Goal: Task Accomplishment & Management: Use online tool/utility

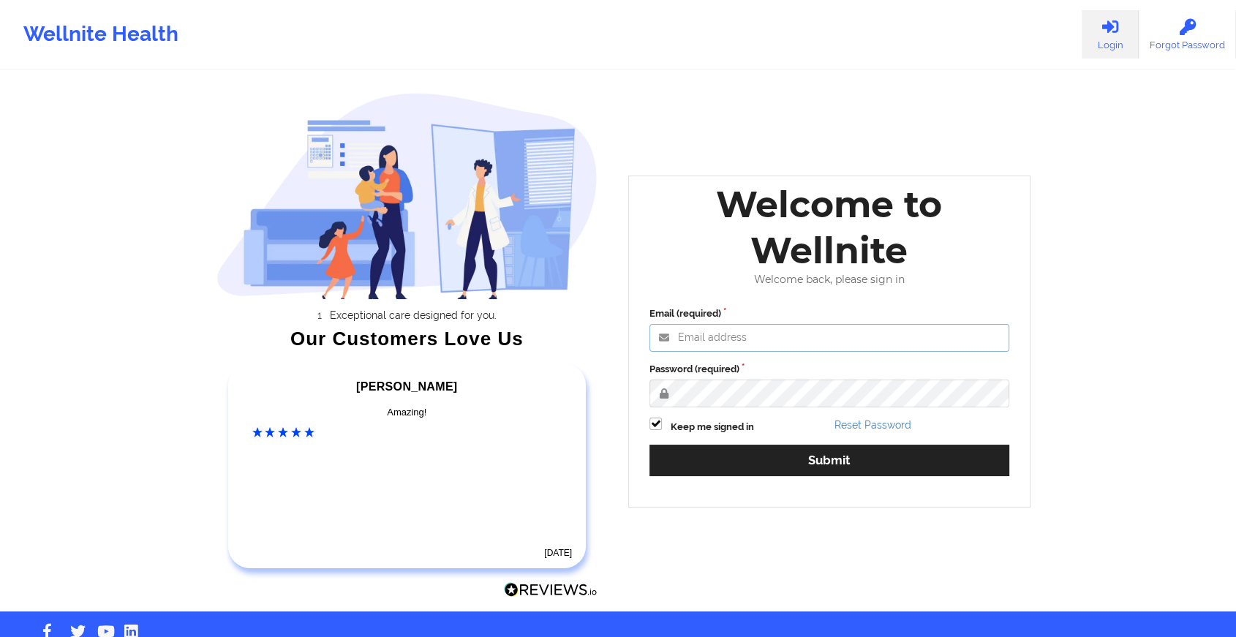
type input "[EMAIL_ADDRESS][DOMAIN_NAME]"
click at [181, 369] on div "Wellnite Health Login Forgot Password Exceptional care designed for you. Our Cu…" at bounding box center [618, 305] width 1236 height 611
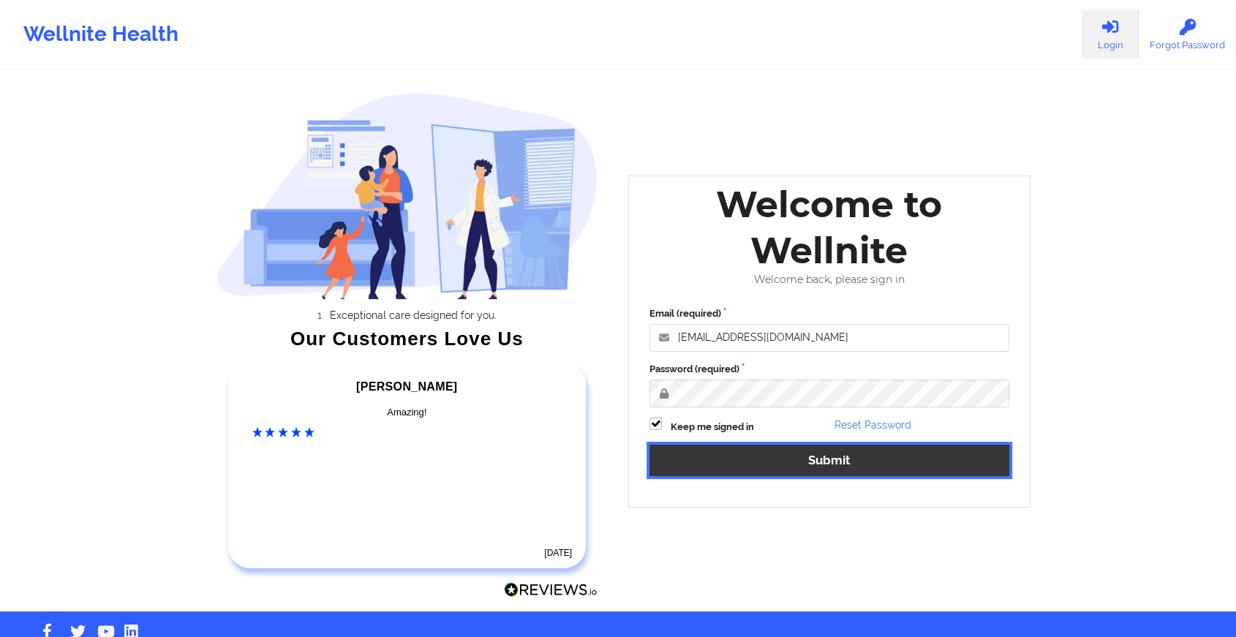
click at [702, 462] on button "Submit" at bounding box center [829, 460] width 360 height 31
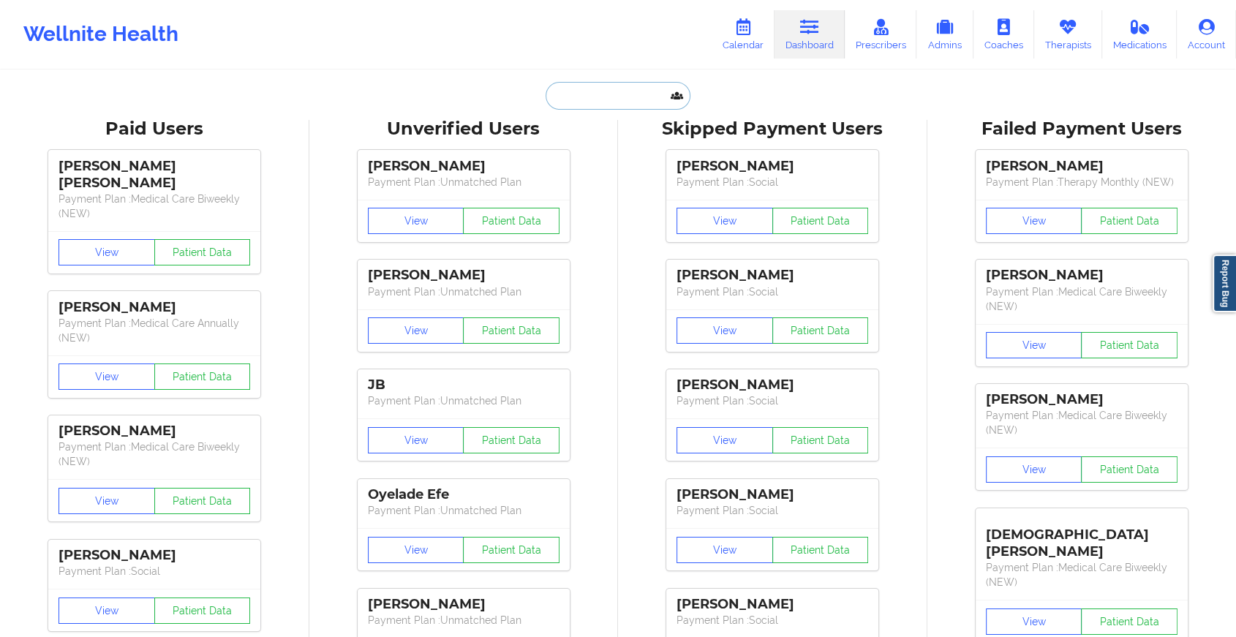
click at [586, 91] on input "text" at bounding box center [617, 96] width 145 height 28
paste input "[EMAIL_ADDRESS][DOMAIN_NAME]"
type input "[EMAIL_ADDRESS][DOMAIN_NAME]"
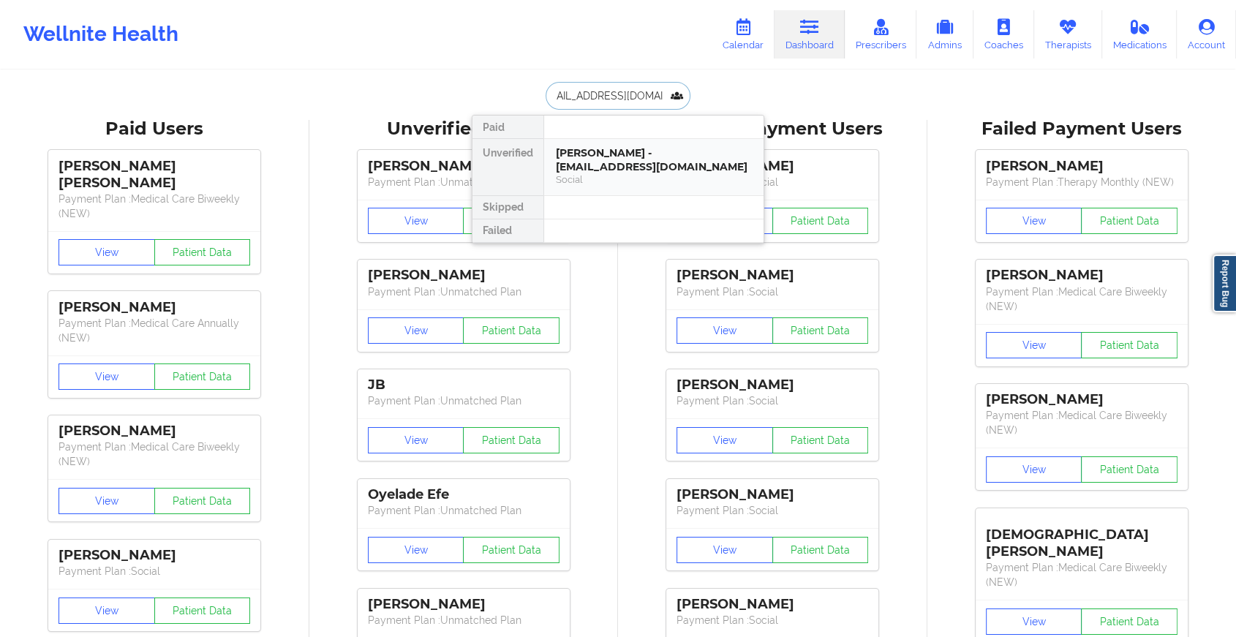
click at [597, 146] on div "[PERSON_NAME] - [EMAIL_ADDRESS][DOMAIN_NAME]" at bounding box center [654, 159] width 196 height 27
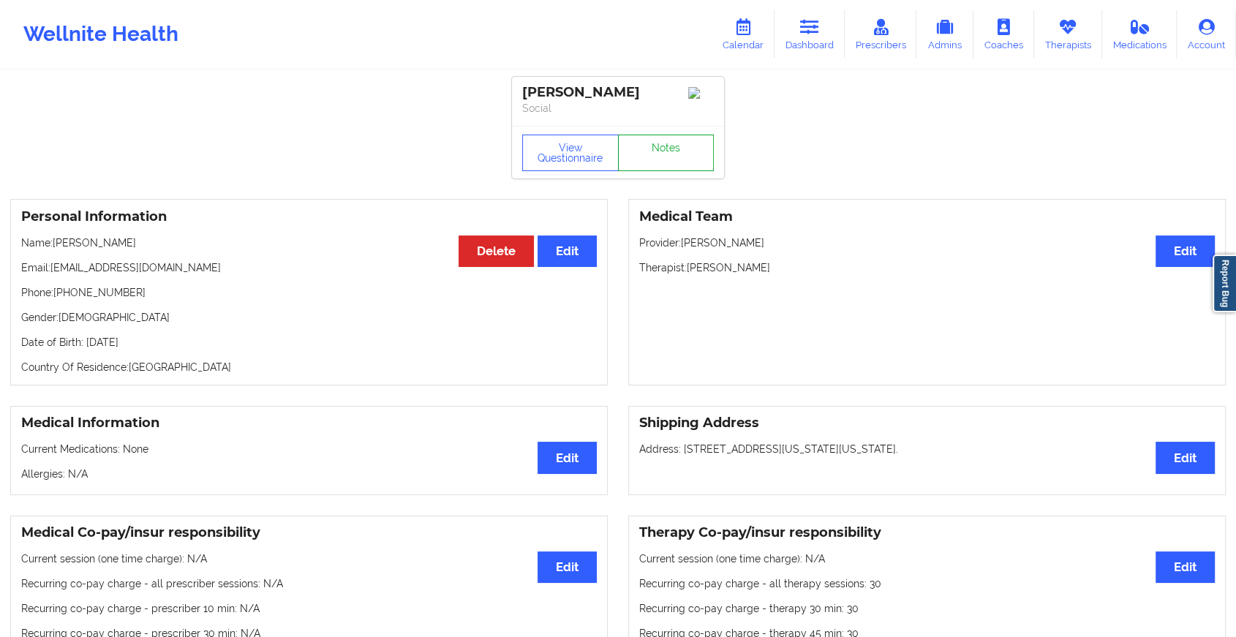
click at [646, 156] on link "Notes" at bounding box center [666, 153] width 97 height 37
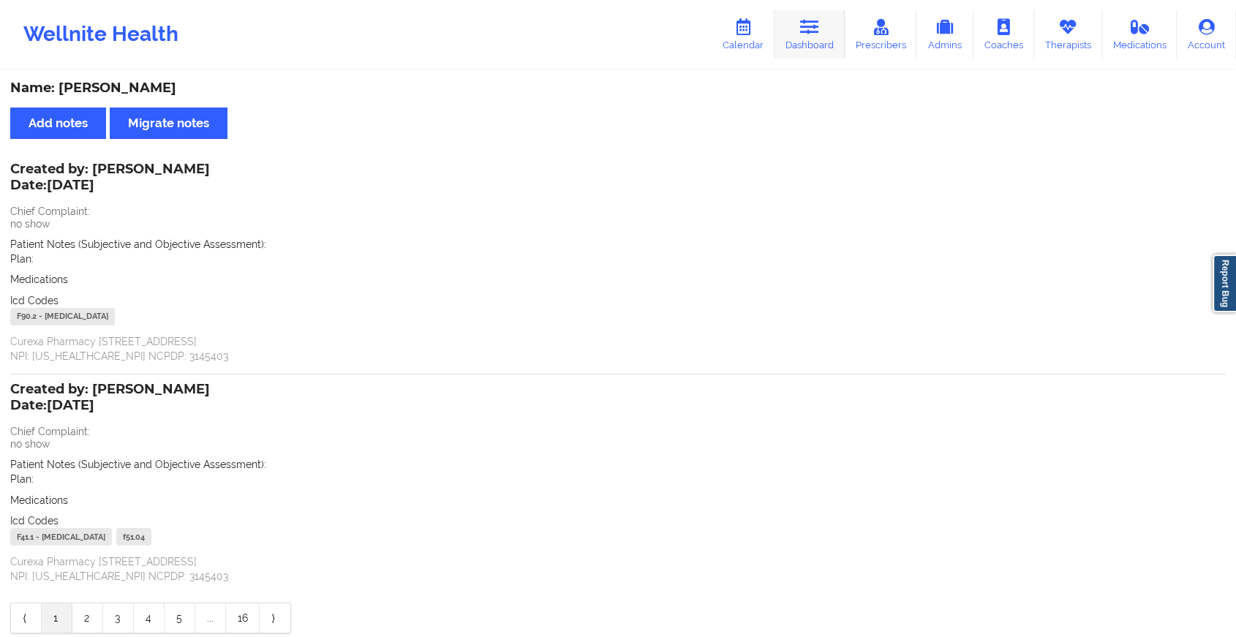
click at [820, 48] on link "Dashboard" at bounding box center [809, 34] width 70 height 48
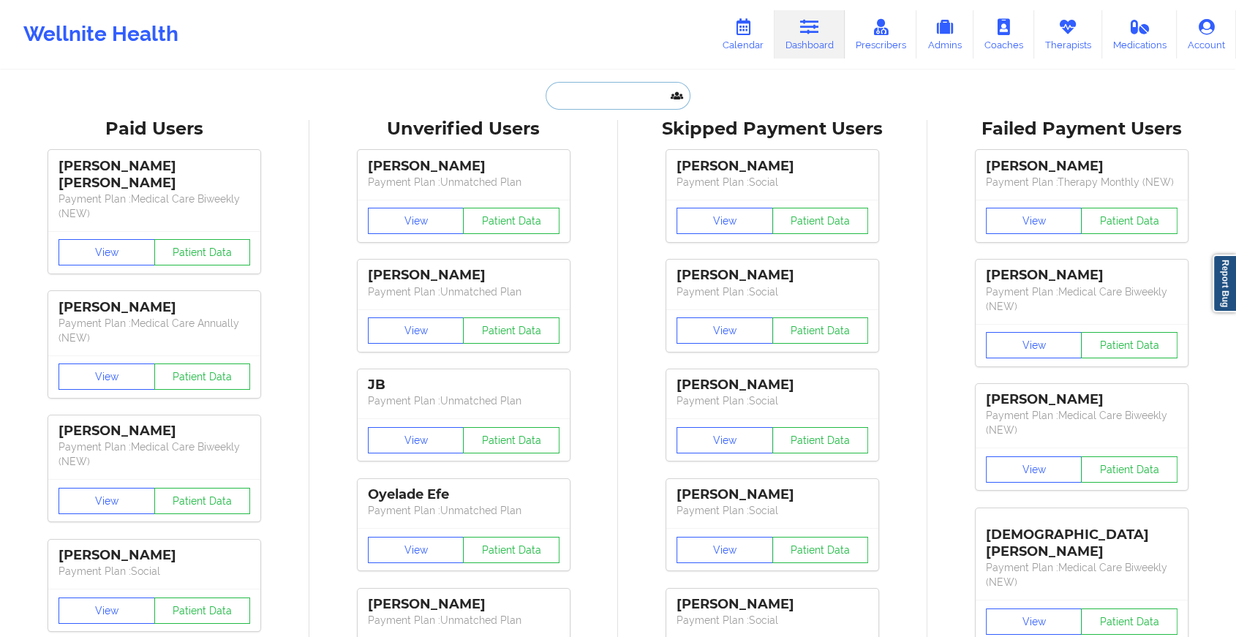
click at [626, 91] on input "text" at bounding box center [617, 96] width 145 height 28
paste input "[EMAIL_ADDRESS][DOMAIN_NAME]"
type input "[EMAIL_ADDRESS][DOMAIN_NAME]"
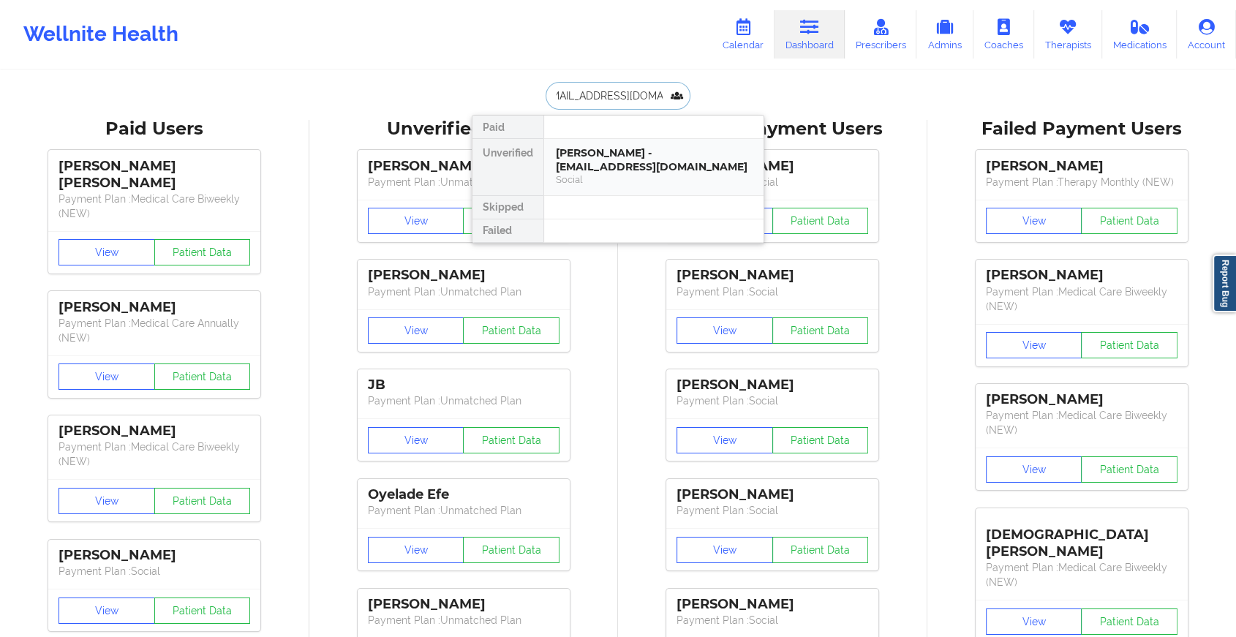
click at [654, 152] on div "[PERSON_NAME] - [EMAIL_ADDRESS][DOMAIN_NAME]" at bounding box center [654, 159] width 196 height 27
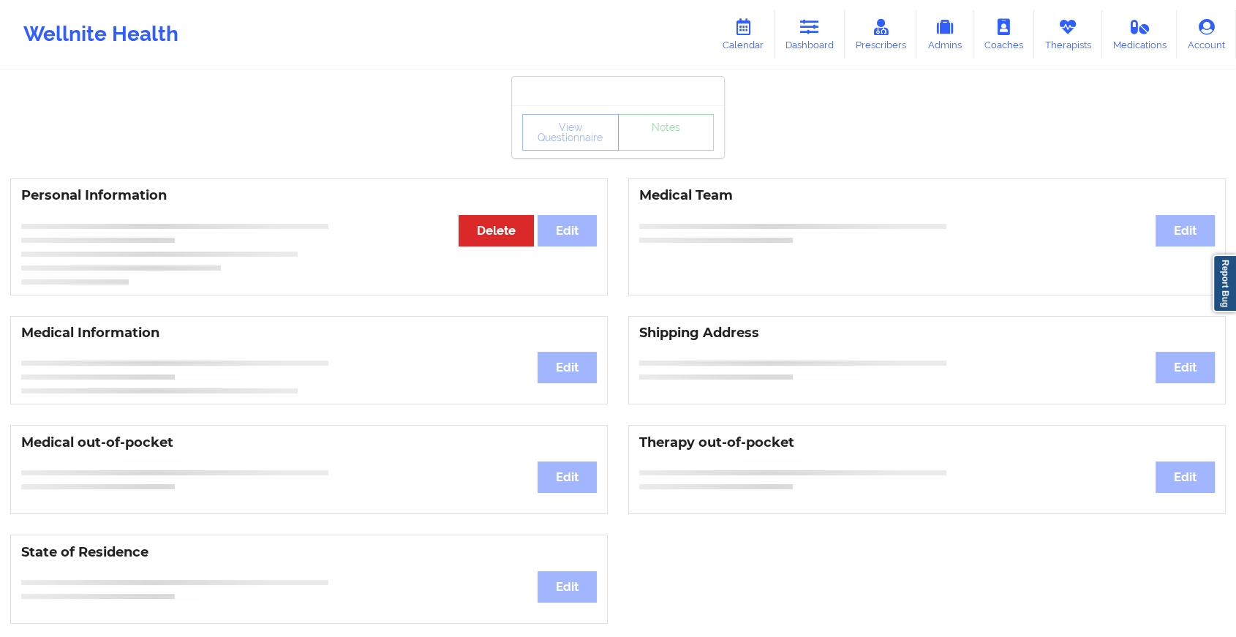
click at [665, 173] on div "Personal Information Edit Delete Medical Team Edit" at bounding box center [618, 236] width 1236 height 137
drag, startPoint x: 665, startPoint y: 173, endPoint x: 687, endPoint y: 116, distance: 61.1
click at [687, 116] on div "View Questionnaire Notes Personal Information Edit Delete Medical Team Edit Med…" at bounding box center [618, 617] width 1236 height 1234
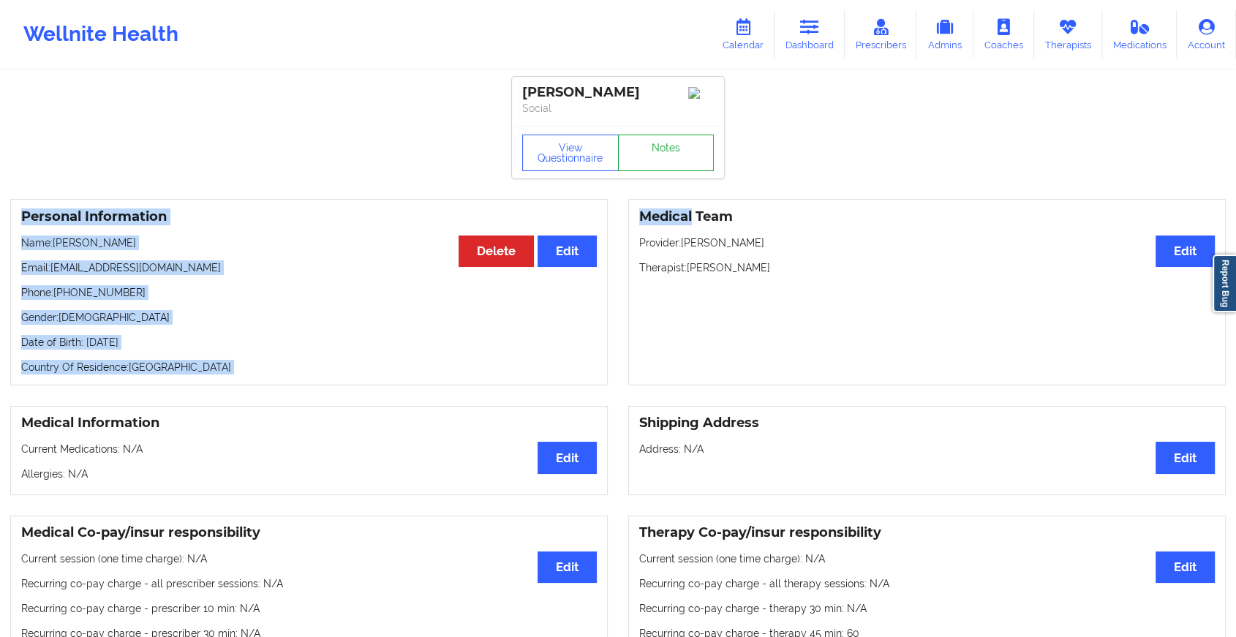
drag, startPoint x: 687, startPoint y: 116, endPoint x: 664, endPoint y: 152, distance: 42.4
click at [664, 152] on link "Notes" at bounding box center [666, 153] width 97 height 37
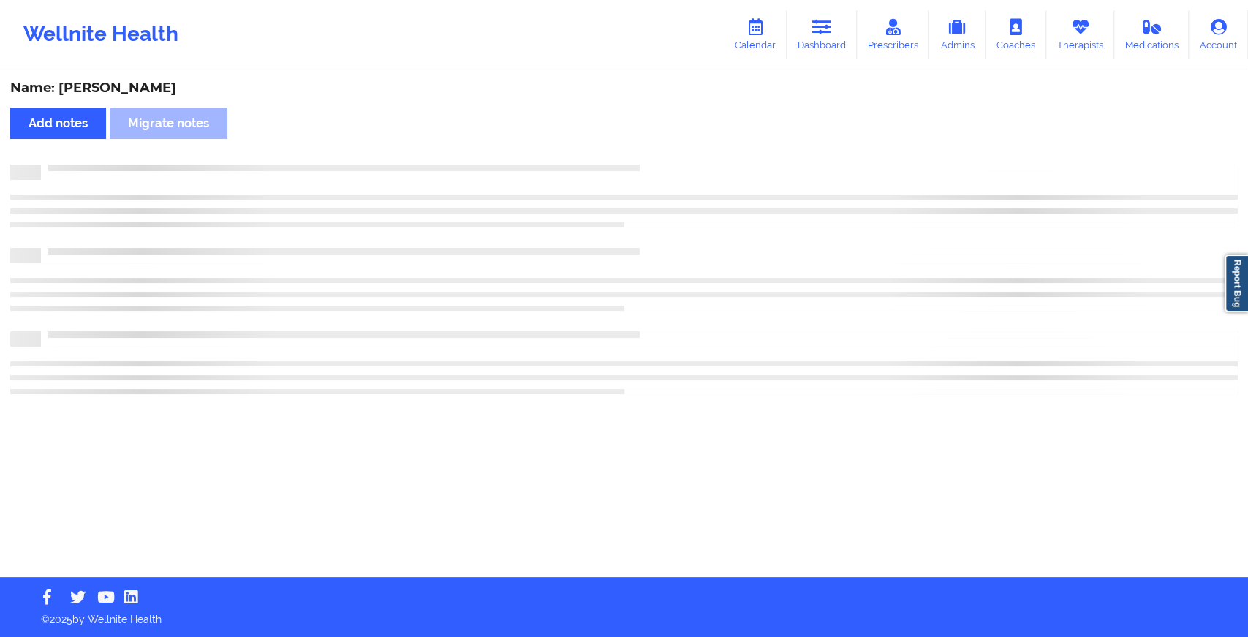
drag, startPoint x: 664, startPoint y: 152, endPoint x: 714, endPoint y: 220, distance: 84.7
click at [714, 220] on div "Name: [PERSON_NAME] Add notes Migrate notes" at bounding box center [624, 324] width 1248 height 505
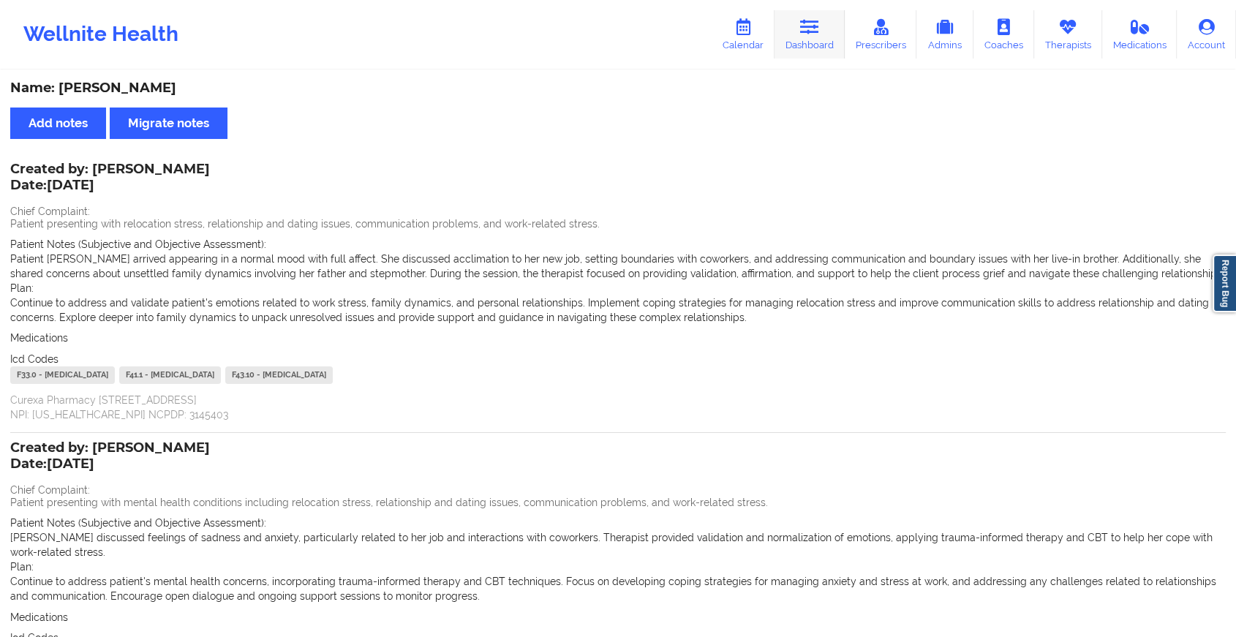
click at [804, 19] on icon at bounding box center [809, 27] width 19 height 16
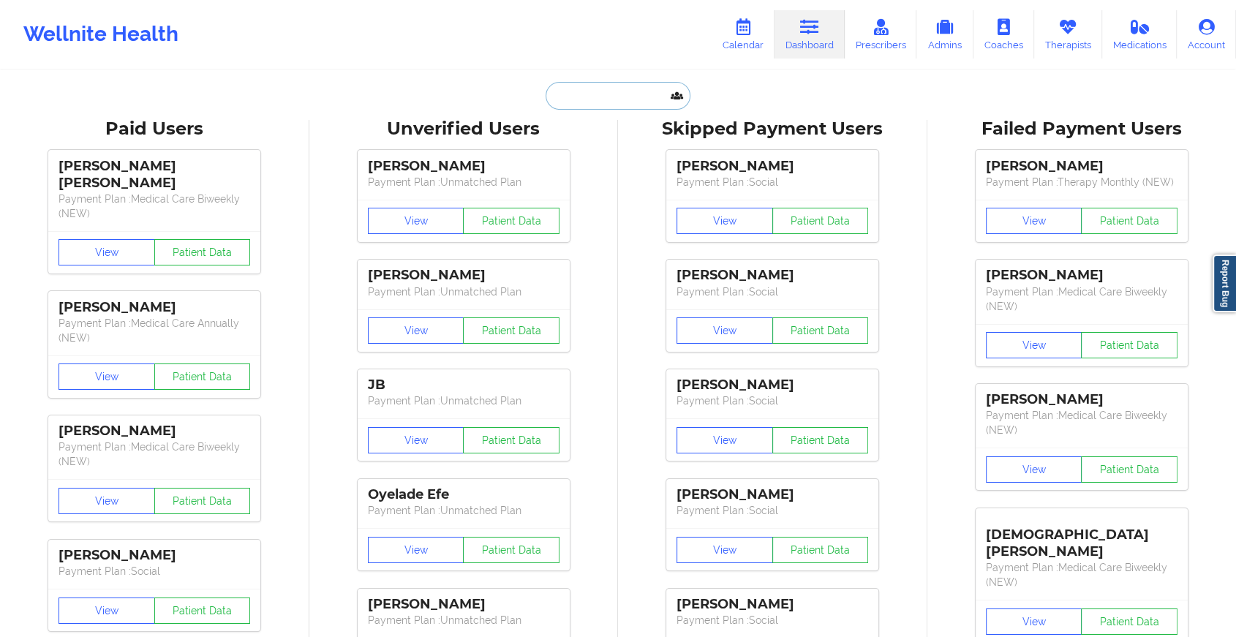
click at [597, 102] on input "text" at bounding box center [617, 96] width 145 height 28
paste input "[PERSON_NAME][EMAIL_ADDRESS][DOMAIN_NAME]"
type input "[PERSON_NAME][EMAIL_ADDRESS][DOMAIN_NAME]"
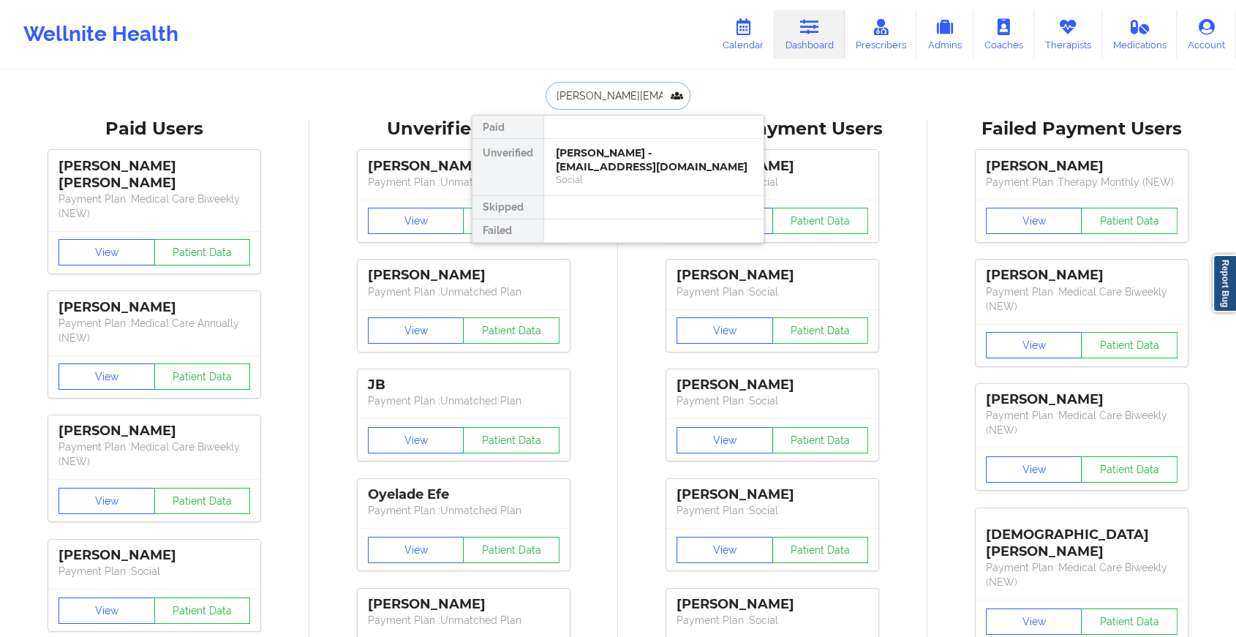
scroll to position [0, 29]
click at [619, 141] on div "[PERSON_NAME] - [PERSON_NAME][EMAIL_ADDRESS][DOMAIN_NAME] Social" at bounding box center [653, 167] width 219 height 56
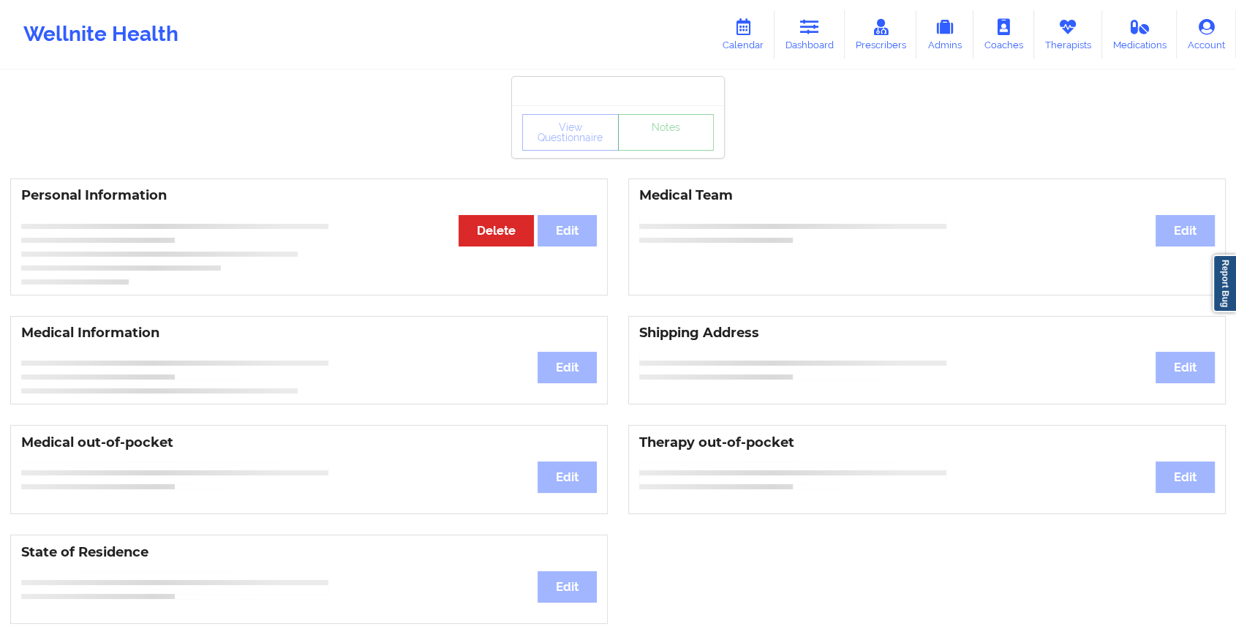
click at [696, 151] on link "Notes" at bounding box center [666, 132] width 97 height 37
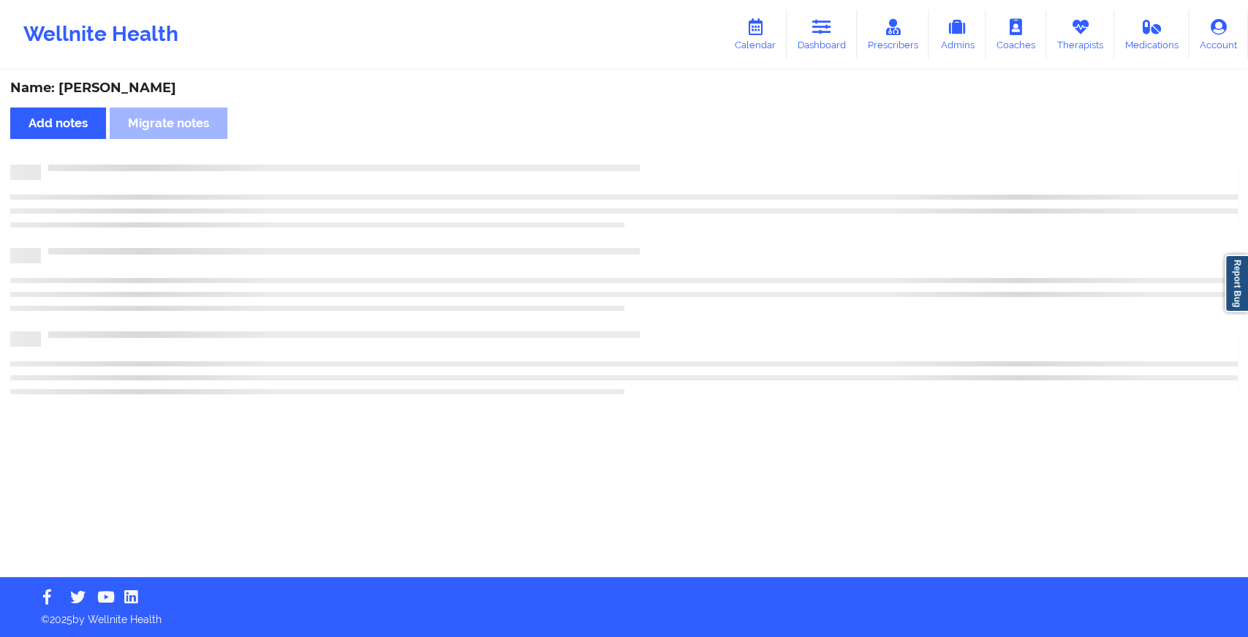
click at [696, 154] on div "Name: [PERSON_NAME] Add notes Migrate notes" at bounding box center [624, 324] width 1248 height 505
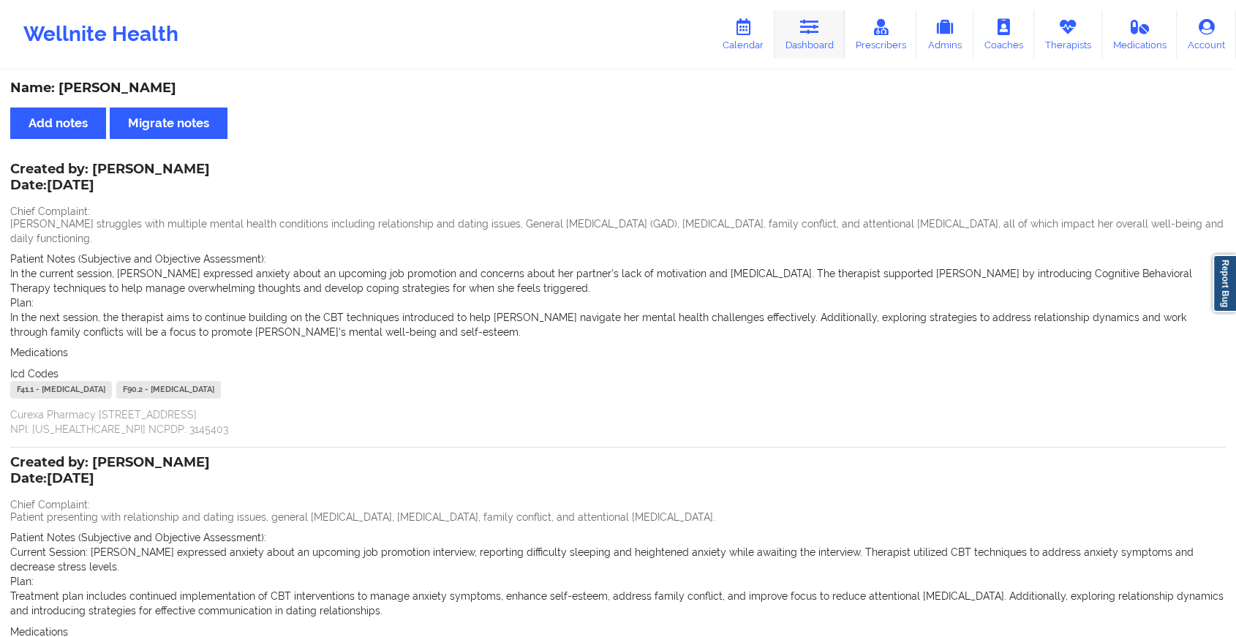
click at [810, 39] on link "Dashboard" at bounding box center [809, 34] width 70 height 48
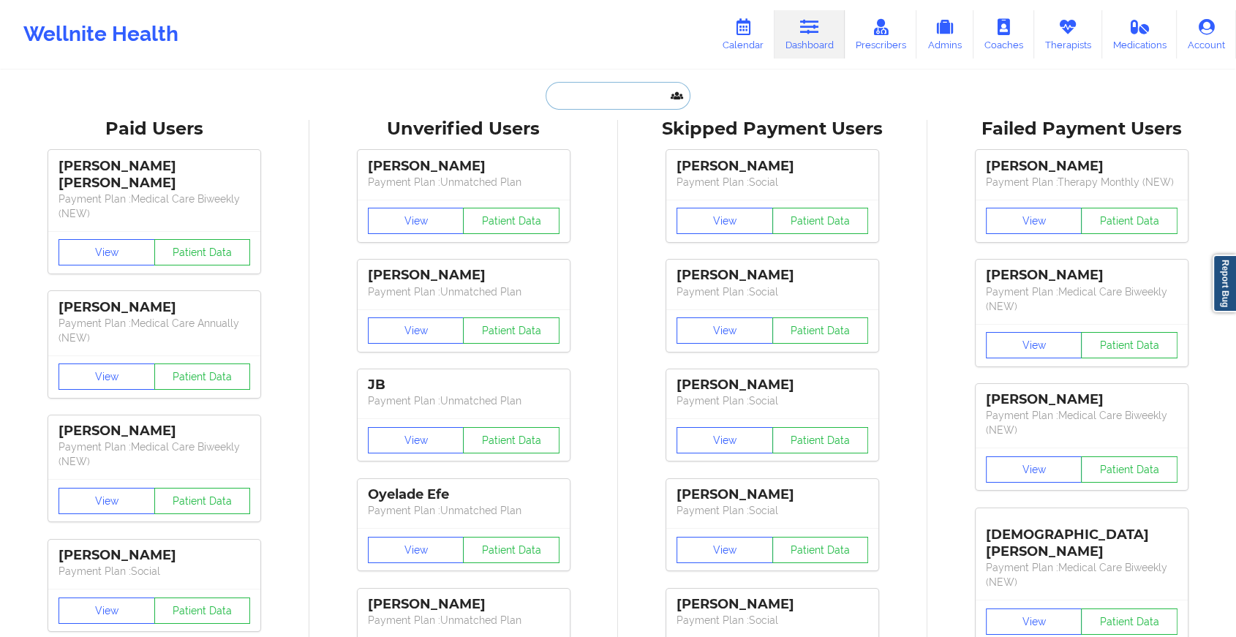
click at [586, 93] on input "text" at bounding box center [617, 96] width 145 height 28
paste input "[EMAIL_ADDRESS][DOMAIN_NAME]"
type input "[EMAIL_ADDRESS][DOMAIN_NAME]"
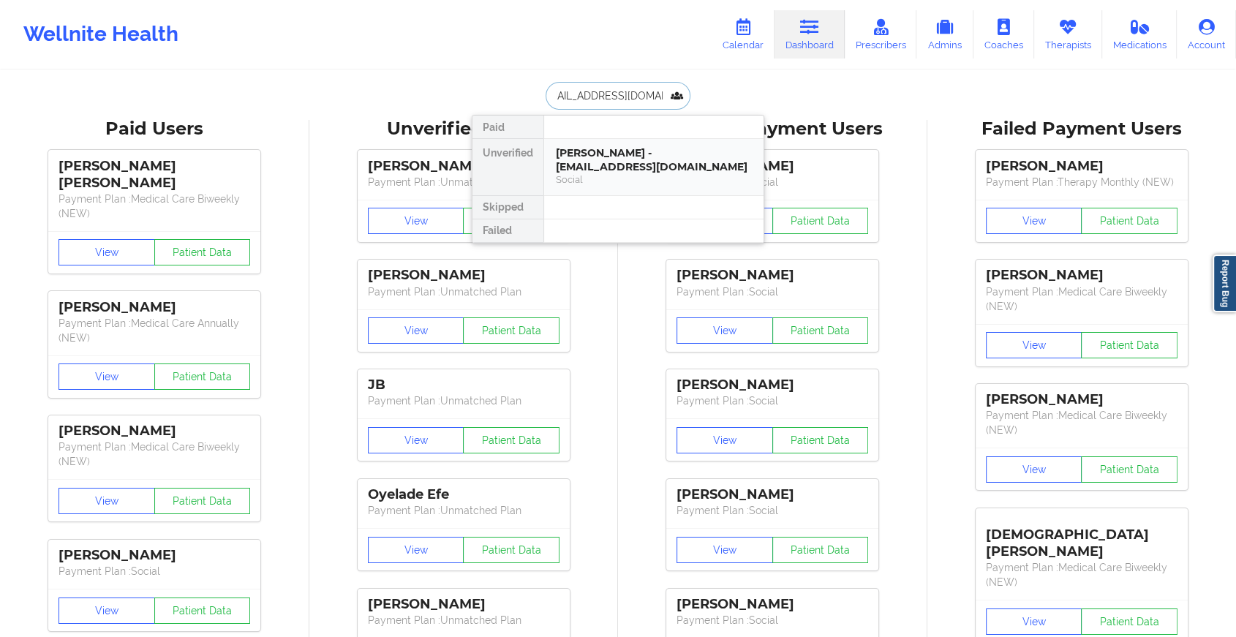
click at [585, 146] on div "[PERSON_NAME] - [EMAIL_ADDRESS][DOMAIN_NAME]" at bounding box center [654, 159] width 196 height 27
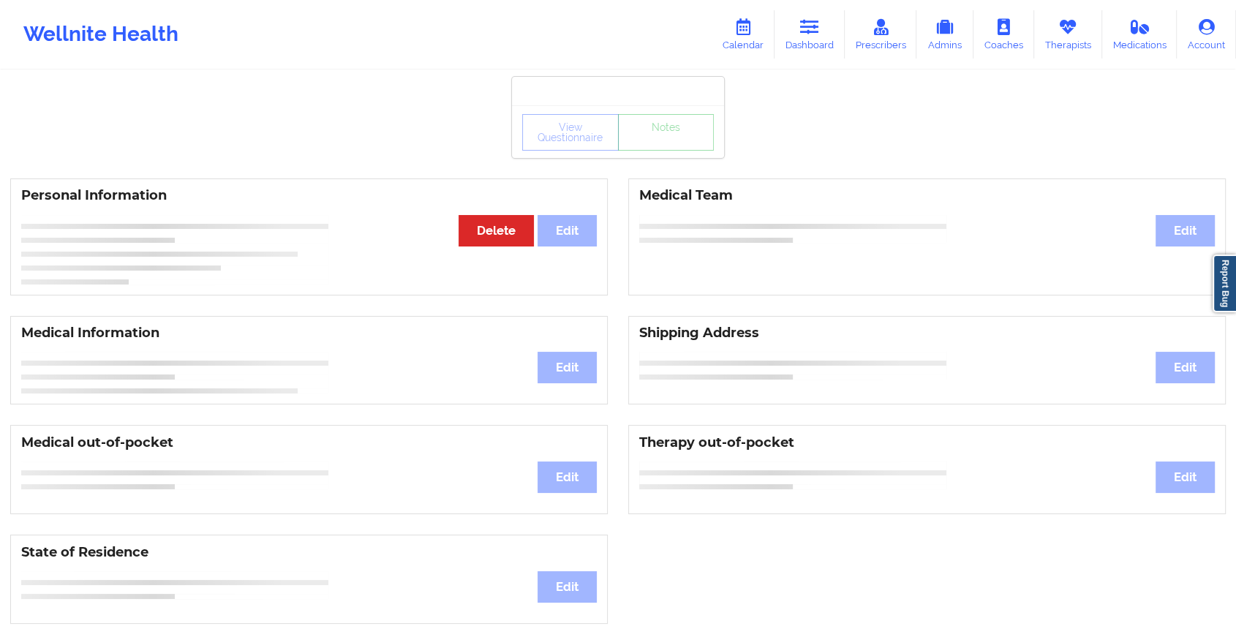
click at [659, 141] on div "View Questionnaire Notes" at bounding box center [618, 132] width 192 height 37
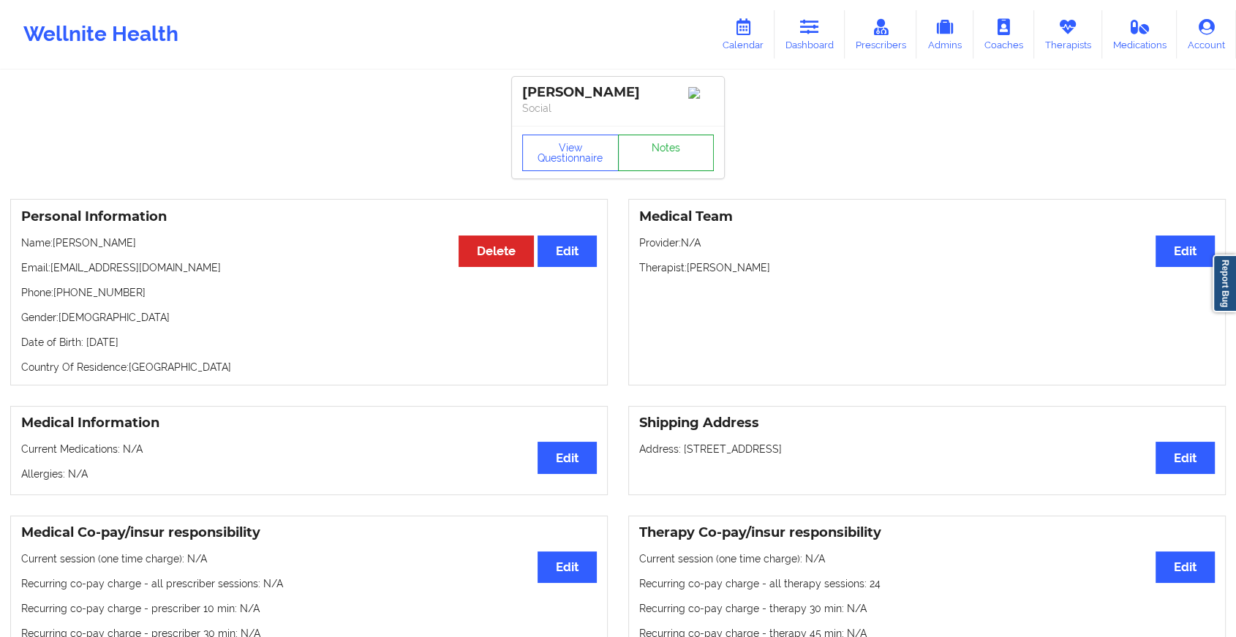
click at [659, 141] on link "Notes" at bounding box center [666, 153] width 97 height 37
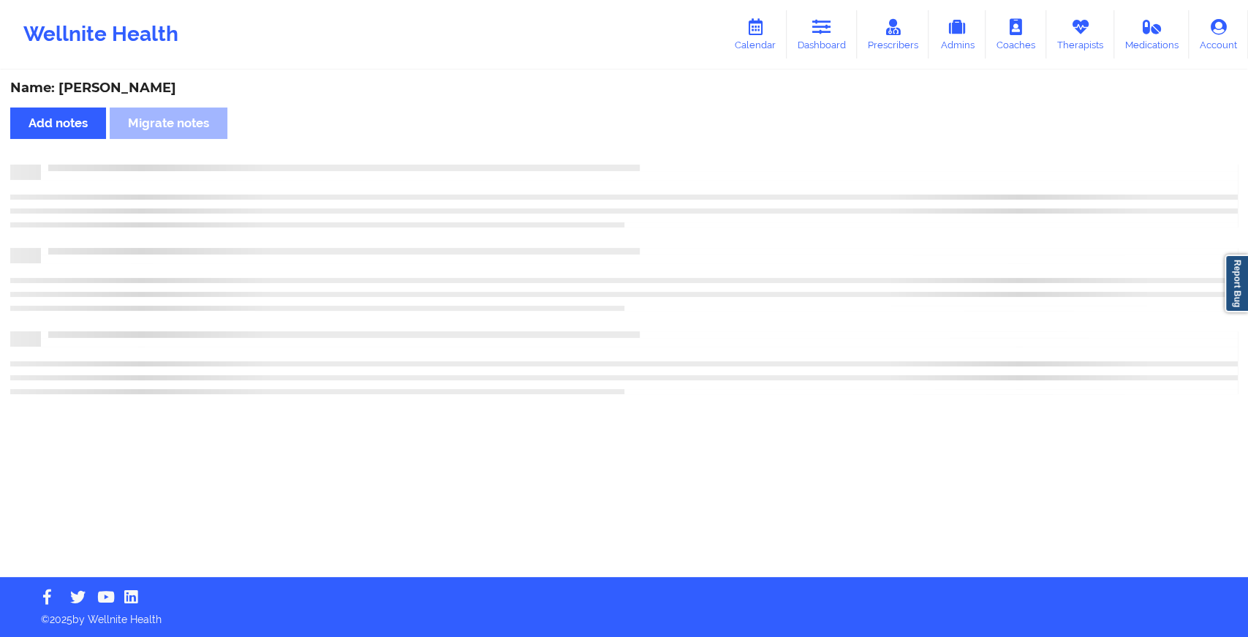
click at [659, 141] on div "Name: [PERSON_NAME] Add notes Migrate notes" at bounding box center [624, 324] width 1248 height 505
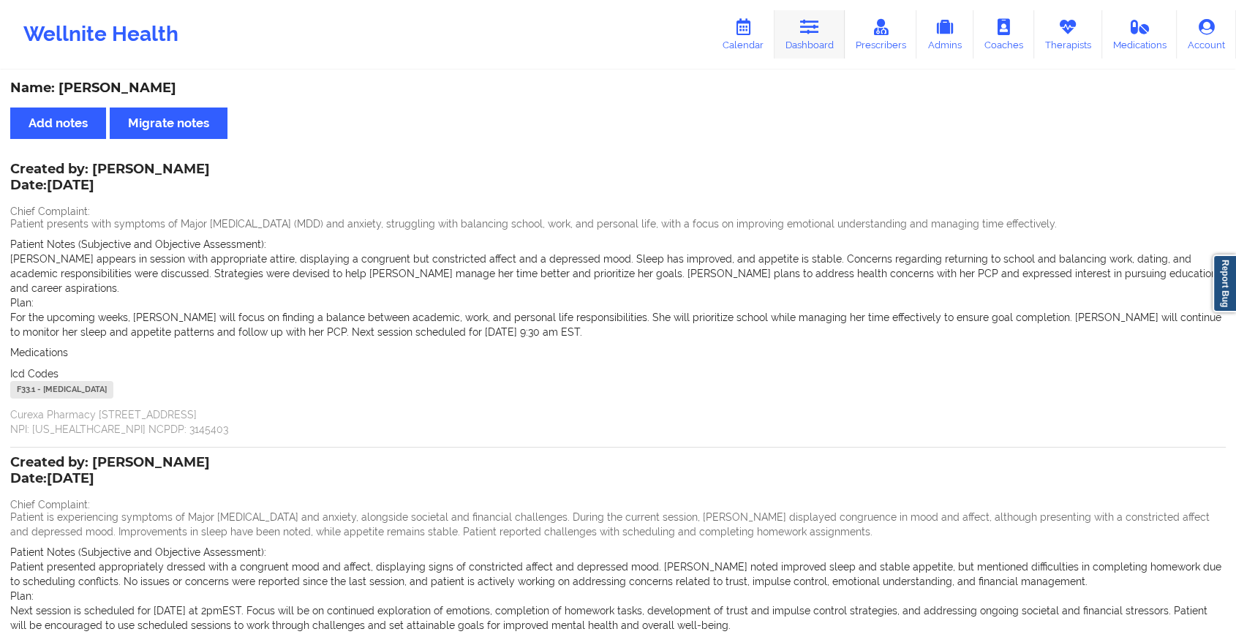
click at [801, 42] on link "Dashboard" at bounding box center [809, 34] width 70 height 48
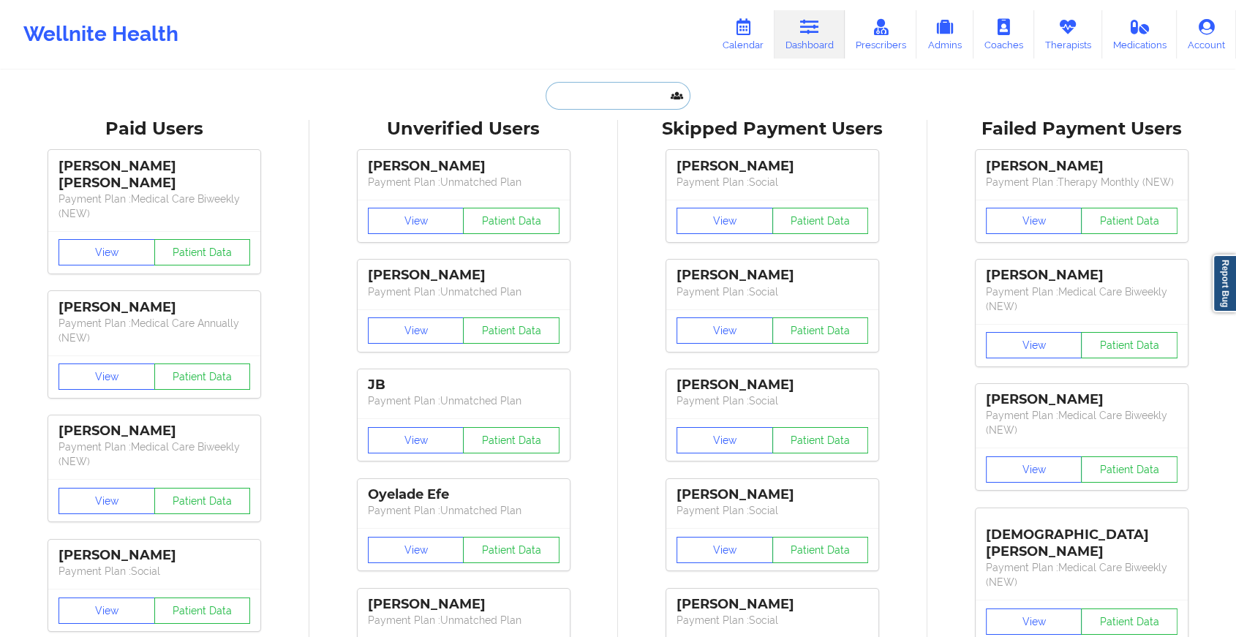
click at [608, 91] on input "text" at bounding box center [617, 96] width 145 height 28
paste input "[EMAIL_ADDRESS][DOMAIN_NAME]"
type input "[EMAIL_ADDRESS][DOMAIN_NAME]"
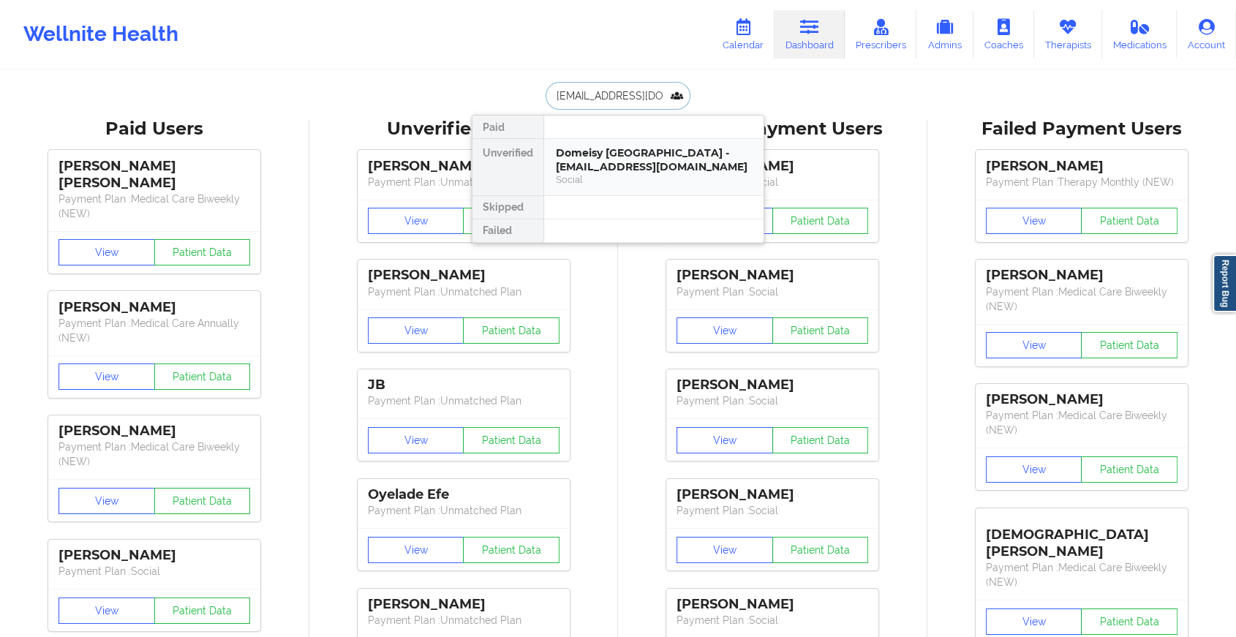
click at [604, 164] on div "Domeisy [GEOGRAPHIC_DATA] - [EMAIL_ADDRESS][DOMAIN_NAME]" at bounding box center [654, 159] width 196 height 27
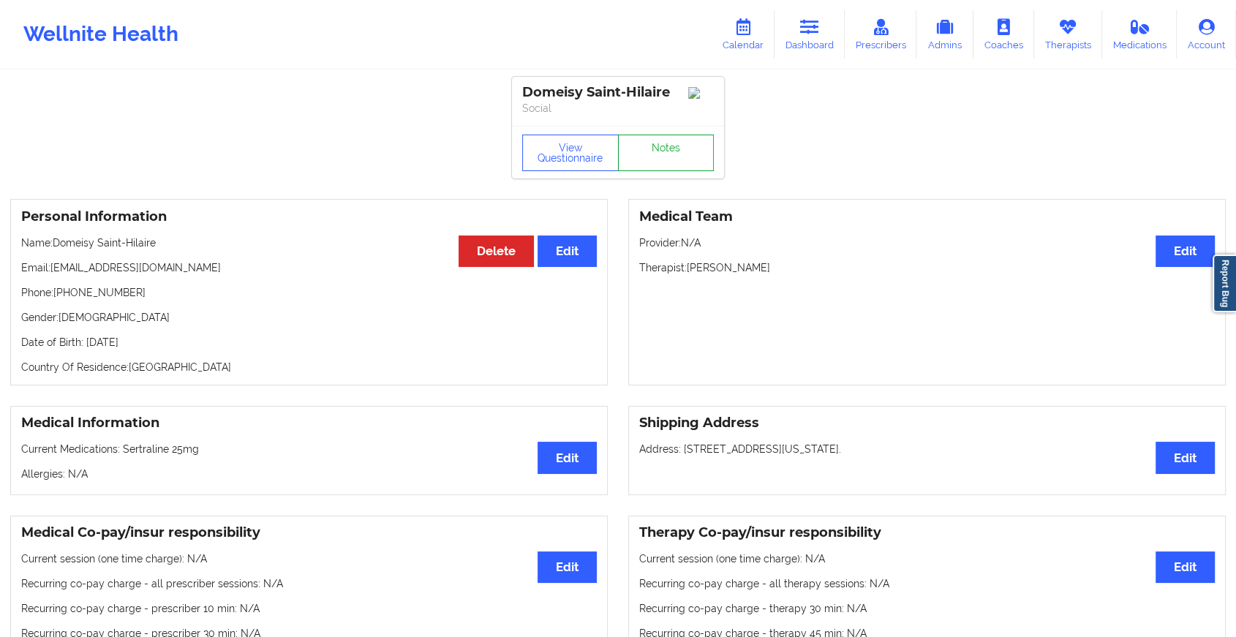
click at [652, 159] on link "Notes" at bounding box center [666, 153] width 97 height 37
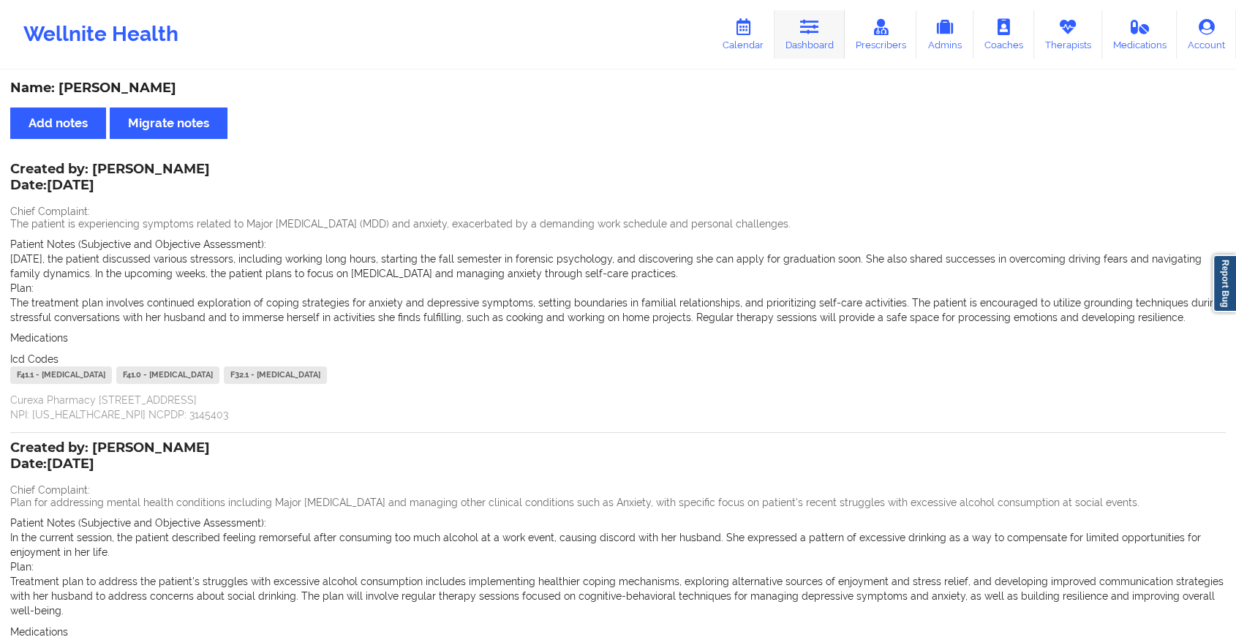
click at [798, 31] on link "Dashboard" at bounding box center [809, 34] width 70 height 48
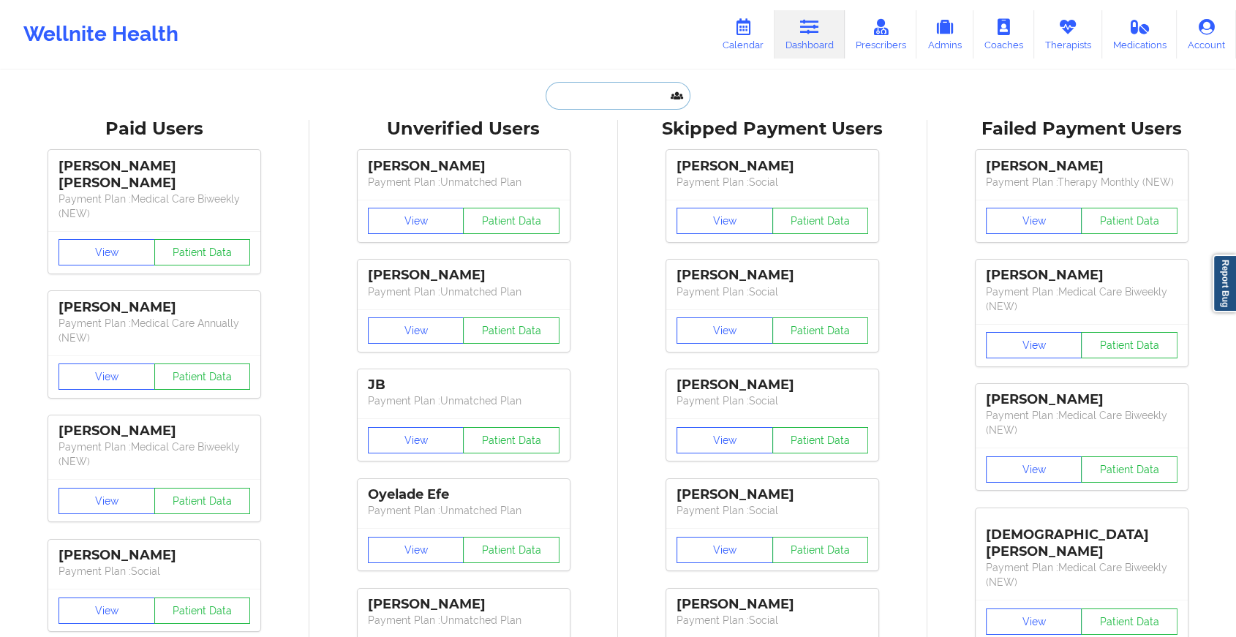
click at [584, 104] on input "text" at bounding box center [617, 96] width 145 height 28
paste input "[EMAIL_ADDRESS][DOMAIN_NAME]"
type input "[EMAIL_ADDRESS][DOMAIN_NAME]"
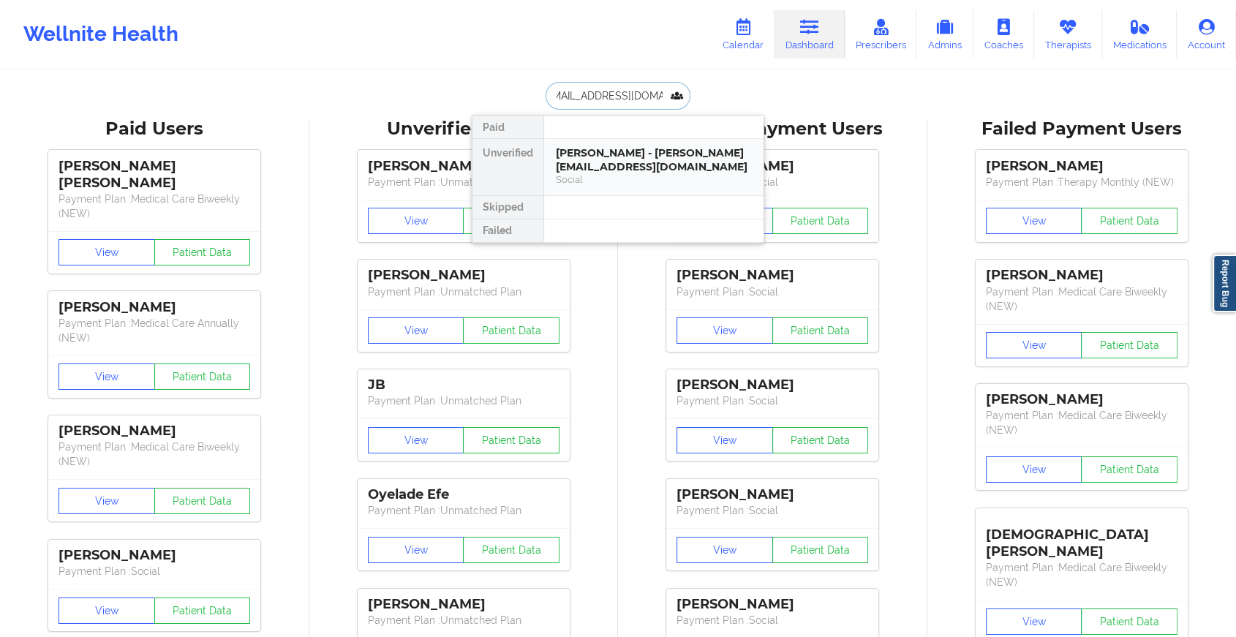
click at [638, 162] on div "[PERSON_NAME] - [PERSON_NAME][EMAIL_ADDRESS][DOMAIN_NAME]" at bounding box center [654, 159] width 196 height 27
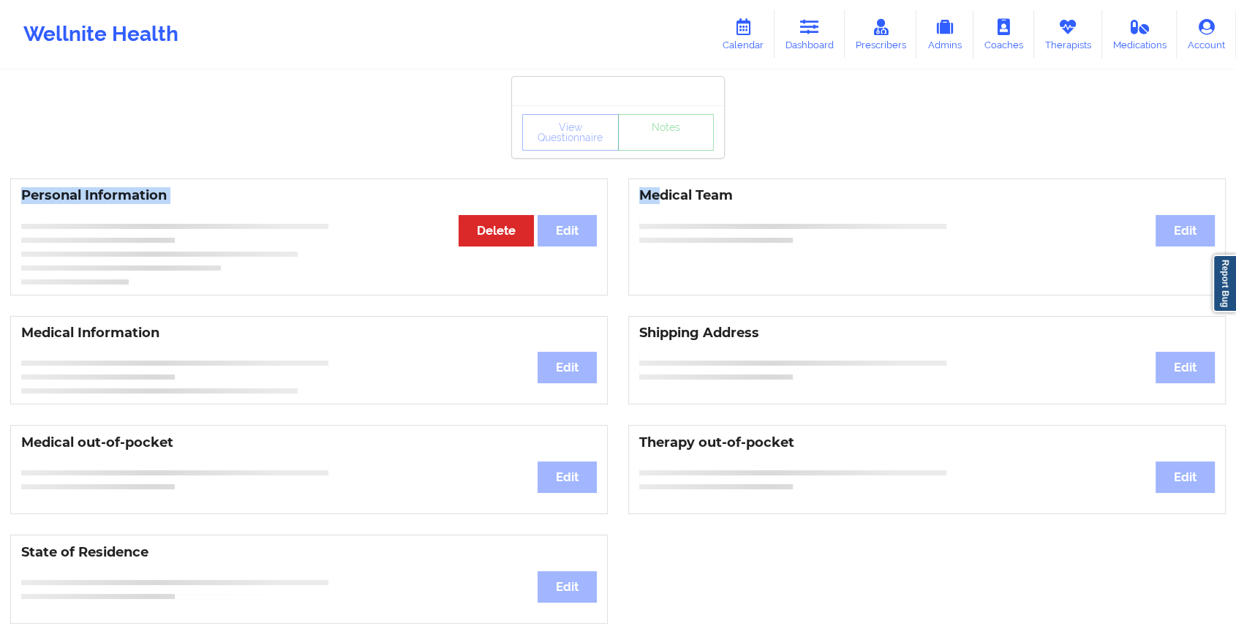
drag, startPoint x: 657, startPoint y: 185, endPoint x: 676, endPoint y: 143, distance: 46.8
click at [676, 143] on div "View Questionnaire Notes Personal Information Edit Delete Medical Team Edit Med…" at bounding box center [618, 617] width 1236 height 1234
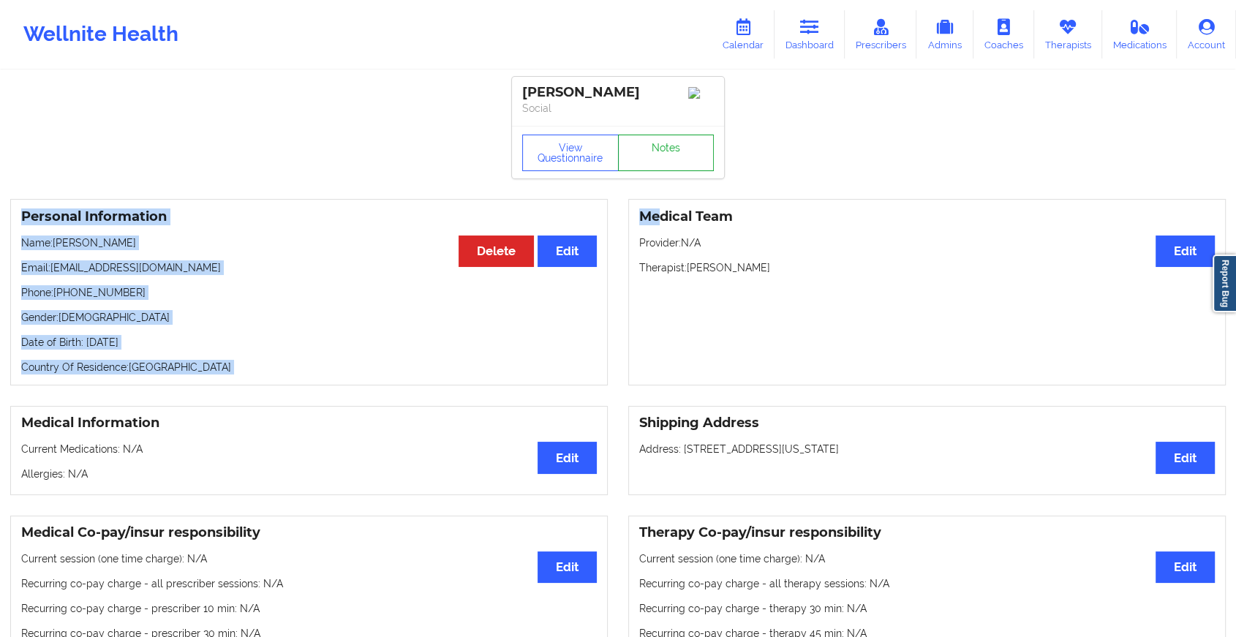
drag, startPoint x: 676, startPoint y: 143, endPoint x: 661, endPoint y: 162, distance: 24.4
click at [661, 162] on link "Notes" at bounding box center [666, 153] width 97 height 37
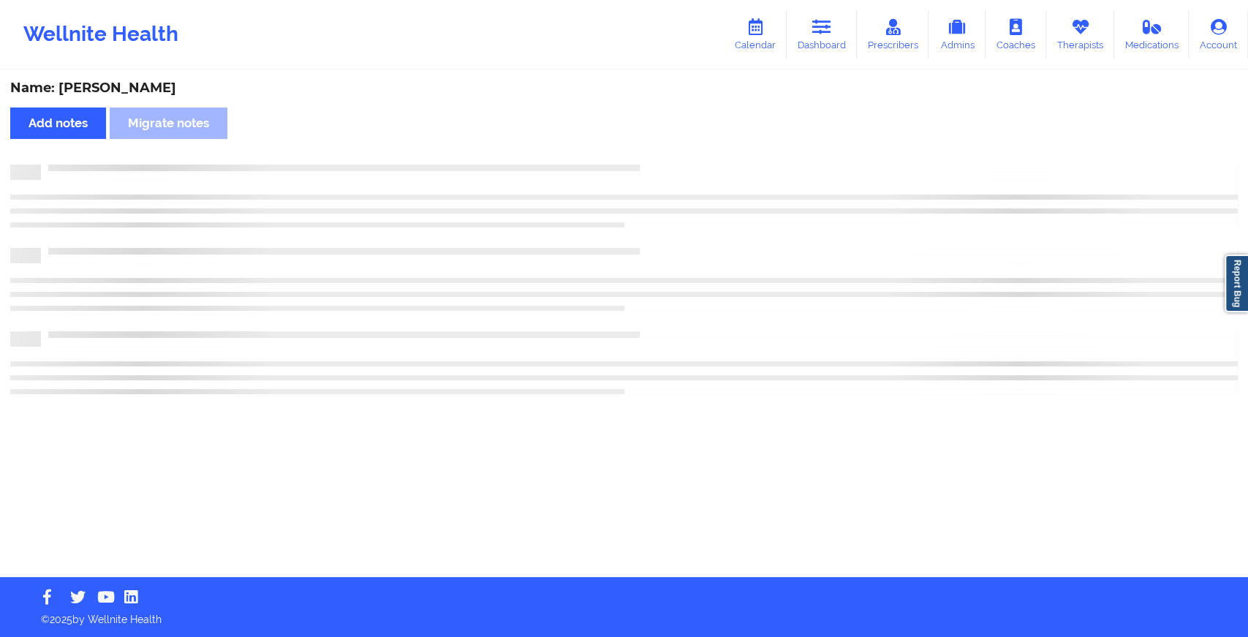
click at [661, 162] on div "Name: [PERSON_NAME] Add notes Migrate notes" at bounding box center [624, 324] width 1248 height 505
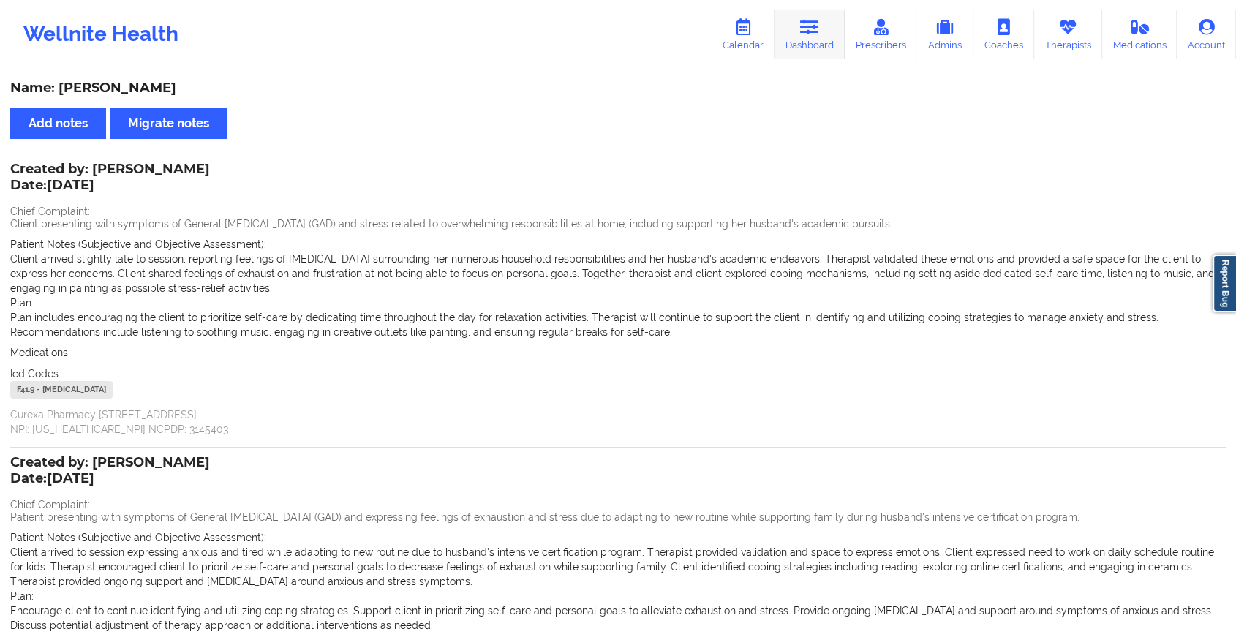
click at [824, 40] on link "Dashboard" at bounding box center [809, 34] width 70 height 48
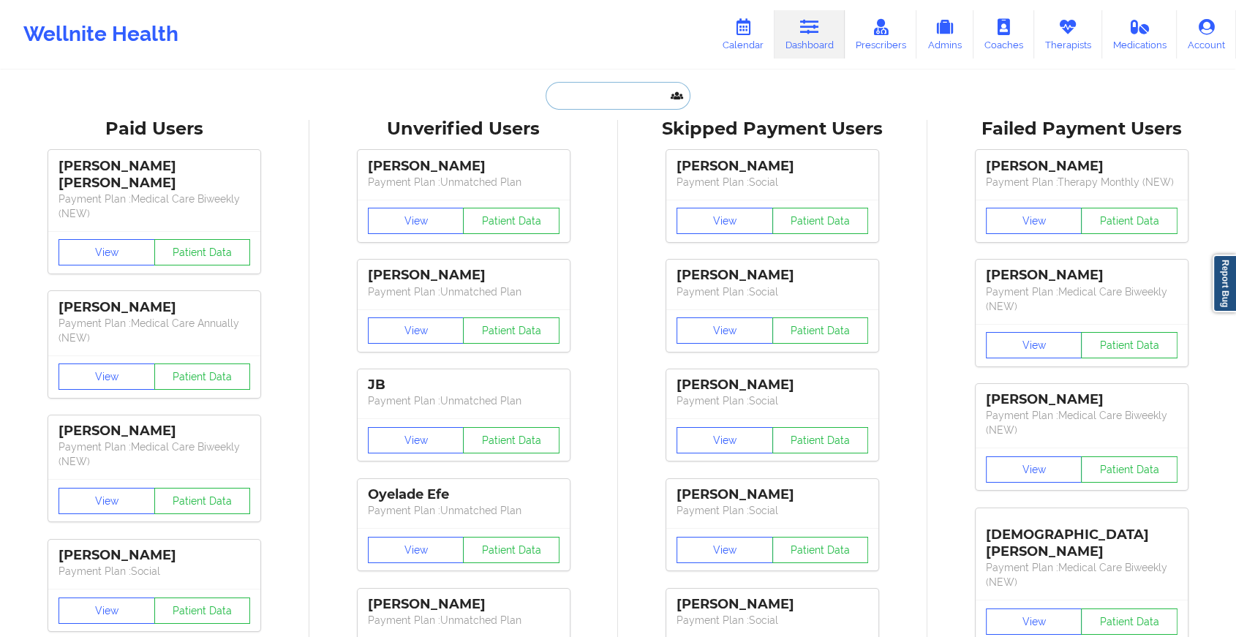
click at [573, 99] on input "text" at bounding box center [617, 96] width 145 height 28
paste input "[EMAIL_ADDRESS][DOMAIN_NAME]"
type input "[EMAIL_ADDRESS][DOMAIN_NAME]"
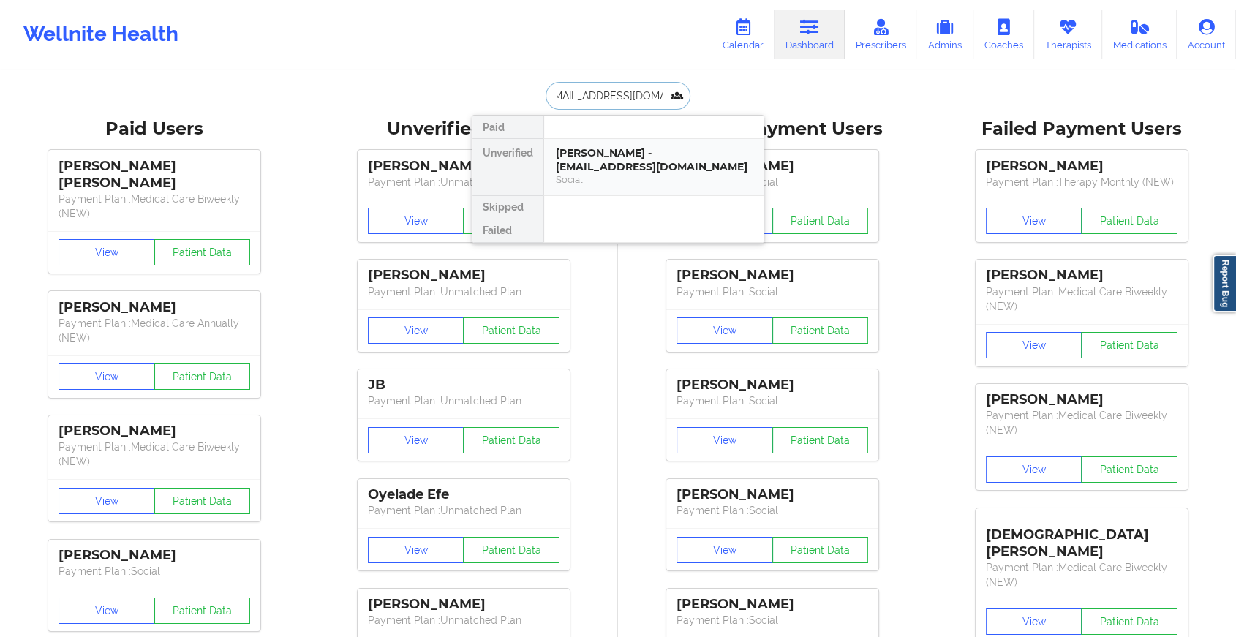
click at [606, 154] on div "[PERSON_NAME] - [EMAIL_ADDRESS][DOMAIN_NAME]" at bounding box center [654, 159] width 196 height 27
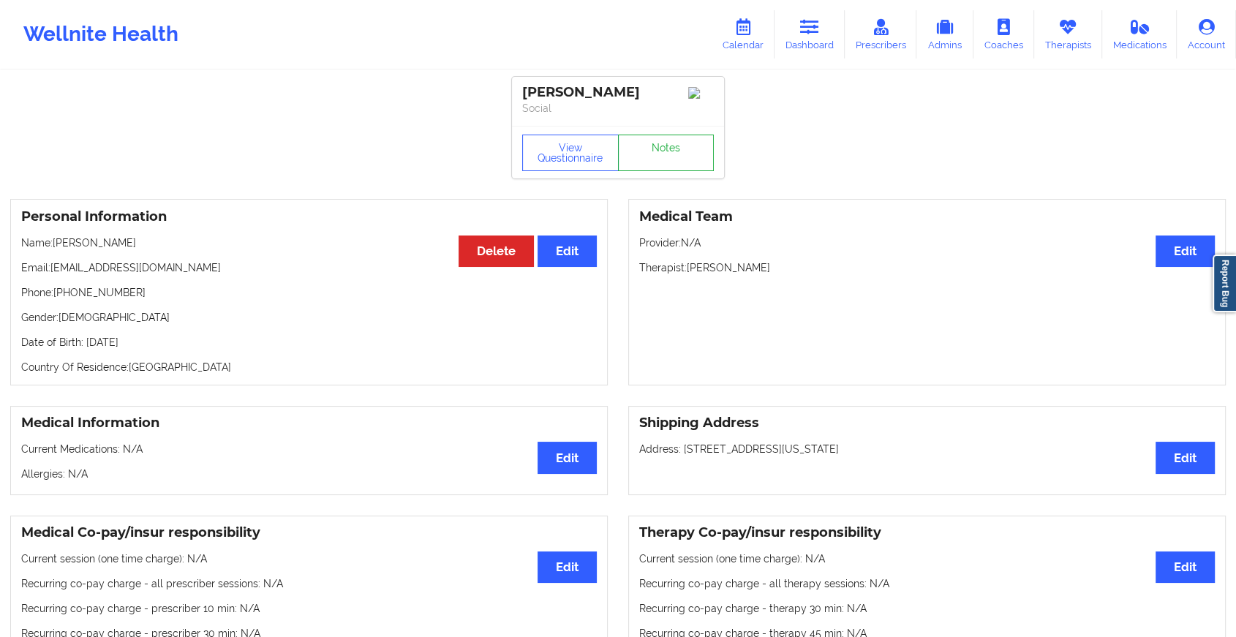
drag, startPoint x: 673, startPoint y: 135, endPoint x: 667, endPoint y: 159, distance: 24.8
click at [667, 159] on div "View Questionnaire Notes" at bounding box center [618, 152] width 212 height 53
click at [667, 159] on link "Notes" at bounding box center [666, 153] width 97 height 37
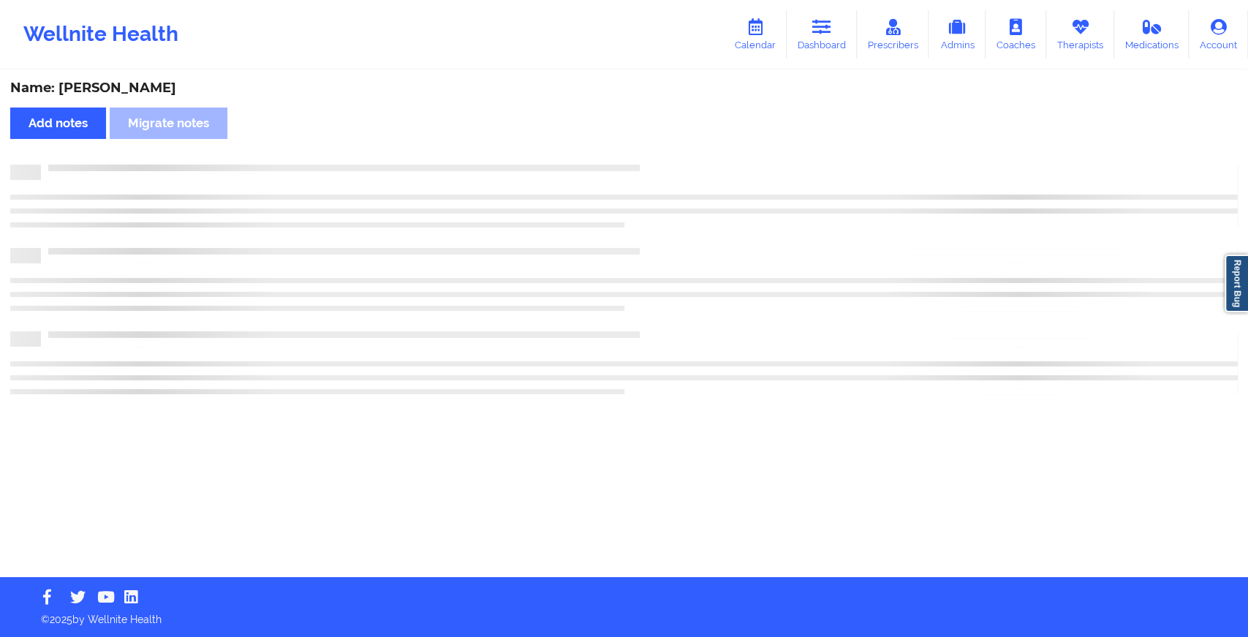
click at [667, 159] on div "Name: [PERSON_NAME] Add notes Migrate notes" at bounding box center [624, 324] width 1248 height 505
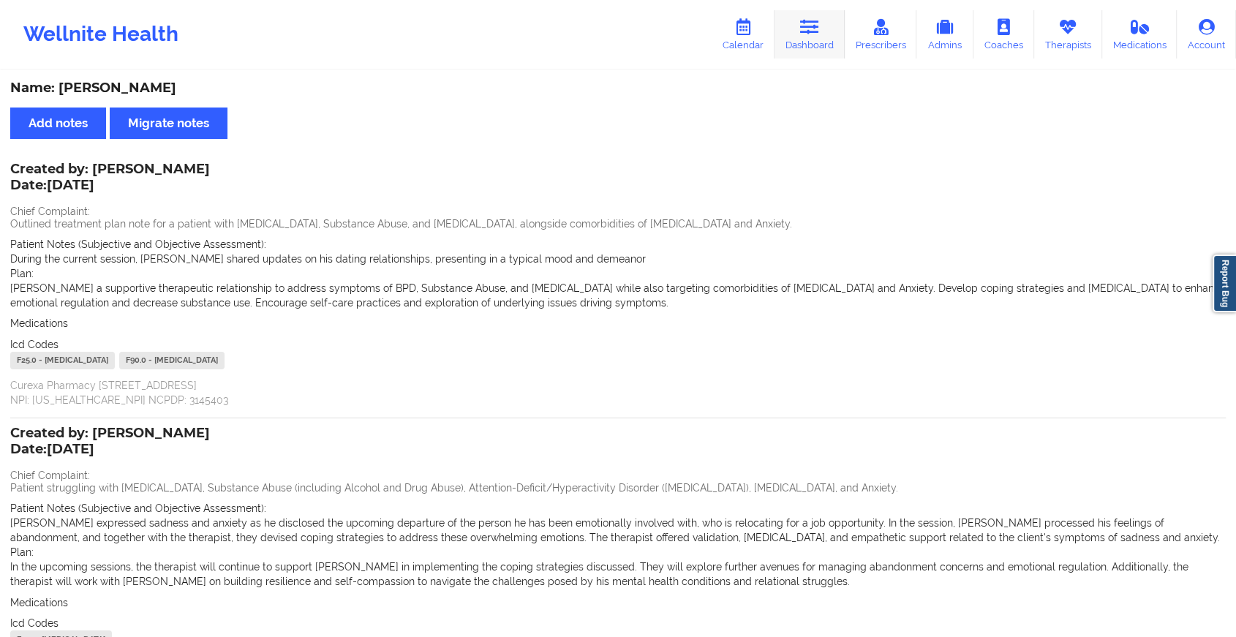
click at [806, 38] on link "Dashboard" at bounding box center [809, 34] width 70 height 48
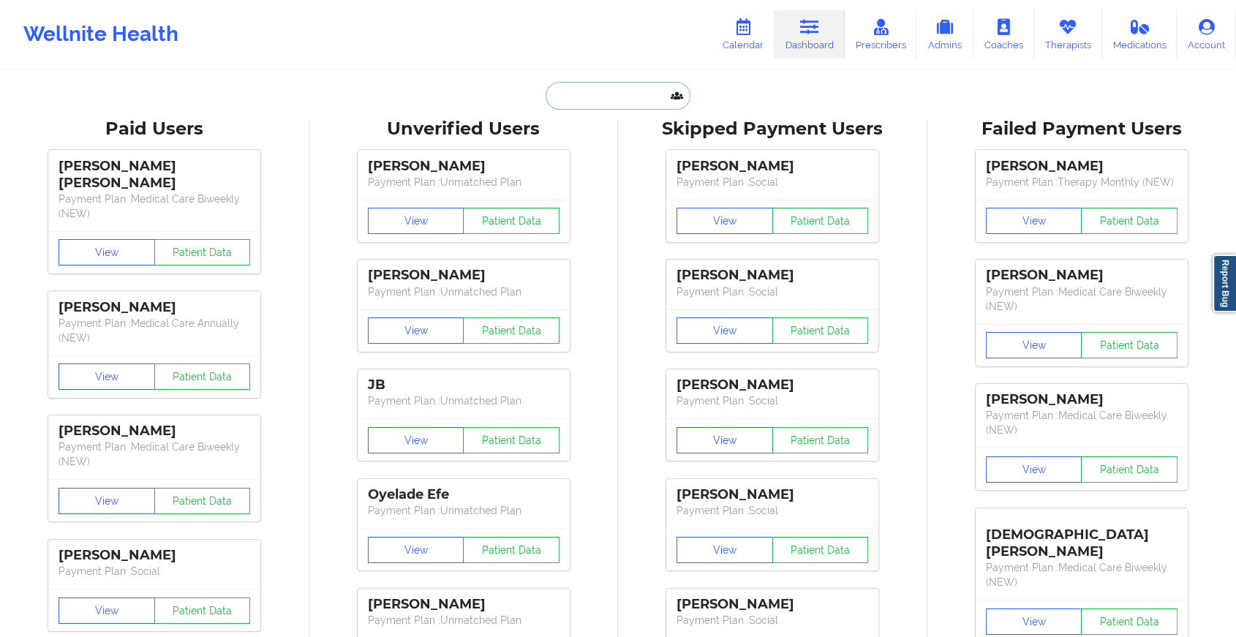
click at [573, 97] on input "text" at bounding box center [617, 96] width 145 height 28
paste input "[EMAIL_ADDRESS][DOMAIN_NAME]"
type input "[EMAIL_ADDRESS][DOMAIN_NAME]"
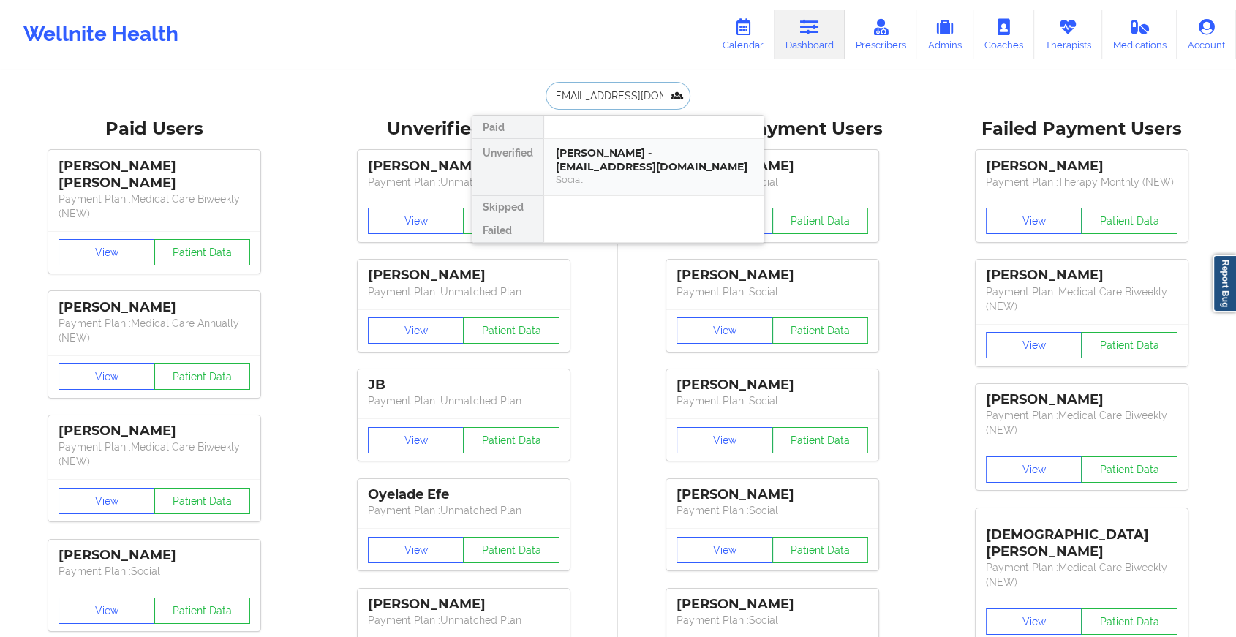
click at [617, 164] on div "[PERSON_NAME] - [EMAIL_ADDRESS][DOMAIN_NAME]" at bounding box center [654, 159] width 196 height 27
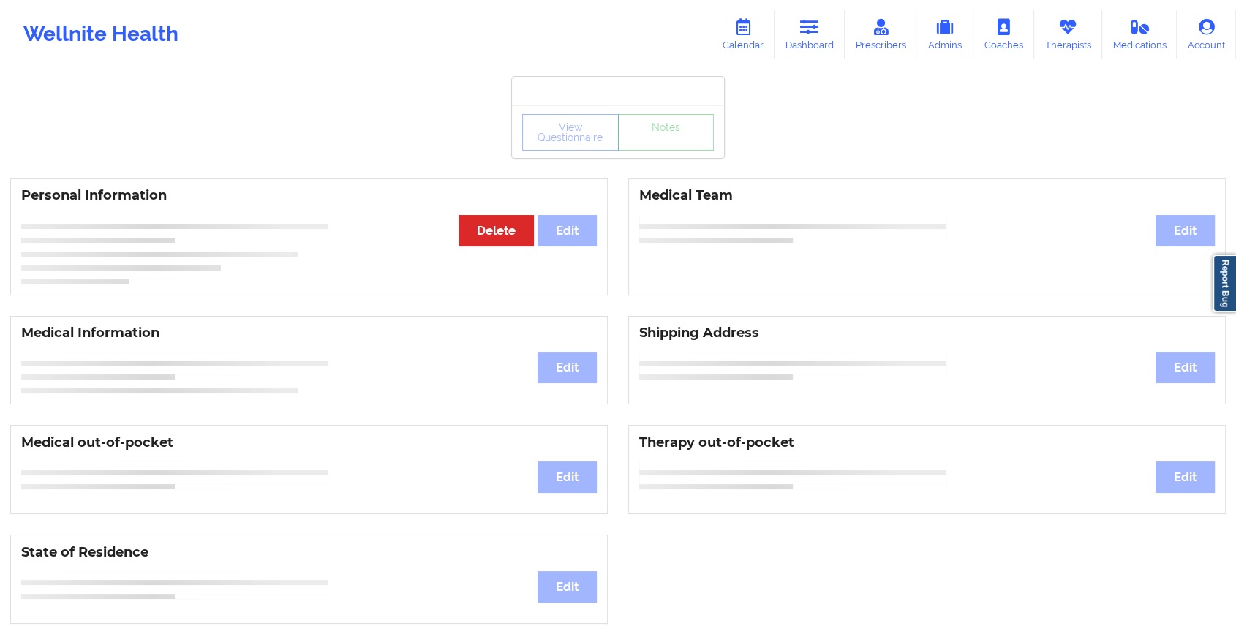
click at [657, 159] on div "View Questionnaire Notes Personal Information Edit Delete Medical Team Edit Med…" at bounding box center [618, 617] width 1236 height 1234
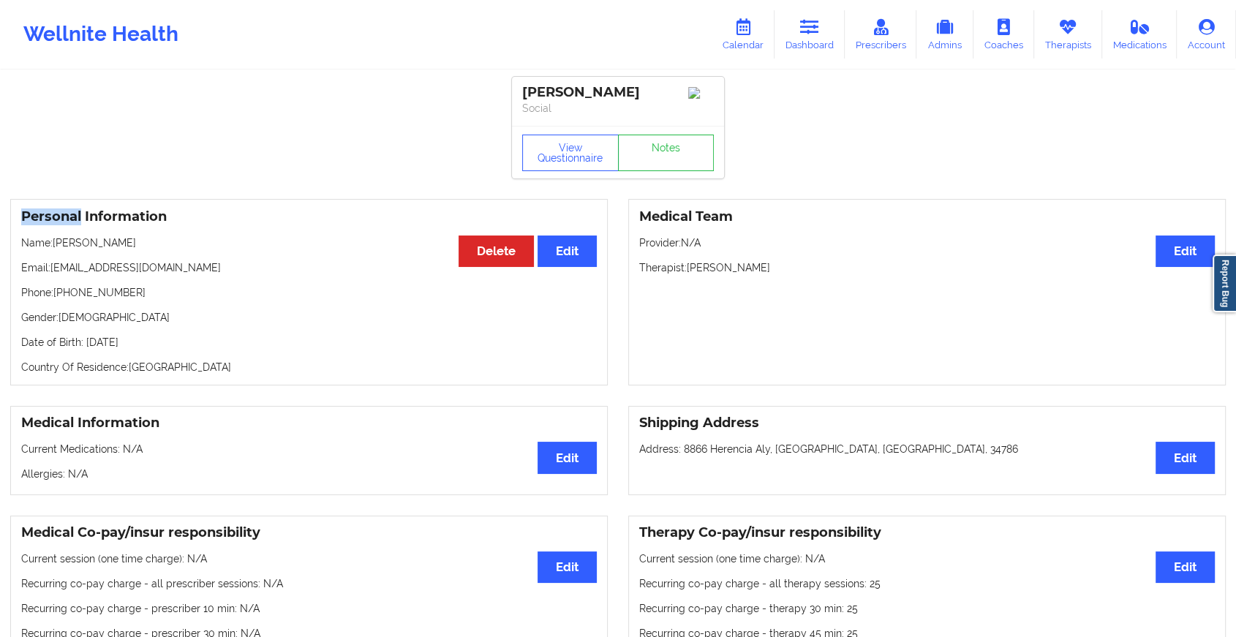
click at [657, 159] on link "Notes" at bounding box center [666, 153] width 97 height 37
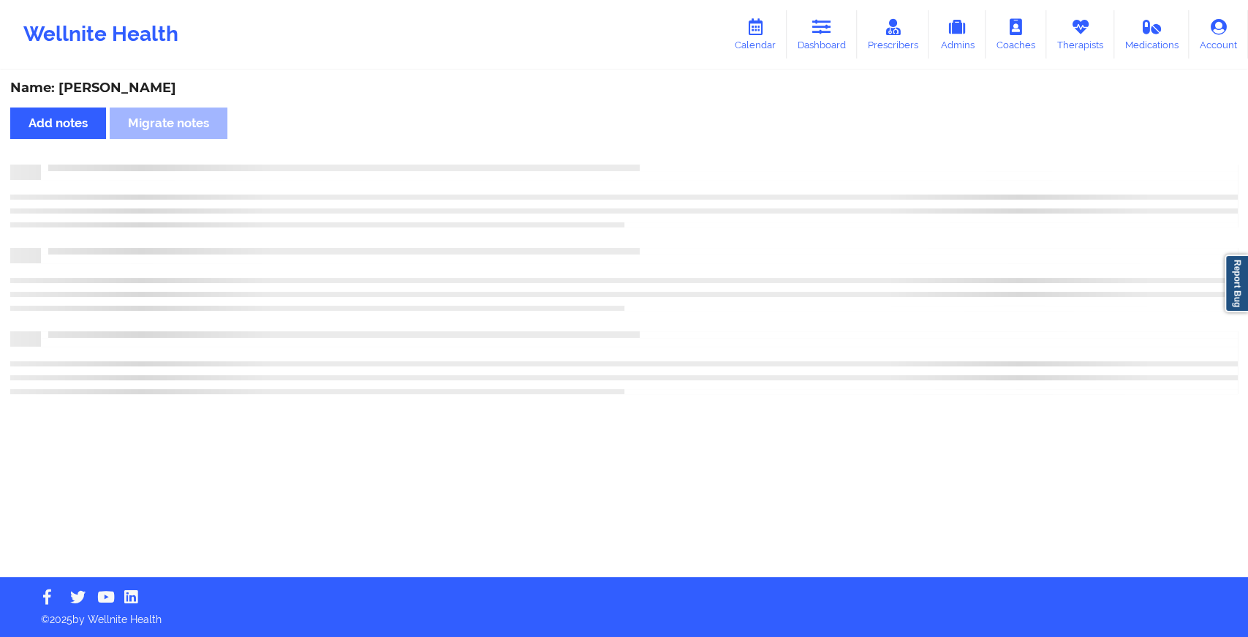
click at [657, 159] on div "Name: [PERSON_NAME] Add notes Migrate notes" at bounding box center [624, 324] width 1248 height 505
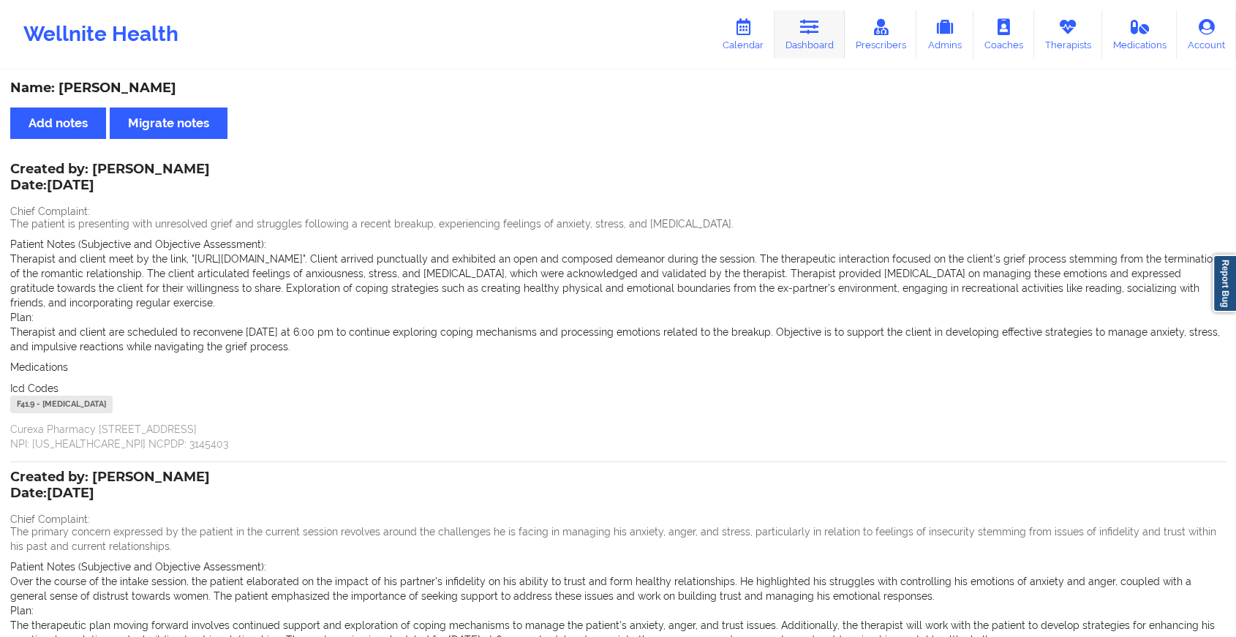
click at [799, 26] on link "Dashboard" at bounding box center [809, 34] width 70 height 48
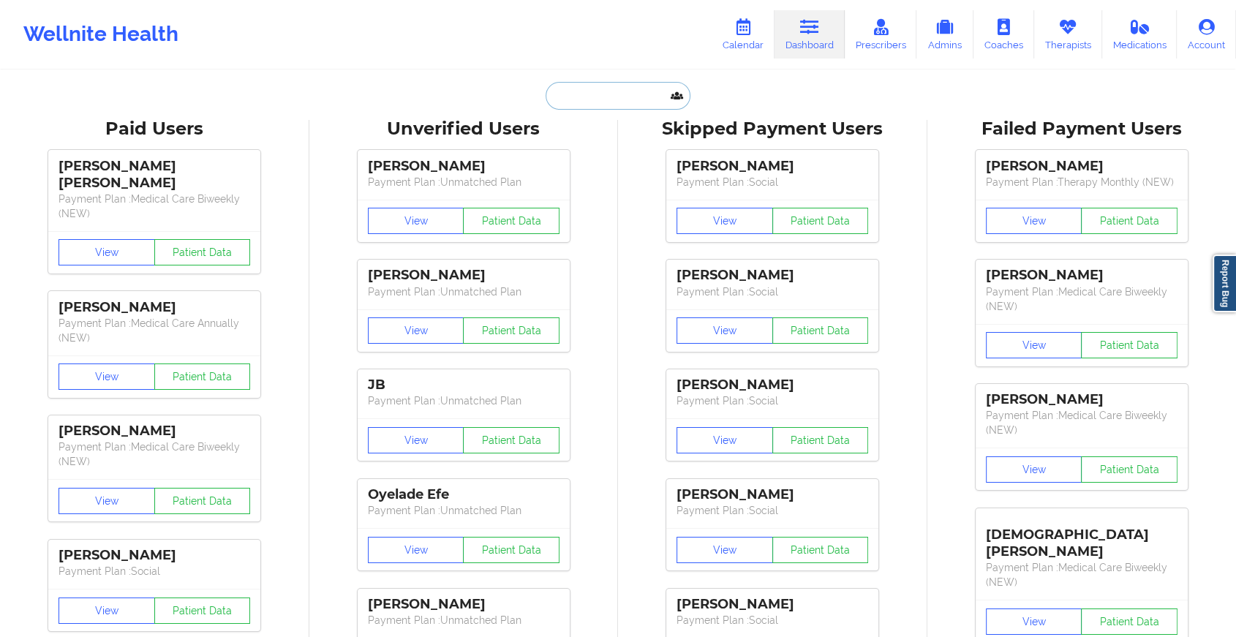
click at [596, 102] on input "text" at bounding box center [617, 96] width 145 height 28
paste input "[EMAIL_ADDRESS][DOMAIN_NAME]"
type input "[EMAIL_ADDRESS][DOMAIN_NAME]"
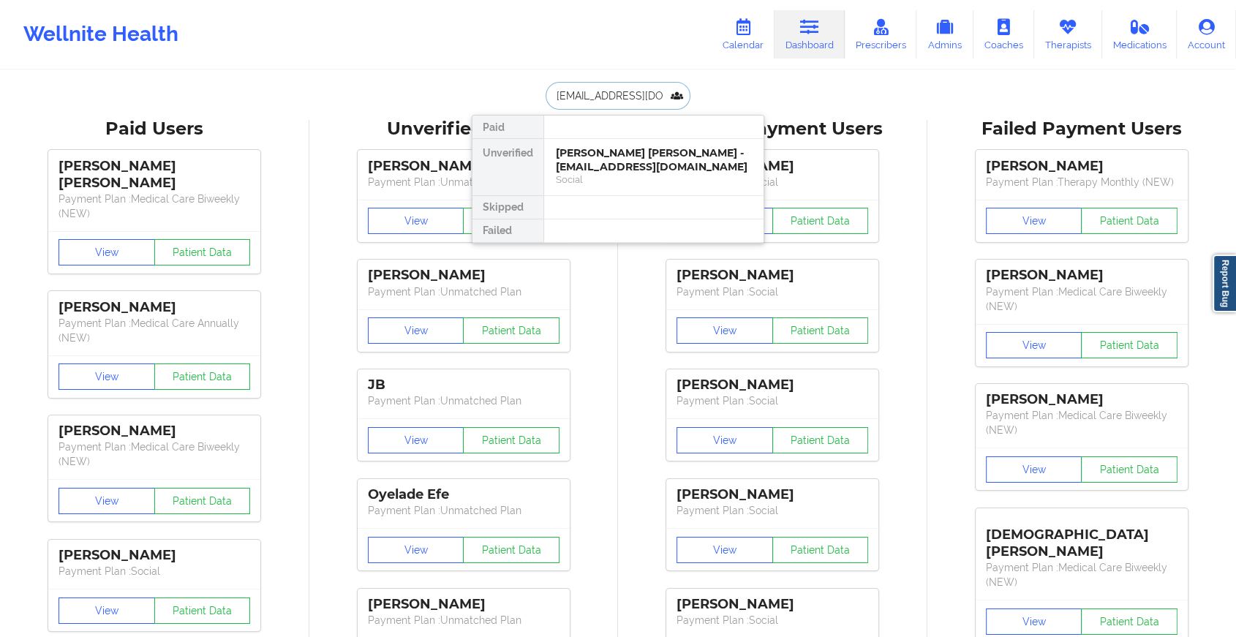
drag, startPoint x: 633, startPoint y: 151, endPoint x: 668, endPoint y: 108, distance: 55.1
click at [668, 108] on div "[EMAIL_ADDRESS][DOMAIN_NAME] Paid Unverified [PERSON_NAME] [PERSON_NAME] - [EMA…" at bounding box center [618, 96] width 292 height 28
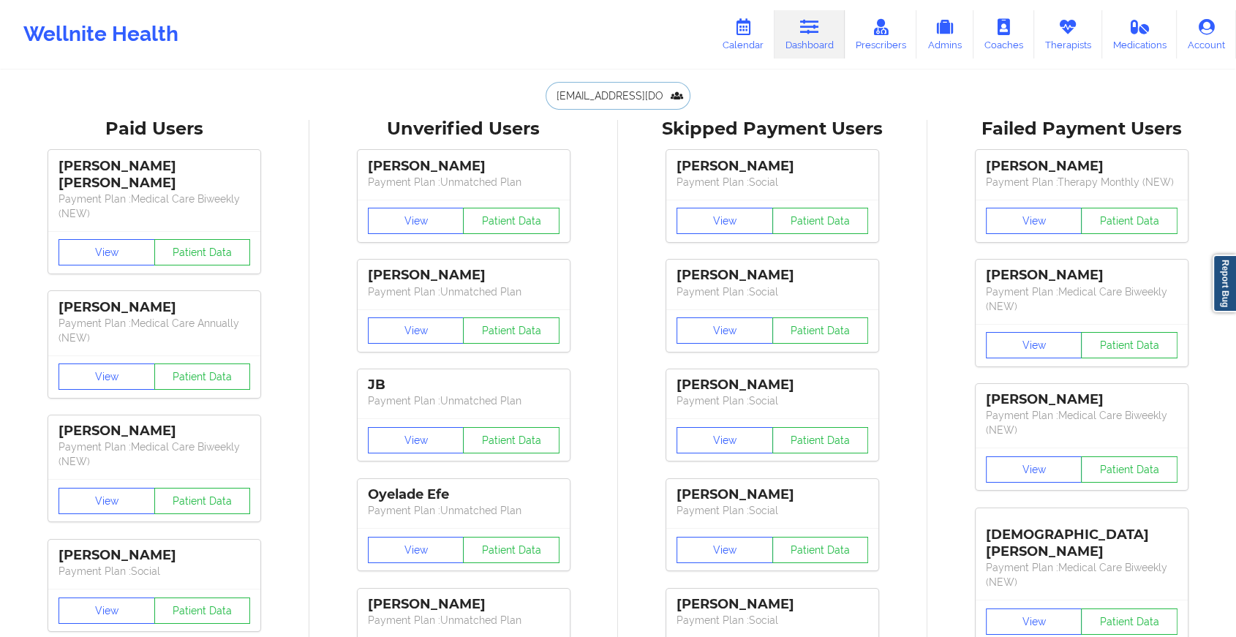
click at [652, 98] on input "[EMAIL_ADDRESS][DOMAIN_NAME]" at bounding box center [617, 96] width 145 height 28
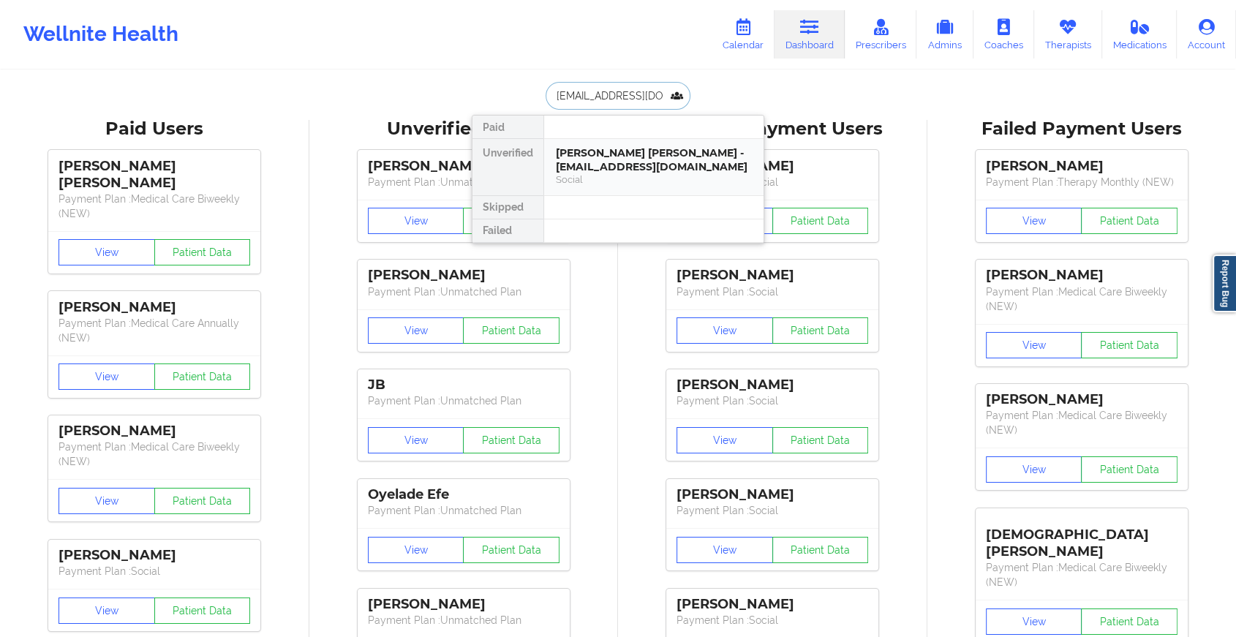
click at [629, 146] on div "[PERSON_NAME] [PERSON_NAME] - [EMAIL_ADDRESS][DOMAIN_NAME]" at bounding box center [654, 159] width 196 height 27
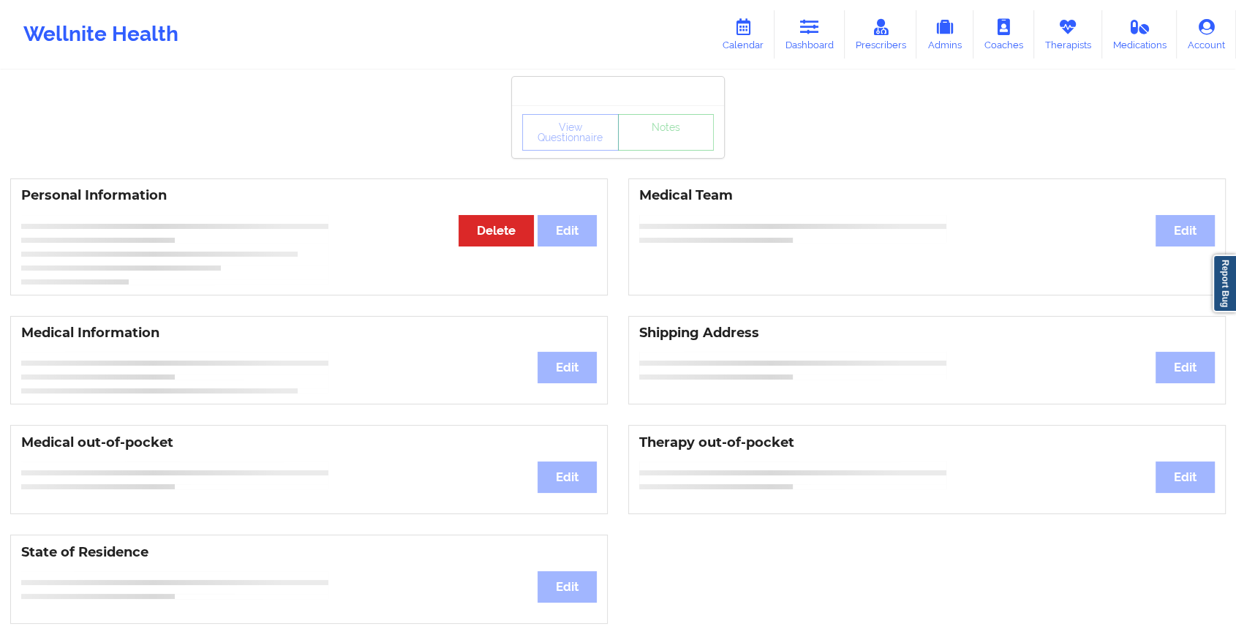
click at [657, 161] on div "View Questionnaire Notes Personal Information Edit Delete Medical Team Edit Med…" at bounding box center [618, 617] width 1236 height 1234
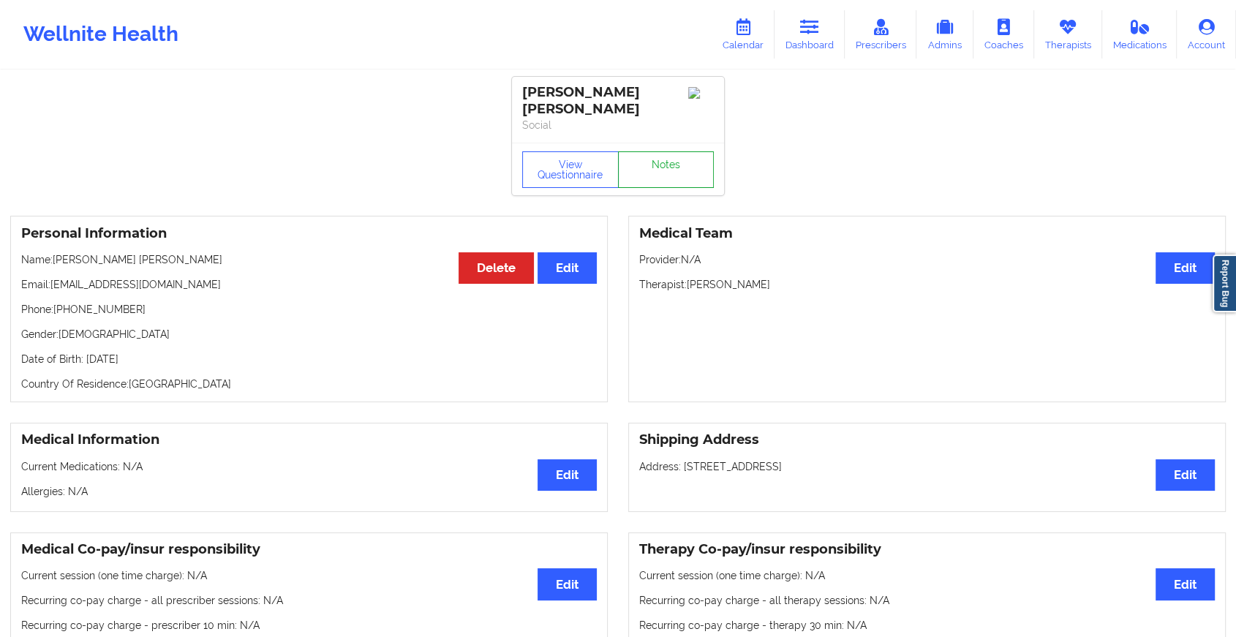
click at [657, 161] on link "Notes" at bounding box center [666, 169] width 97 height 37
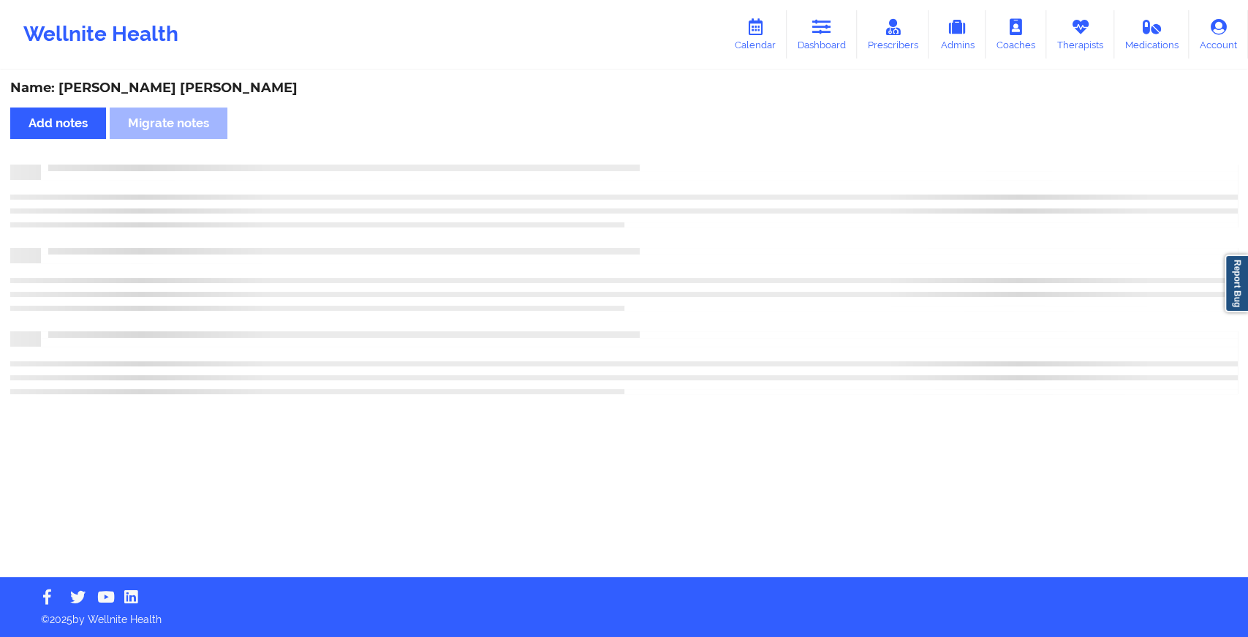
click at [657, 161] on div "Name: [PERSON_NAME] [PERSON_NAME] Add notes Migrate notes" at bounding box center [624, 324] width 1248 height 505
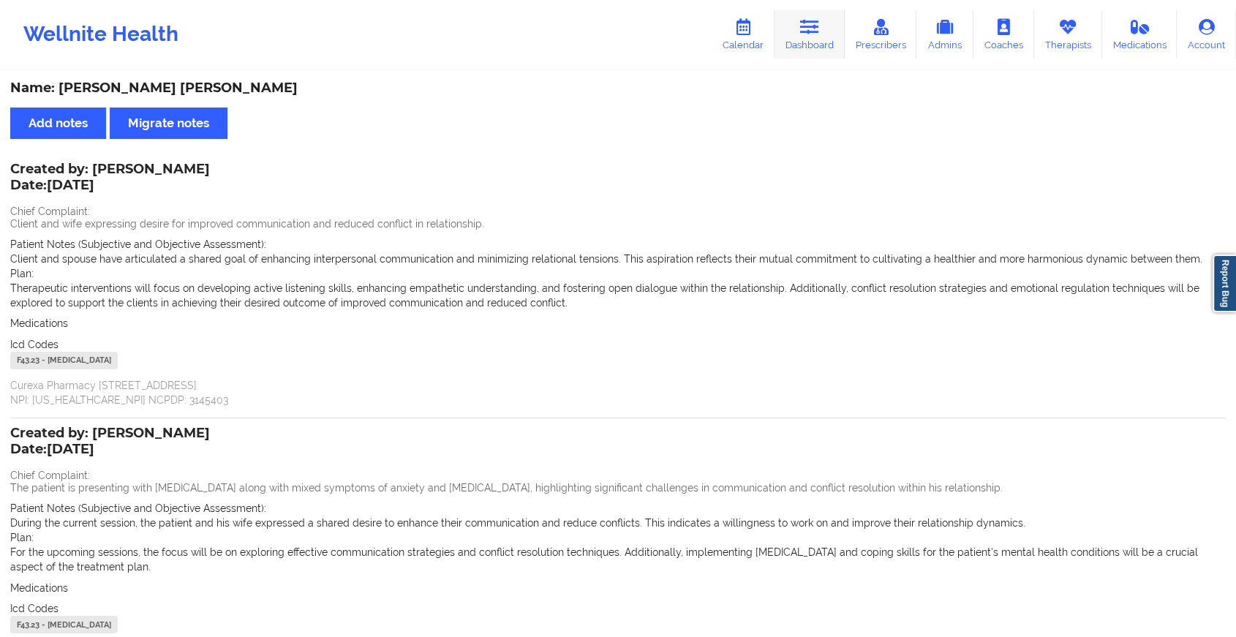
click at [788, 52] on link "Dashboard" at bounding box center [809, 34] width 70 height 48
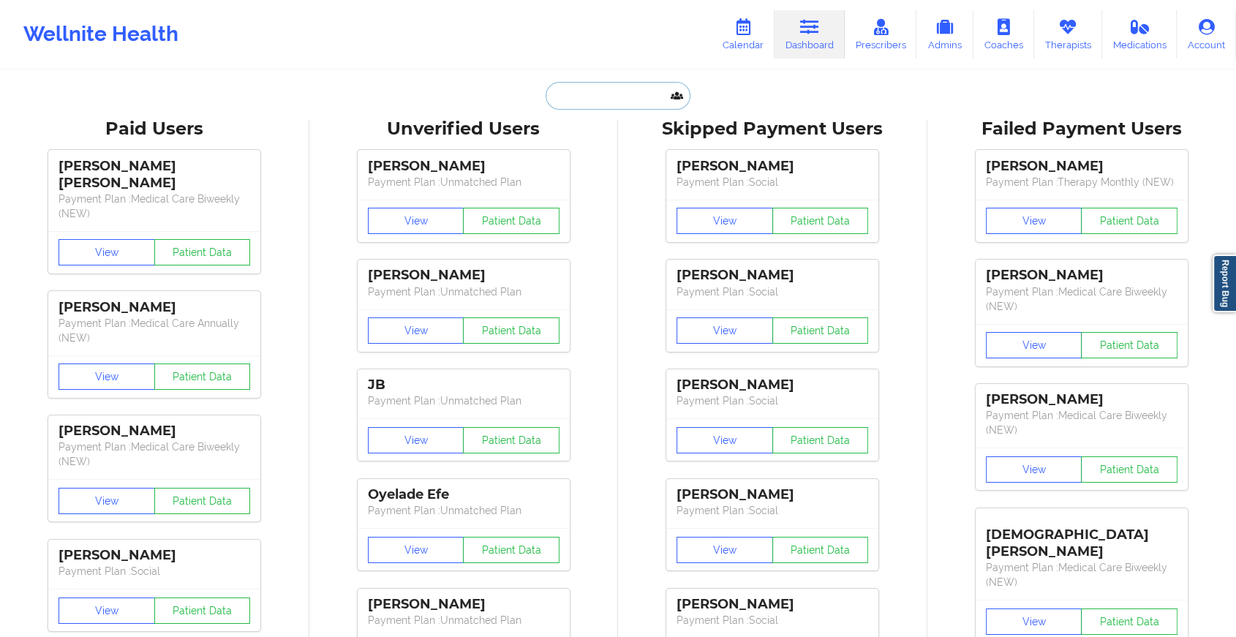
click at [562, 99] on input "text" at bounding box center [617, 96] width 145 height 28
paste input "[EMAIL_ADDRESS][DOMAIN_NAME]"
type input "[EMAIL_ADDRESS][DOMAIN_NAME]"
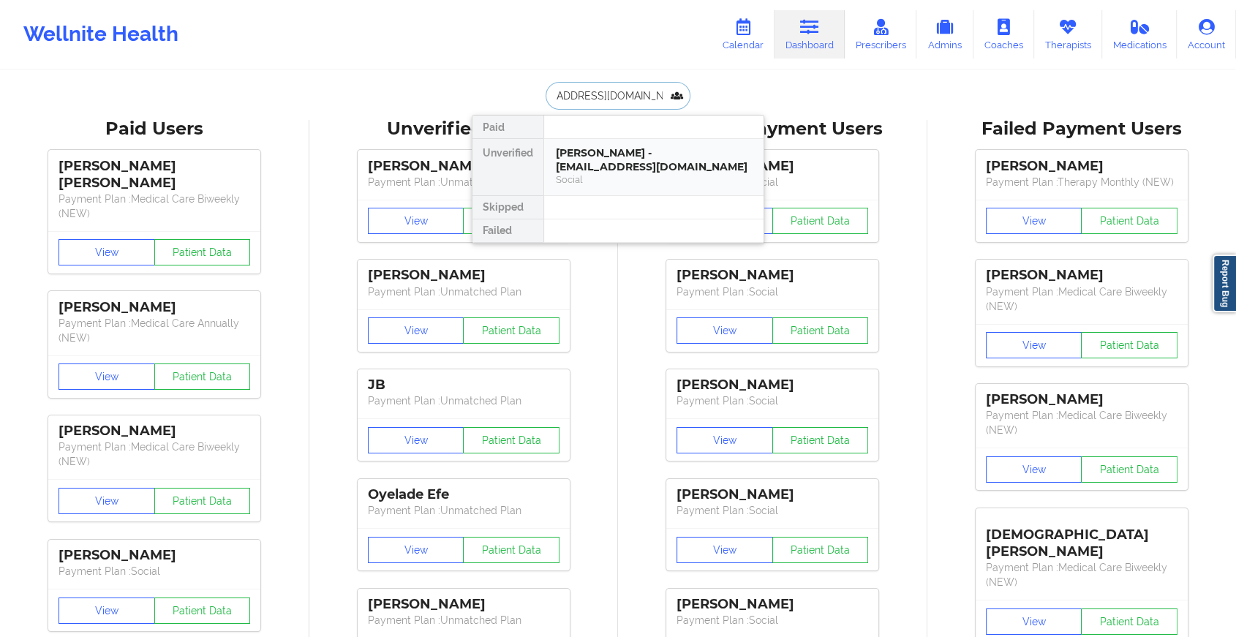
click at [658, 164] on div "[PERSON_NAME] - [EMAIL_ADDRESS][DOMAIN_NAME]" at bounding box center [654, 159] width 196 height 27
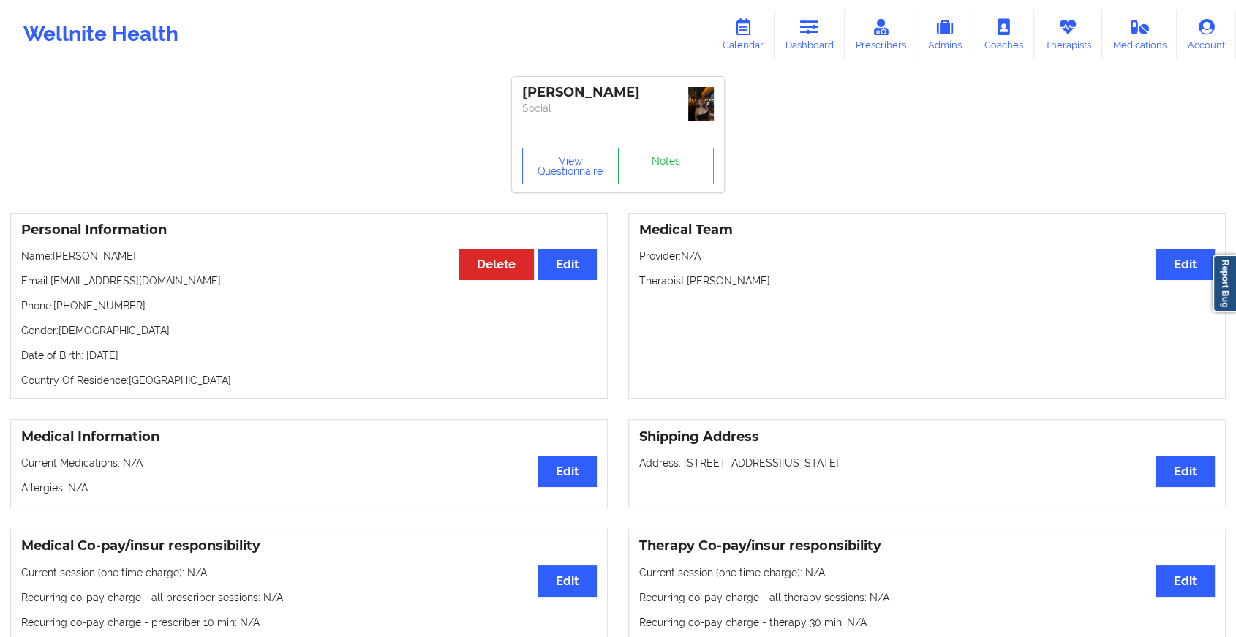
click at [668, 142] on div "View Questionnaire Notes" at bounding box center [618, 166] width 212 height 53
click at [670, 156] on link "Notes" at bounding box center [666, 166] width 97 height 37
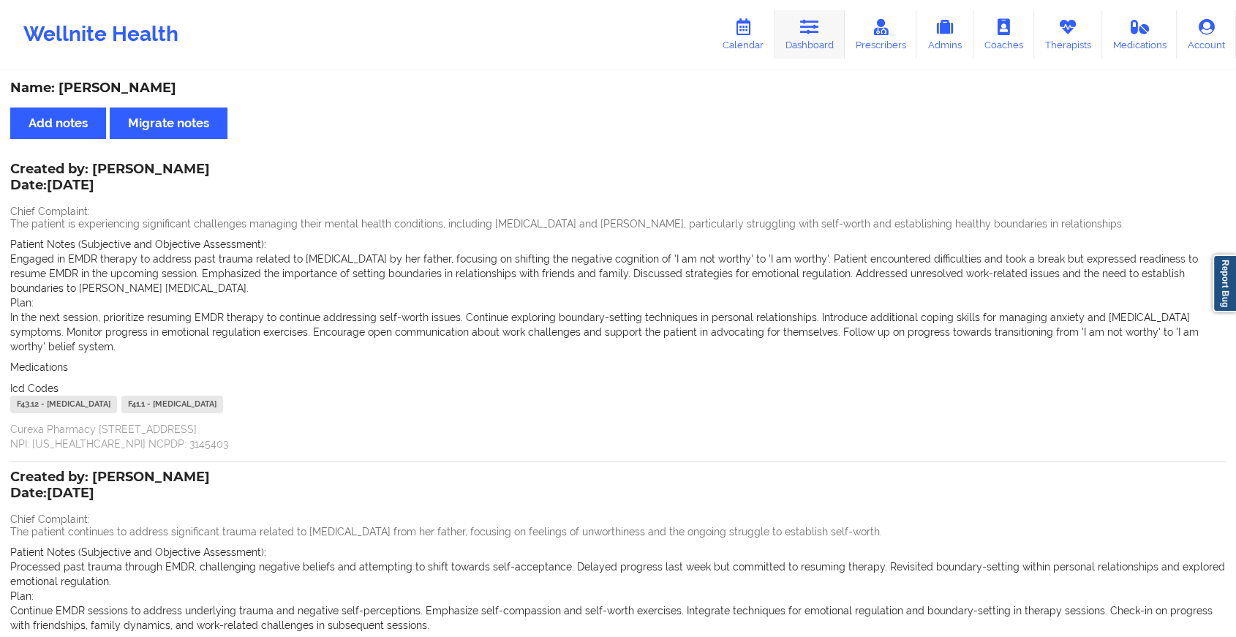
click at [822, 35] on link "Dashboard" at bounding box center [809, 34] width 70 height 48
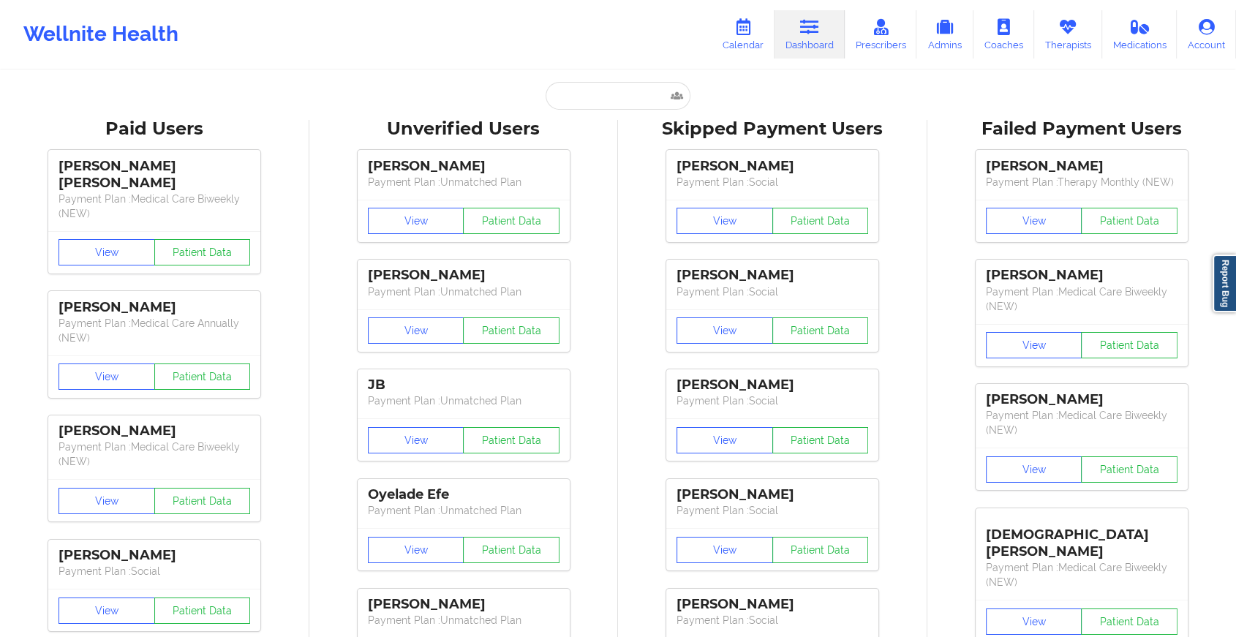
click at [594, 100] on input "text" at bounding box center [617, 96] width 145 height 28
paste input "[EMAIL_ADDRESS][DOMAIN_NAME]"
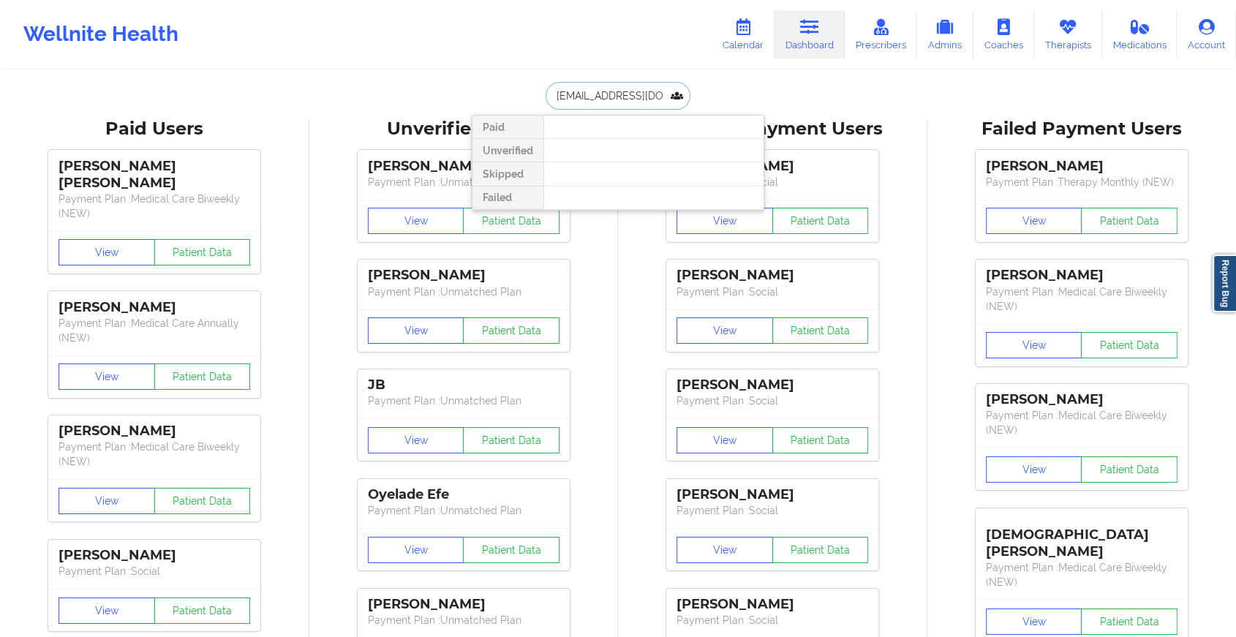
drag, startPoint x: 646, startPoint y: 96, endPoint x: 521, endPoint y: 83, distance: 124.9
click at [521, 83] on div "[EMAIL_ADDRESS][DOMAIN_NAME] Paid Unverified Skipped Failed" at bounding box center [618, 96] width 292 height 28
type input "y"
type input "[PERSON_NAME]"
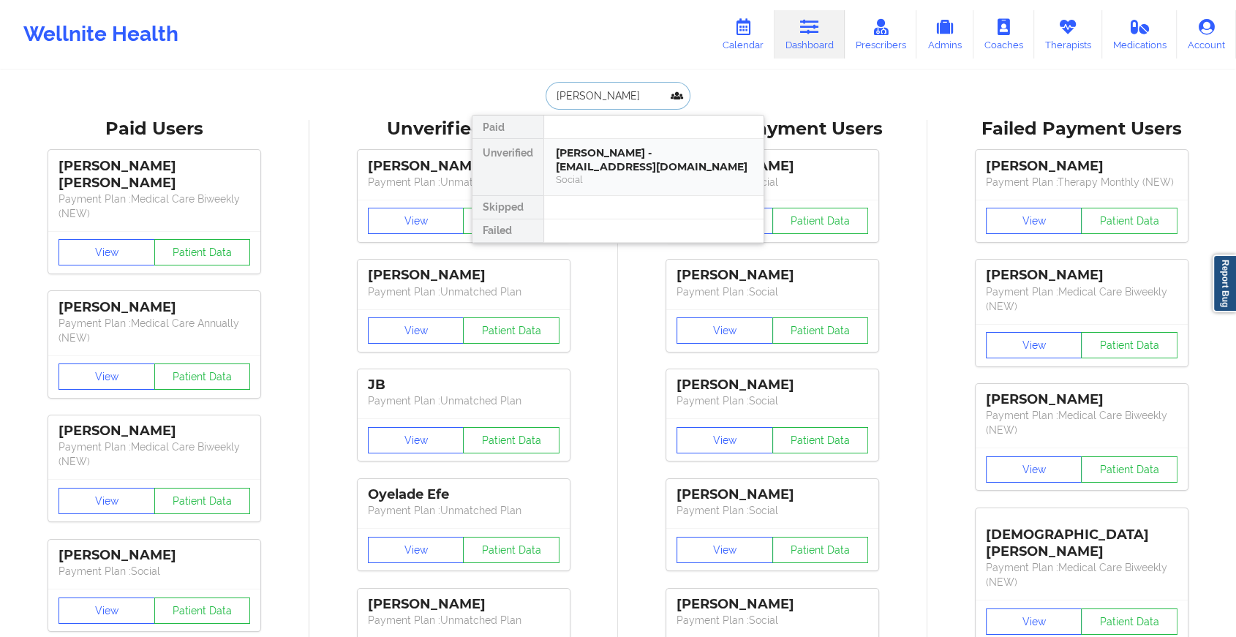
click at [617, 174] on div "Social" at bounding box center [654, 179] width 196 height 12
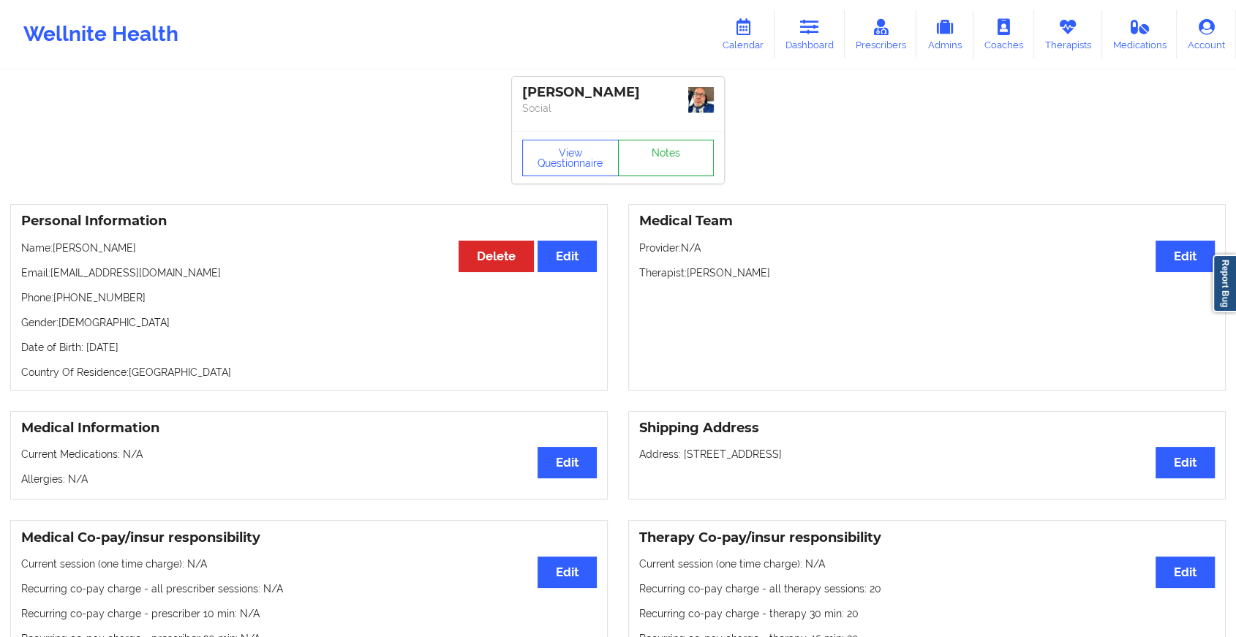
click at [695, 153] on link "Notes" at bounding box center [666, 158] width 97 height 37
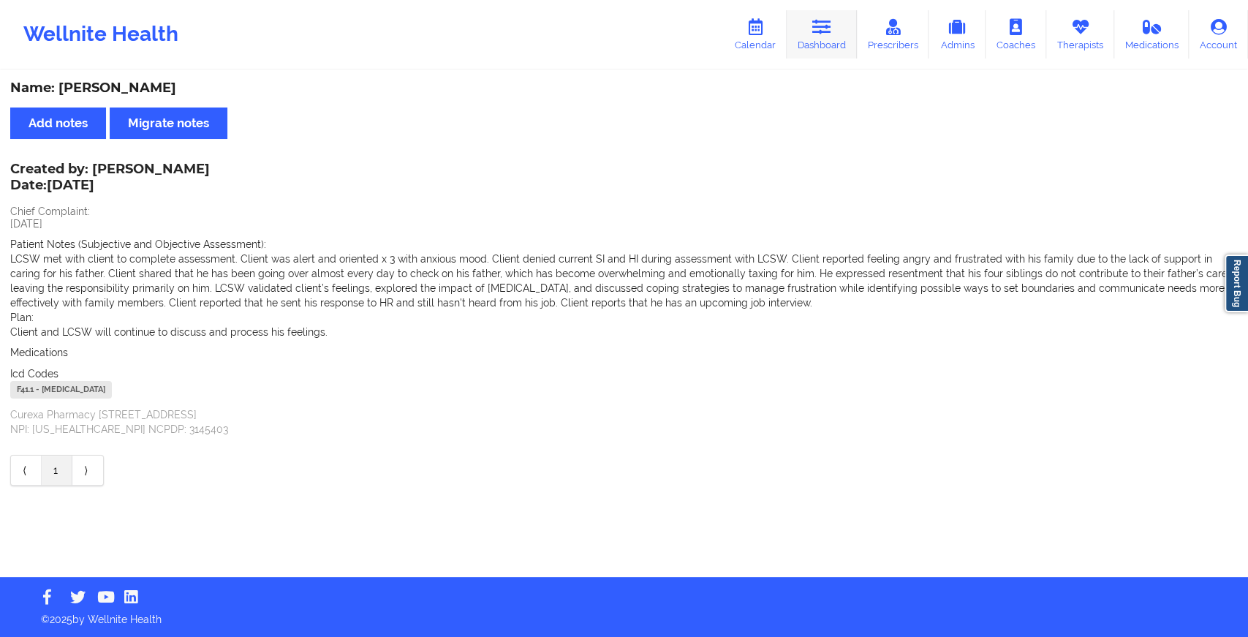
click at [834, 35] on link "Dashboard" at bounding box center [822, 34] width 70 height 48
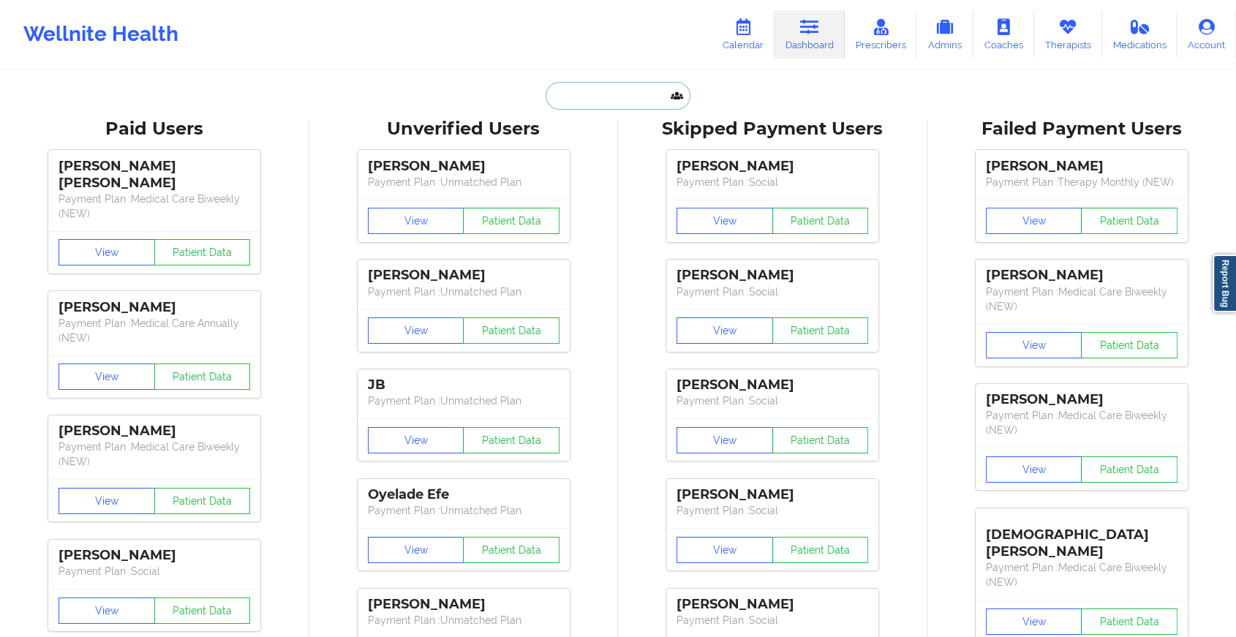
click at [618, 93] on input "text" at bounding box center [617, 96] width 145 height 28
paste input "[EMAIL_ADDRESS][DOMAIN_NAME]"
type input "[EMAIL_ADDRESS][DOMAIN_NAME]"
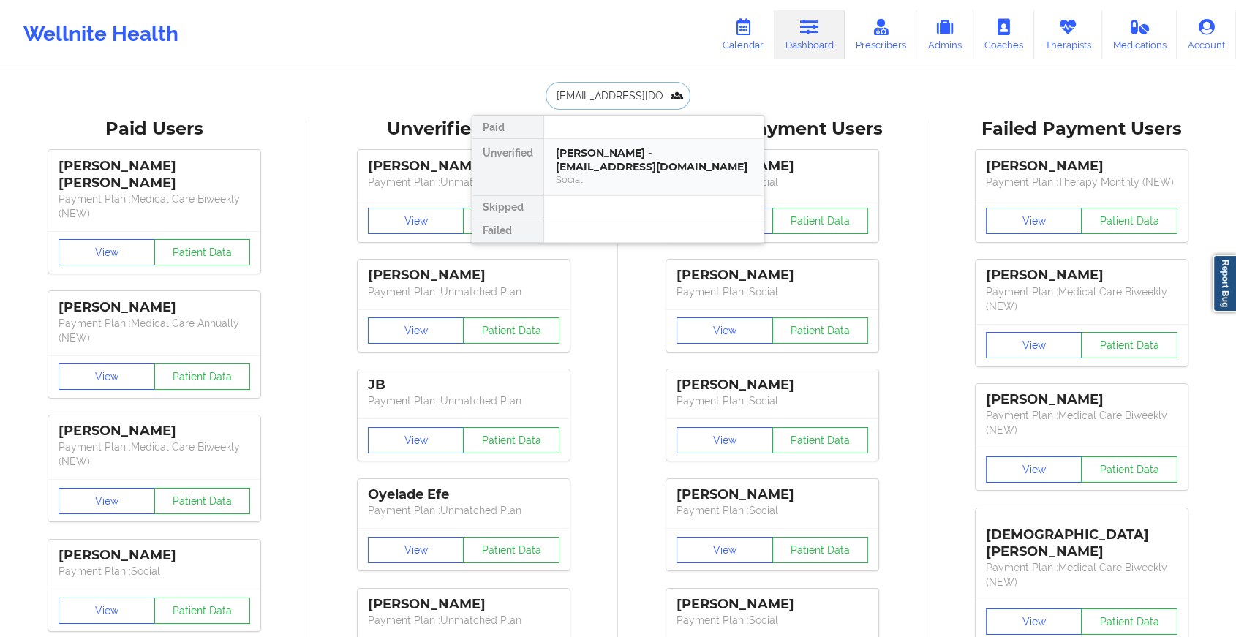
click at [661, 173] on div "Social" at bounding box center [654, 179] width 196 height 12
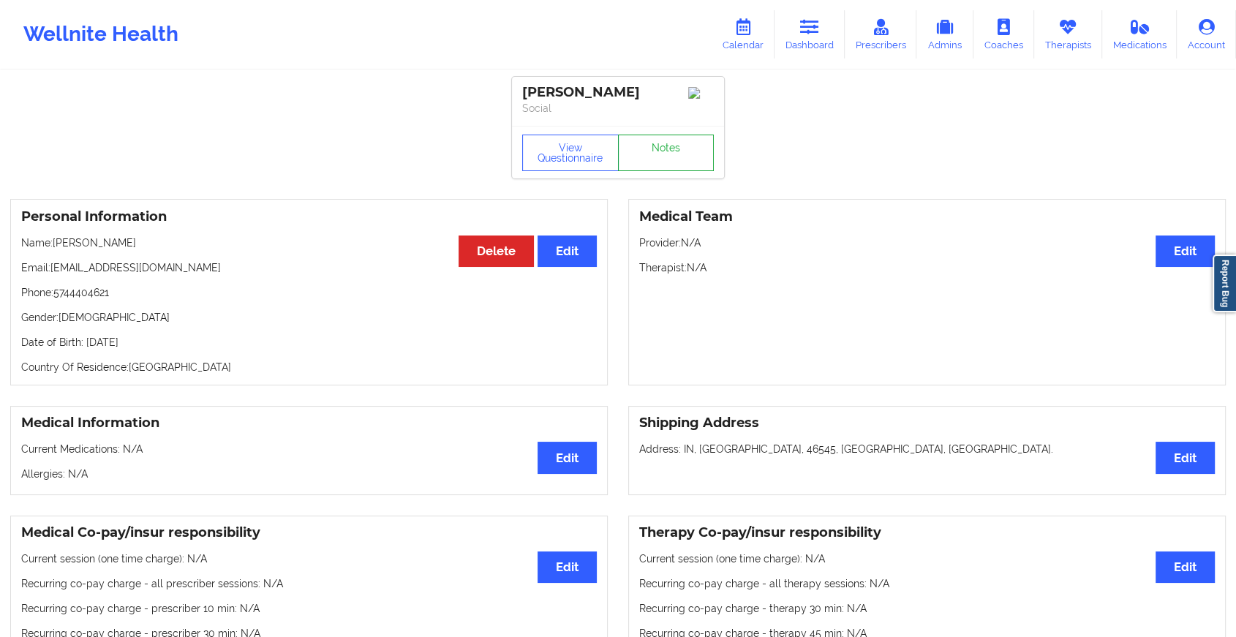
click at [661, 152] on link "Notes" at bounding box center [666, 153] width 97 height 37
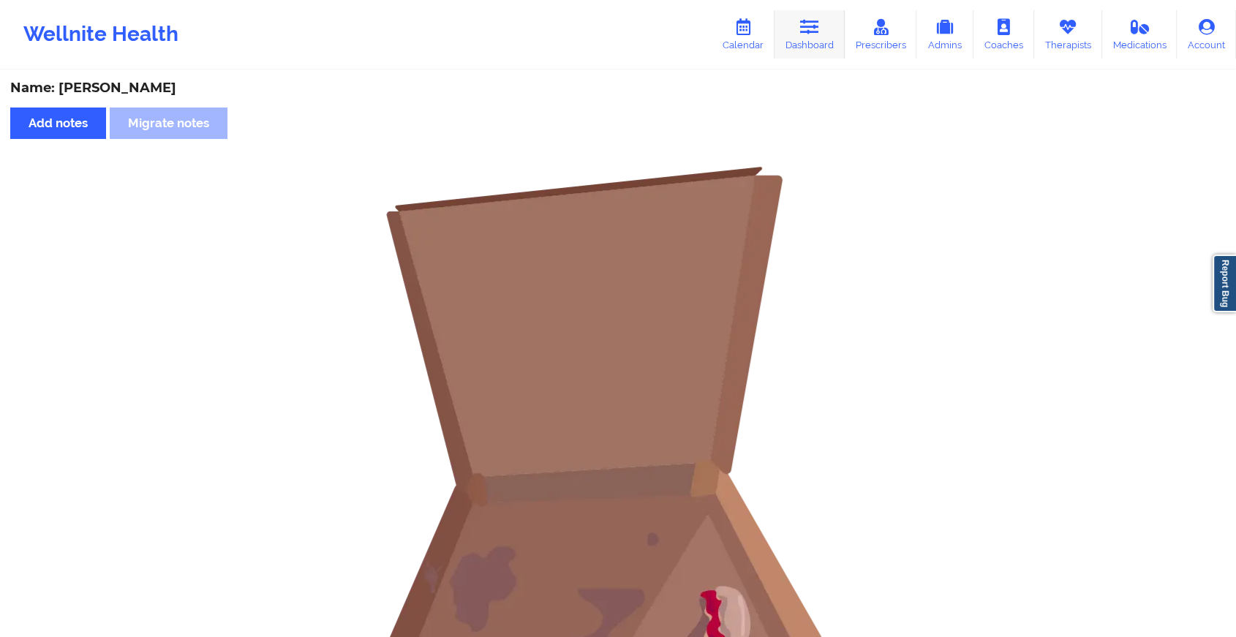
click at [811, 44] on link "Dashboard" at bounding box center [809, 34] width 70 height 48
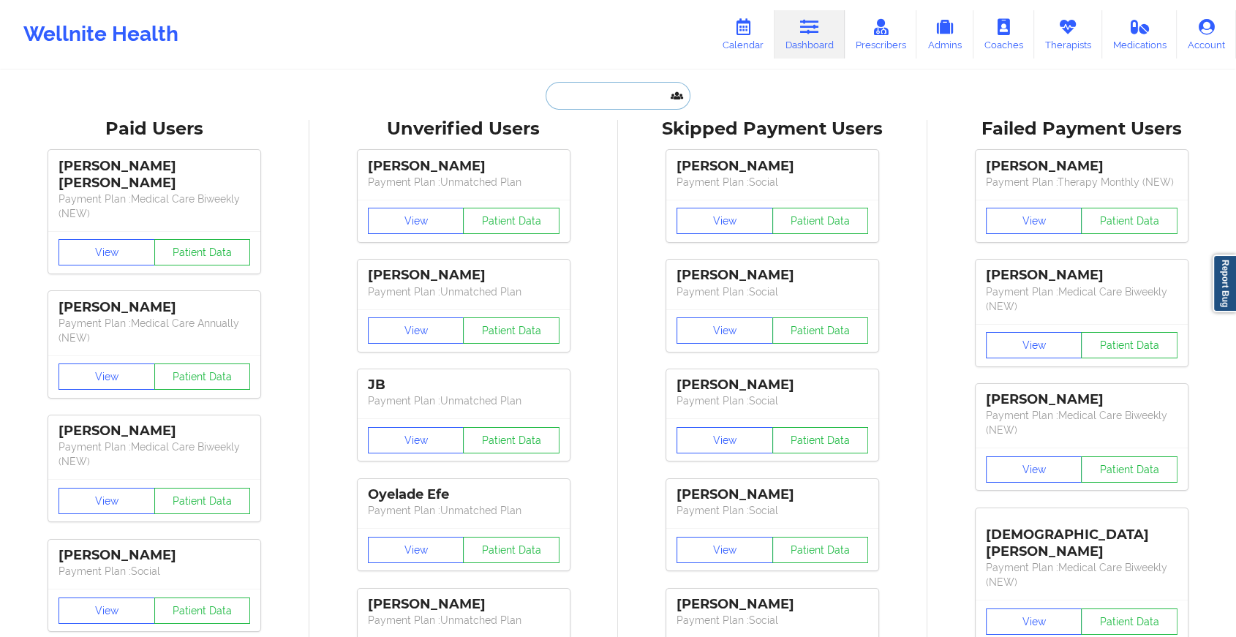
click at [603, 99] on input "text" at bounding box center [617, 96] width 145 height 28
paste input "[EMAIL_ADDRESS][DOMAIN_NAME]"
type input "[EMAIL_ADDRESS][DOMAIN_NAME]"
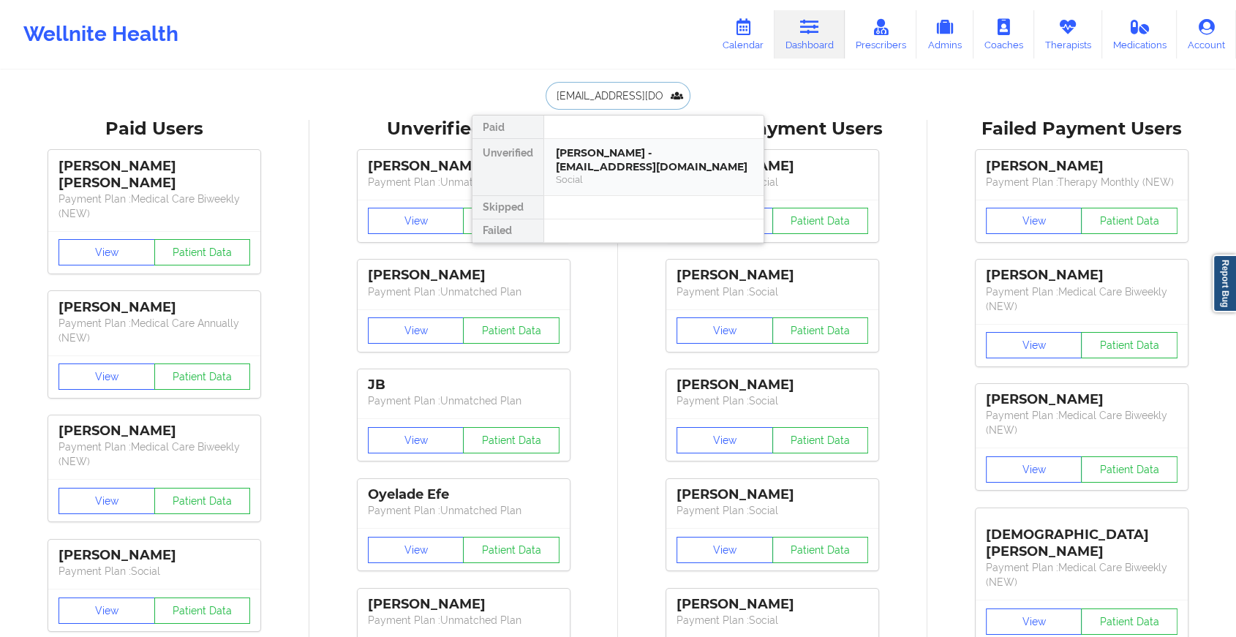
click at [634, 158] on div "[PERSON_NAME] - [EMAIL_ADDRESS][DOMAIN_NAME]" at bounding box center [654, 159] width 196 height 27
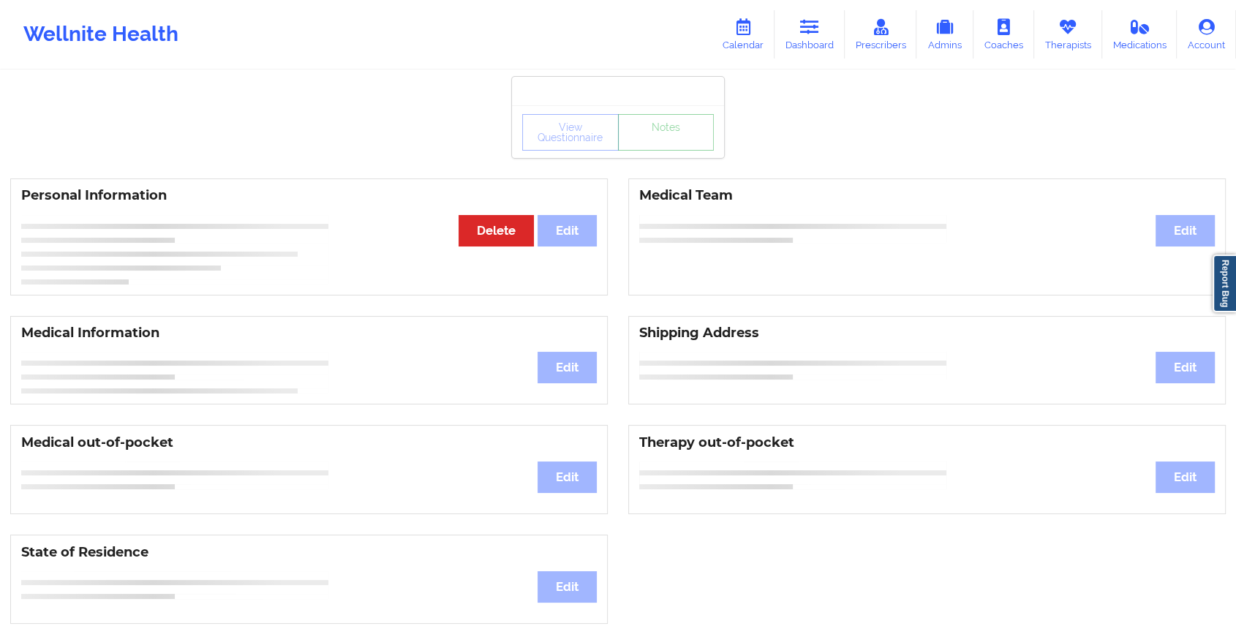
click at [661, 151] on link "Notes" at bounding box center [666, 132] width 97 height 37
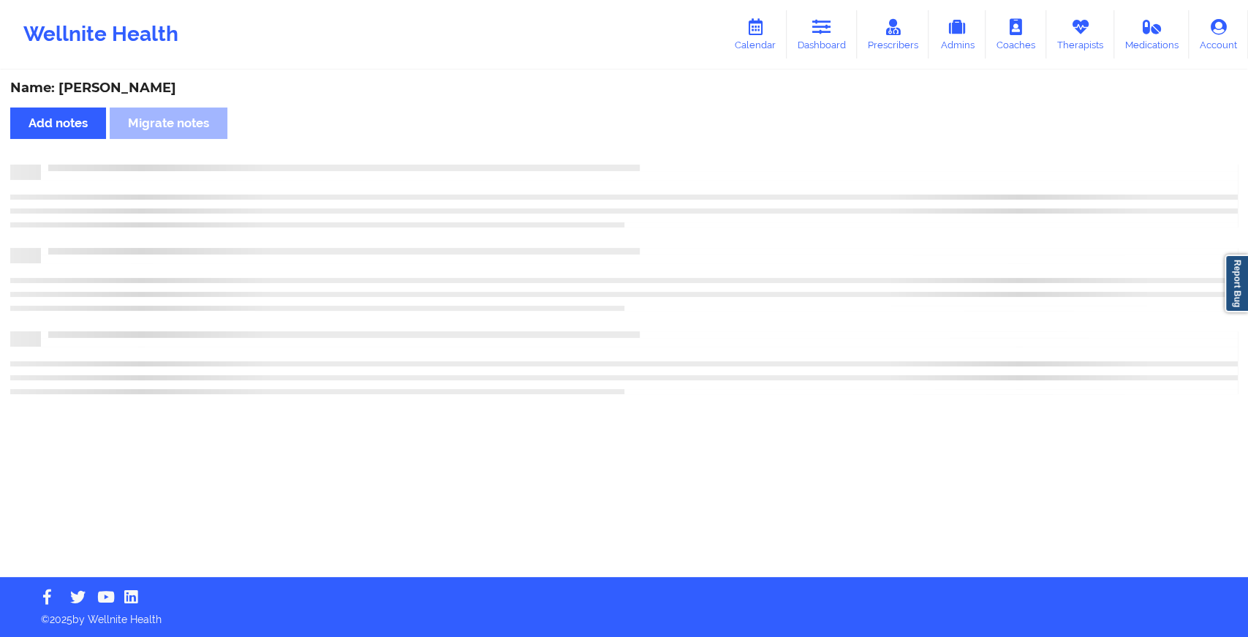
click at [661, 156] on div "Name: [PERSON_NAME] Add notes Migrate notes" at bounding box center [624, 324] width 1248 height 505
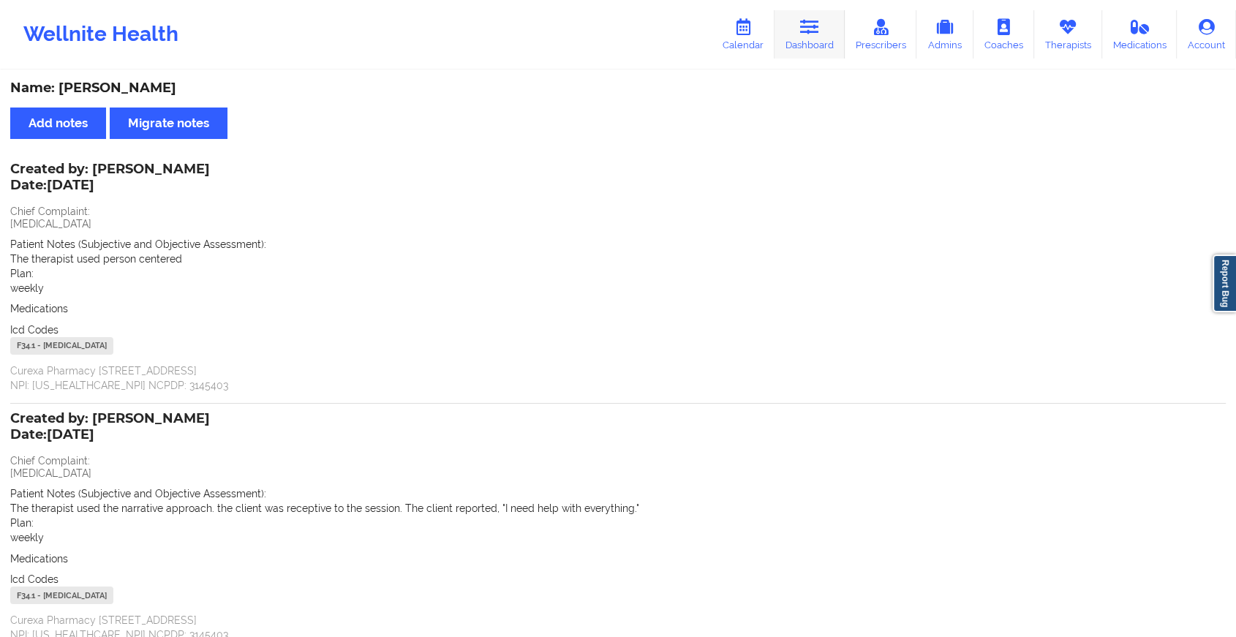
click at [805, 26] on icon at bounding box center [809, 27] width 19 height 16
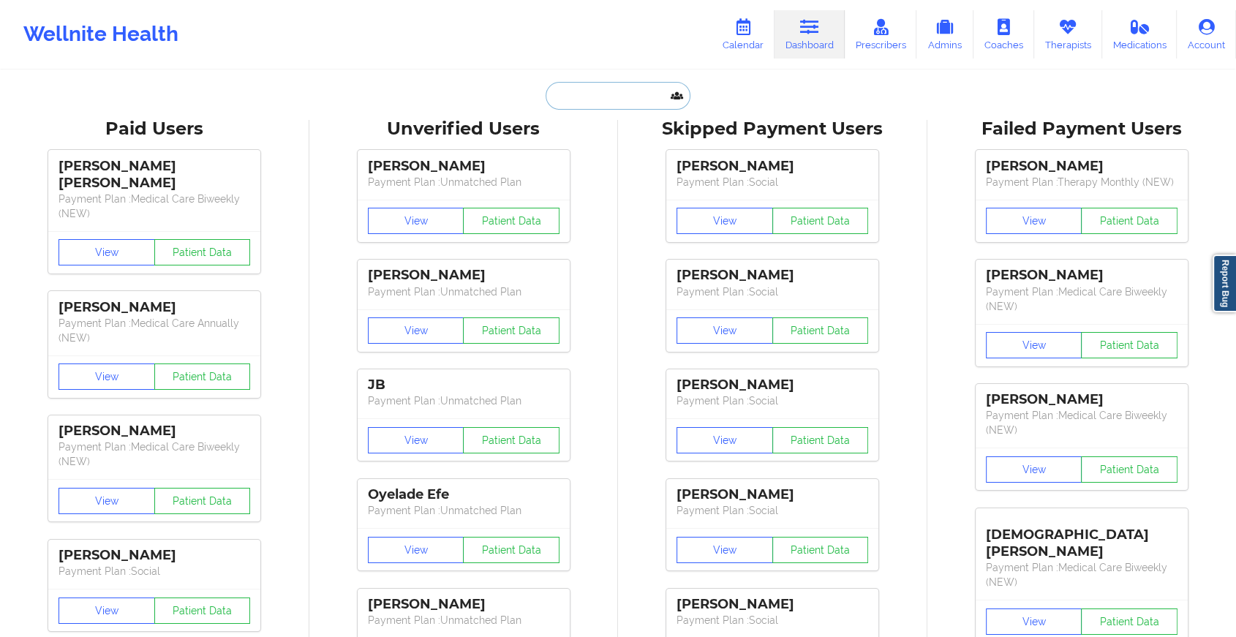
click at [621, 88] on input "text" at bounding box center [617, 96] width 145 height 28
paste input "Hi [PERSON_NAME]. Trust you are doing great. Kindly confirm if you met with [PE…"
type input "Hi [PERSON_NAME]. Trust you are doing great. Kindly confirm if you met with [PE…"
paste input "[PERSON_NAME][EMAIL_ADDRESS][PERSON_NAME][DOMAIN_NAME]"
type input "[PERSON_NAME][EMAIL_ADDRESS][PERSON_NAME][DOMAIN_NAME]"
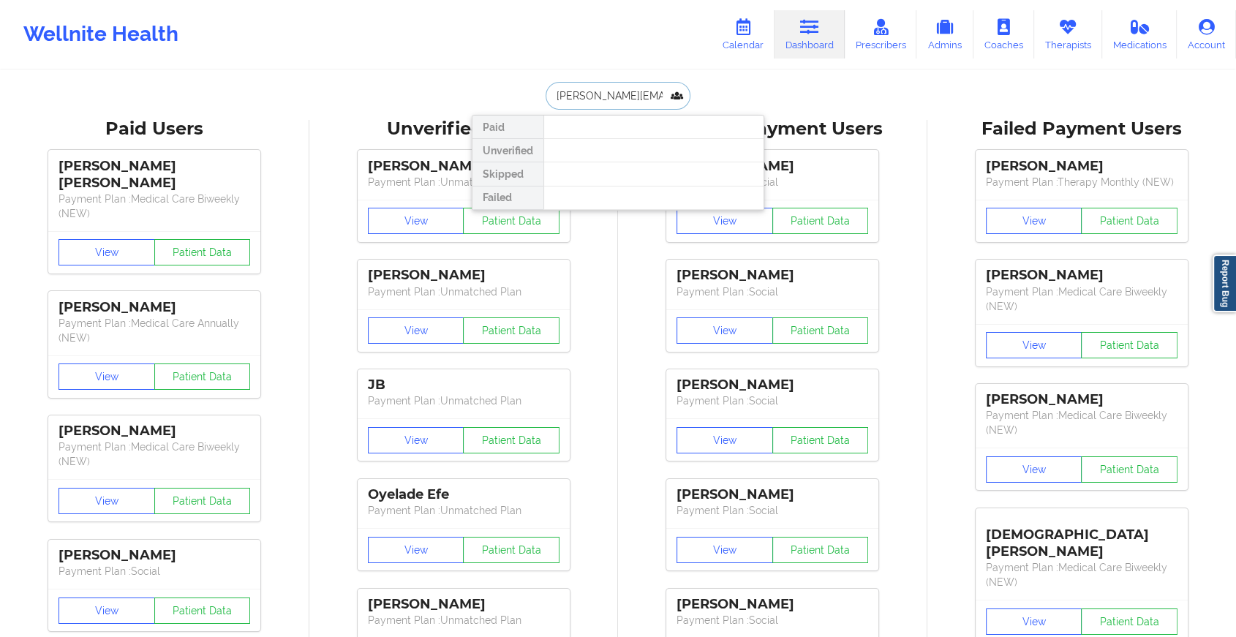
scroll to position [0, 5]
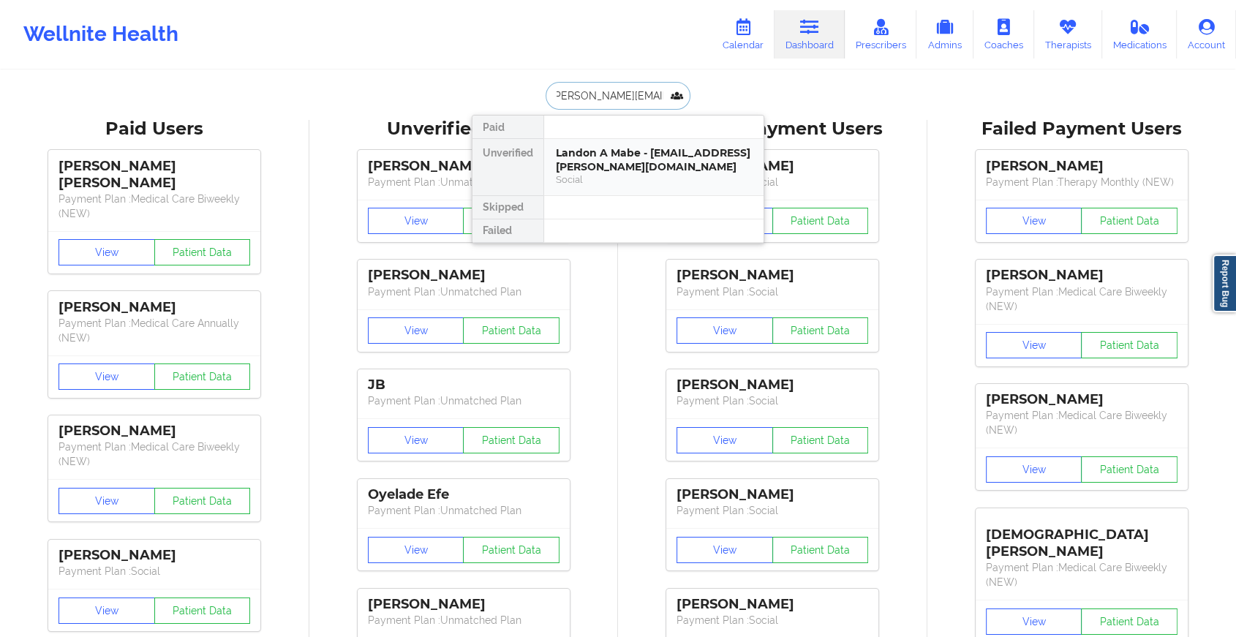
click at [682, 160] on div "Landon A Mabe - [EMAIL_ADDRESS][PERSON_NAME][DOMAIN_NAME]" at bounding box center [654, 159] width 196 height 27
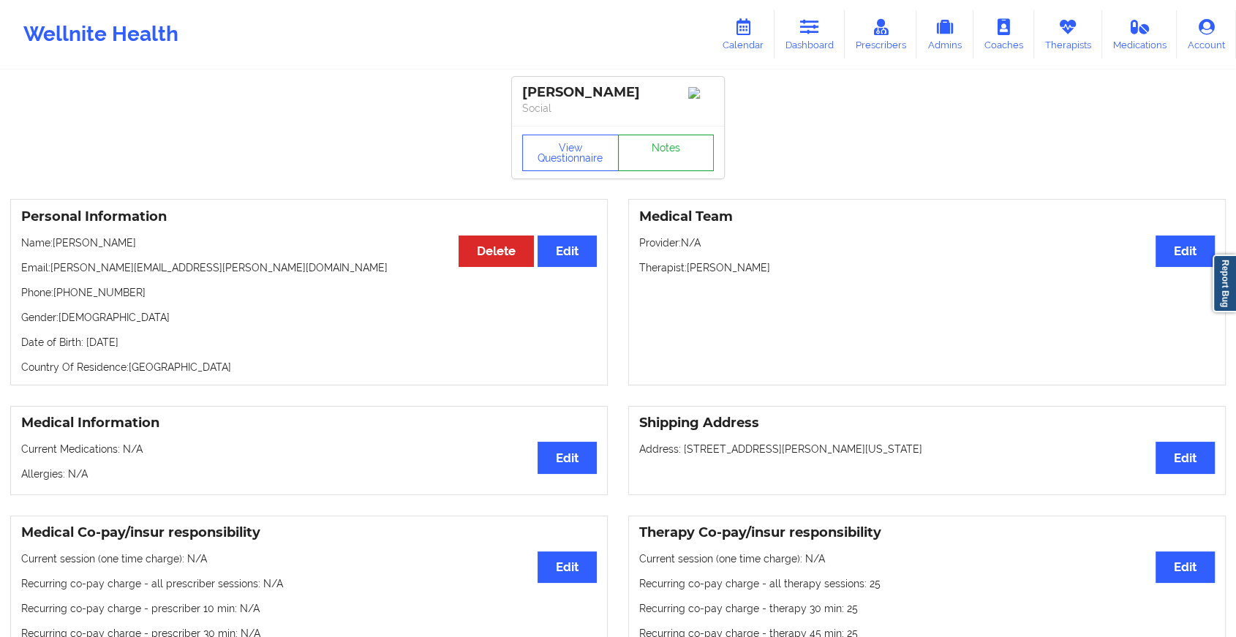
click at [670, 167] on link "Notes" at bounding box center [666, 153] width 97 height 37
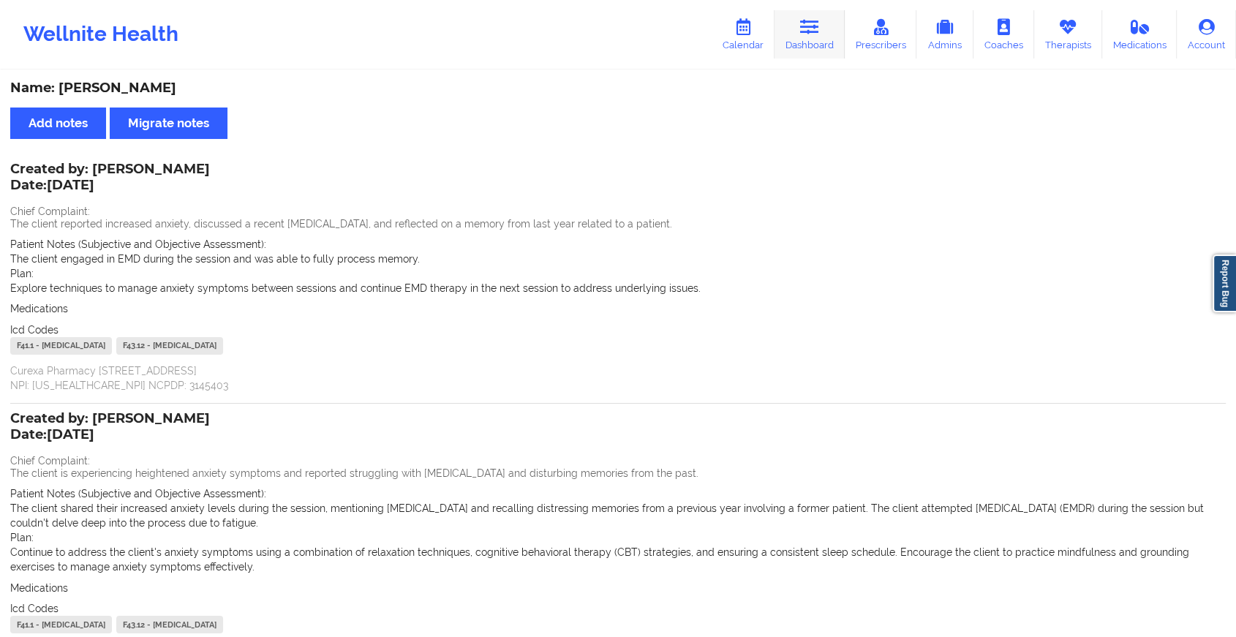
click at [822, 33] on link "Dashboard" at bounding box center [809, 34] width 70 height 48
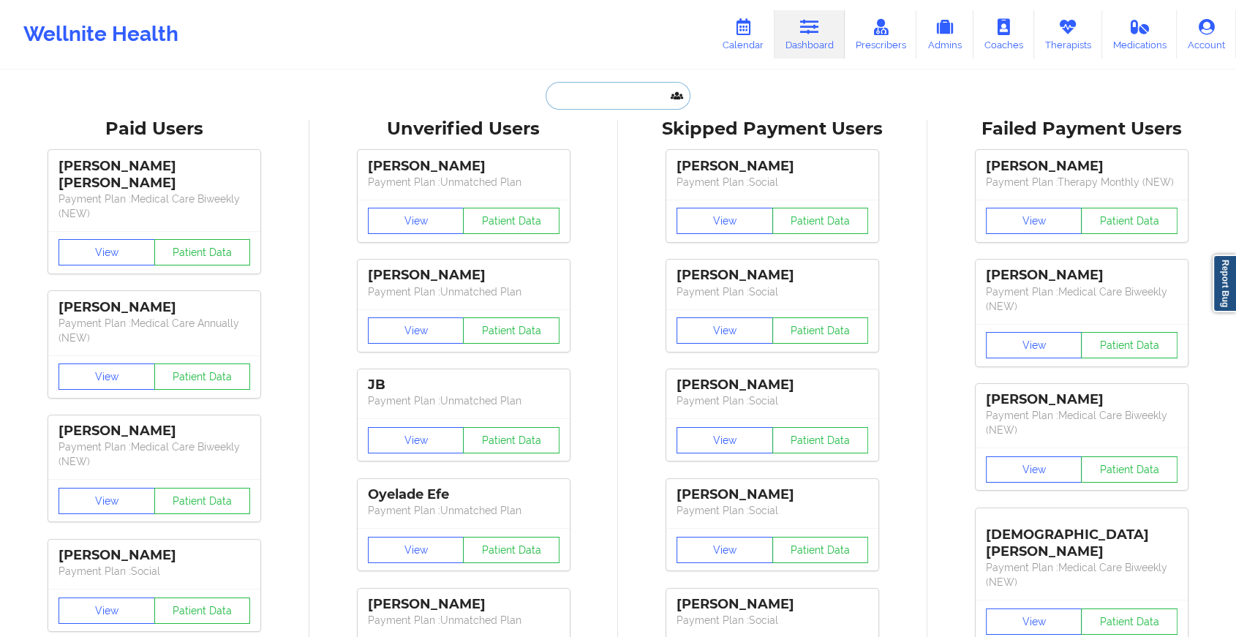
click at [581, 96] on input "text" at bounding box center [617, 96] width 145 height 28
paste input "[EMAIL_ADDRESS][DOMAIN_NAME]"
type input "[EMAIL_ADDRESS][DOMAIN_NAME]"
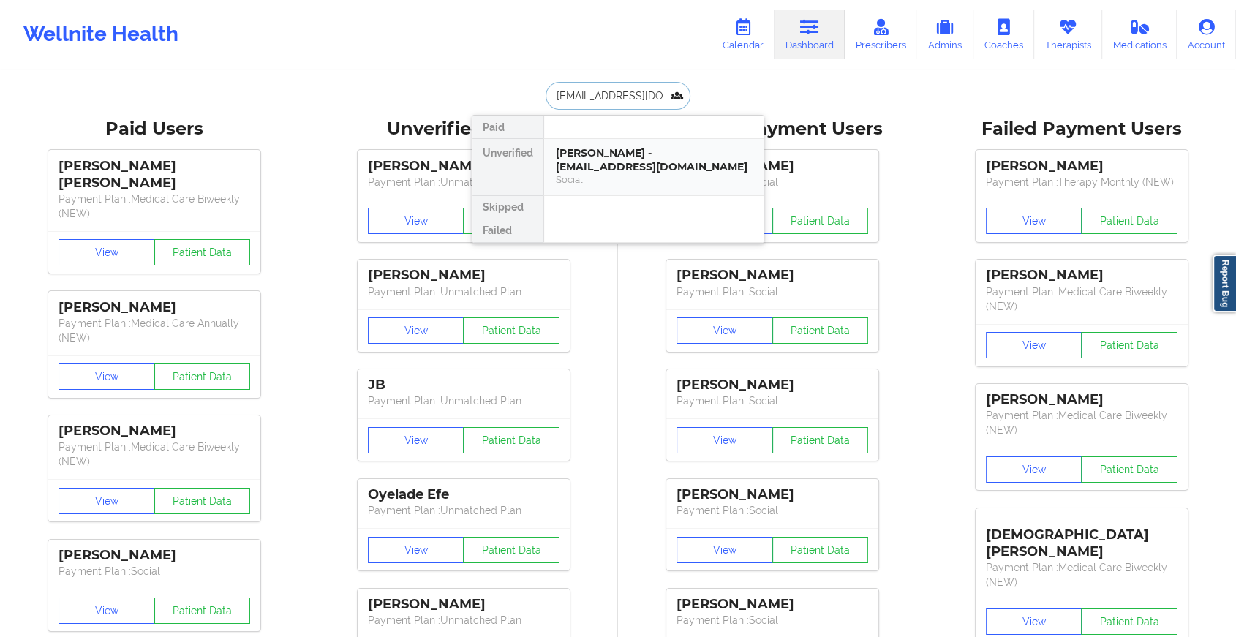
click at [595, 167] on div "[PERSON_NAME] - [EMAIL_ADDRESS][DOMAIN_NAME]" at bounding box center [654, 159] width 196 height 27
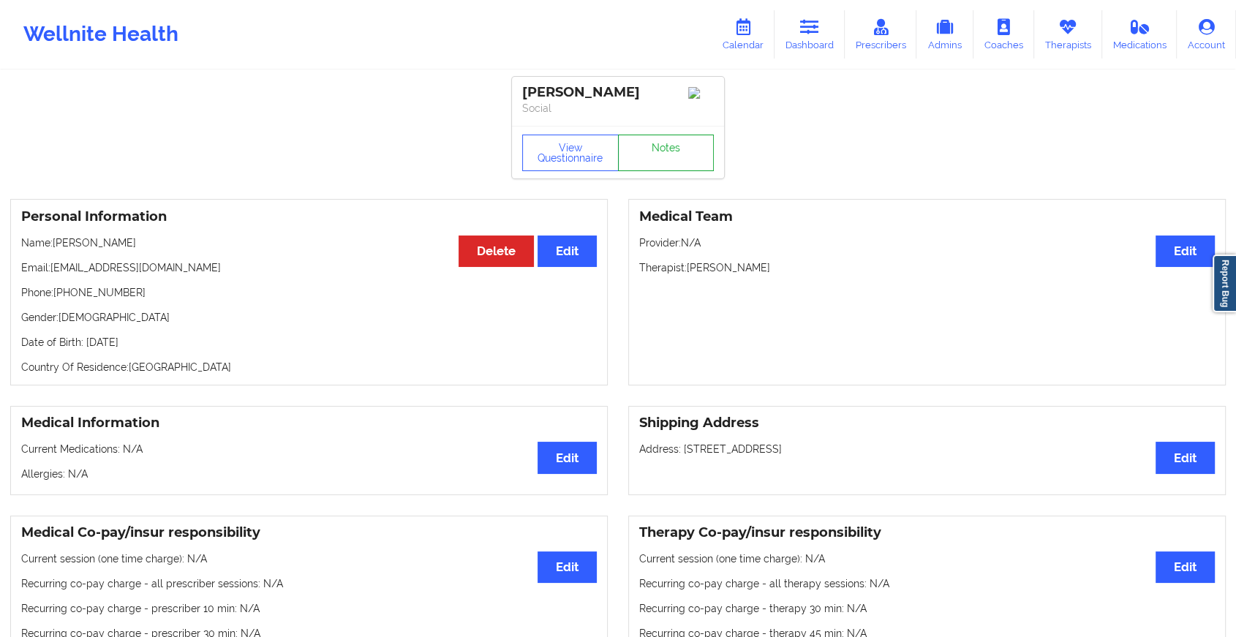
click at [656, 156] on link "Notes" at bounding box center [666, 153] width 97 height 37
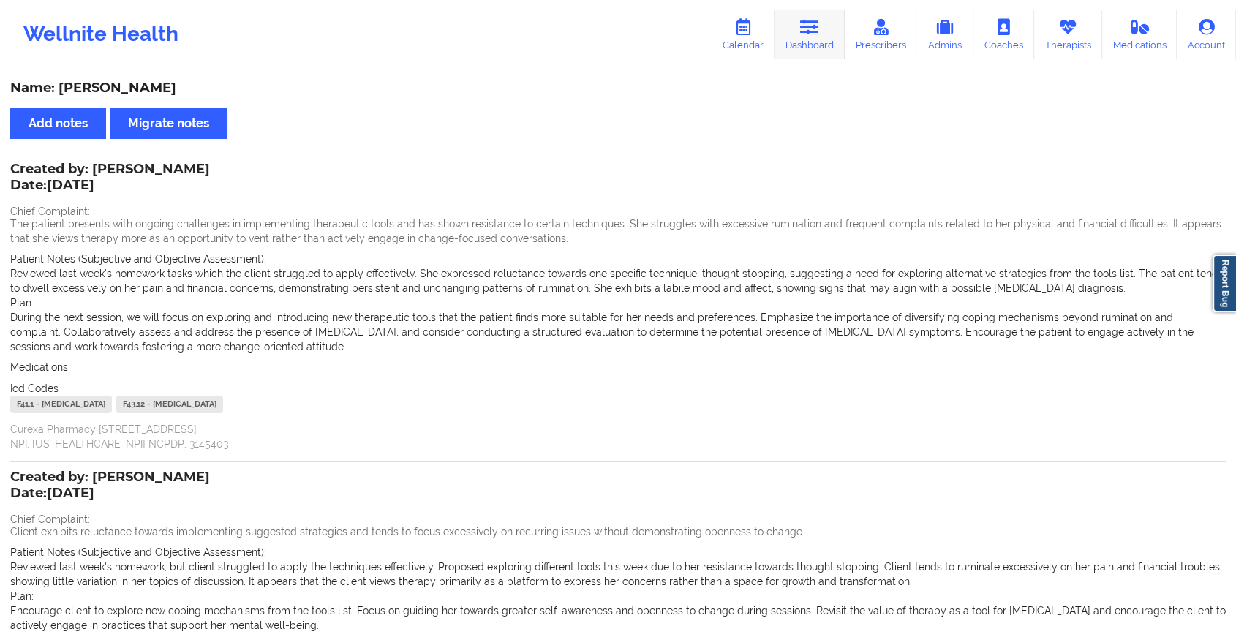
click at [831, 23] on link "Dashboard" at bounding box center [809, 34] width 70 height 48
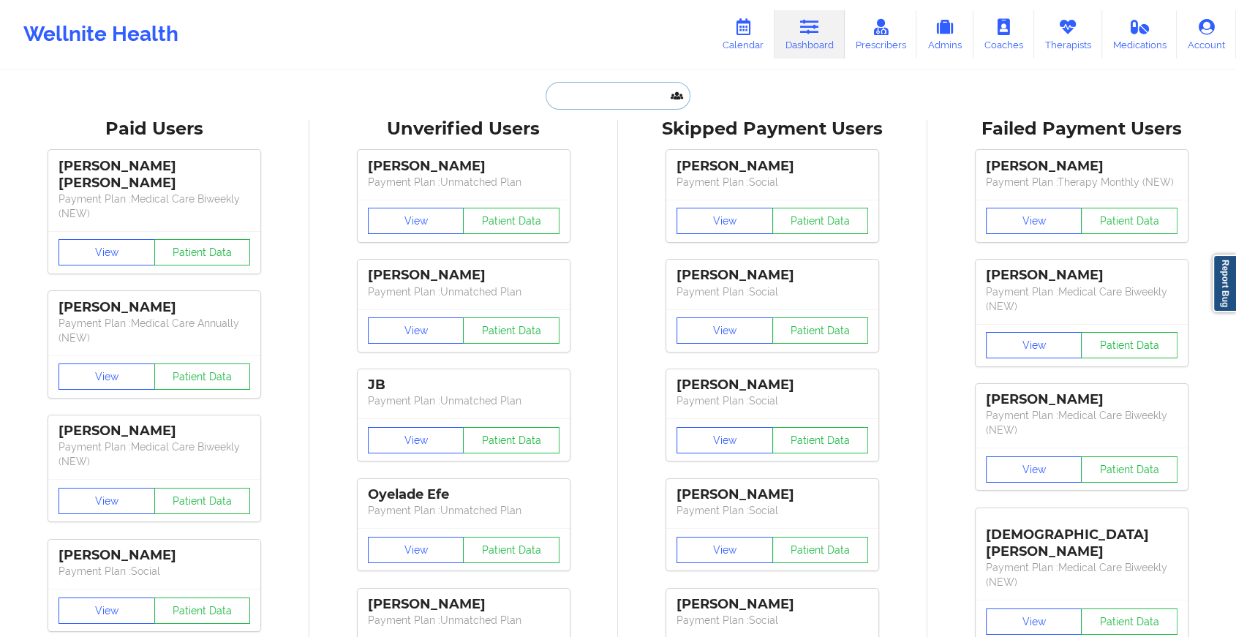
click at [597, 107] on input "text" at bounding box center [617, 96] width 145 height 28
paste input "[EMAIL_ADDRESS][DOMAIN_NAME]"
type input "[EMAIL_ADDRESS][DOMAIN_NAME]"
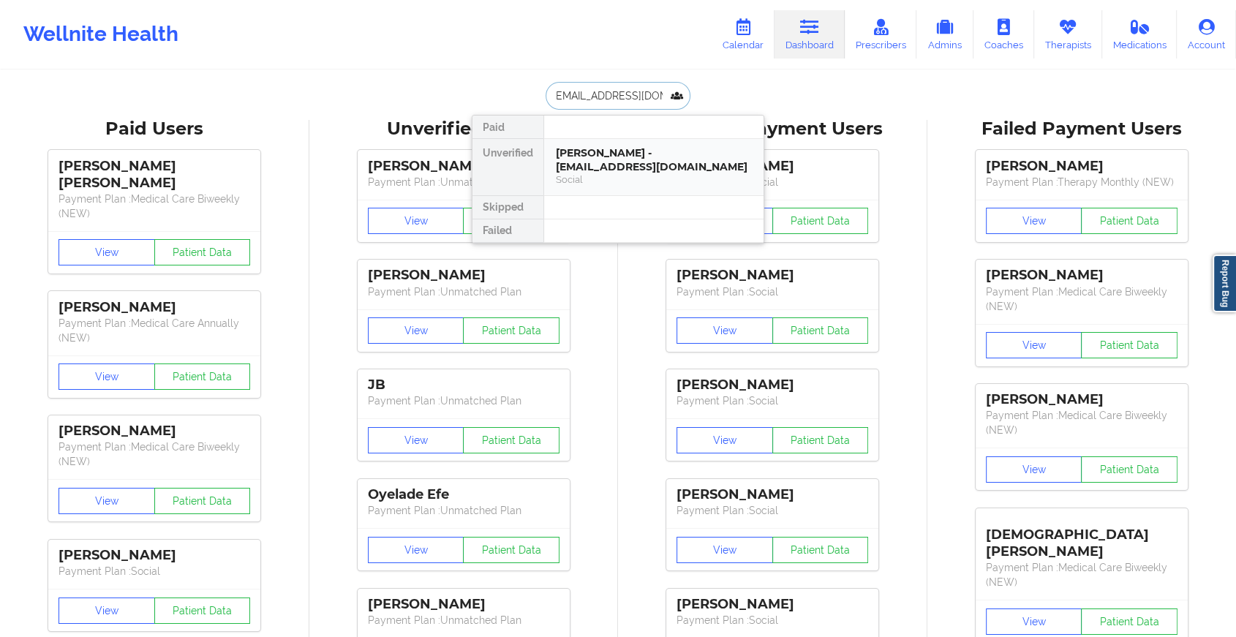
click at [605, 153] on div "[PERSON_NAME] - [EMAIL_ADDRESS][DOMAIN_NAME]" at bounding box center [654, 159] width 196 height 27
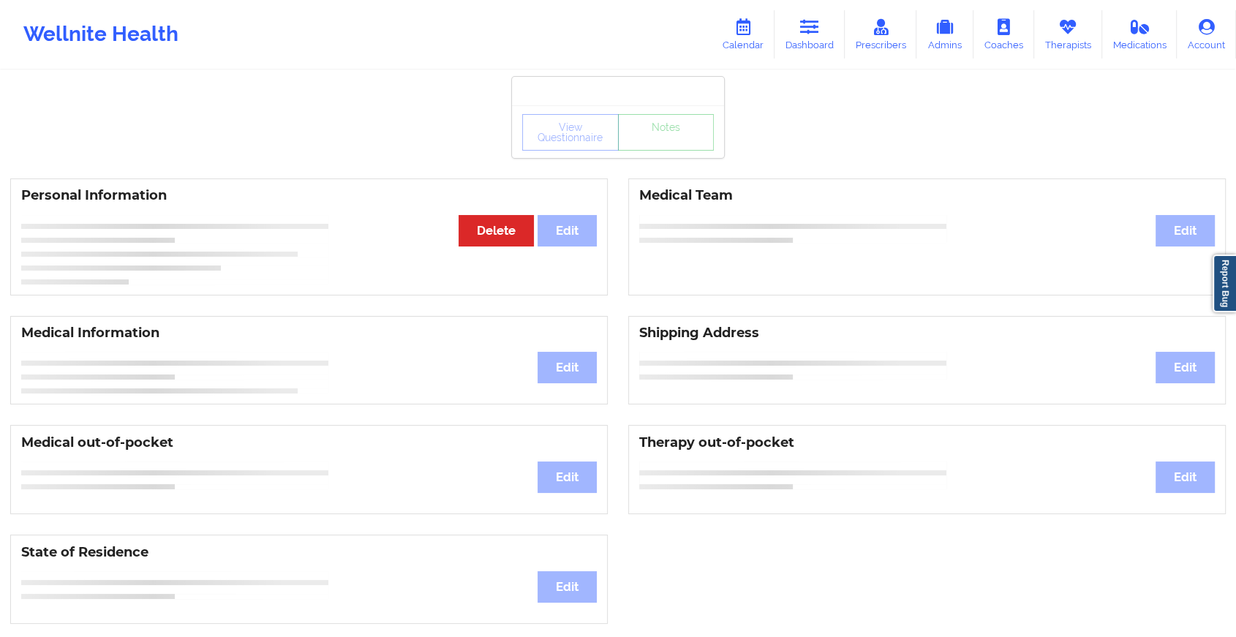
click at [658, 152] on div "View Questionnaire Notes" at bounding box center [618, 131] width 212 height 53
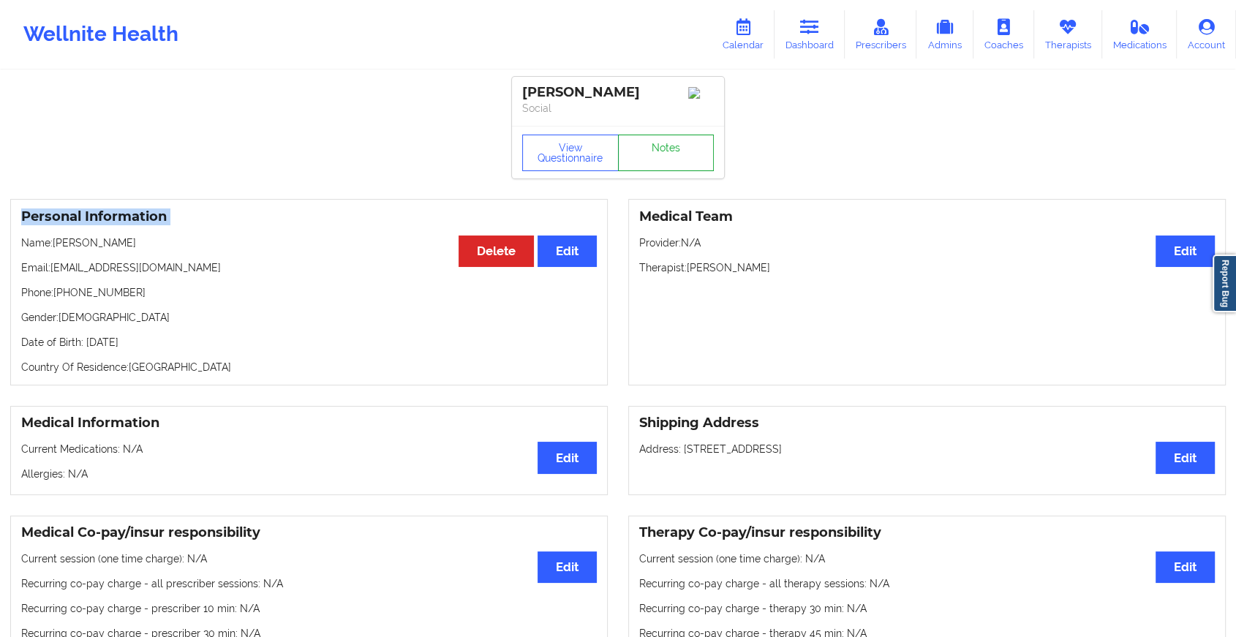
click at [658, 152] on link "Notes" at bounding box center [666, 153] width 97 height 37
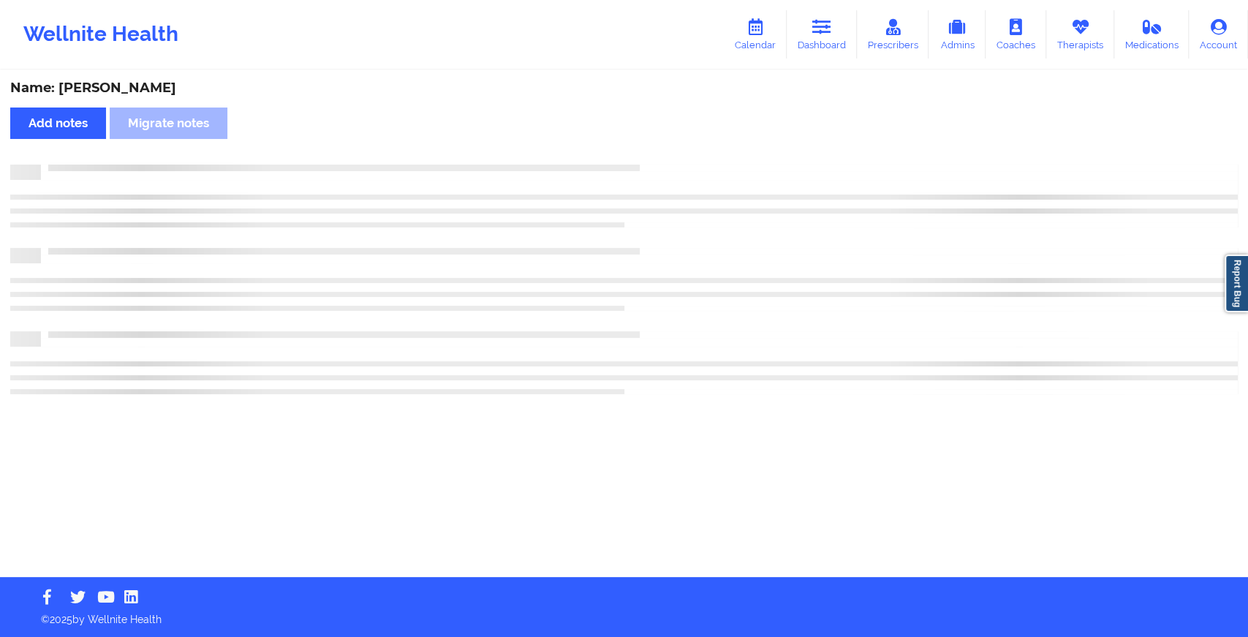
click at [658, 152] on div "Name: [PERSON_NAME] Add notes Migrate notes" at bounding box center [624, 324] width 1248 height 505
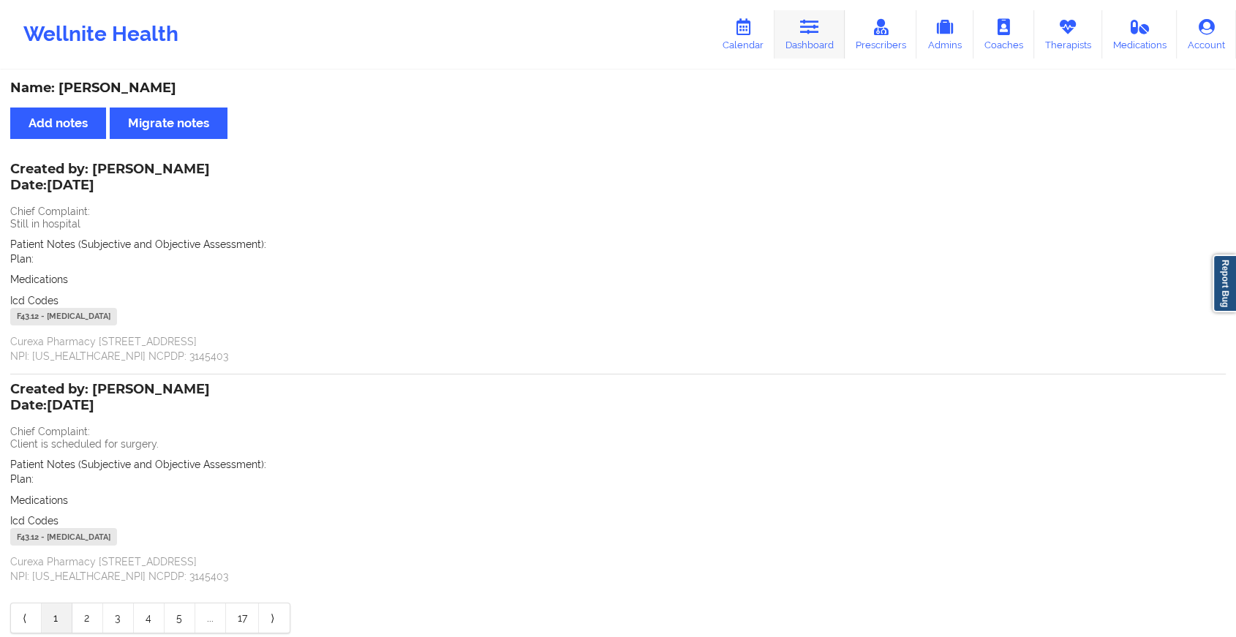
click at [819, 34] on icon at bounding box center [809, 27] width 19 height 16
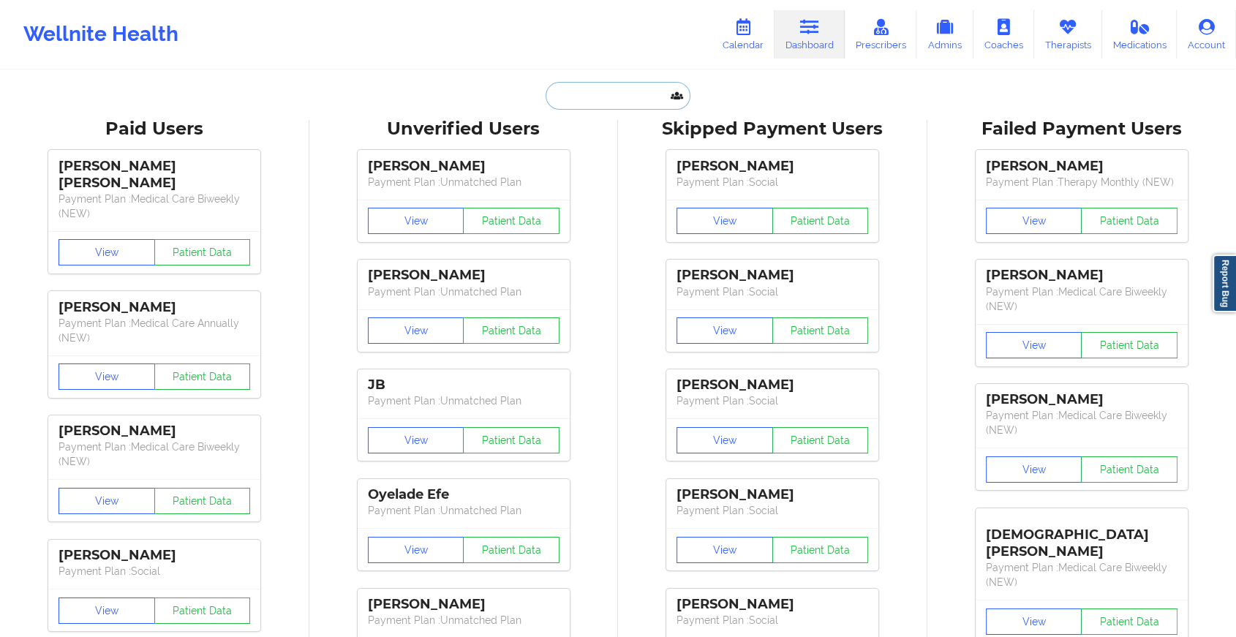
click at [595, 90] on input "text" at bounding box center [617, 96] width 145 height 28
paste input "[EMAIL_ADDRESS][DOMAIN_NAME]"
type input "[EMAIL_ADDRESS][DOMAIN_NAME]"
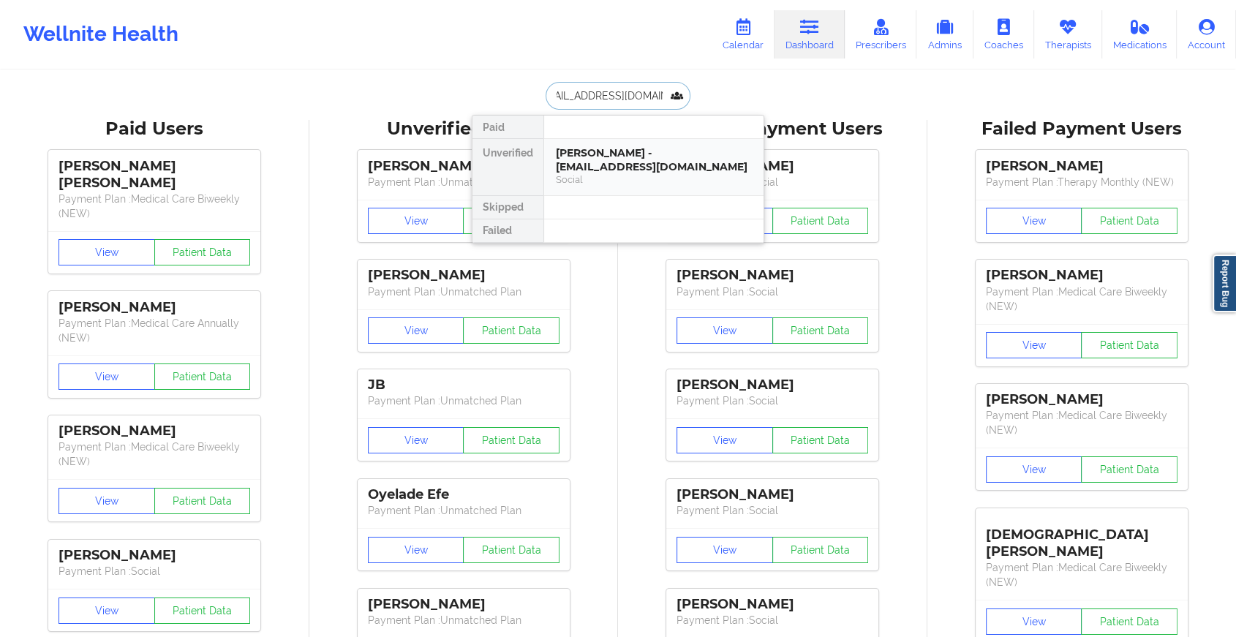
click at [620, 167] on div "[PERSON_NAME] - [EMAIL_ADDRESS][DOMAIN_NAME]" at bounding box center [654, 159] width 196 height 27
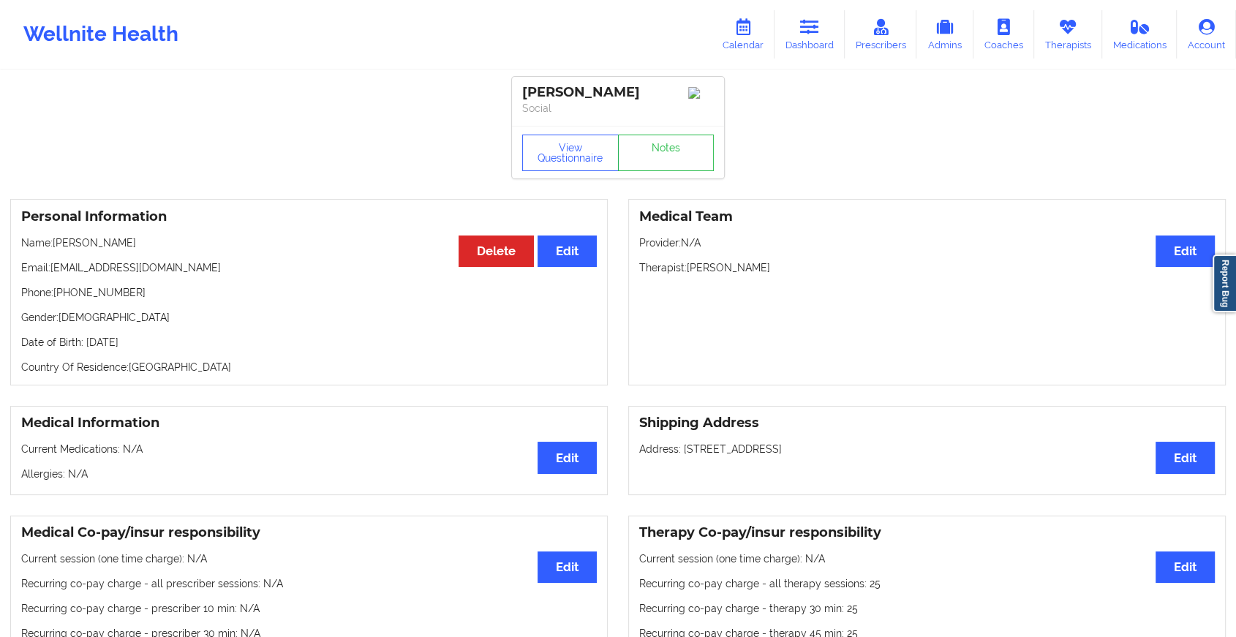
click at [667, 148] on div "View Questionnaire Notes" at bounding box center [618, 153] width 192 height 37
click at [667, 148] on link "Notes" at bounding box center [666, 153] width 97 height 37
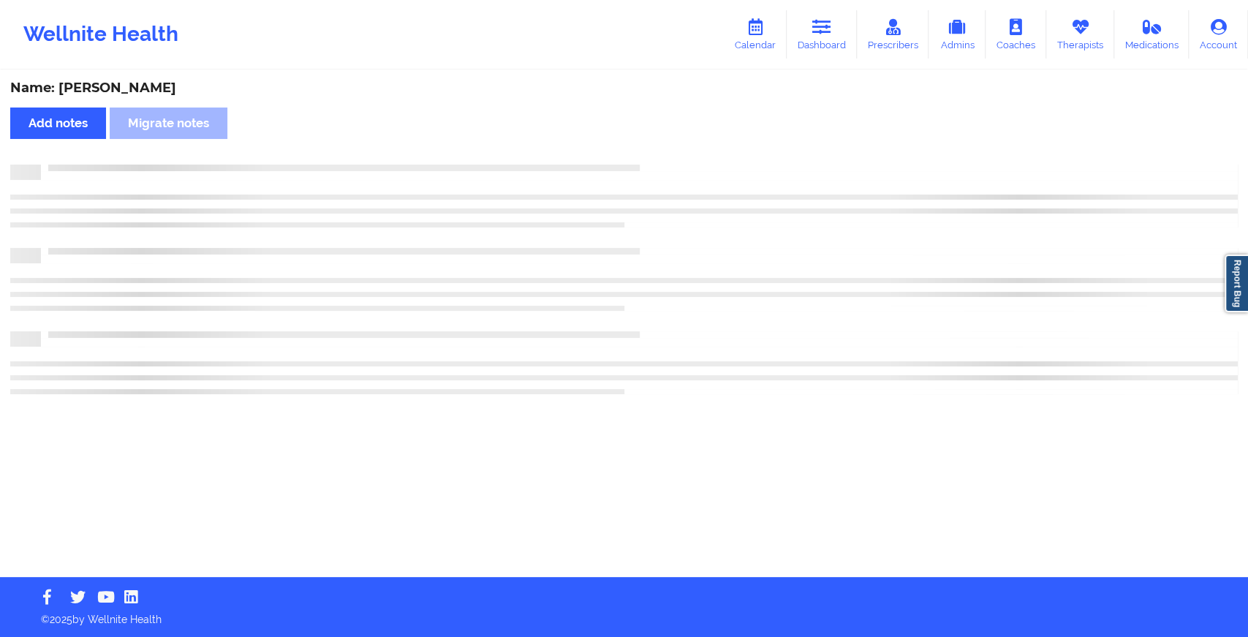
click at [667, 148] on div "Name: [PERSON_NAME] Add notes Migrate notes" at bounding box center [624, 324] width 1248 height 505
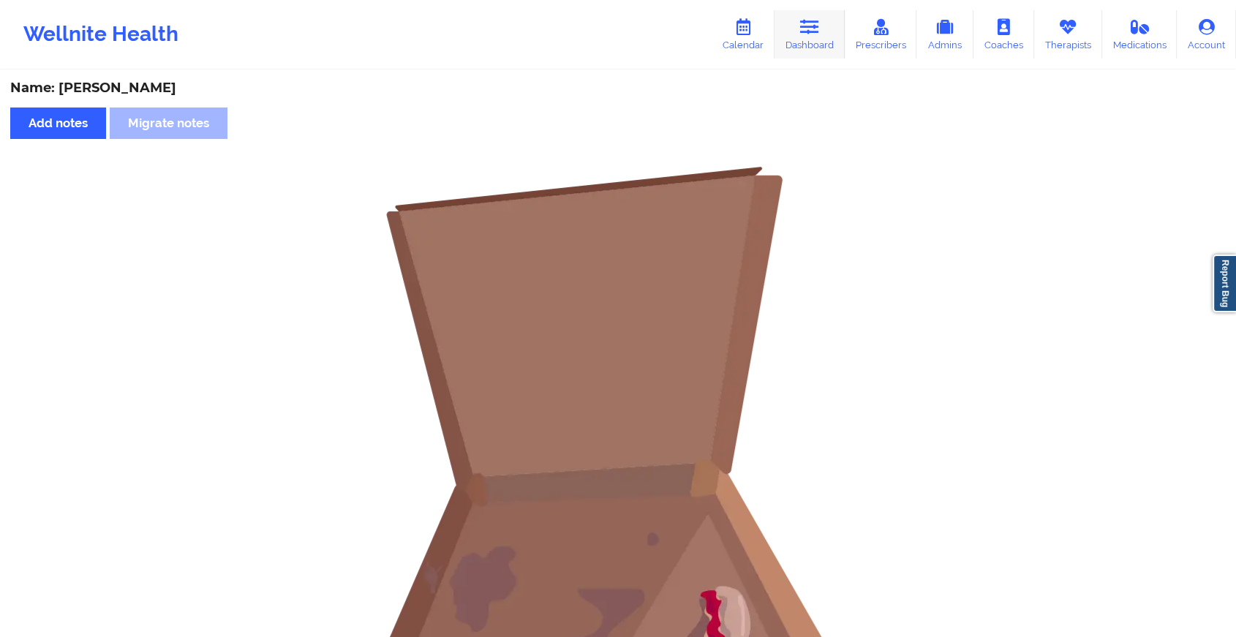
click at [820, 39] on link "Dashboard" at bounding box center [809, 34] width 70 height 48
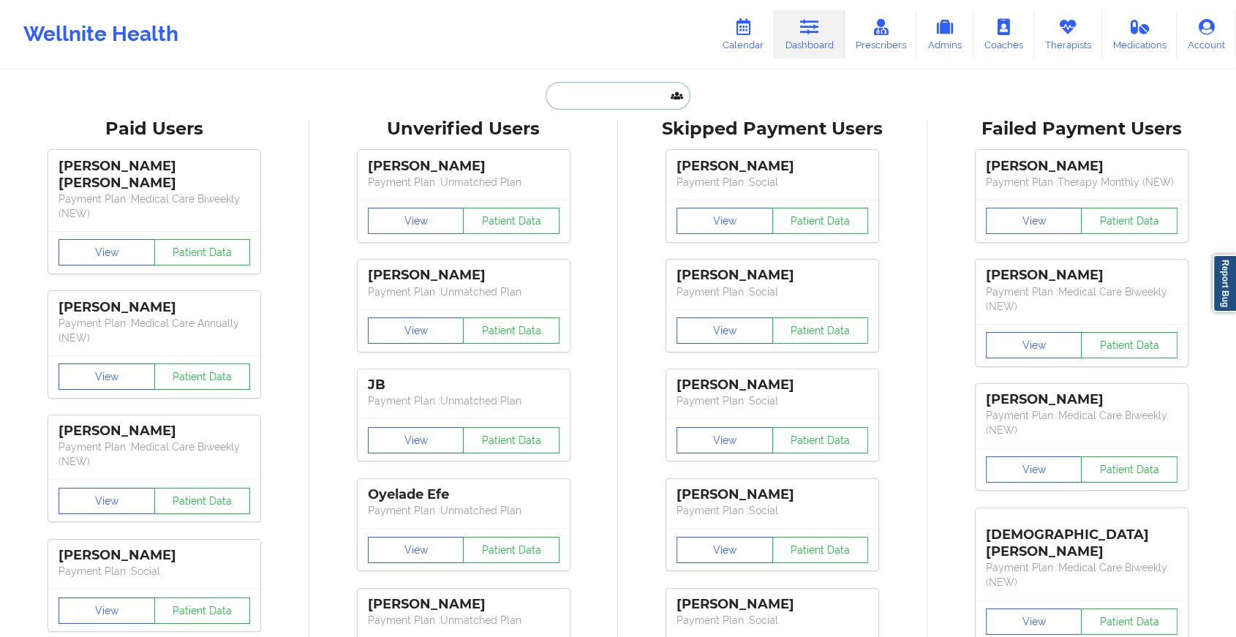
click at [563, 88] on input "text" at bounding box center [617, 96] width 145 height 28
paste input "[EMAIL_ADDRESS][DOMAIN_NAME]"
type input "[EMAIL_ADDRESS][DOMAIN_NAME]"
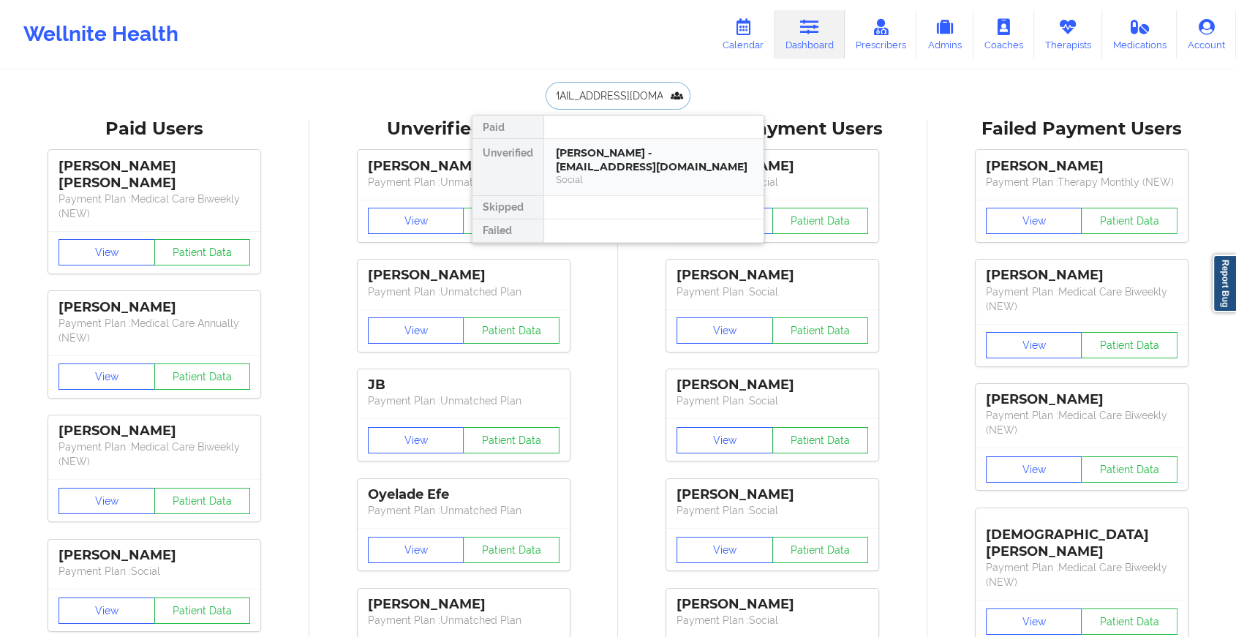
click at [632, 167] on div "[PERSON_NAME] - [EMAIL_ADDRESS][DOMAIN_NAME]" at bounding box center [654, 159] width 196 height 27
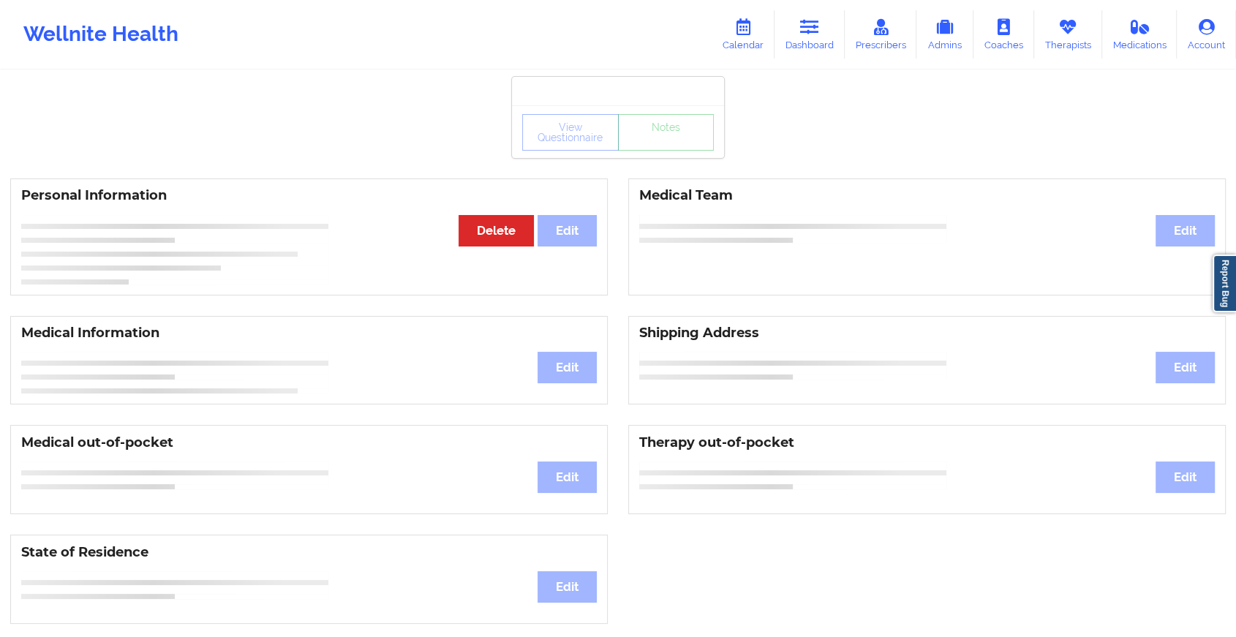
click at [667, 151] on div "View Questionnaire Notes" at bounding box center [618, 131] width 212 height 53
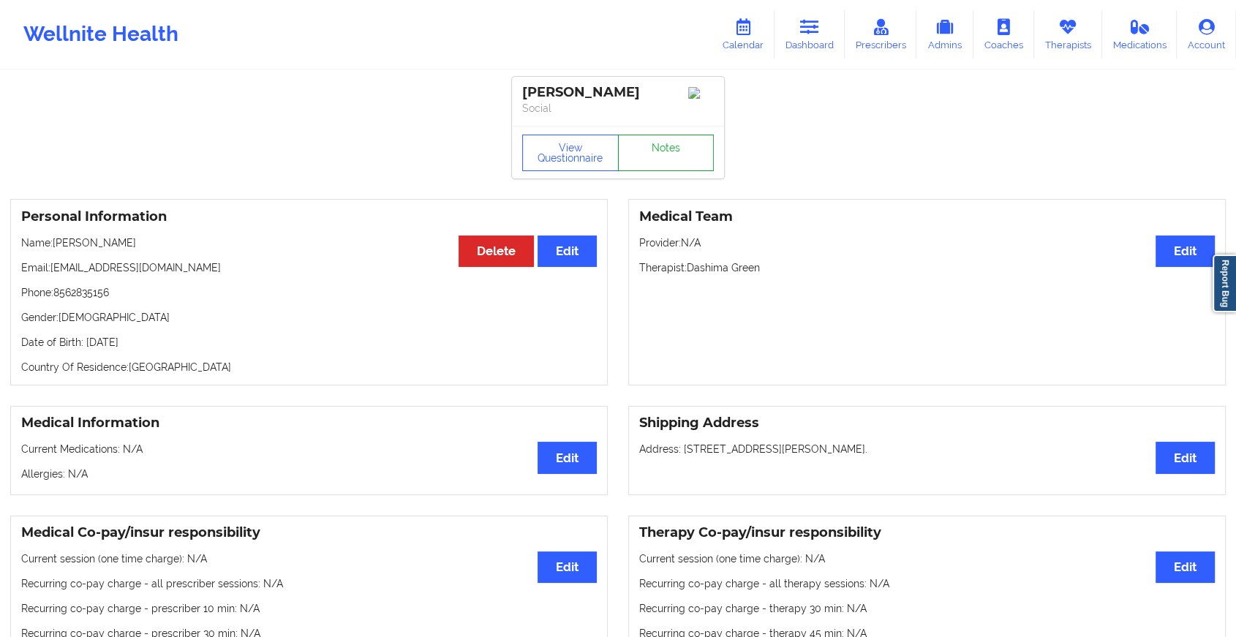
click at [667, 151] on link "Notes" at bounding box center [666, 153] width 97 height 37
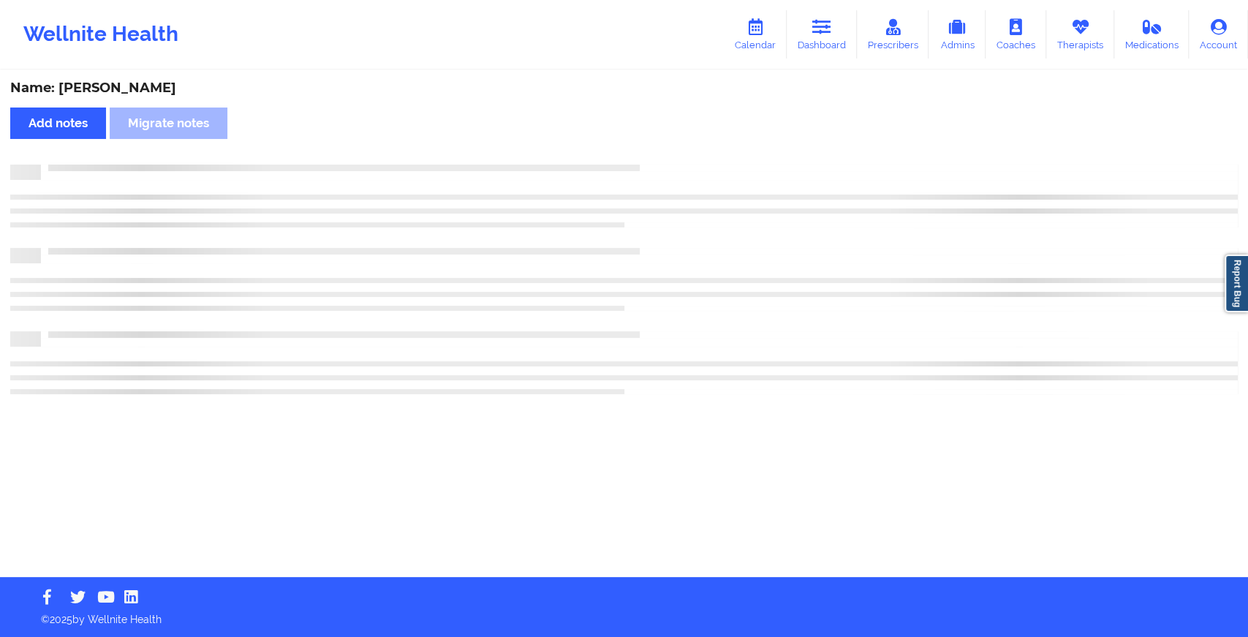
click at [667, 151] on div "Name: [PERSON_NAME] Add notes Migrate notes" at bounding box center [624, 324] width 1248 height 505
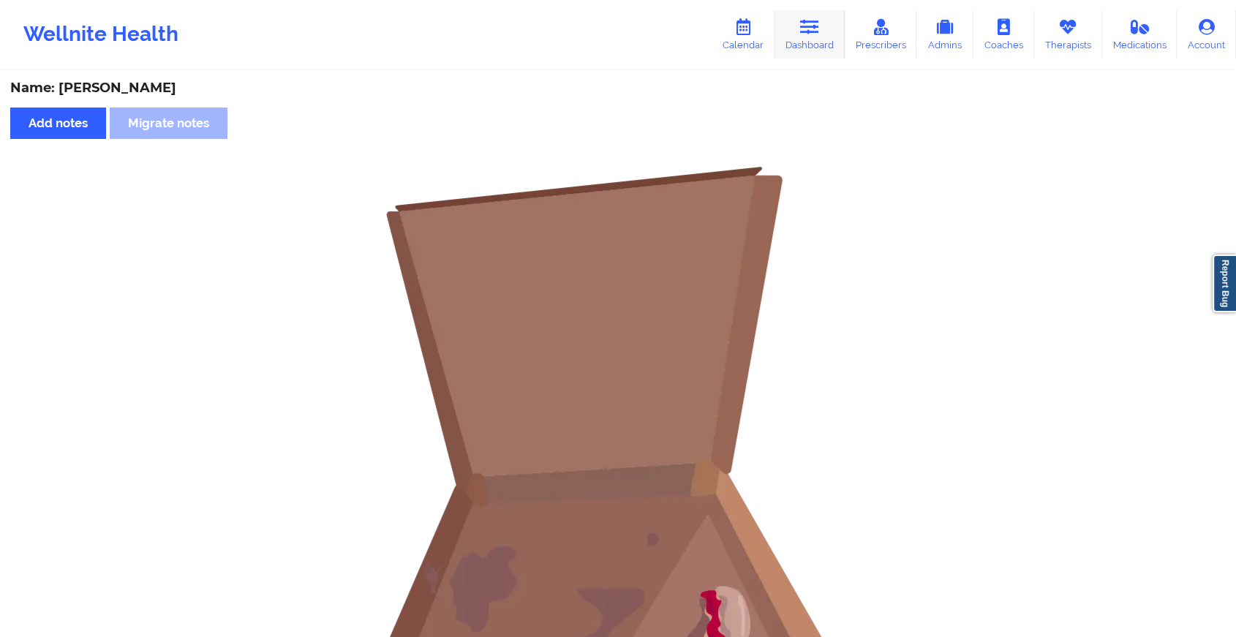
click at [801, 48] on link "Dashboard" at bounding box center [809, 34] width 70 height 48
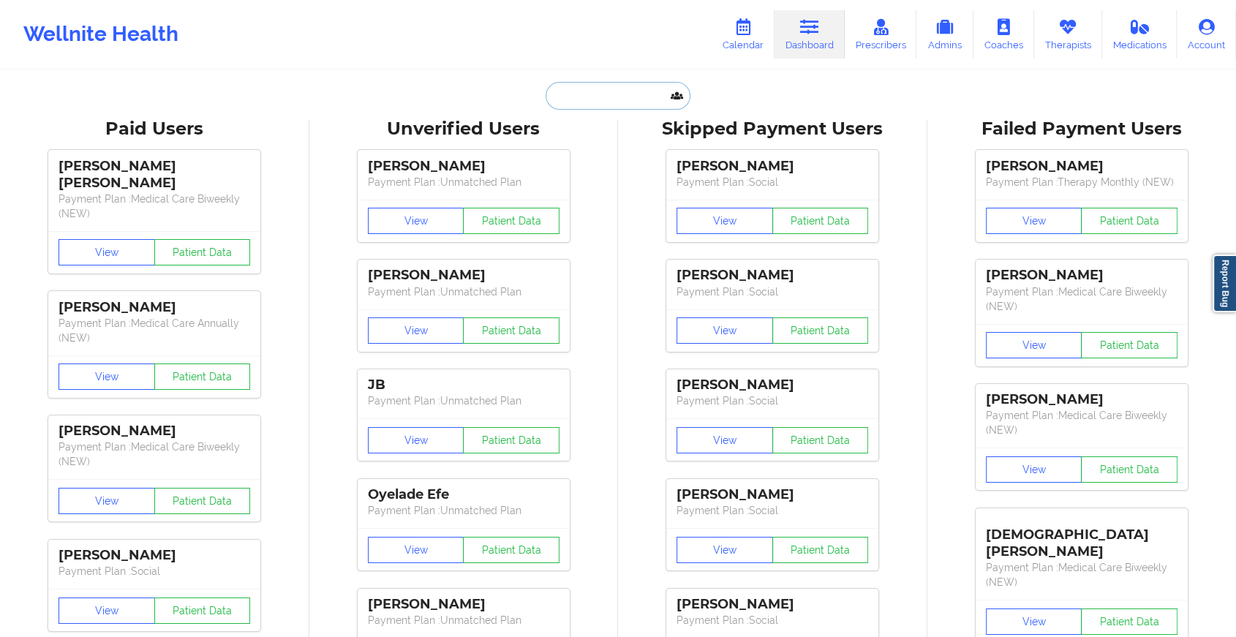
click at [560, 91] on input "text" at bounding box center [617, 96] width 145 height 28
paste input "[EMAIL_ADDRESS][DOMAIN_NAME]"
type input "[EMAIL_ADDRESS][DOMAIN_NAME]"
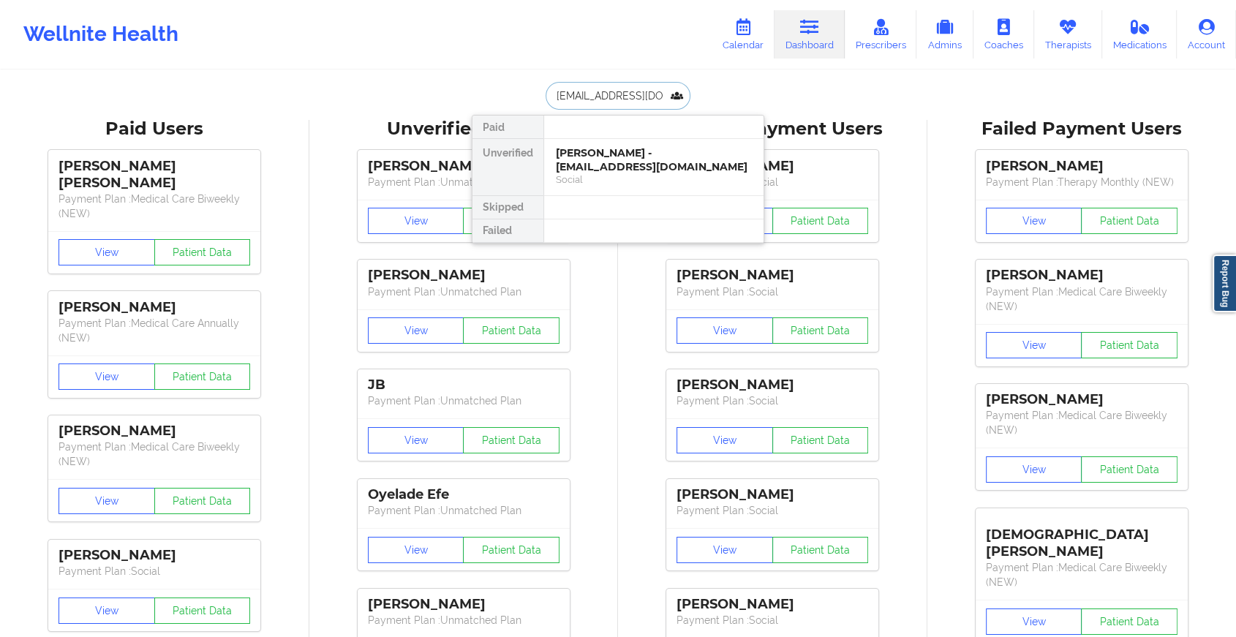
click at [606, 156] on div "[PERSON_NAME] - [EMAIL_ADDRESS][DOMAIN_NAME]" at bounding box center [654, 159] width 196 height 27
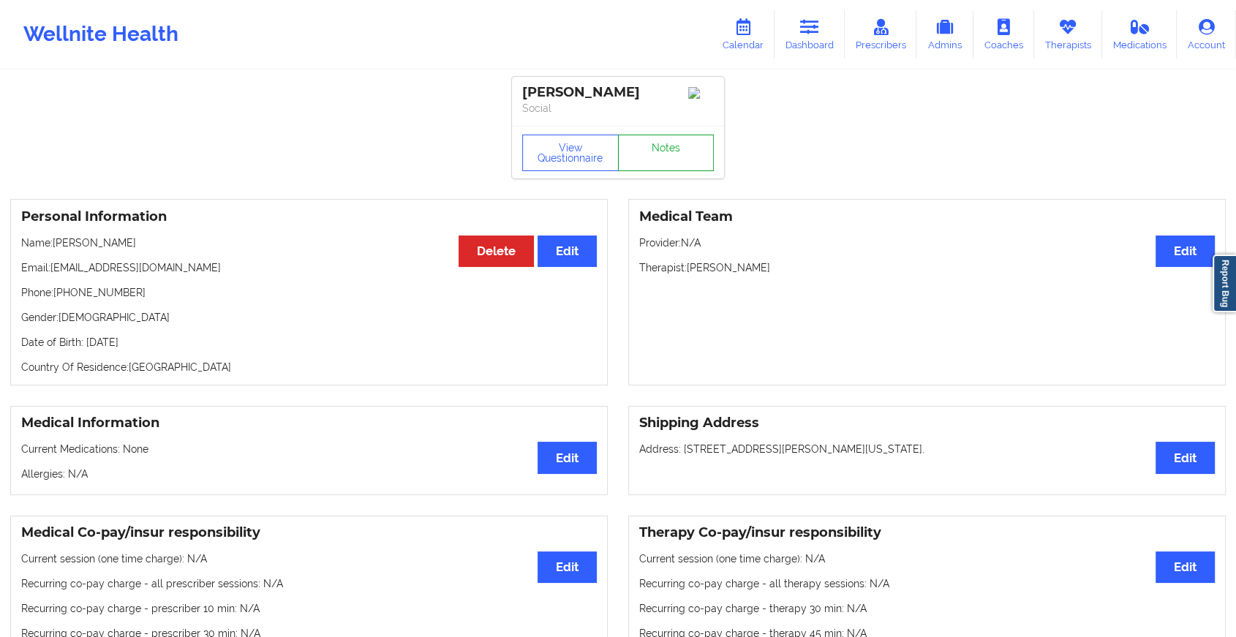
click at [666, 161] on link "Notes" at bounding box center [666, 153] width 97 height 37
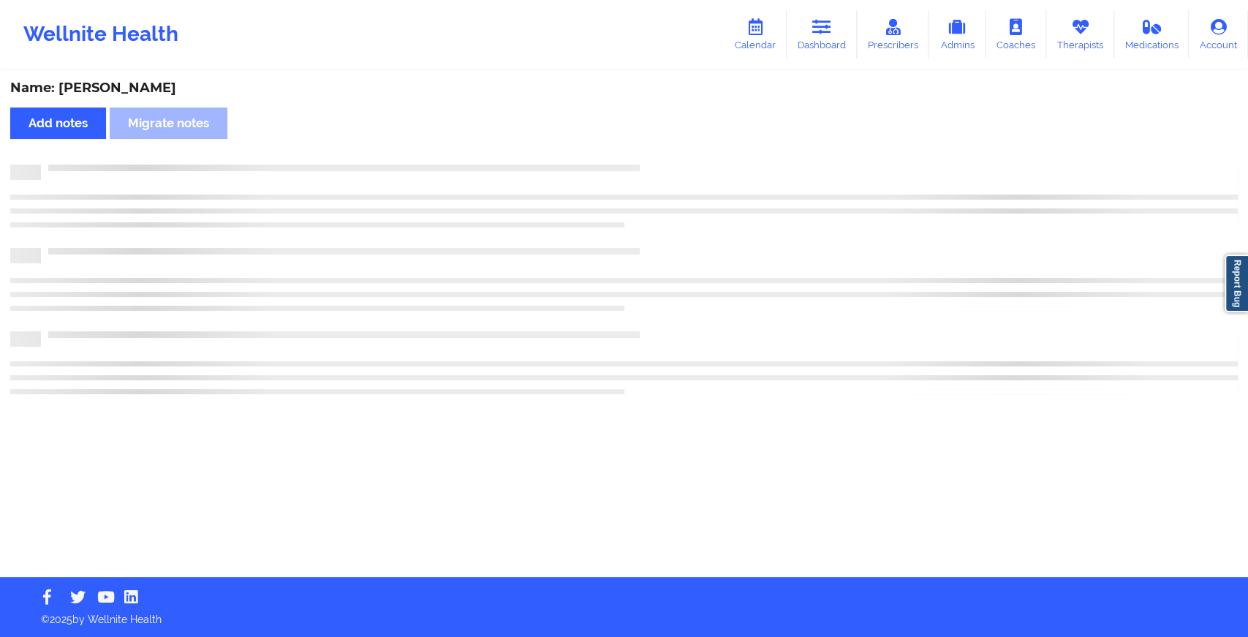
click at [731, 268] on div "Name: [PERSON_NAME] Add notes Migrate notes" at bounding box center [624, 324] width 1248 height 505
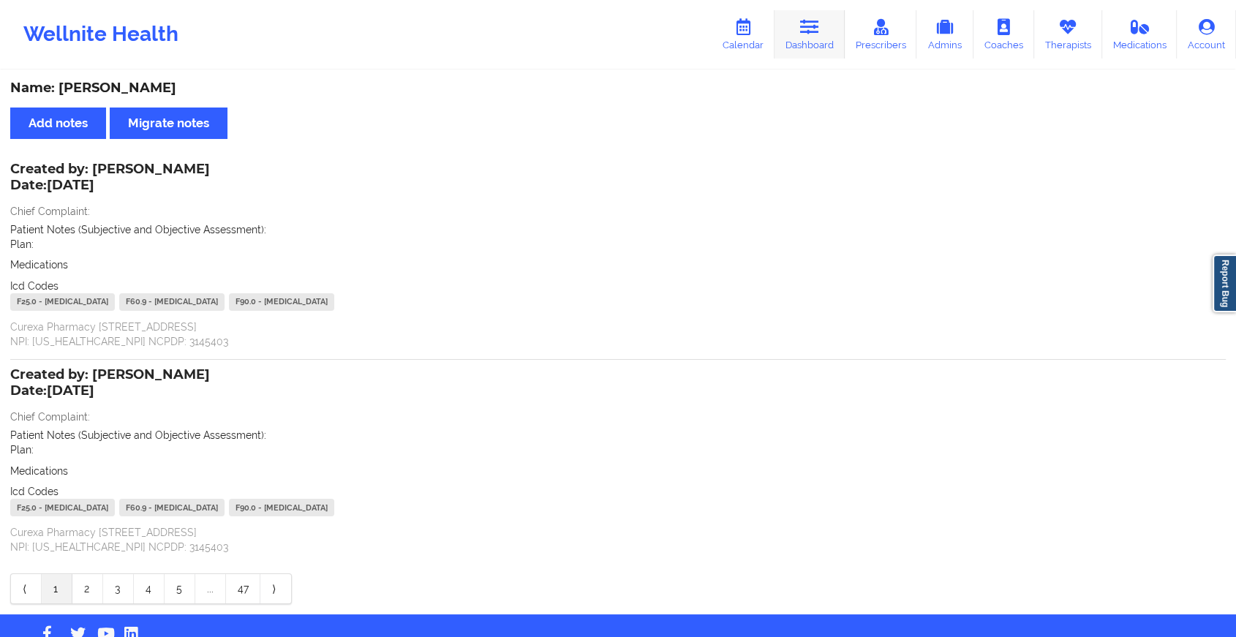
click at [834, 21] on link "Dashboard" at bounding box center [809, 34] width 70 height 48
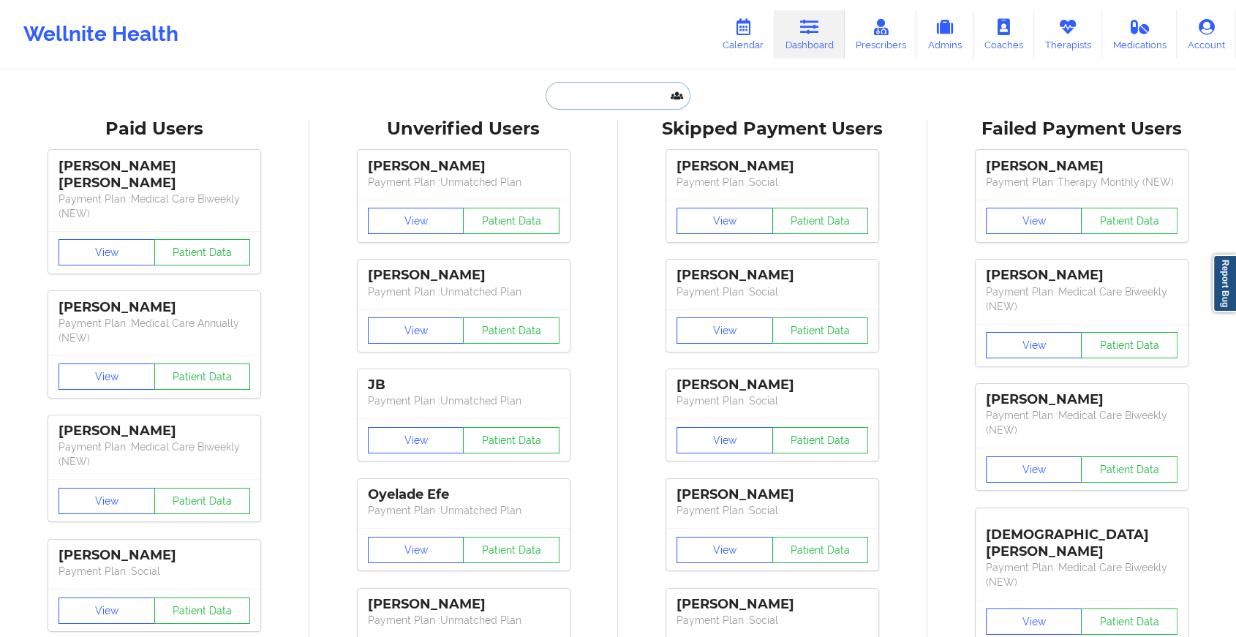
click at [587, 94] on input "text" at bounding box center [617, 96] width 145 height 28
paste input "[EMAIL_ADDRESS][PERSON_NAME][DOMAIN_NAME]"
type input "[EMAIL_ADDRESS][PERSON_NAME][DOMAIN_NAME]"
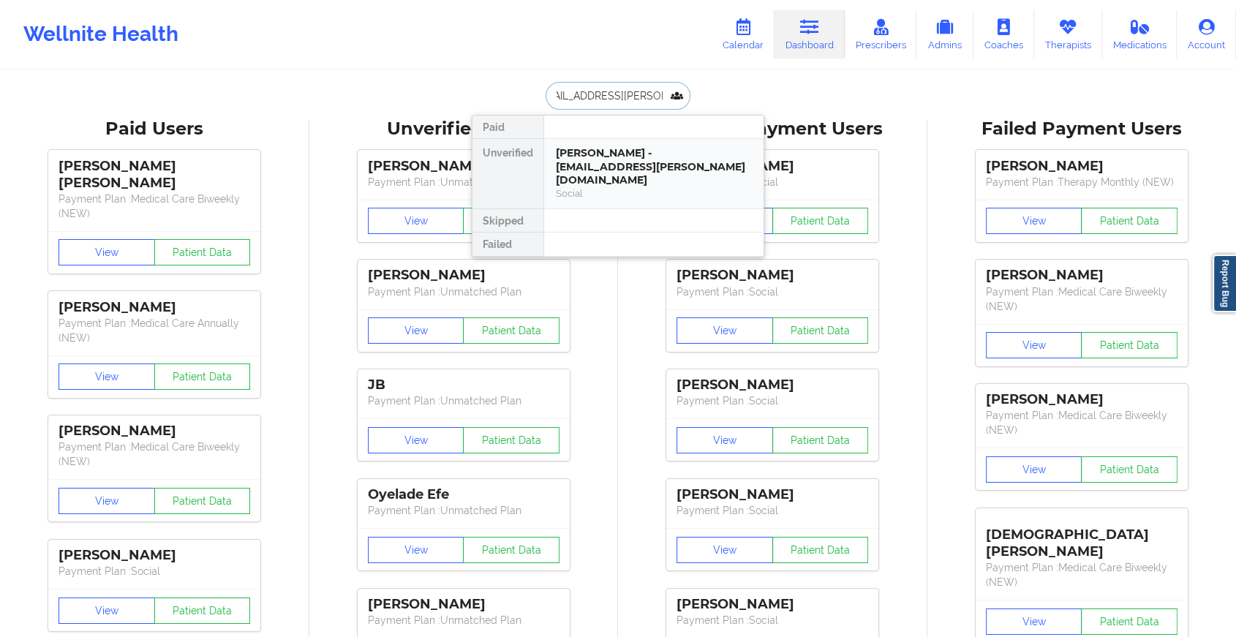
click at [567, 147] on div "[PERSON_NAME] - [EMAIL_ADDRESS][PERSON_NAME][DOMAIN_NAME]" at bounding box center [654, 166] width 196 height 41
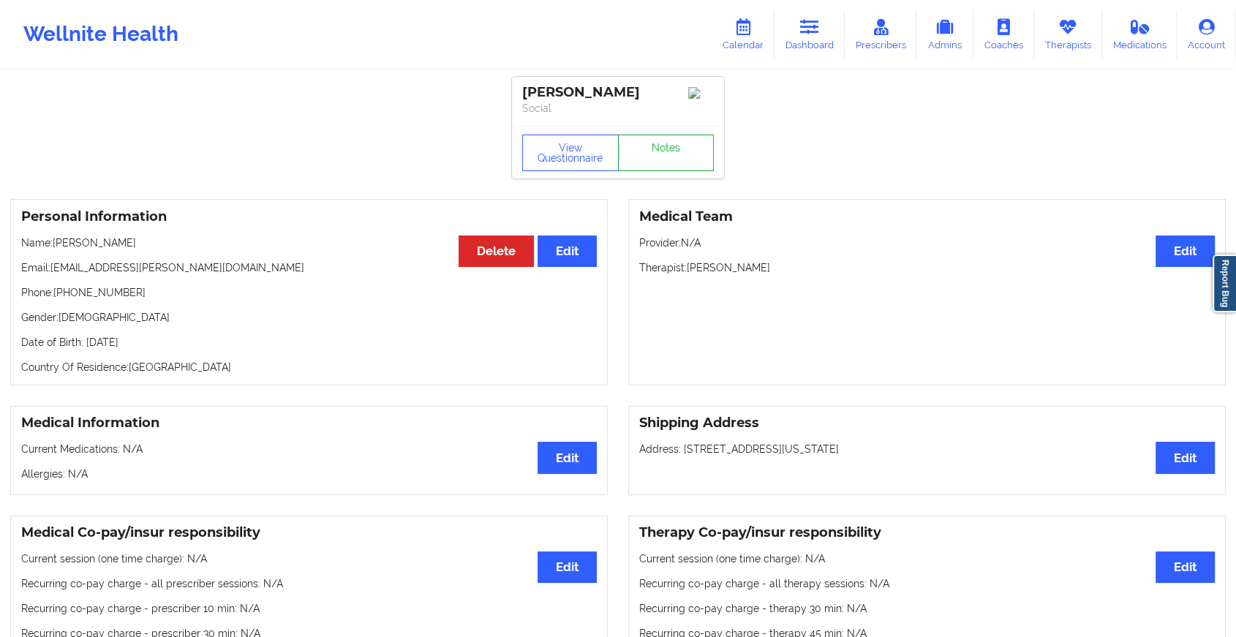
click at [671, 146] on link "Notes" at bounding box center [666, 153] width 97 height 37
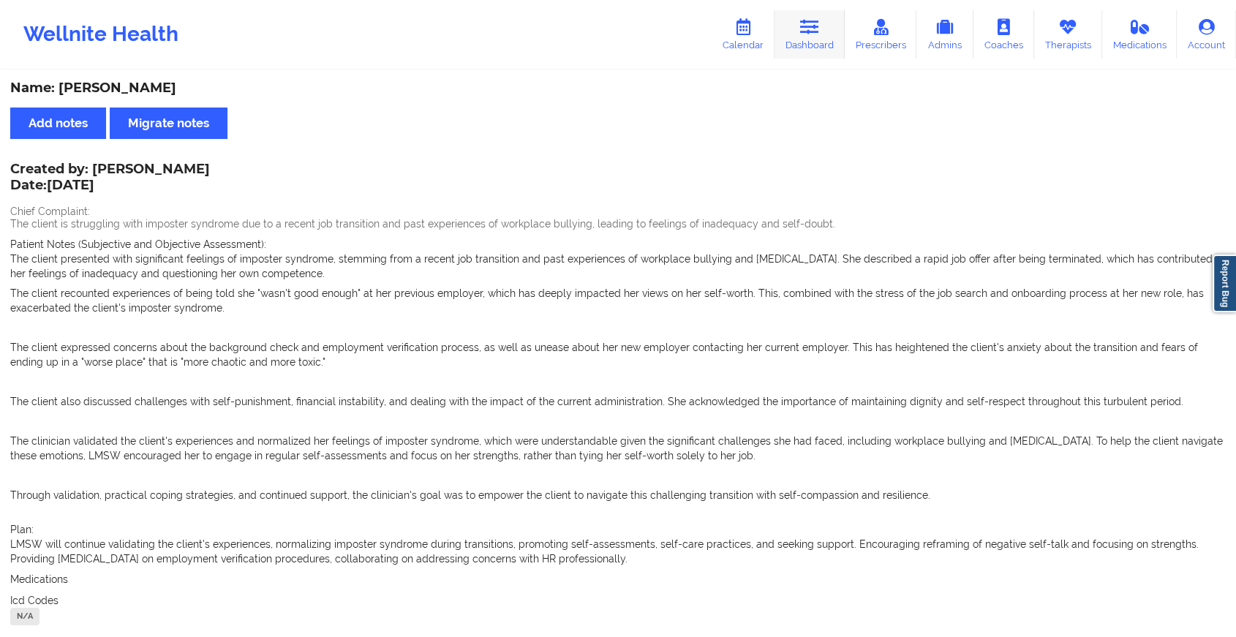
click at [797, 31] on link "Dashboard" at bounding box center [809, 34] width 70 height 48
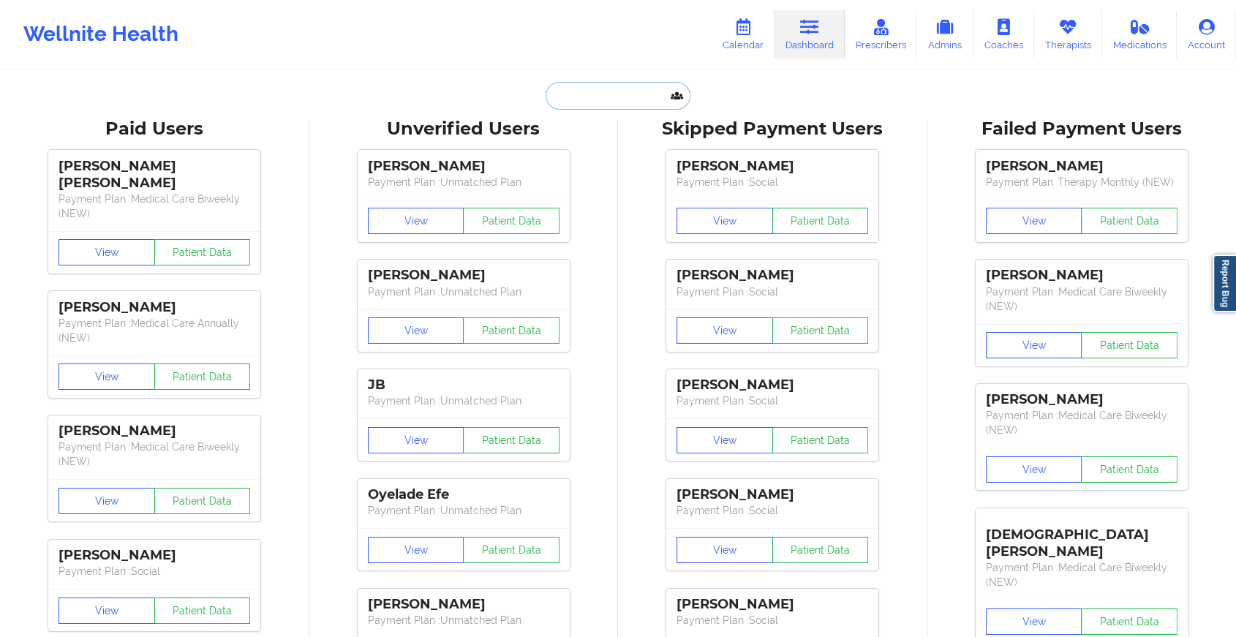
click at [616, 88] on input "text" at bounding box center [617, 96] width 145 height 28
paste input "[EMAIL_ADDRESS][DOMAIN_NAME]"
type input "[EMAIL_ADDRESS][DOMAIN_NAME]"
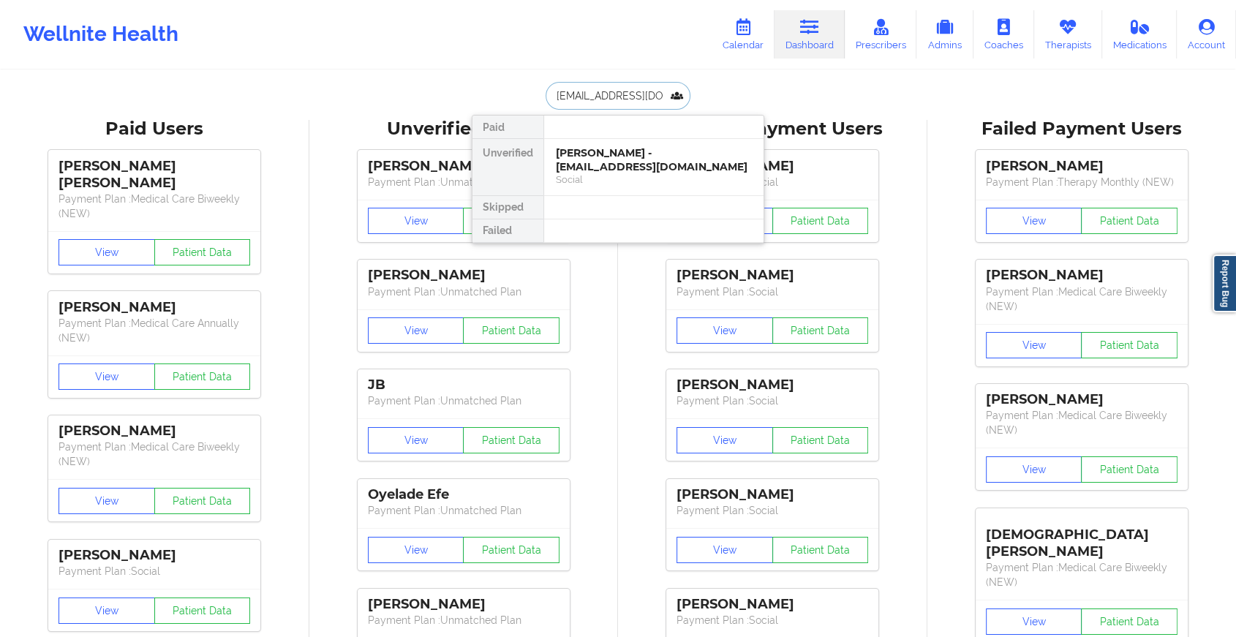
click at [650, 162] on div "[PERSON_NAME] - [EMAIL_ADDRESS][DOMAIN_NAME]" at bounding box center [654, 159] width 196 height 27
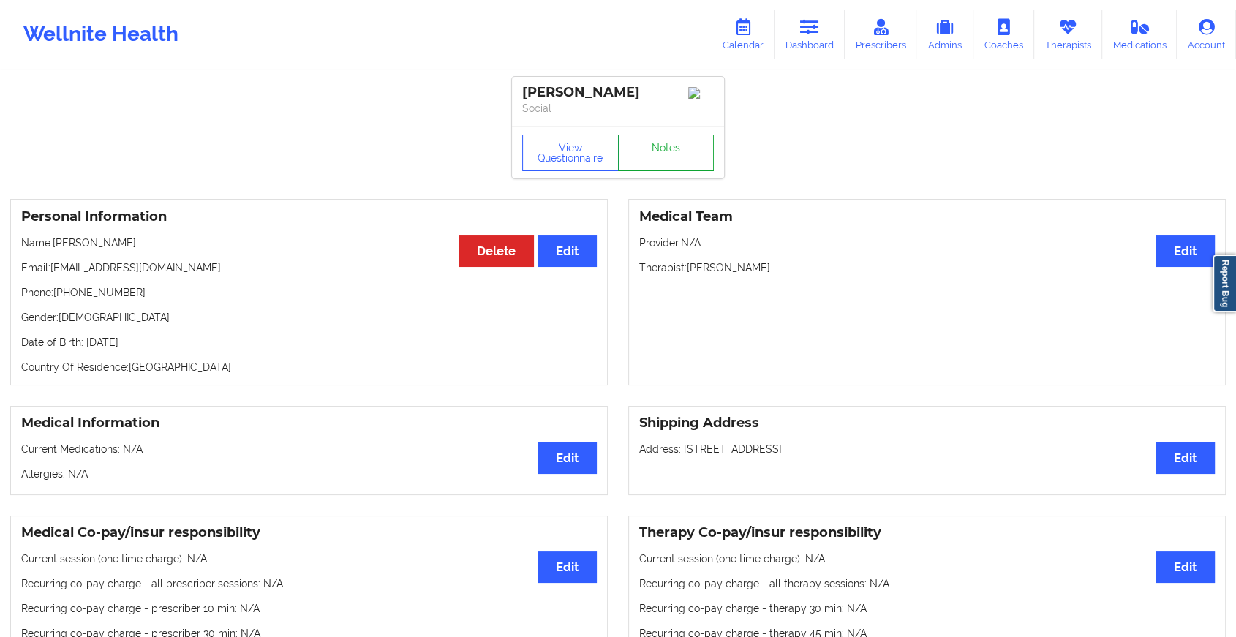
click at [679, 146] on link "Notes" at bounding box center [666, 153] width 97 height 37
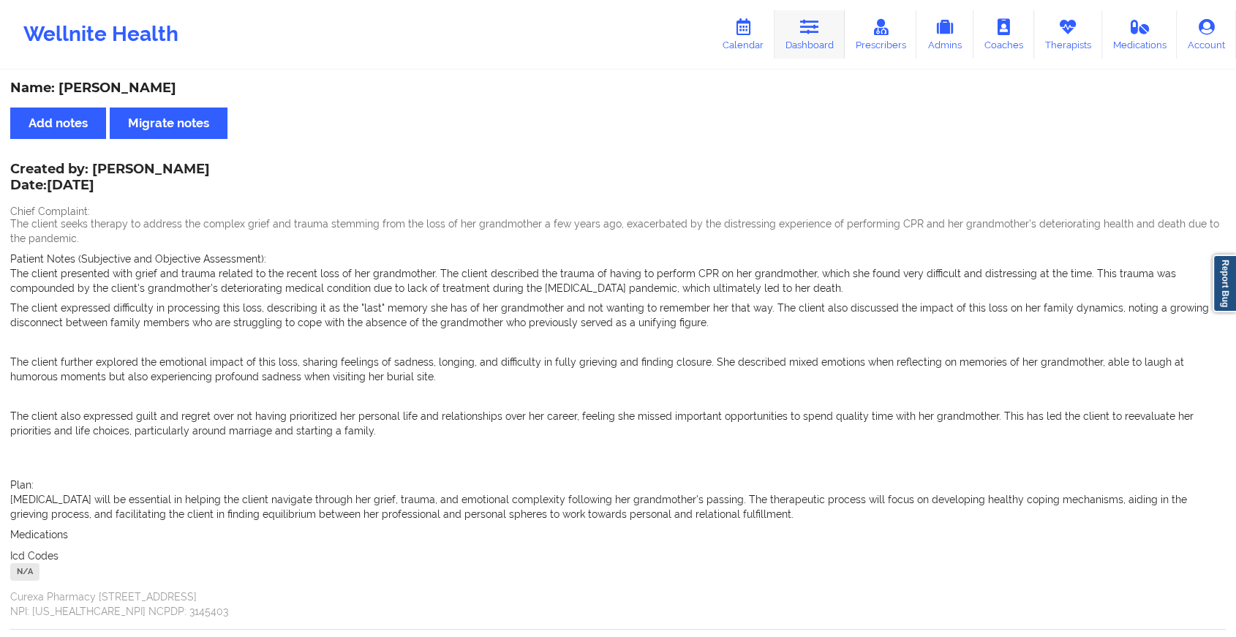
click at [823, 27] on link "Dashboard" at bounding box center [809, 34] width 70 height 48
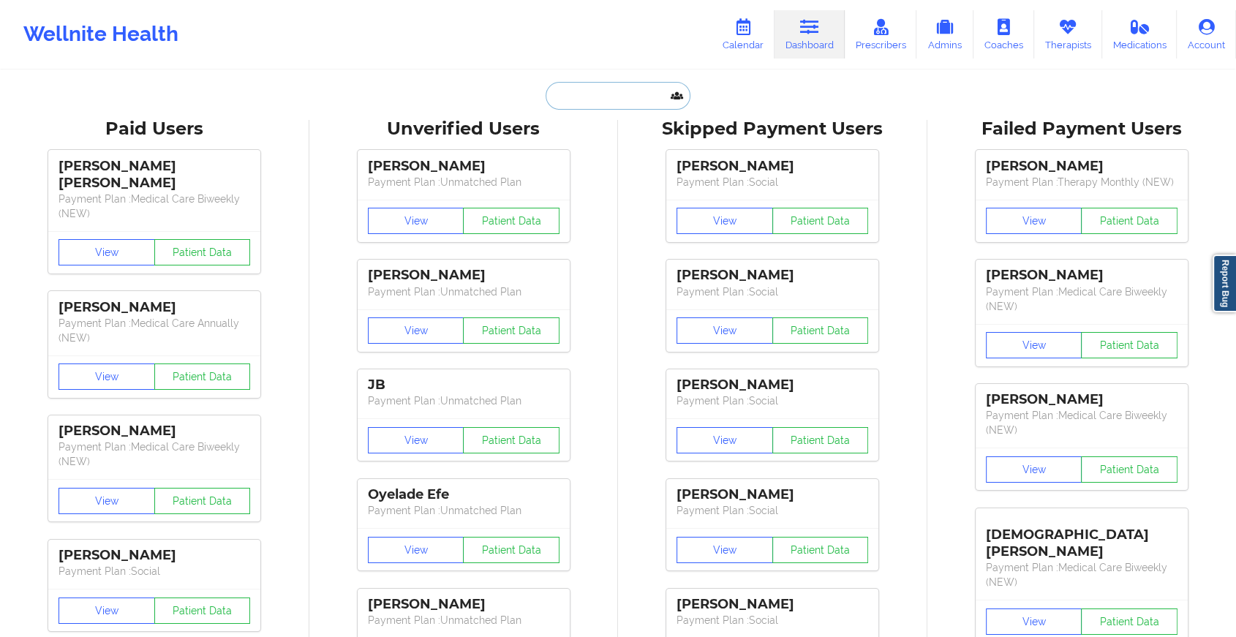
click at [573, 94] on input "text" at bounding box center [617, 96] width 145 height 28
paste input "[EMAIL_ADDRESS][DOMAIN_NAME]"
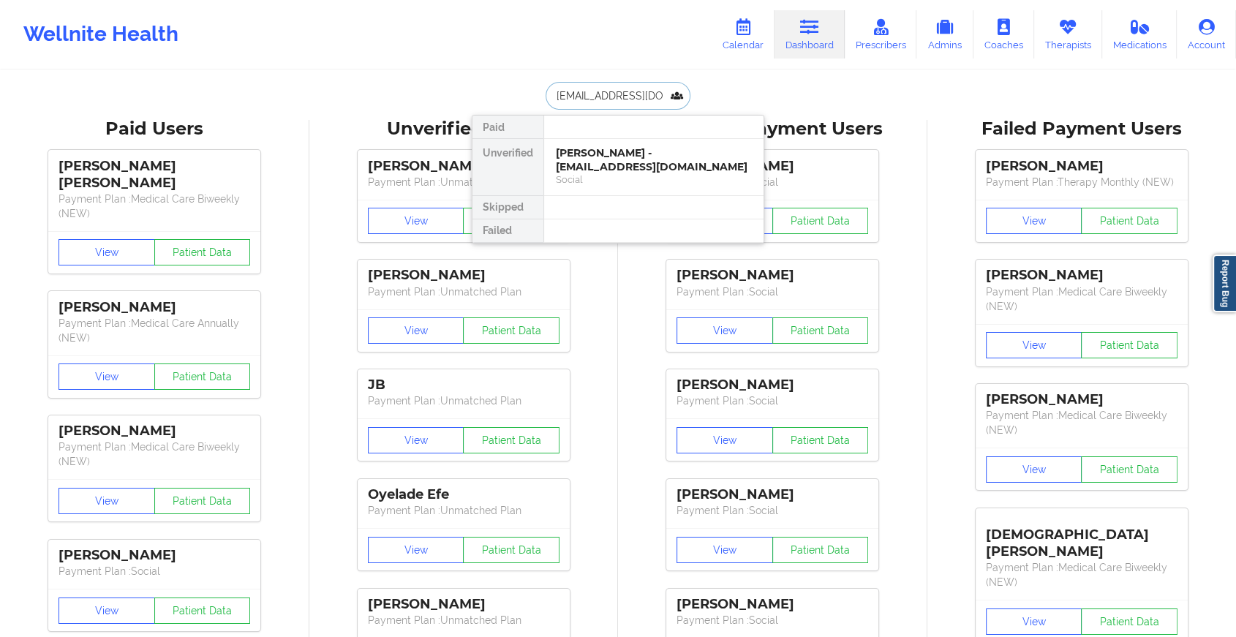
type input "[EMAIL_ADDRESS][DOMAIN_NAME]"
click at [566, 151] on div "[PERSON_NAME] - [EMAIL_ADDRESS][DOMAIN_NAME]" at bounding box center [654, 159] width 196 height 27
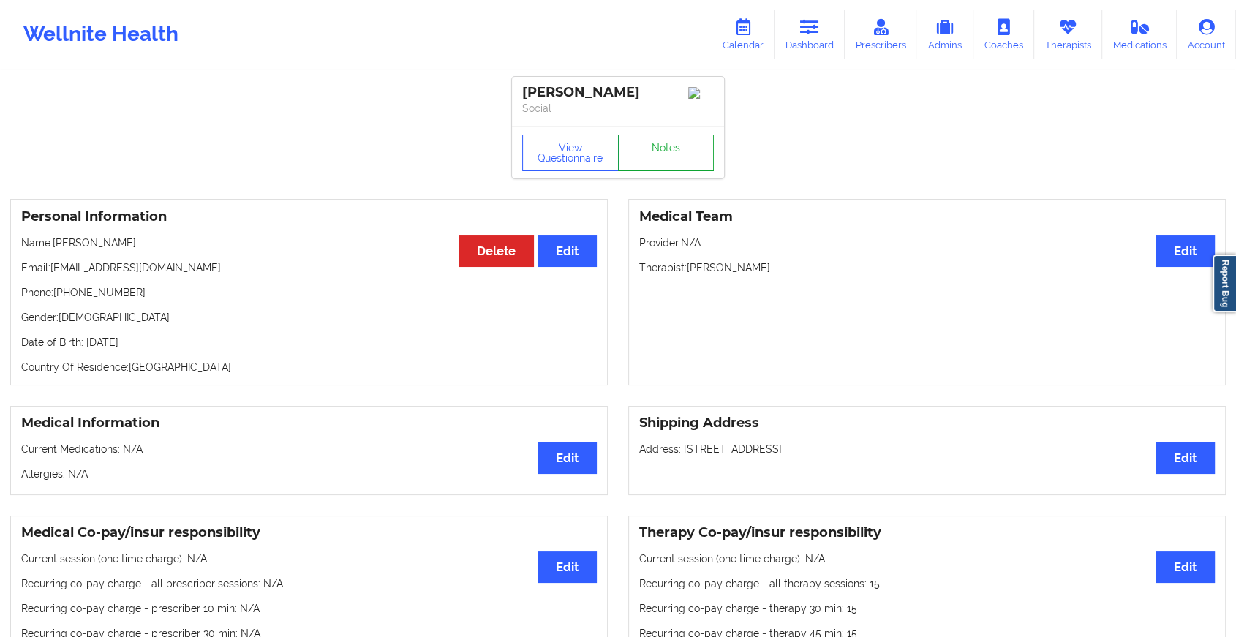
click at [690, 158] on link "Notes" at bounding box center [666, 153] width 97 height 37
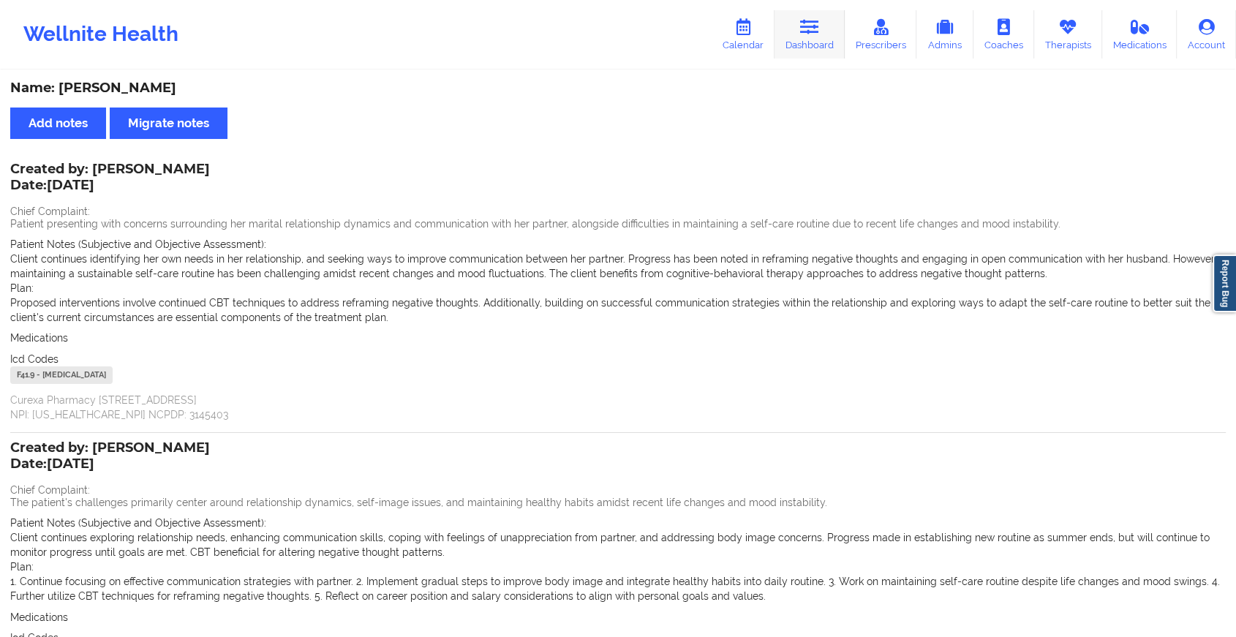
click at [823, 37] on link "Dashboard" at bounding box center [809, 34] width 70 height 48
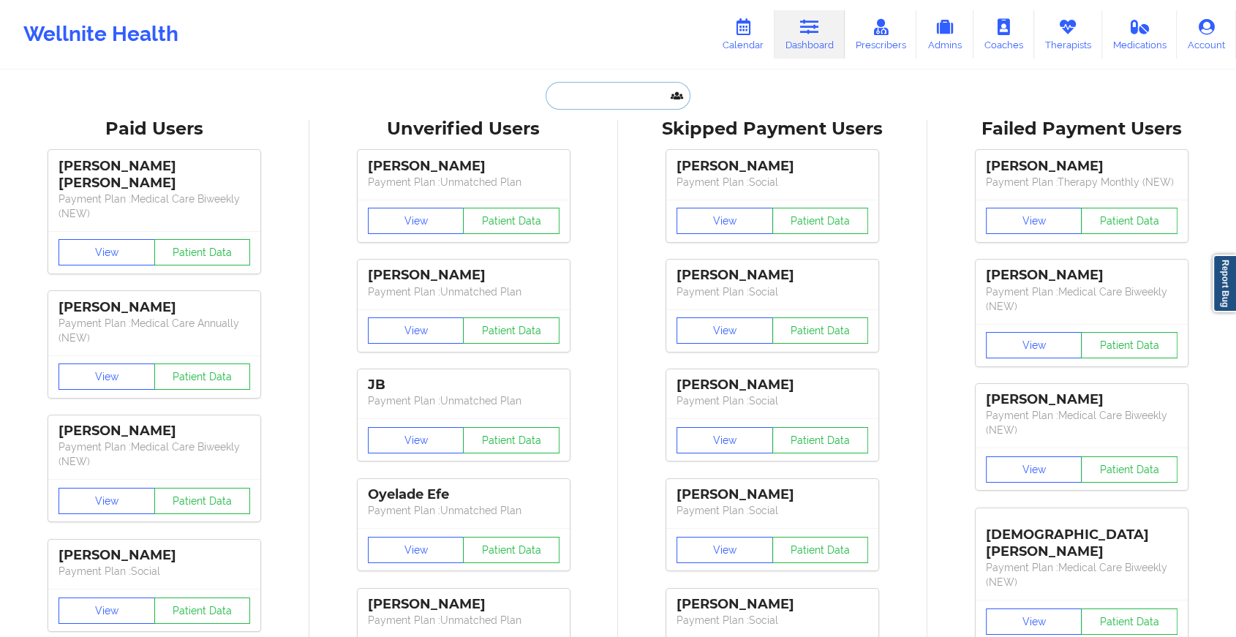
click at [616, 102] on input "text" at bounding box center [617, 96] width 145 height 28
paste input "[PERSON_NAME][EMAIL_ADDRESS][PERSON_NAME][DOMAIN_NAME]"
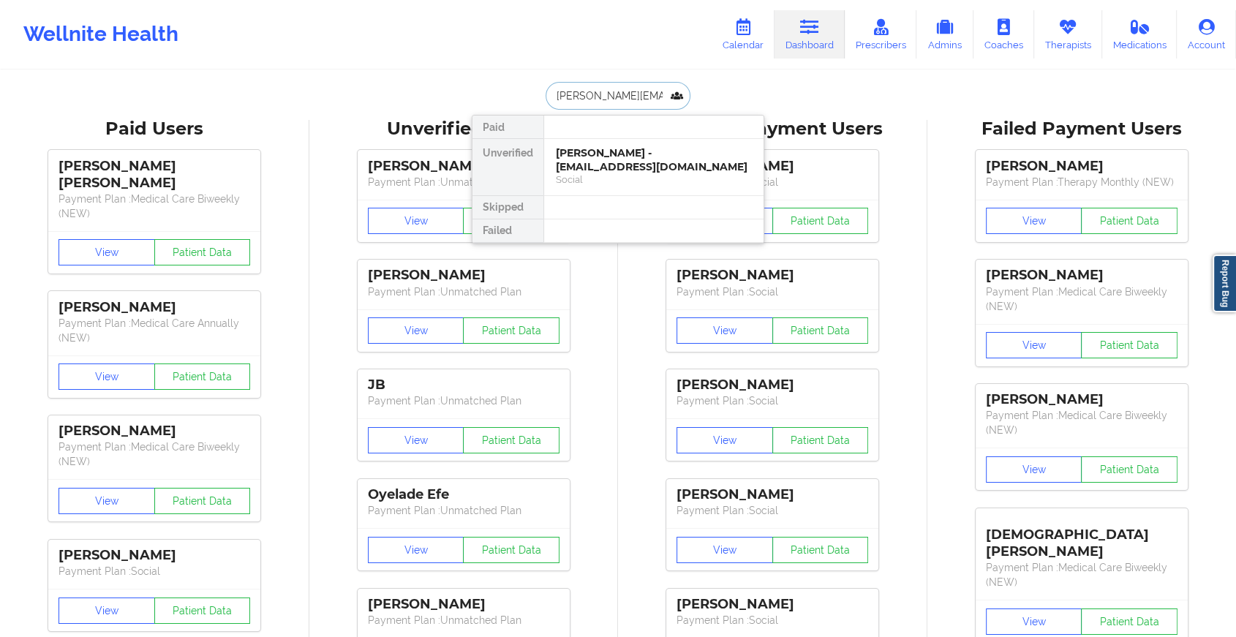
type input "[PERSON_NAME][EMAIL_ADDRESS][PERSON_NAME][DOMAIN_NAME]"
click at [648, 143] on div "[PERSON_NAME] - [PERSON_NAME][EMAIL_ADDRESS][PERSON_NAME][DOMAIN_NAME] Social" at bounding box center [653, 173] width 219 height 69
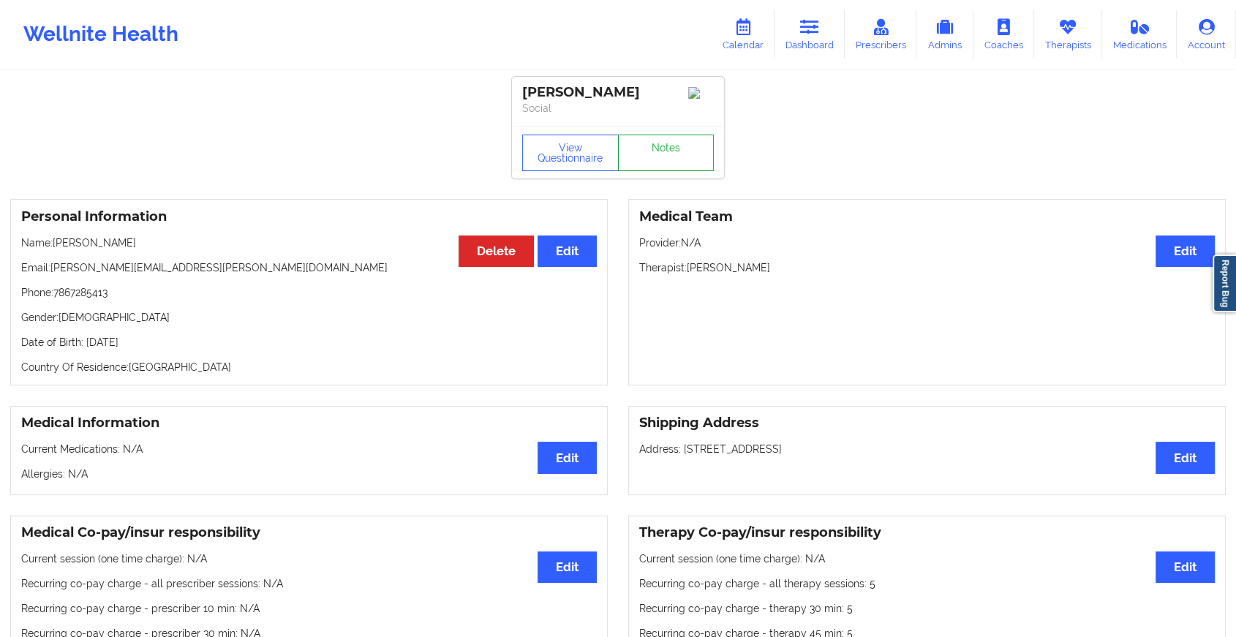
click at [671, 158] on link "Notes" at bounding box center [666, 153] width 97 height 37
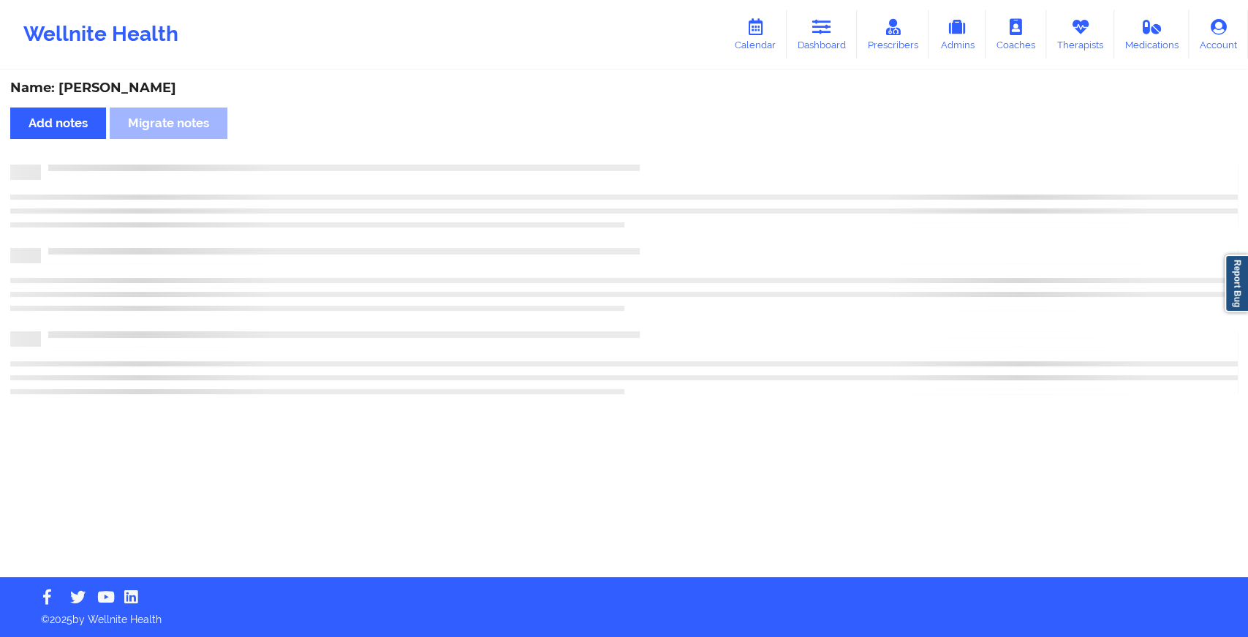
click at [671, 158] on div "Name: [PERSON_NAME] Add notes Migrate notes" at bounding box center [624, 324] width 1248 height 505
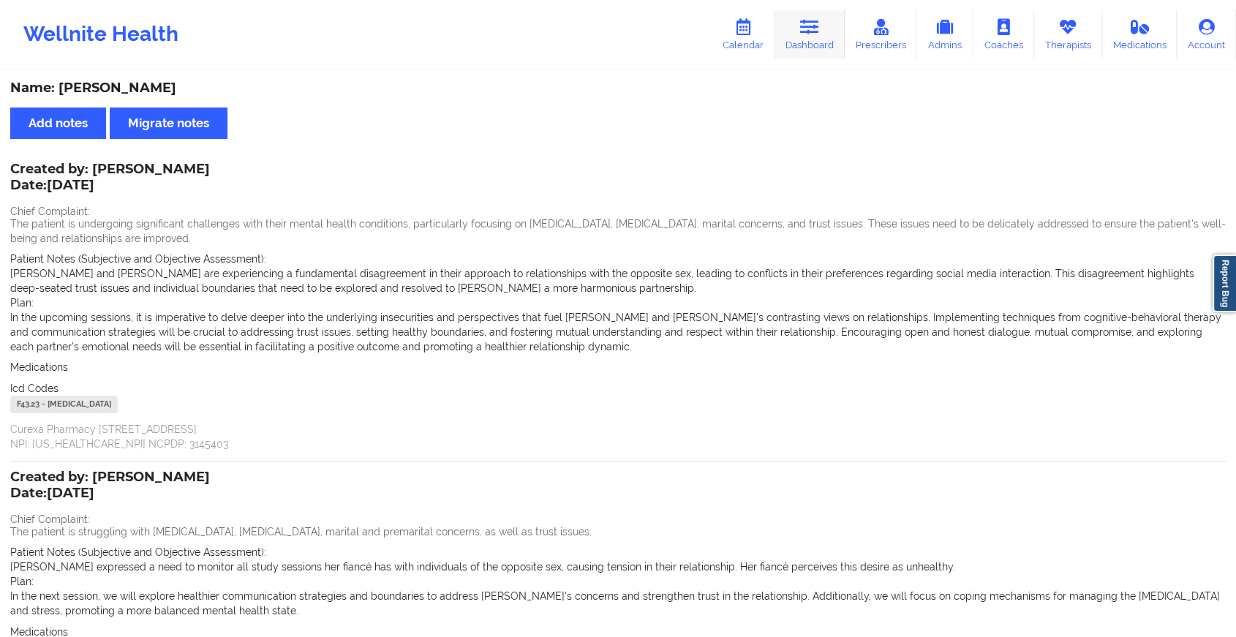
click at [818, 31] on icon at bounding box center [809, 27] width 19 height 16
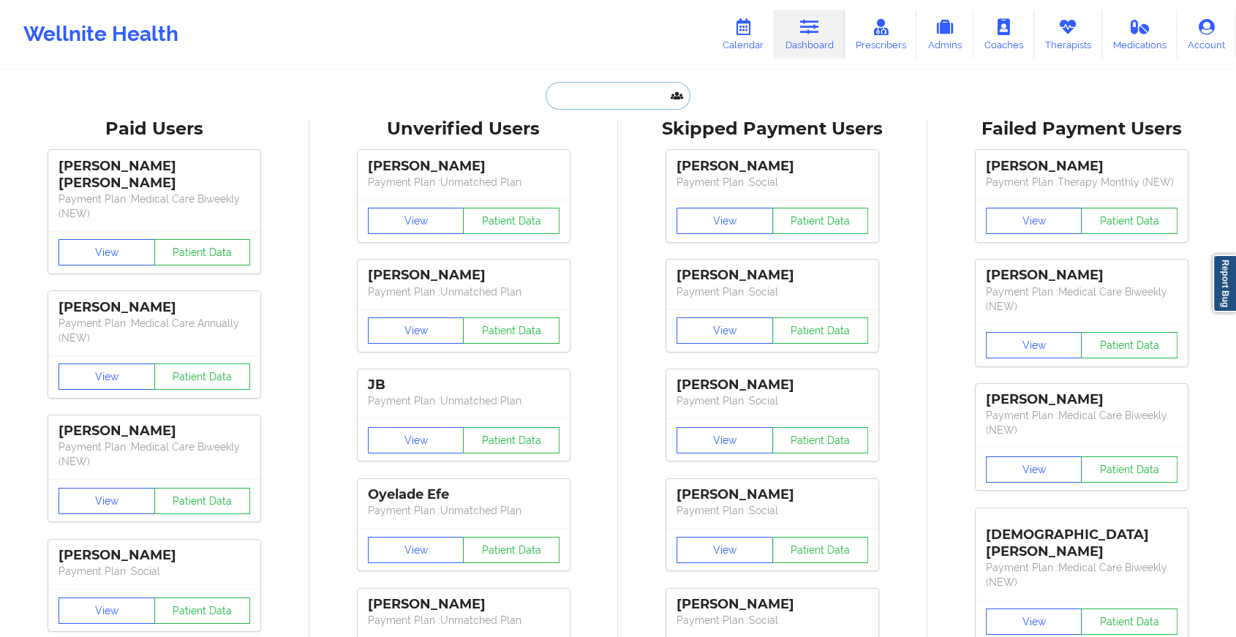
click at [603, 99] on input "text" at bounding box center [617, 96] width 145 height 28
paste input "[EMAIL_ADDRESS][DOMAIN_NAME]"
type input "[EMAIL_ADDRESS][DOMAIN_NAME]"
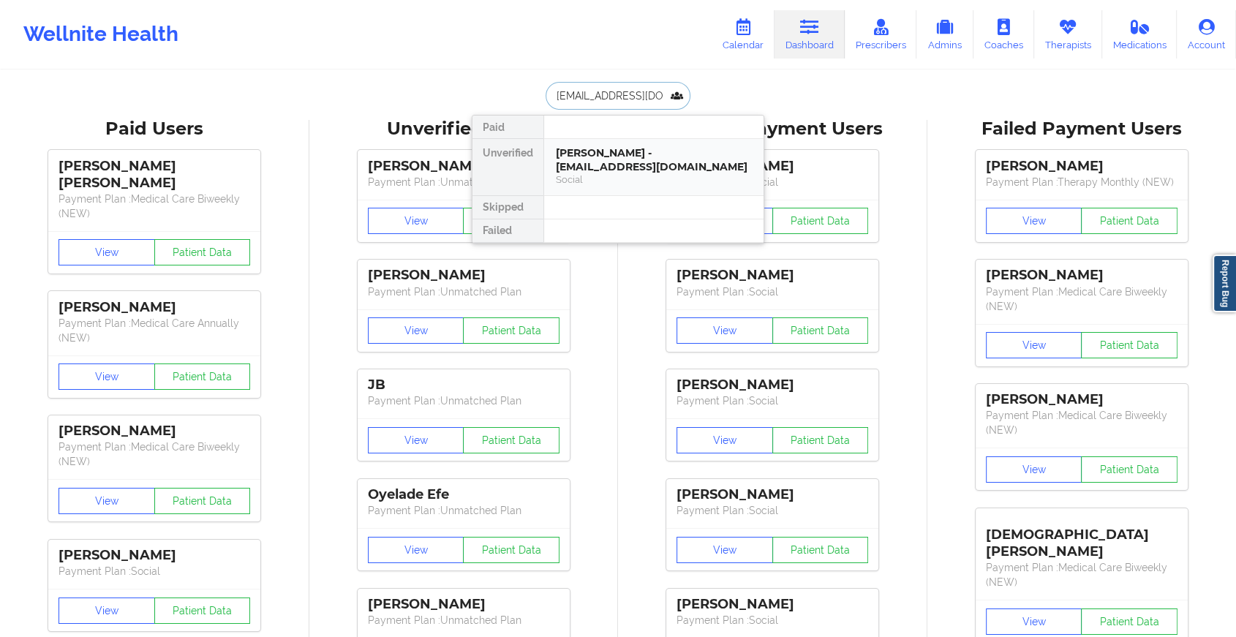
click at [638, 154] on div "[PERSON_NAME] - [EMAIL_ADDRESS][DOMAIN_NAME]" at bounding box center [654, 159] width 196 height 27
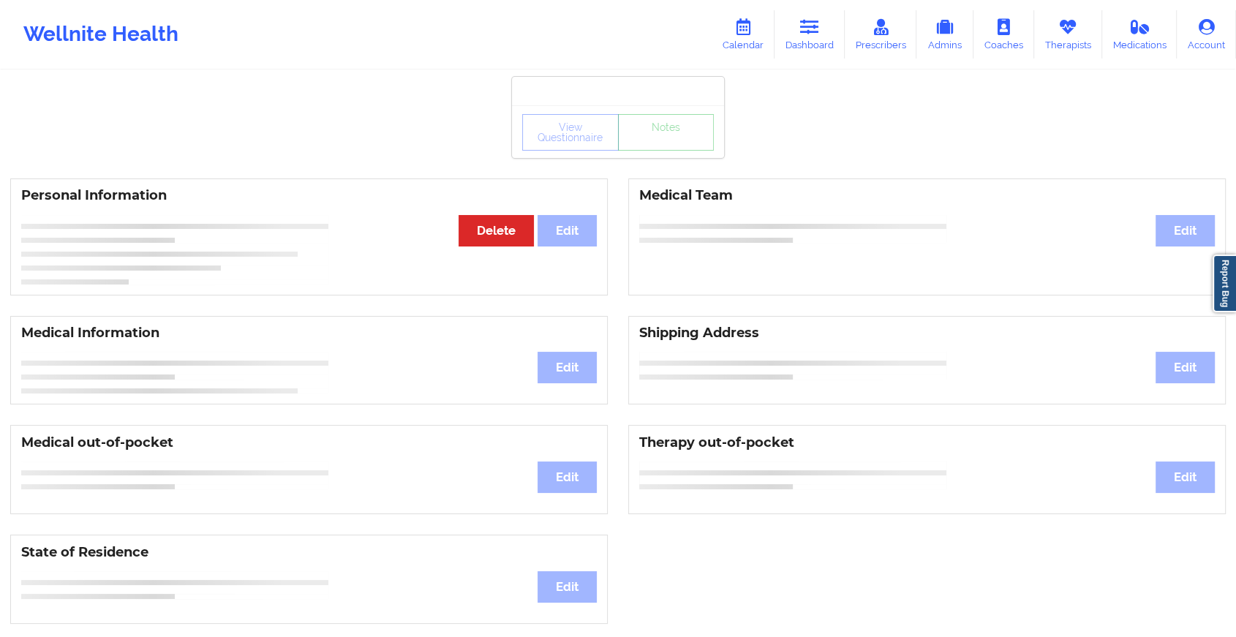
click at [681, 158] on div "View Questionnaire Notes Personal Information Edit Delete Medical Team Edit Med…" at bounding box center [618, 617] width 1236 height 1234
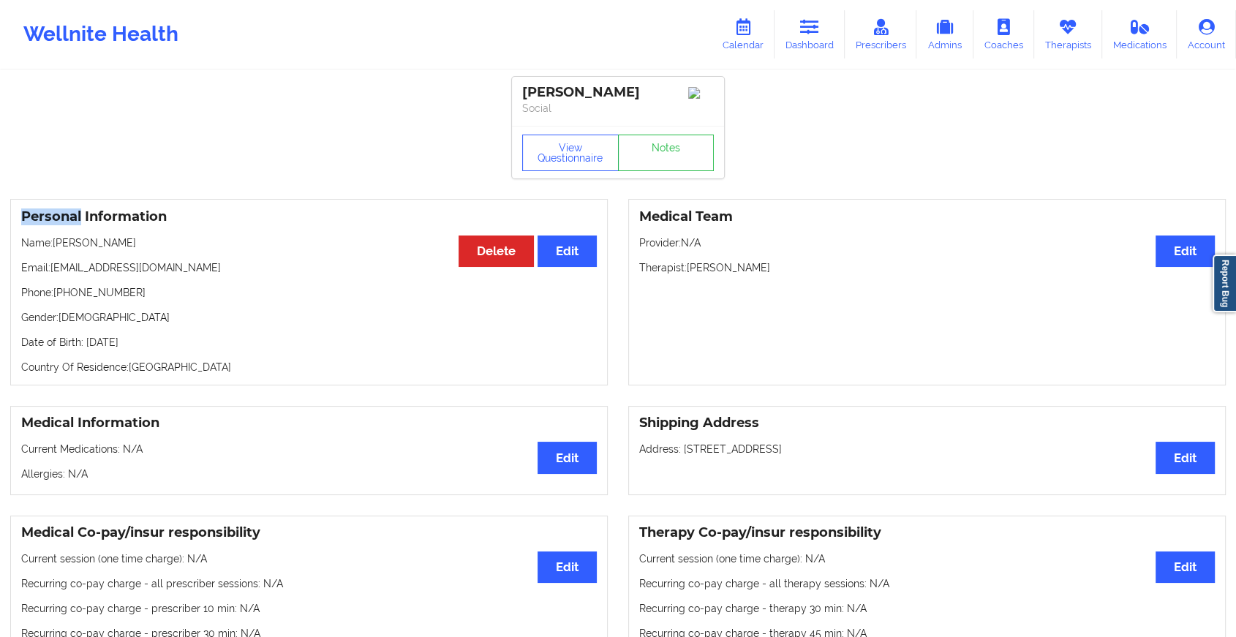
click at [681, 158] on link "Notes" at bounding box center [666, 153] width 97 height 37
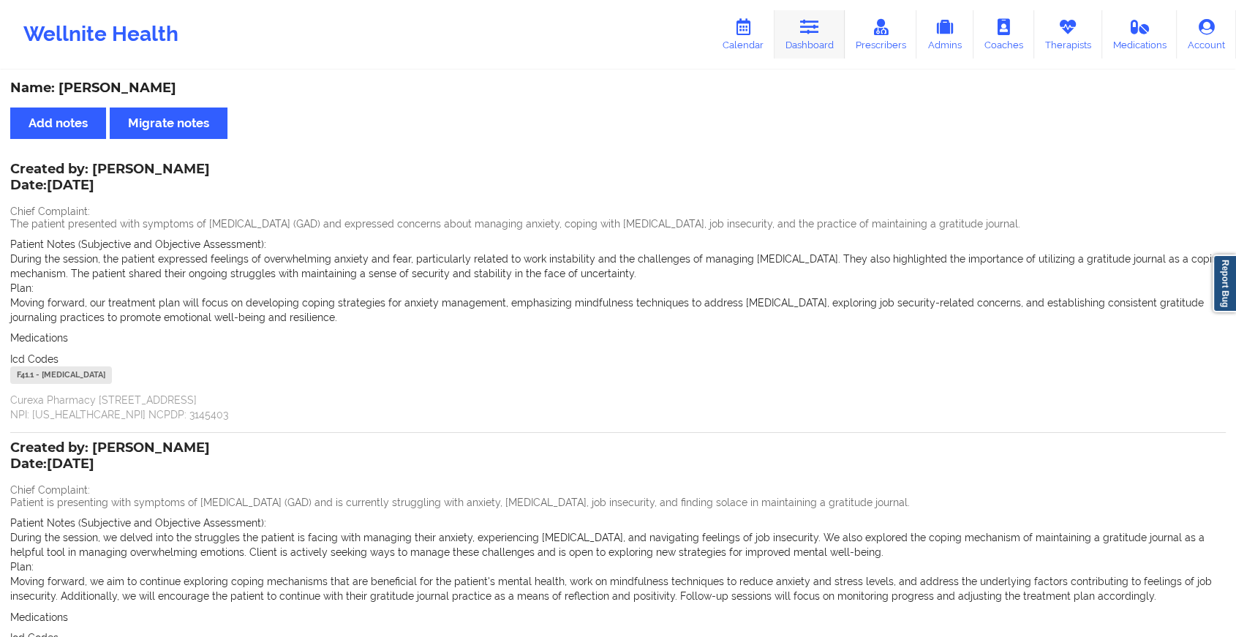
click at [779, 18] on link "Dashboard" at bounding box center [809, 34] width 70 height 48
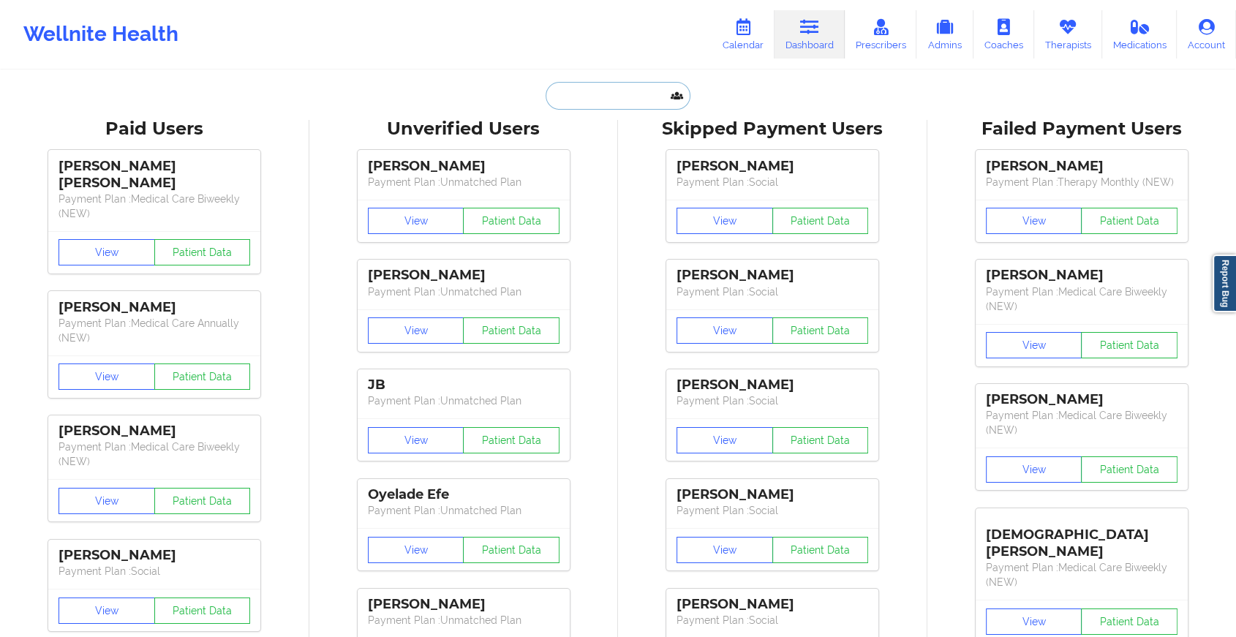
click at [562, 93] on input "text" at bounding box center [617, 96] width 145 height 28
paste input "[EMAIL_ADDRESS][DOMAIN_NAME]"
type input "[EMAIL_ADDRESS][DOMAIN_NAME]"
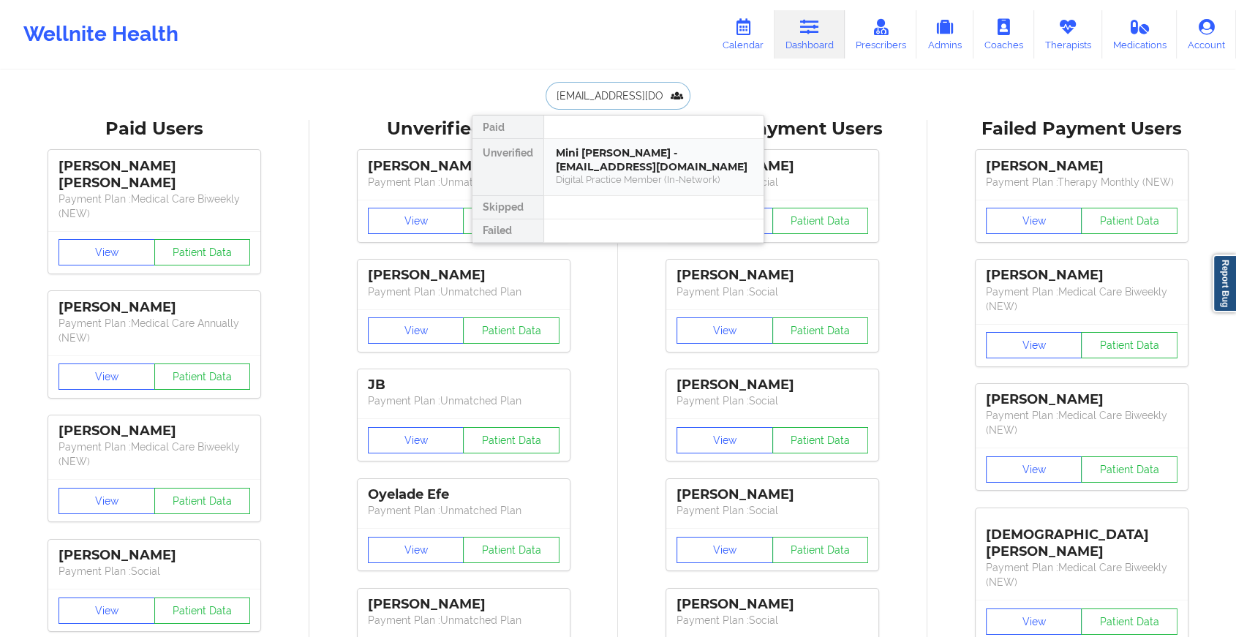
click at [654, 159] on div "Mini [PERSON_NAME] - [EMAIL_ADDRESS][DOMAIN_NAME]" at bounding box center [654, 159] width 196 height 27
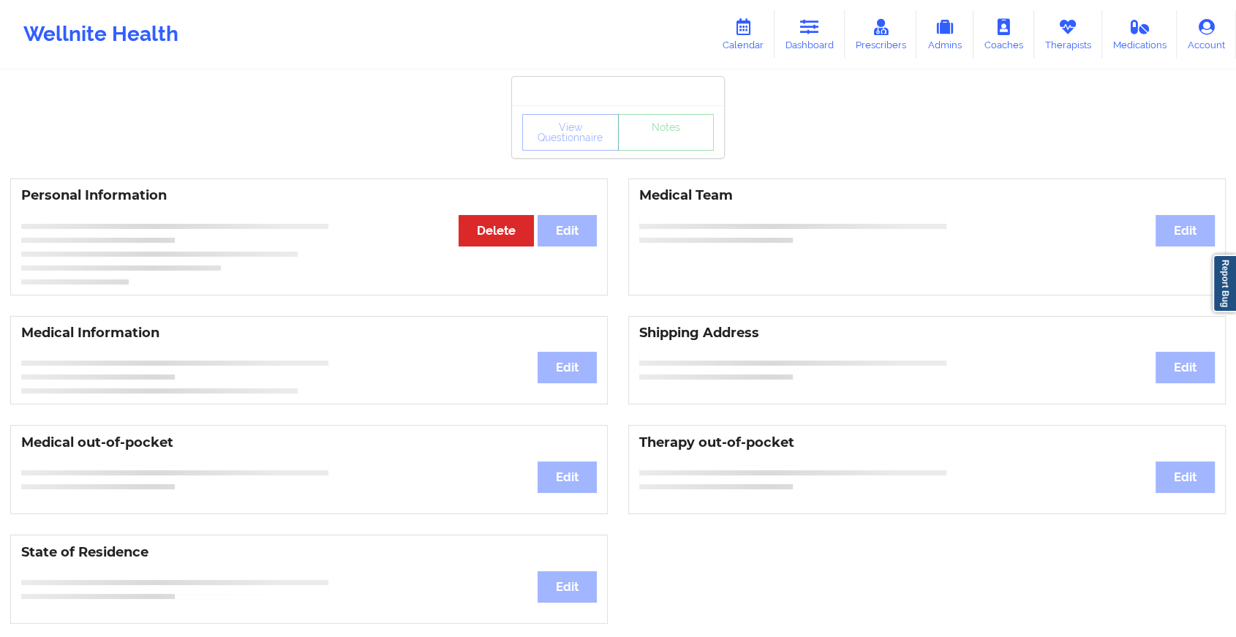
click at [665, 154] on div "View Questionnaire Notes" at bounding box center [618, 131] width 212 height 53
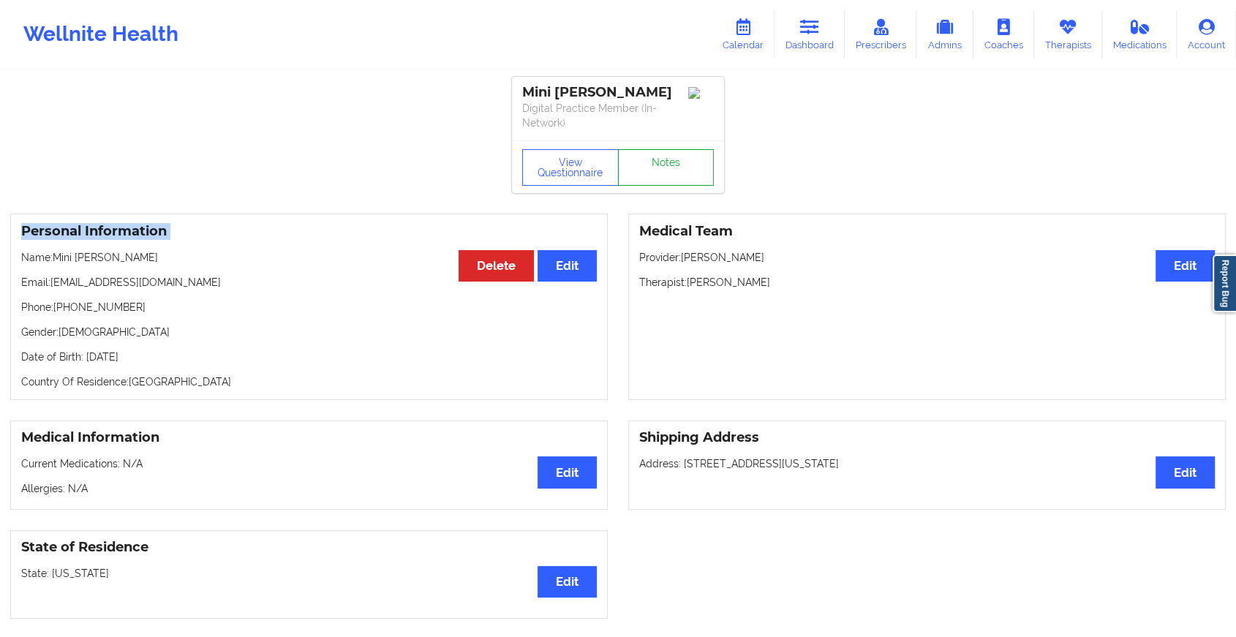
click at [665, 154] on link "Notes" at bounding box center [666, 167] width 97 height 37
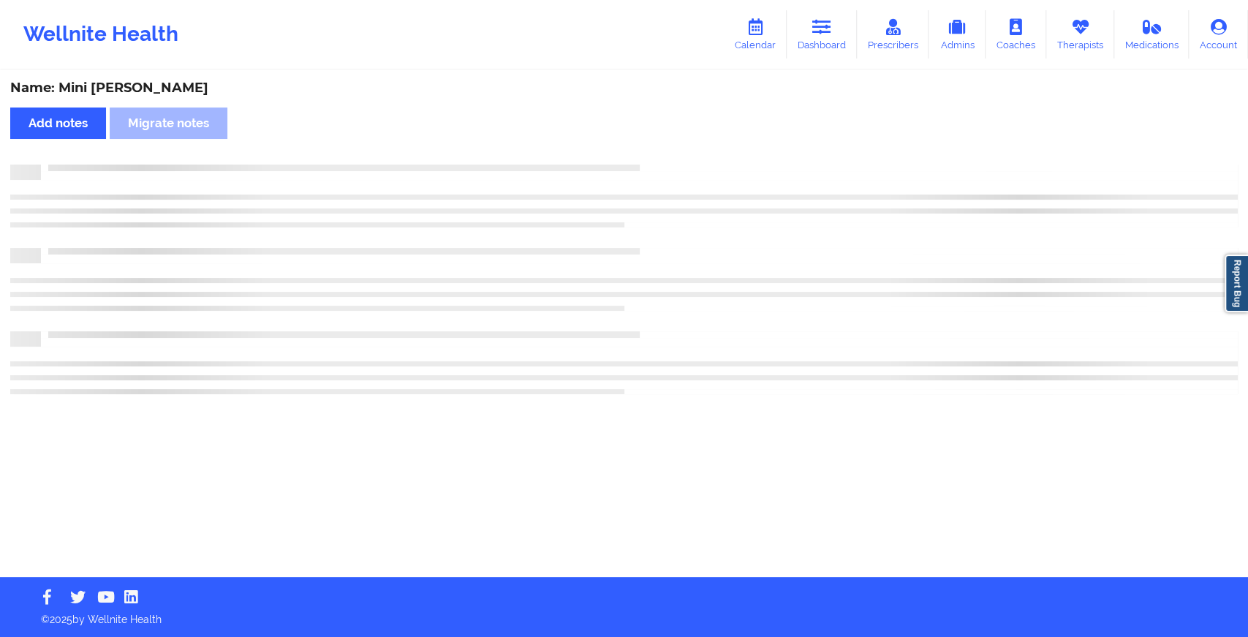
click at [665, 154] on div "Name: Mini [PERSON_NAME] Add notes Migrate notes" at bounding box center [624, 324] width 1248 height 505
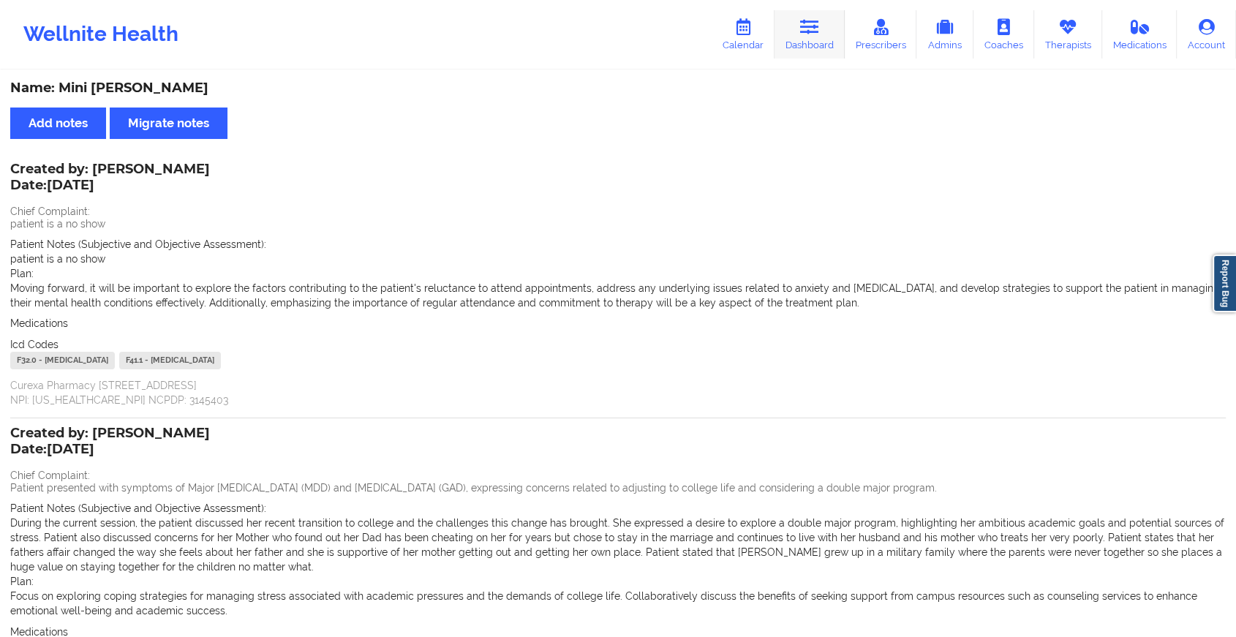
click at [828, 56] on link "Dashboard" at bounding box center [809, 34] width 70 height 48
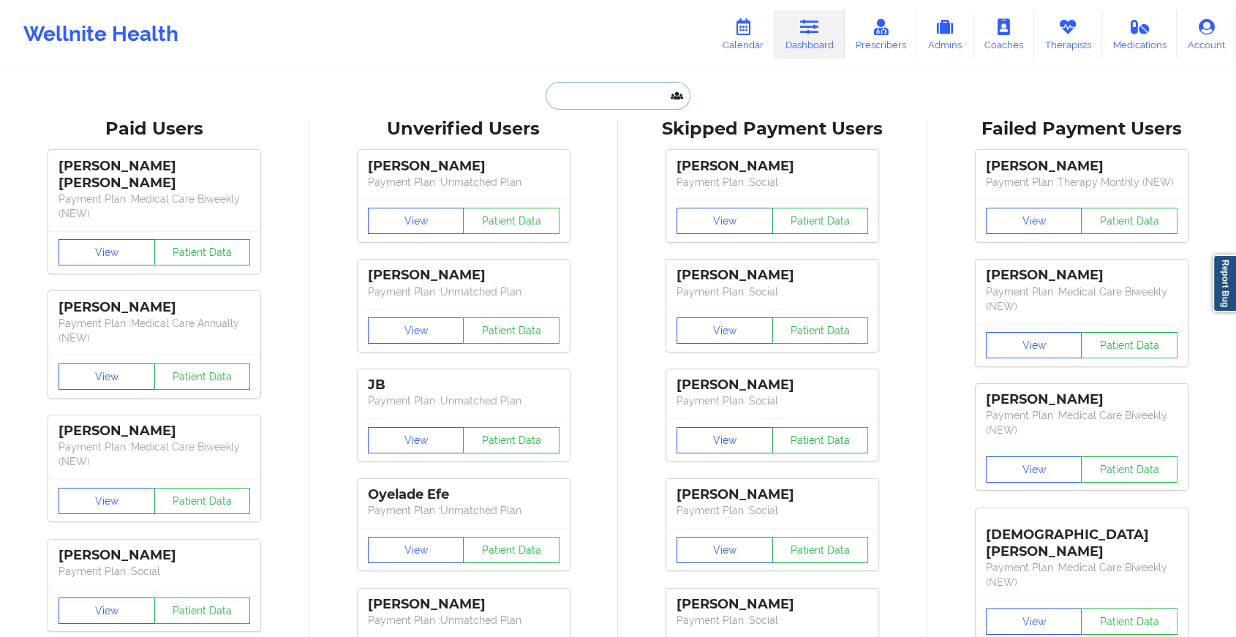
click at [667, 99] on input "text" at bounding box center [617, 96] width 145 height 28
paste input "[EMAIL_ADDRESS][DOMAIN_NAME]"
type input "[EMAIL_ADDRESS][DOMAIN_NAME]"
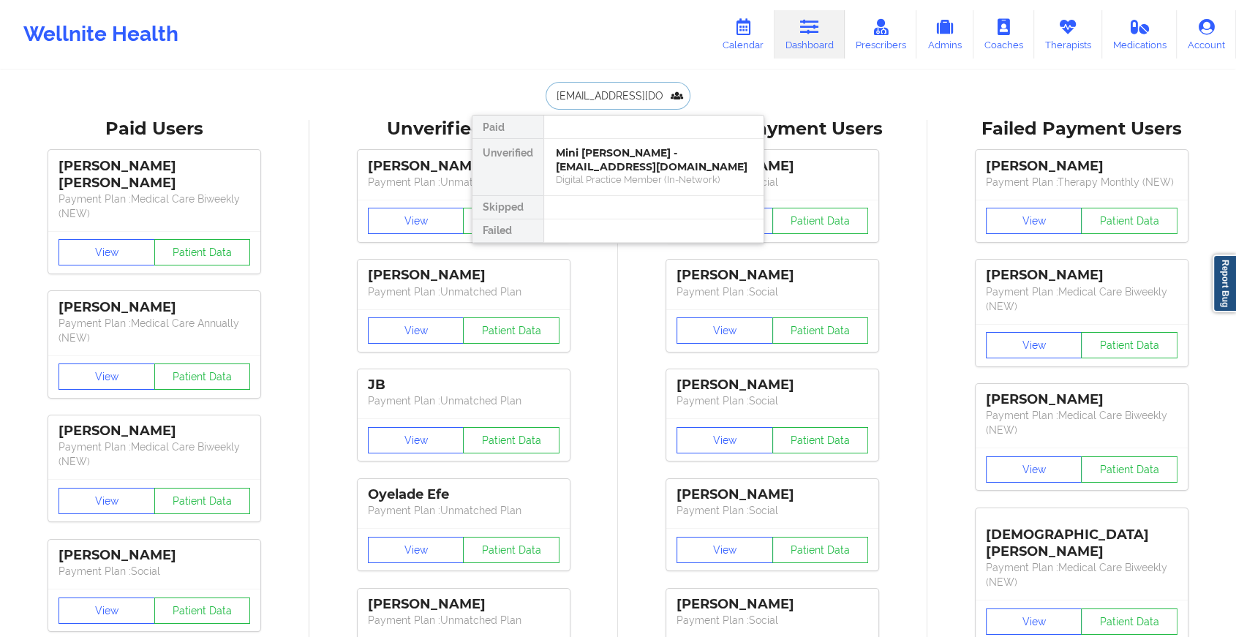
scroll to position [0, 29]
click at [650, 159] on div "[PERSON_NAME] - [EMAIL_ADDRESS][DOMAIN_NAME]" at bounding box center [654, 159] width 196 height 27
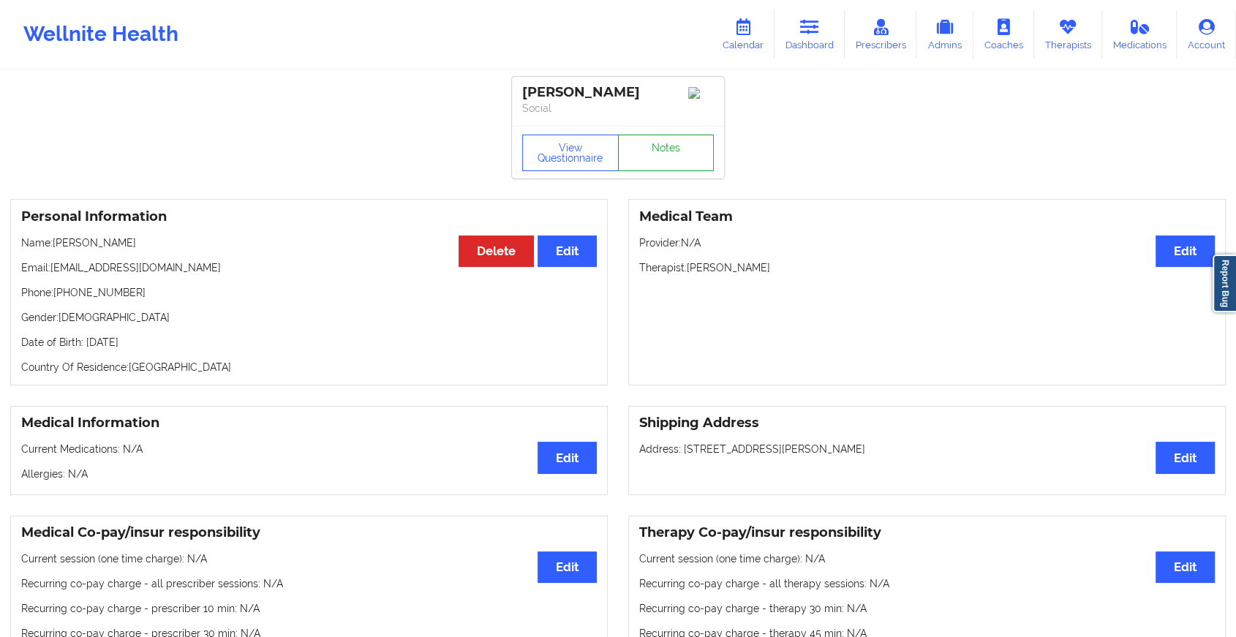
click at [668, 152] on link "Notes" at bounding box center [666, 153] width 97 height 37
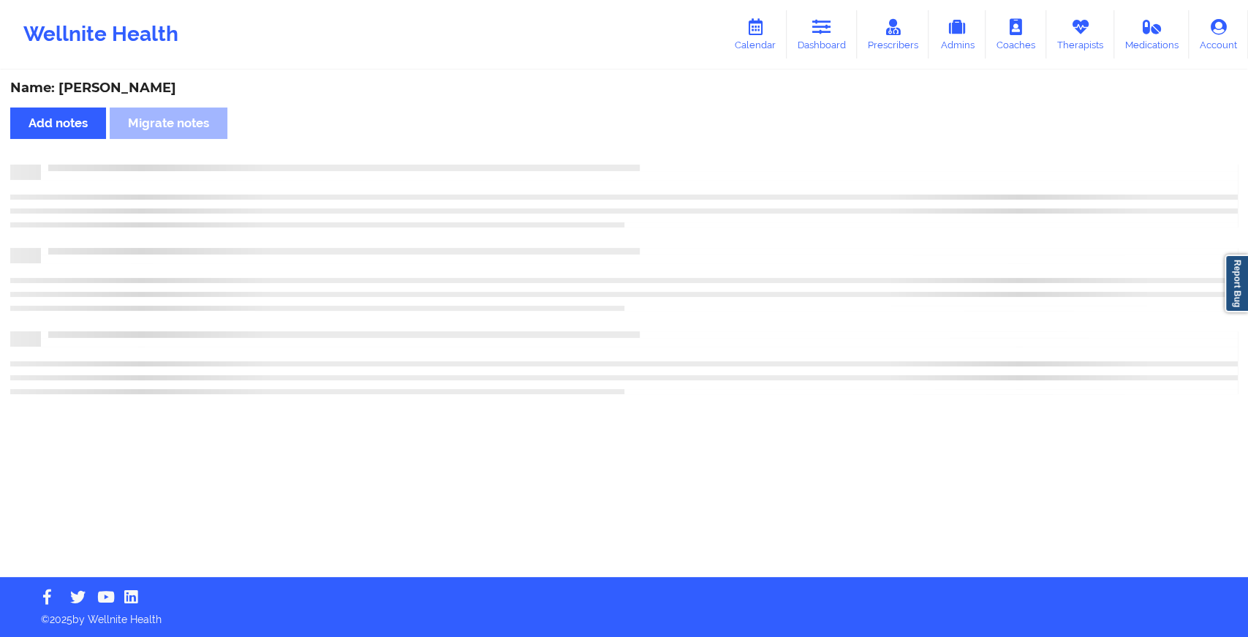
click at [668, 152] on div "Name: [PERSON_NAME] Add notes Migrate notes" at bounding box center [624, 324] width 1248 height 505
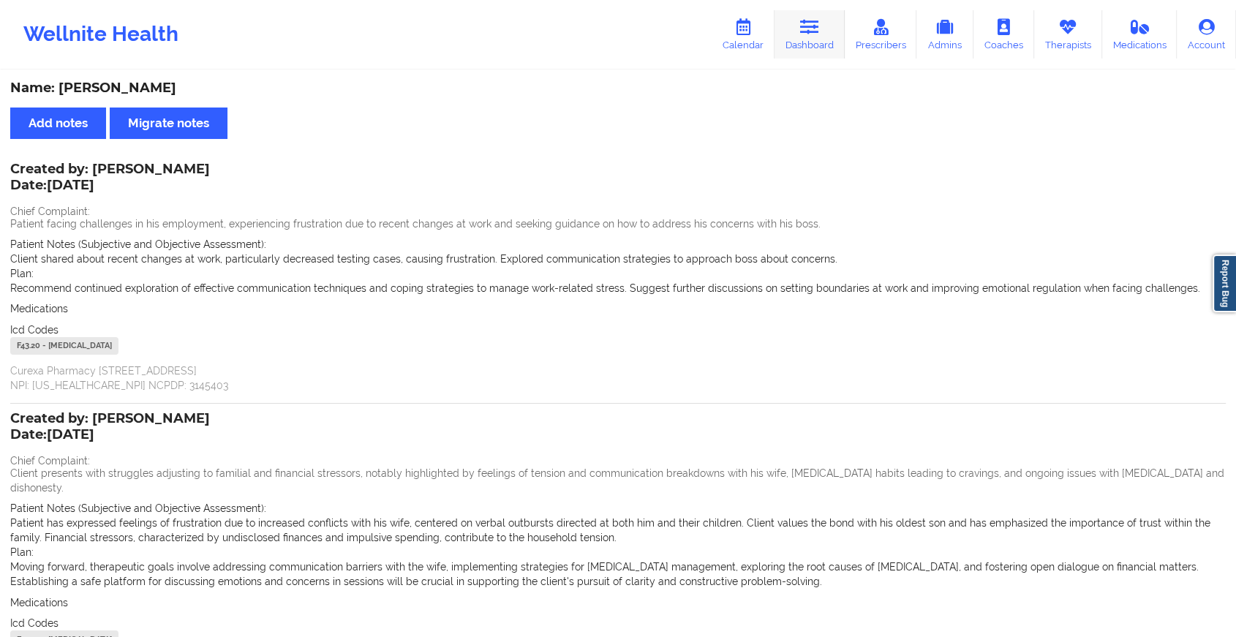
click at [812, 44] on link "Dashboard" at bounding box center [809, 34] width 70 height 48
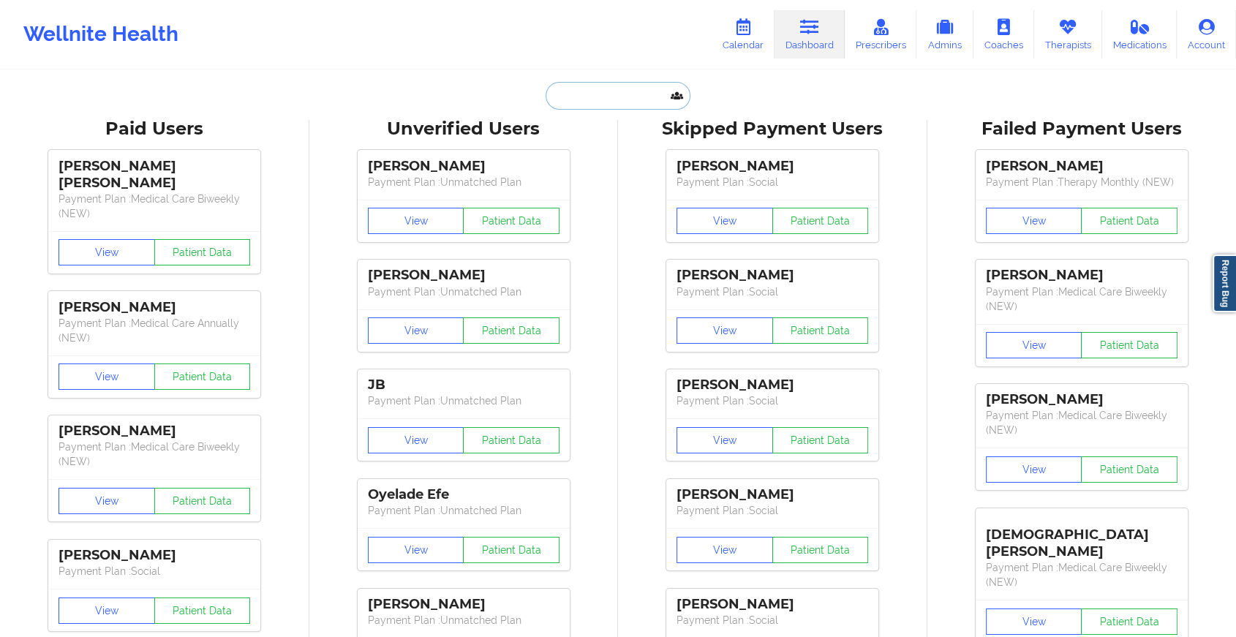
click at [616, 105] on input "text" at bounding box center [617, 96] width 145 height 28
paste input "[EMAIL_ADDRESS][DOMAIN_NAME]"
type input "[EMAIL_ADDRESS][DOMAIN_NAME]"
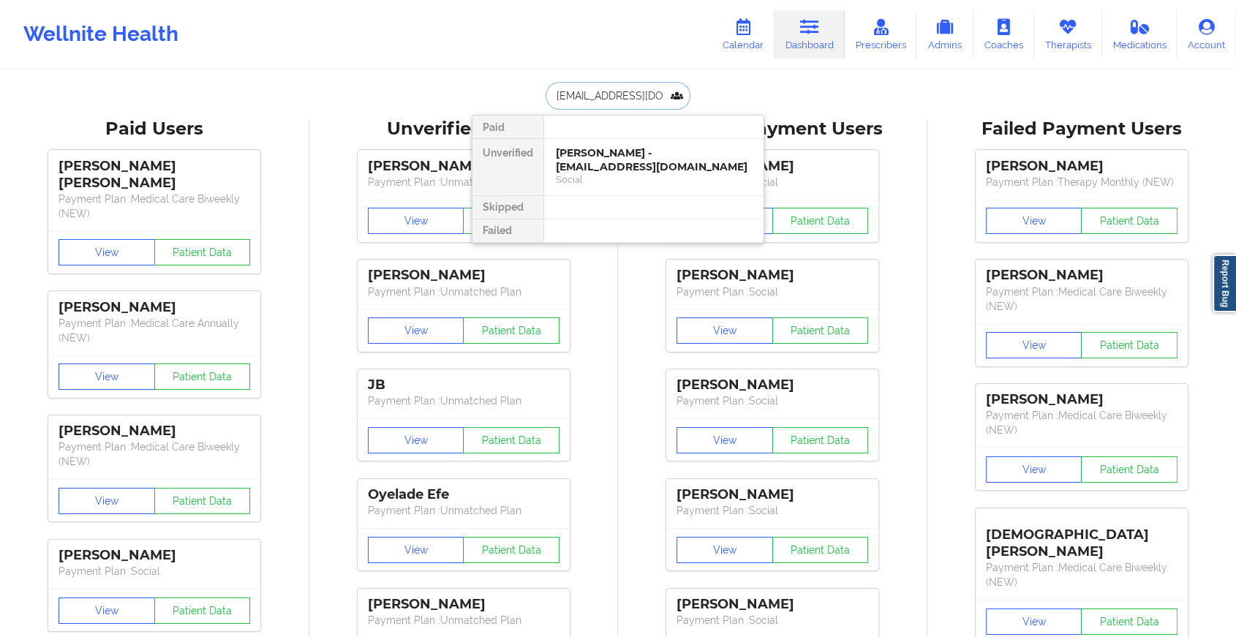
scroll to position [0, 18]
click at [657, 151] on div "[PERSON_NAME] - [EMAIL_ADDRESS][DOMAIN_NAME]" at bounding box center [654, 159] width 196 height 27
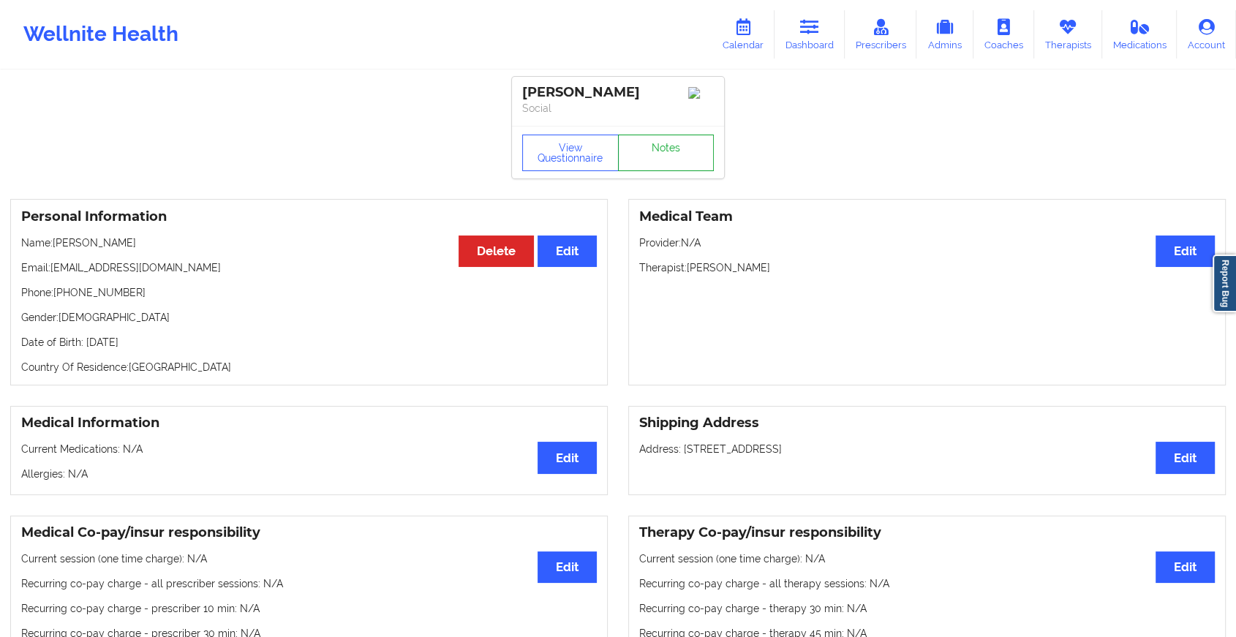
click at [664, 151] on link "Notes" at bounding box center [666, 153] width 97 height 37
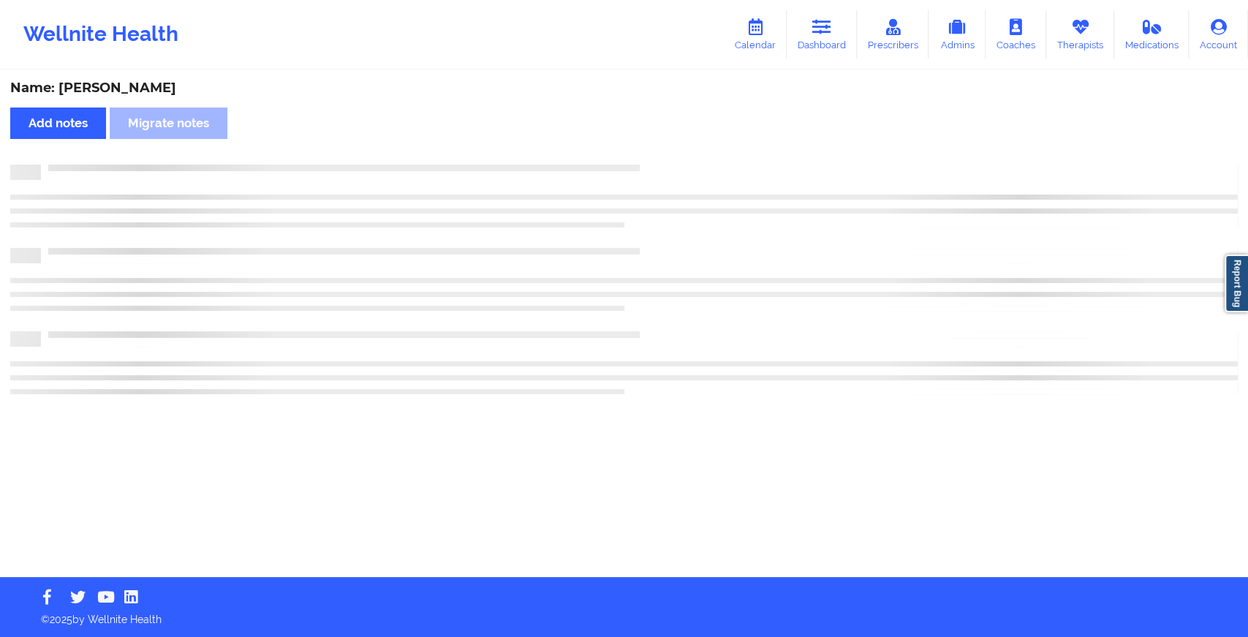
click at [791, 240] on div "Name: [PERSON_NAME] Add notes Migrate notes" at bounding box center [624, 324] width 1248 height 505
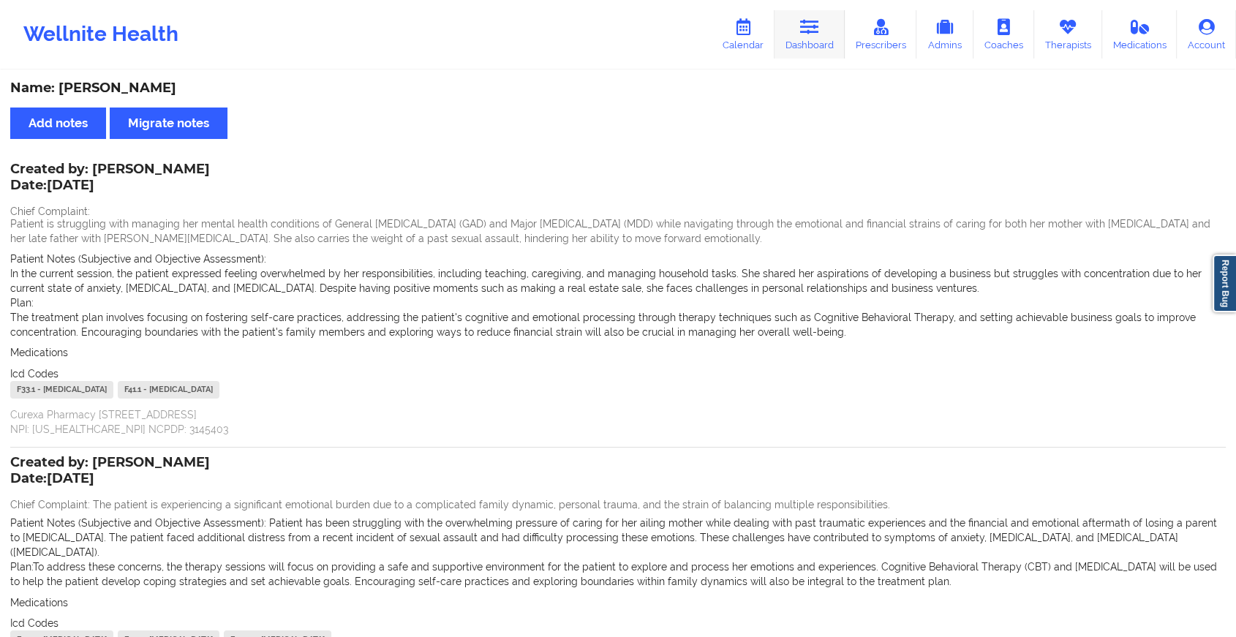
click at [791, 39] on link "Dashboard" at bounding box center [809, 34] width 70 height 48
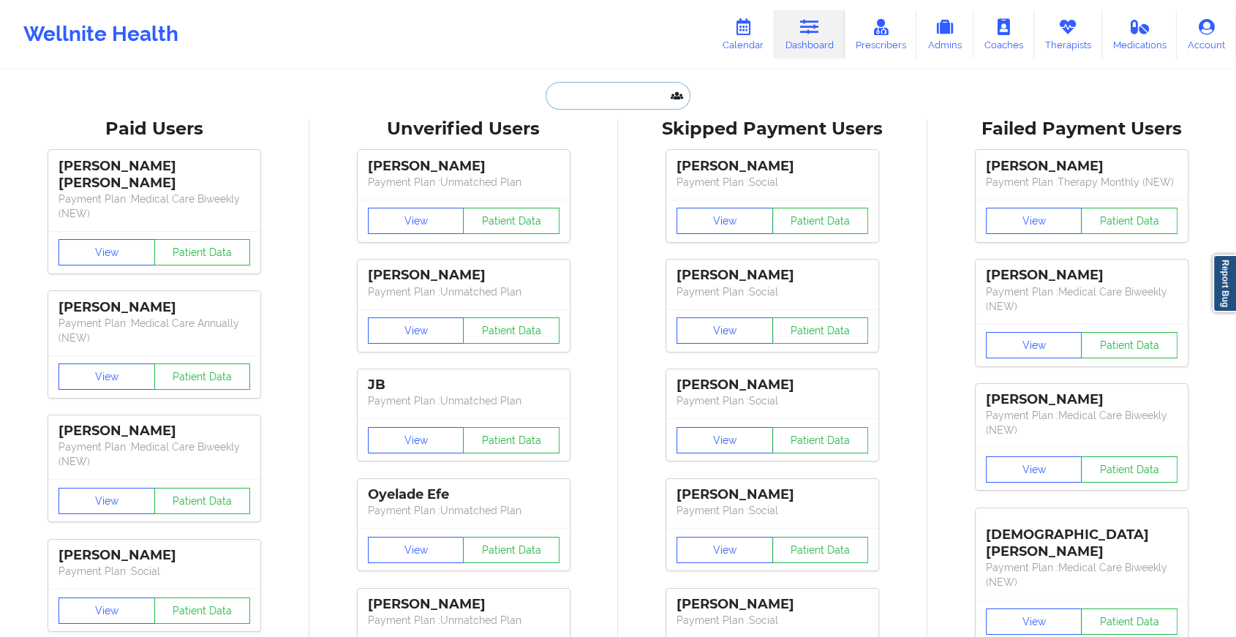
click at [626, 97] on input "text" at bounding box center [617, 96] width 145 height 28
paste input "[EMAIL_ADDRESS][DOMAIN_NAME]"
type input "[EMAIL_ADDRESS][DOMAIN_NAME]"
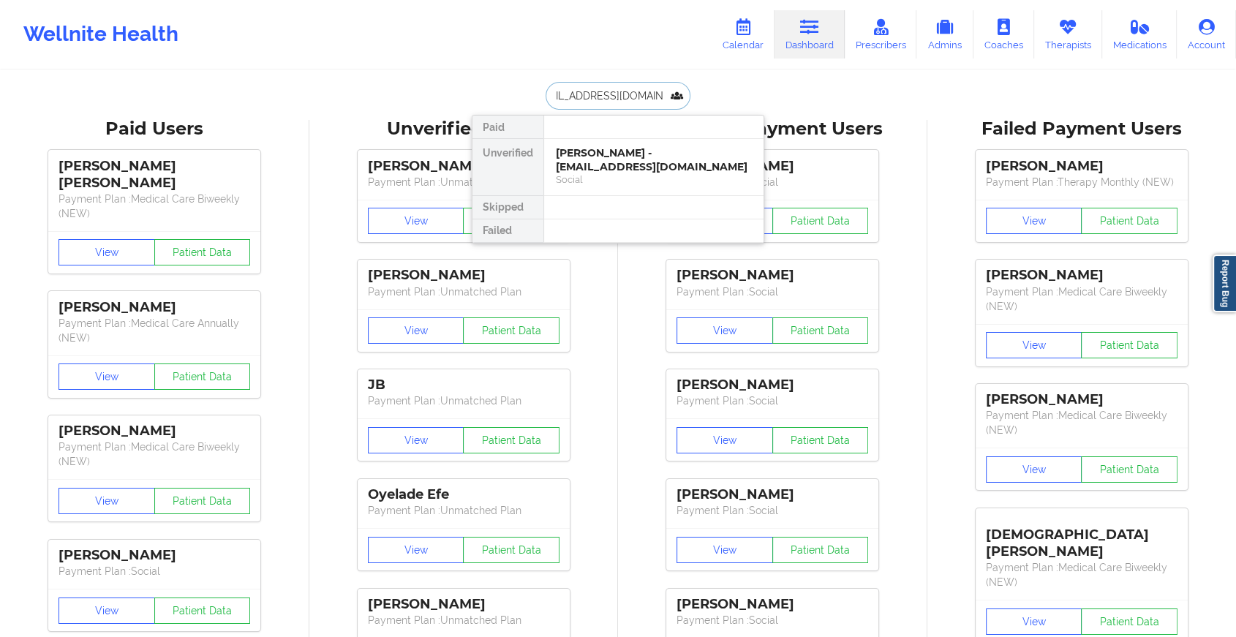
click at [626, 97] on input "[EMAIL_ADDRESS][DOMAIN_NAME]" at bounding box center [617, 96] width 145 height 28
click at [649, 152] on div "[PERSON_NAME] - [EMAIL_ADDRESS][DOMAIN_NAME]" at bounding box center [654, 159] width 196 height 27
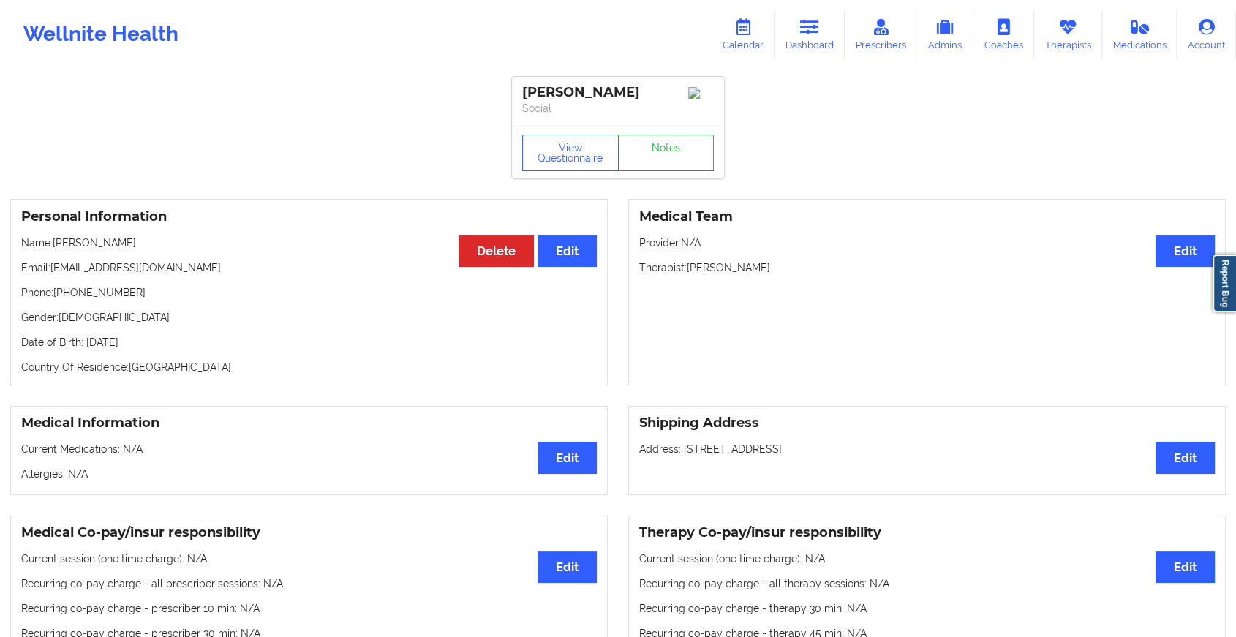
click at [690, 165] on link "Notes" at bounding box center [666, 153] width 97 height 37
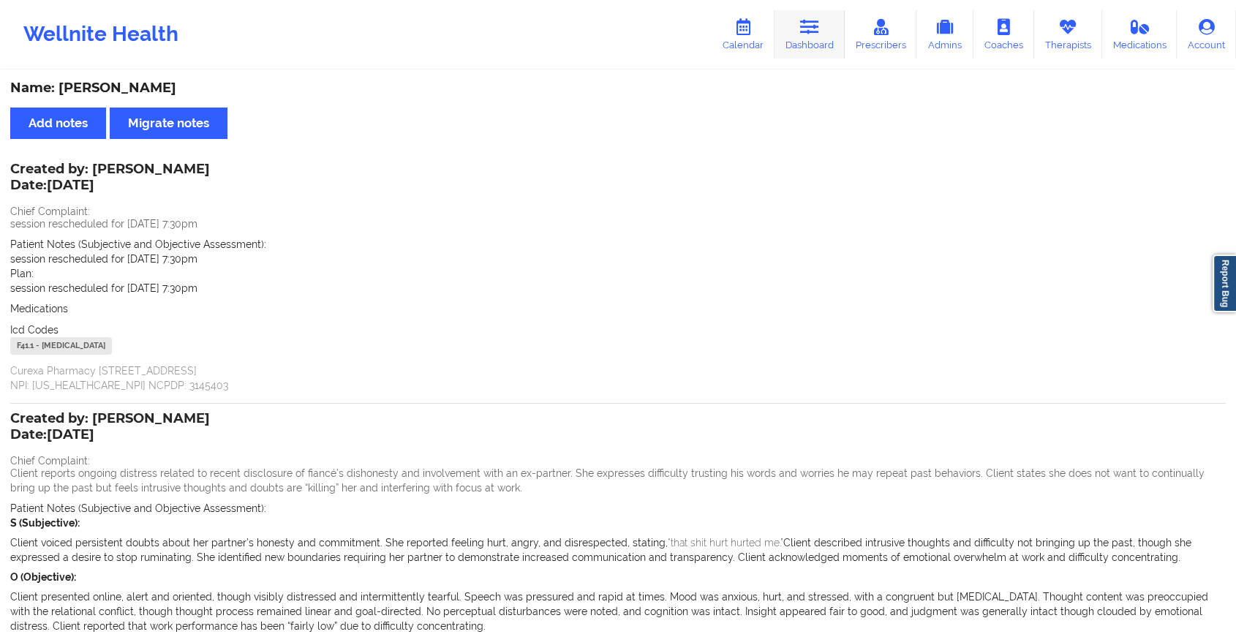
click at [828, 23] on link "Dashboard" at bounding box center [809, 34] width 70 height 48
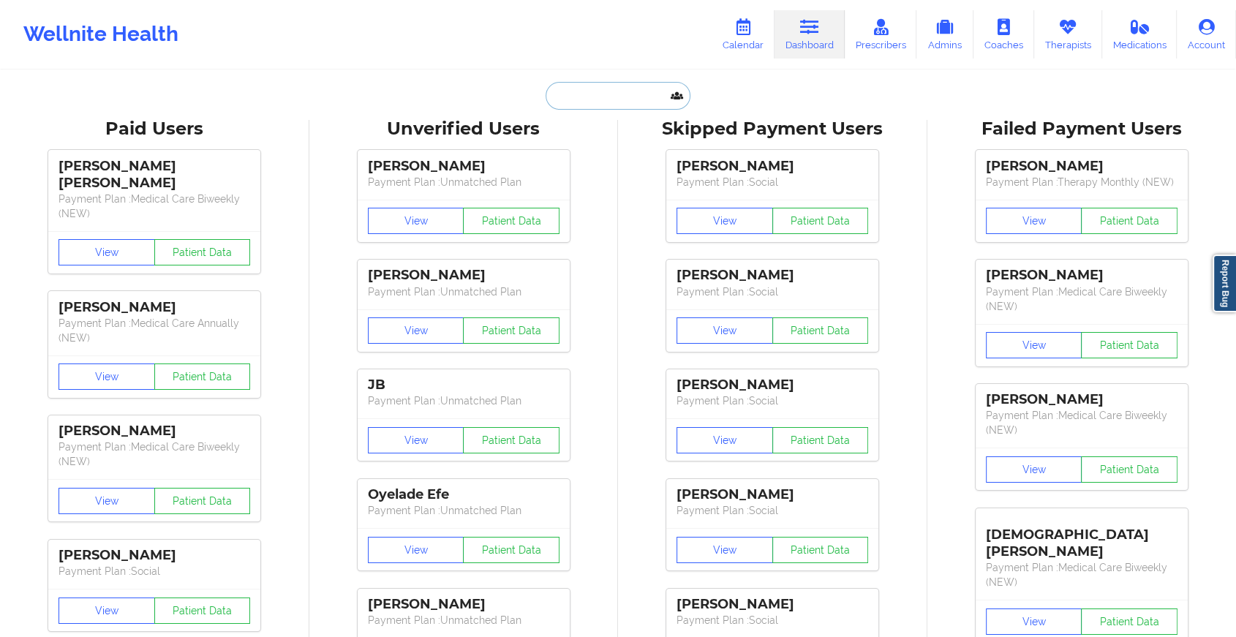
click at [615, 86] on input "text" at bounding box center [617, 96] width 145 height 28
paste input "[PERSON_NAME][EMAIL_ADDRESS][DOMAIN_NAME]"
type input "[PERSON_NAME][EMAIL_ADDRESS][DOMAIN_NAME]"
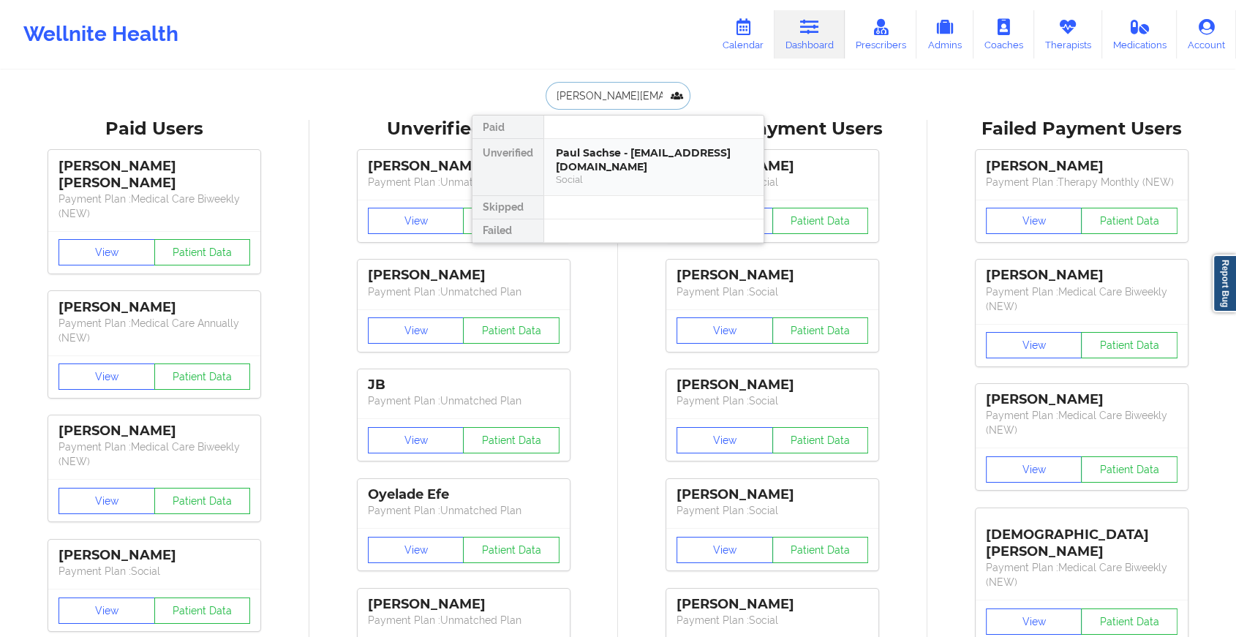
click at [689, 159] on div "Paul Sachse - [EMAIL_ADDRESS][DOMAIN_NAME]" at bounding box center [654, 159] width 196 height 27
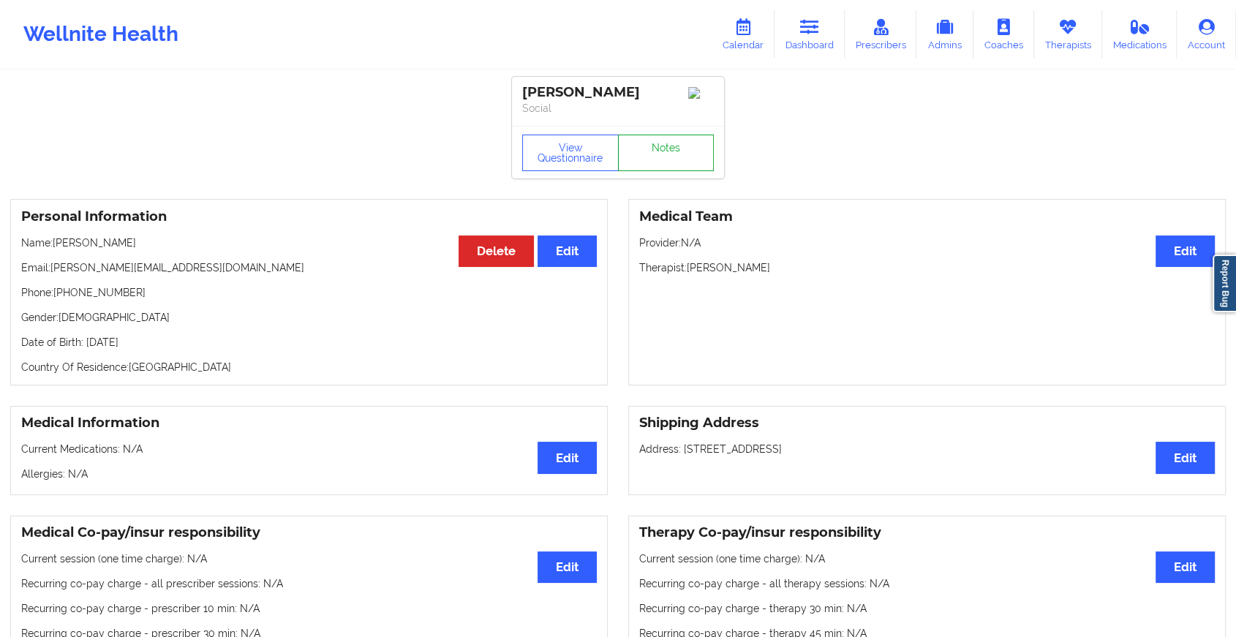
click at [690, 151] on link "Notes" at bounding box center [666, 153] width 97 height 37
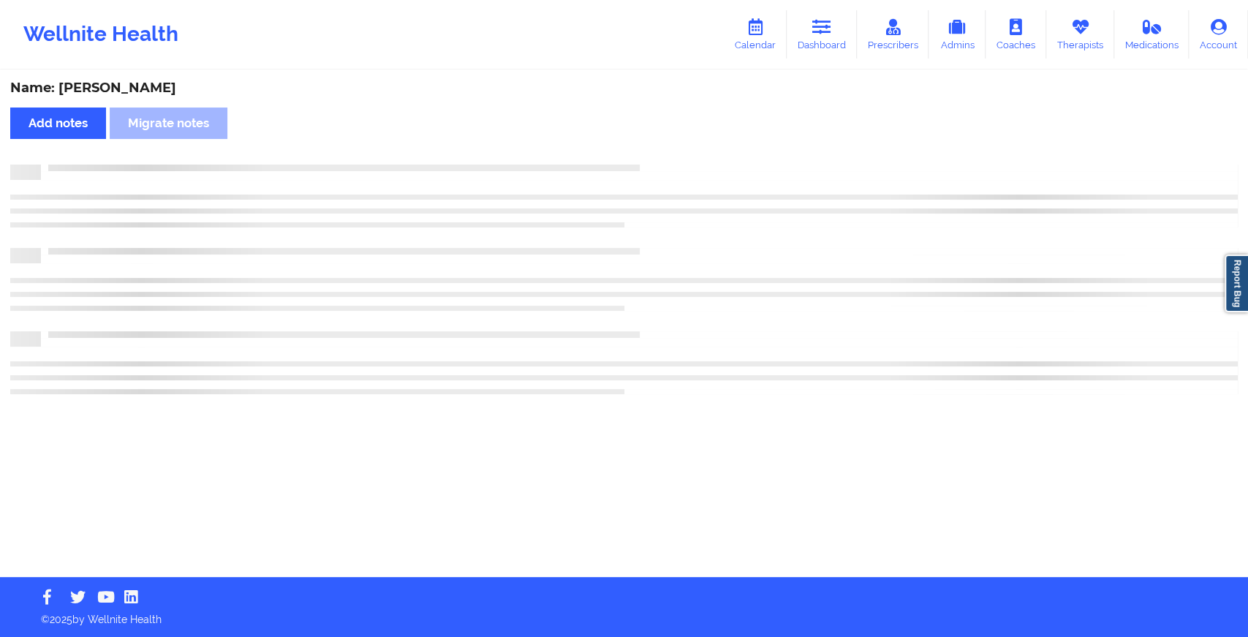
click at [690, 151] on div "Name: [PERSON_NAME] Add notes Migrate notes" at bounding box center [624, 324] width 1248 height 505
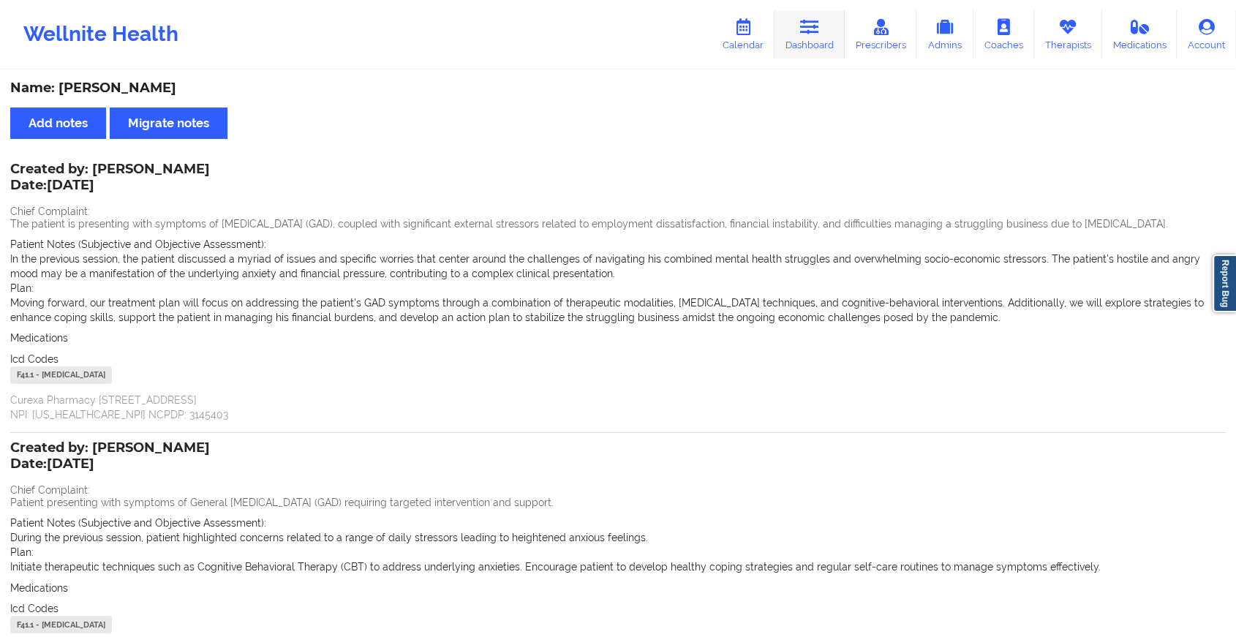
click at [813, 41] on link "Dashboard" at bounding box center [809, 34] width 70 height 48
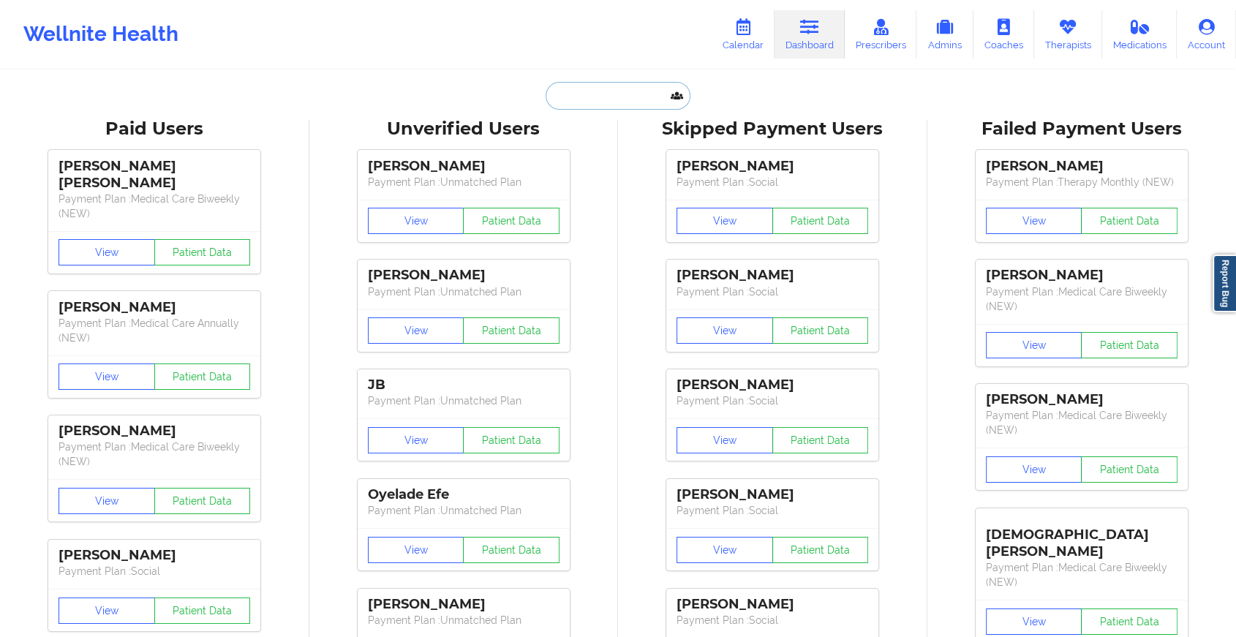
click at [609, 82] on input "text" at bounding box center [617, 96] width 145 height 28
paste input "[EMAIL_ADDRESS][DOMAIN_NAME]"
type input "[EMAIL_ADDRESS][DOMAIN_NAME]"
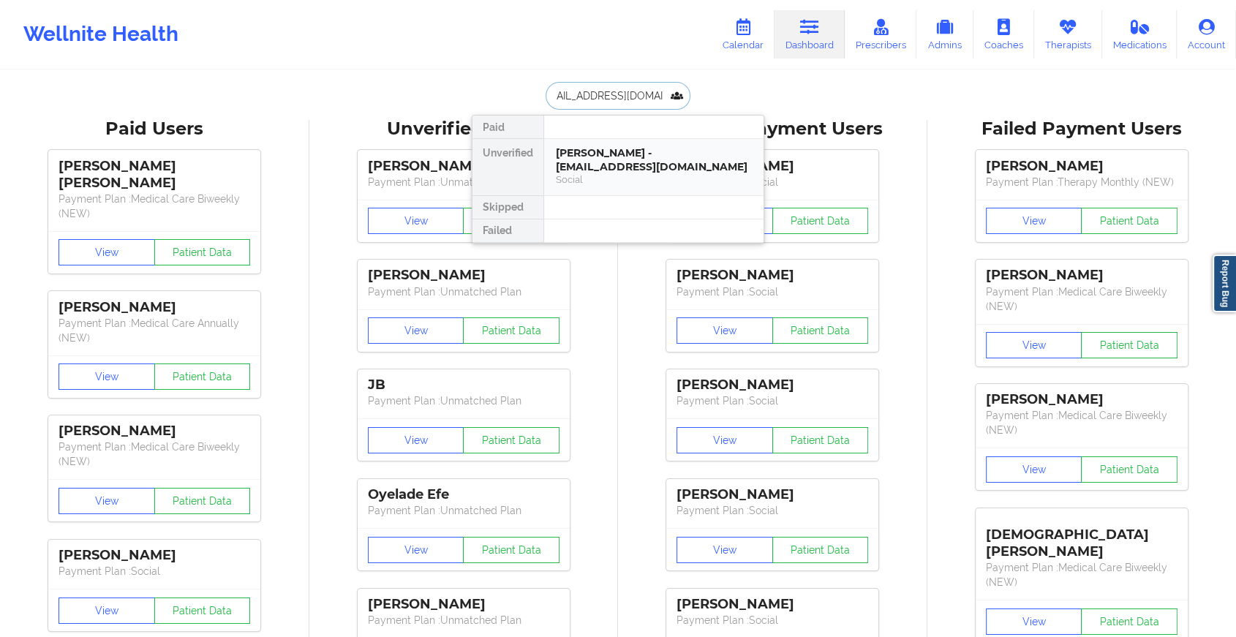
click at [664, 159] on div "[PERSON_NAME] - [EMAIL_ADDRESS][DOMAIN_NAME]" at bounding box center [654, 159] width 196 height 27
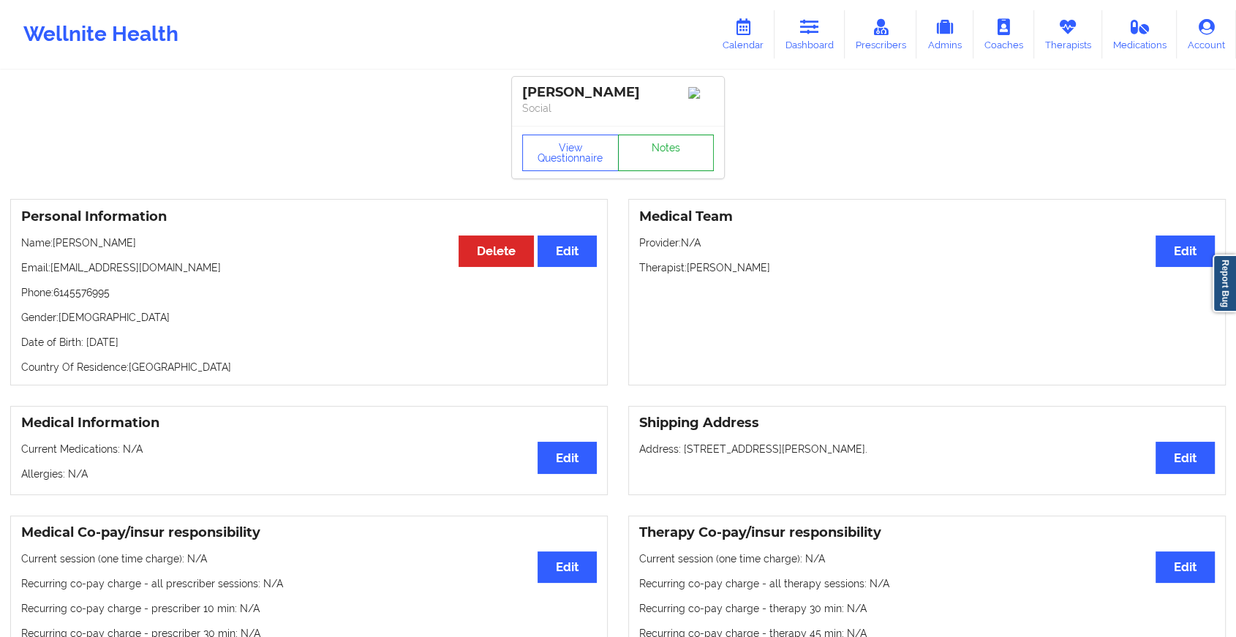
click at [691, 148] on link "Notes" at bounding box center [666, 153] width 97 height 37
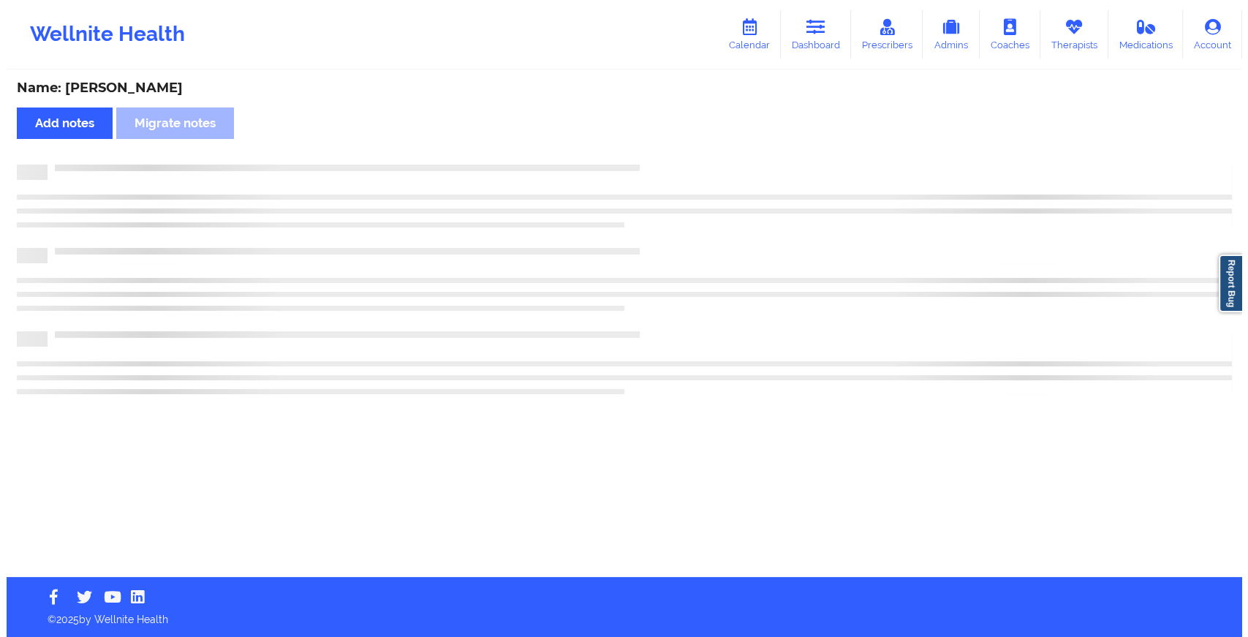
click at [691, 148] on div "Name: [PERSON_NAME] Add notes Migrate notes" at bounding box center [618, 324] width 1236 height 505
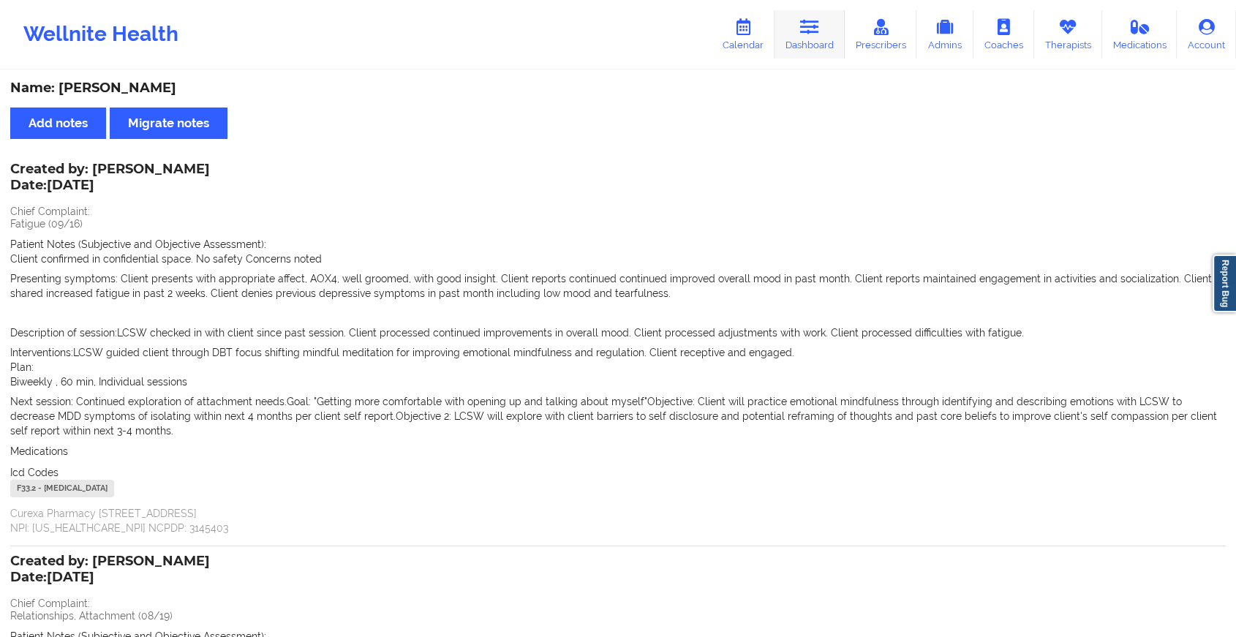
click at [814, 47] on link "Dashboard" at bounding box center [809, 34] width 70 height 48
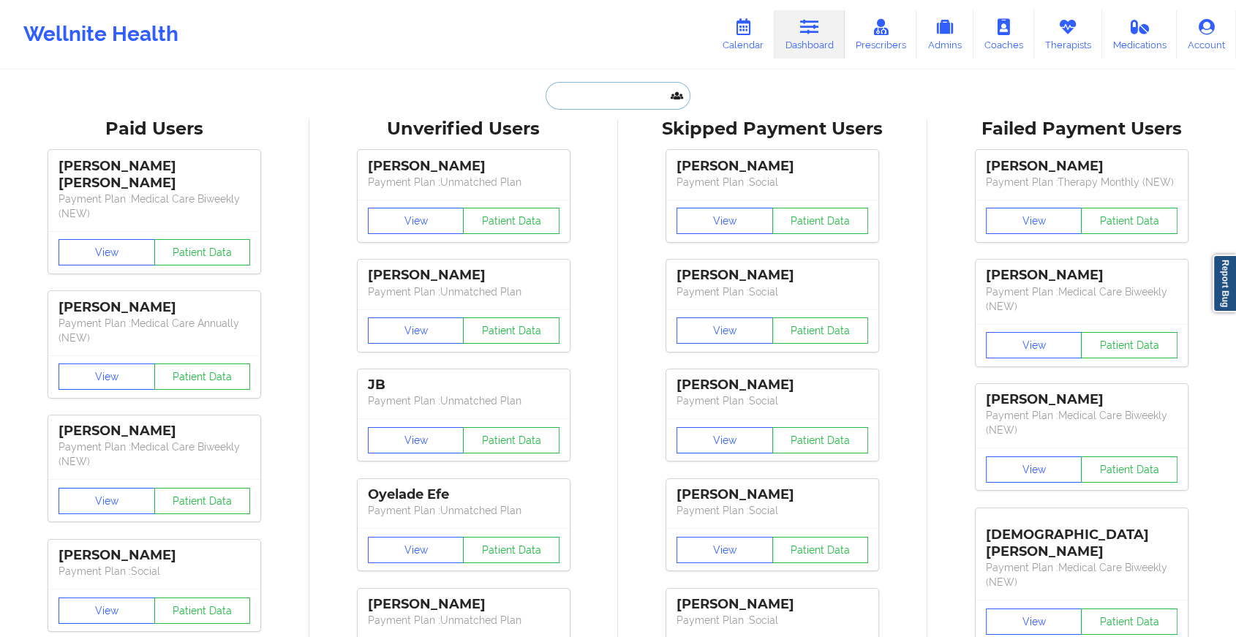
click at [630, 98] on input "text" at bounding box center [617, 96] width 145 height 28
paste input "[PERSON_NAME][EMAIL_ADDRESS][DOMAIN_NAME]"
type input "[PERSON_NAME][EMAIL_ADDRESS][DOMAIN_NAME]"
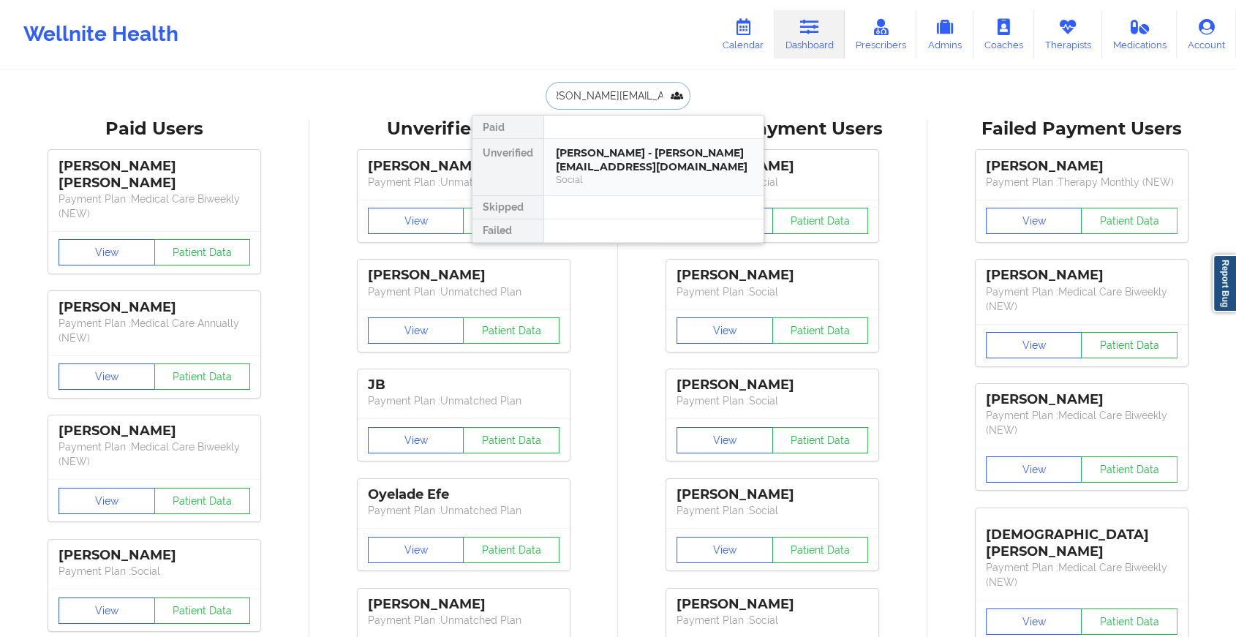
click at [678, 151] on div "[PERSON_NAME] - [PERSON_NAME][EMAIL_ADDRESS][DOMAIN_NAME]" at bounding box center [654, 159] width 196 height 27
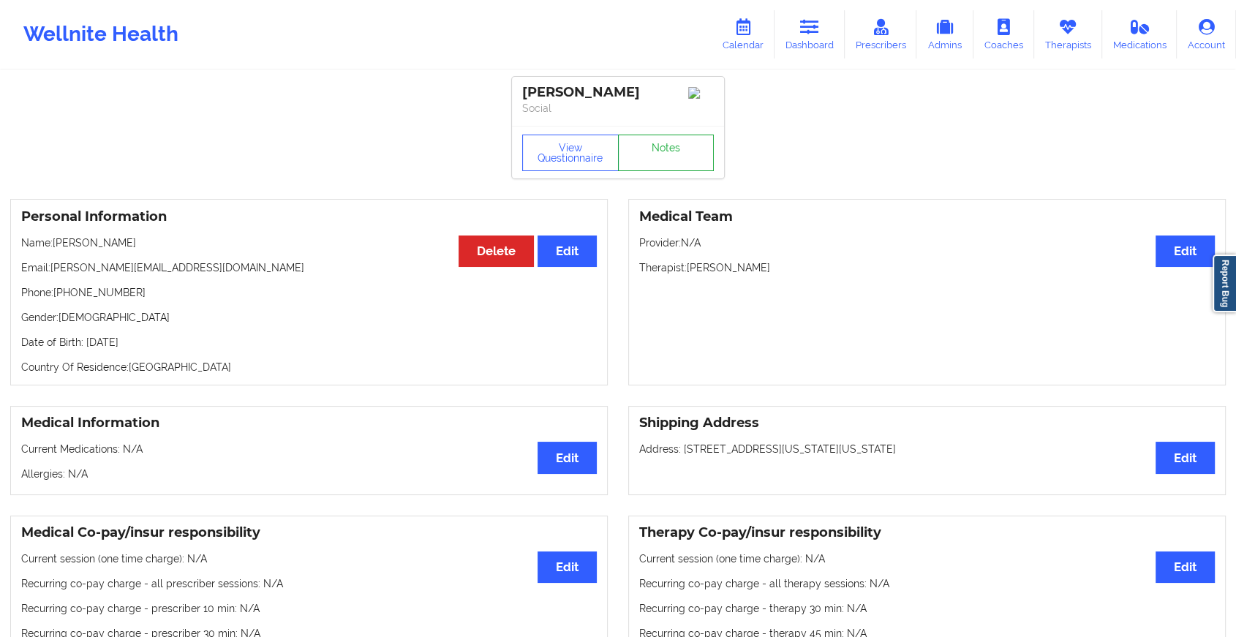
click at [681, 171] on link "Notes" at bounding box center [666, 153] width 97 height 37
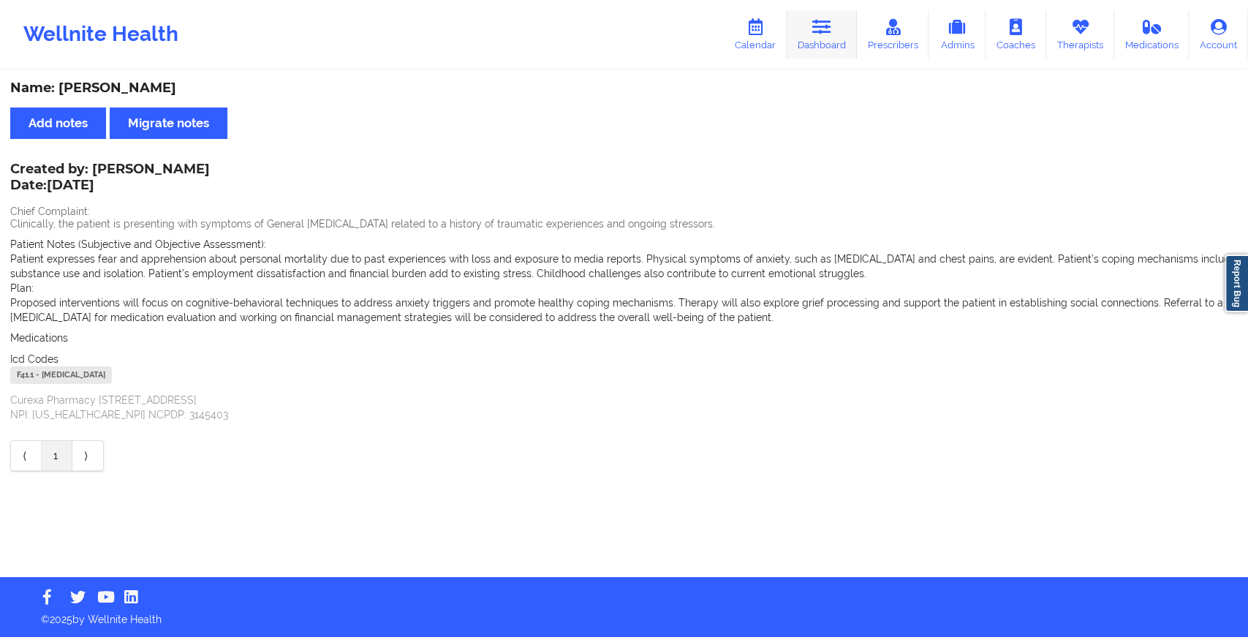
click at [807, 29] on link "Dashboard" at bounding box center [822, 34] width 70 height 48
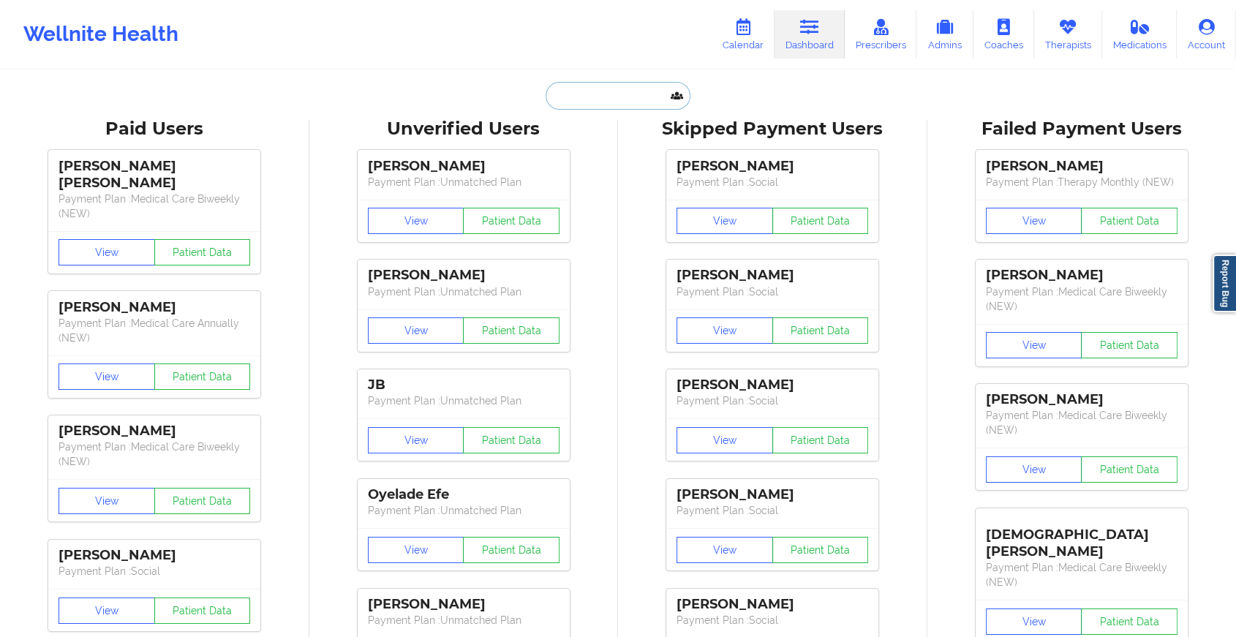
click at [604, 107] on input "text" at bounding box center [617, 96] width 145 height 28
paste input "[EMAIL_ADDRESS][DOMAIN_NAME]"
type input "[EMAIL_ADDRESS][DOMAIN_NAME]"
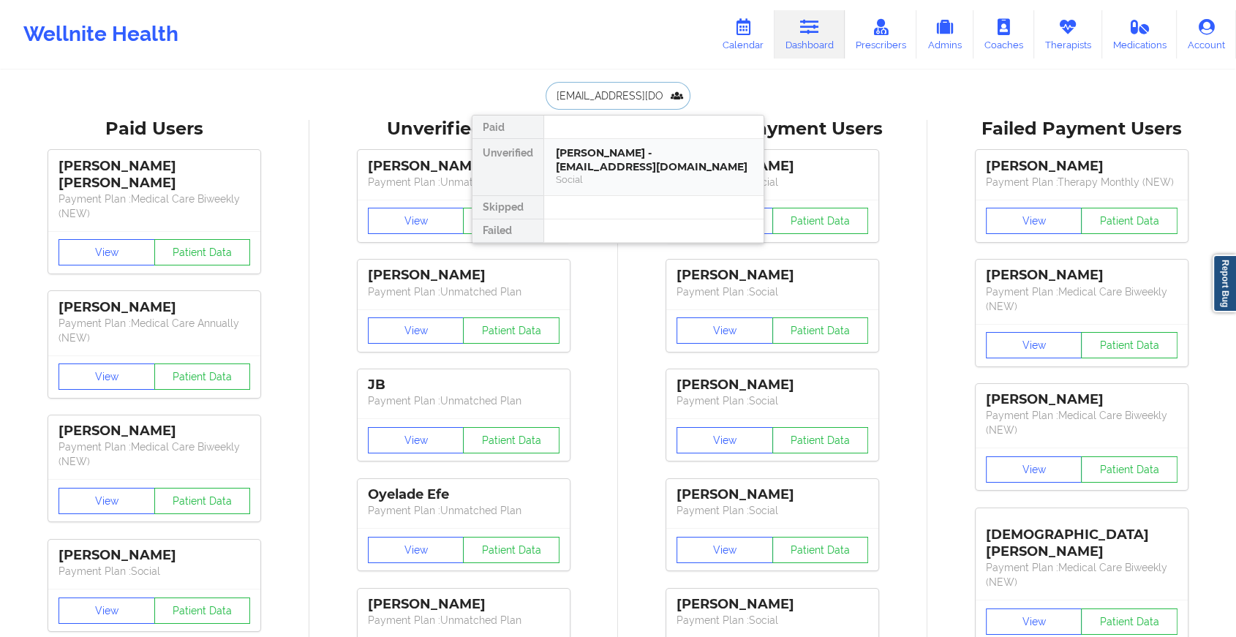
click at [654, 153] on div "[PERSON_NAME] - [EMAIL_ADDRESS][DOMAIN_NAME]" at bounding box center [654, 159] width 196 height 27
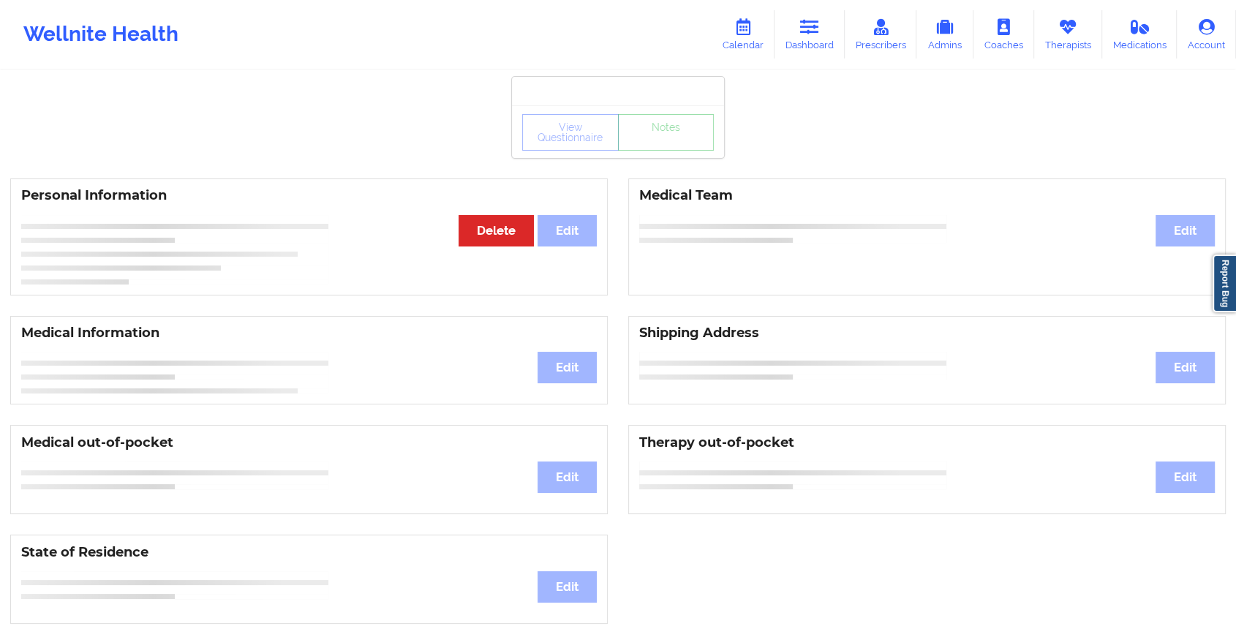
click at [671, 146] on div "View Questionnaire Notes" at bounding box center [618, 132] width 192 height 37
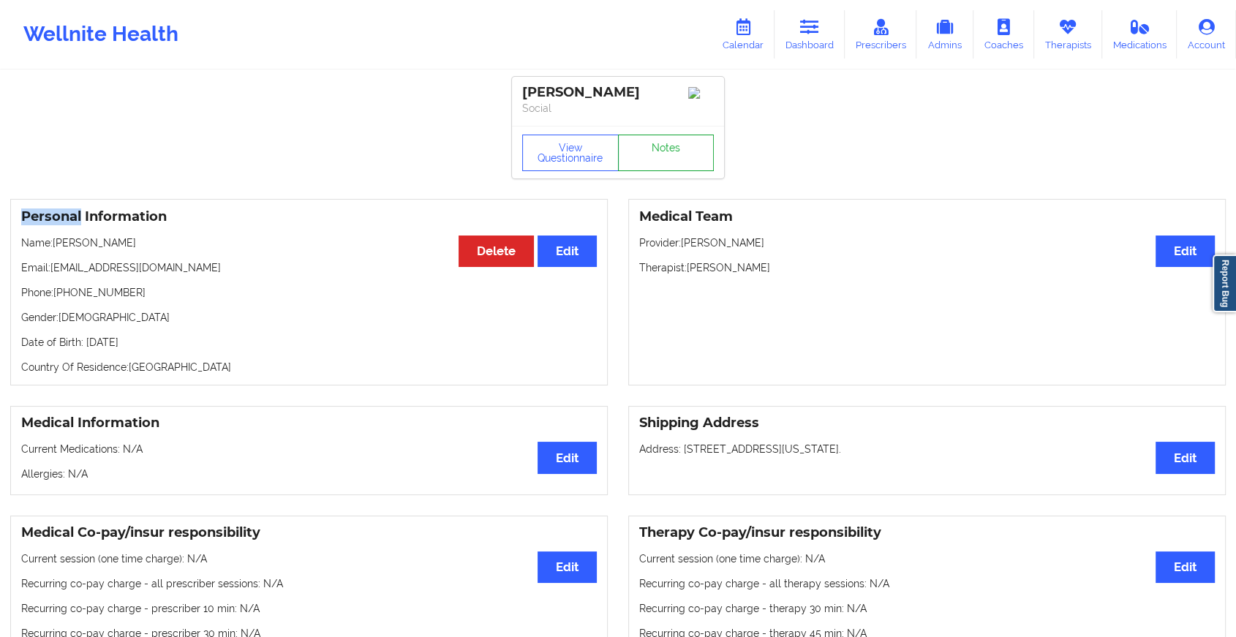
click at [671, 146] on link "Notes" at bounding box center [666, 153] width 97 height 37
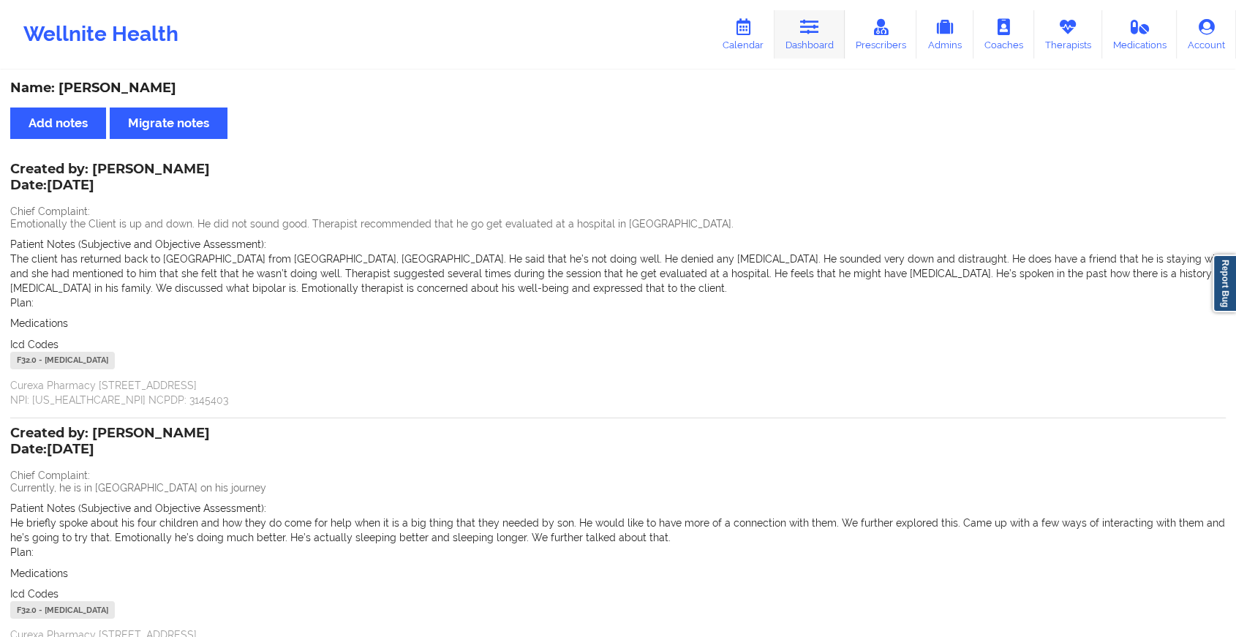
click at [823, 26] on link "Dashboard" at bounding box center [809, 34] width 70 height 48
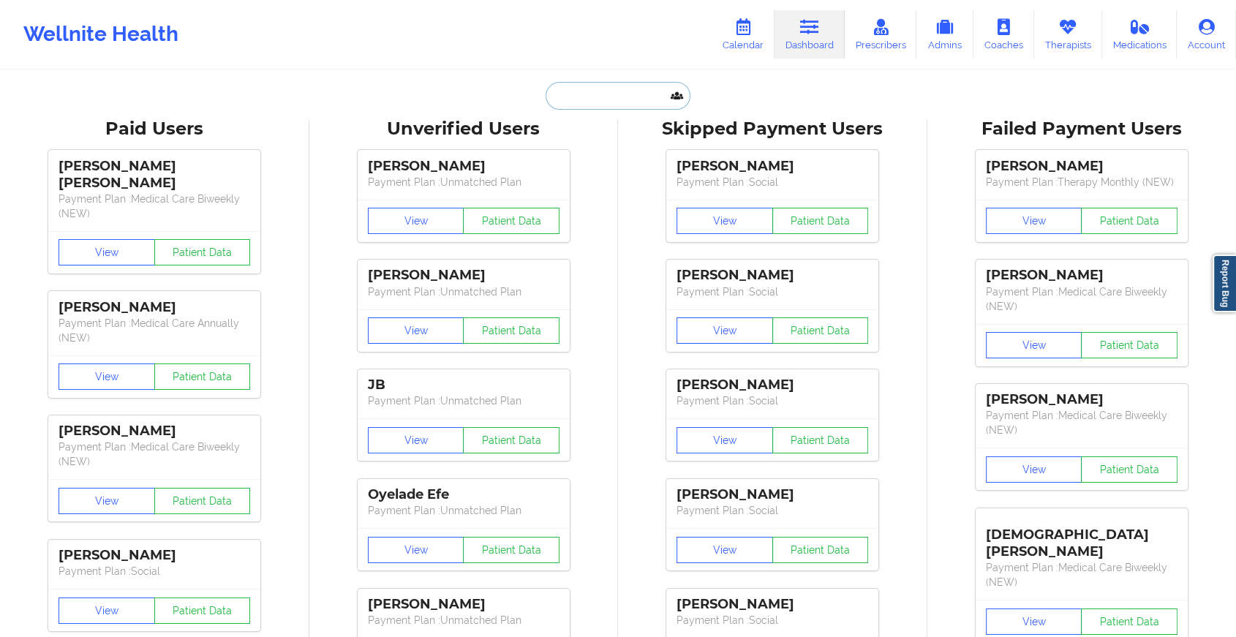
click at [618, 91] on input "text" at bounding box center [617, 96] width 145 height 28
paste input "[EMAIL_ADDRESS][DOMAIN_NAME]"
type input "[EMAIL_ADDRESS][DOMAIN_NAME]"
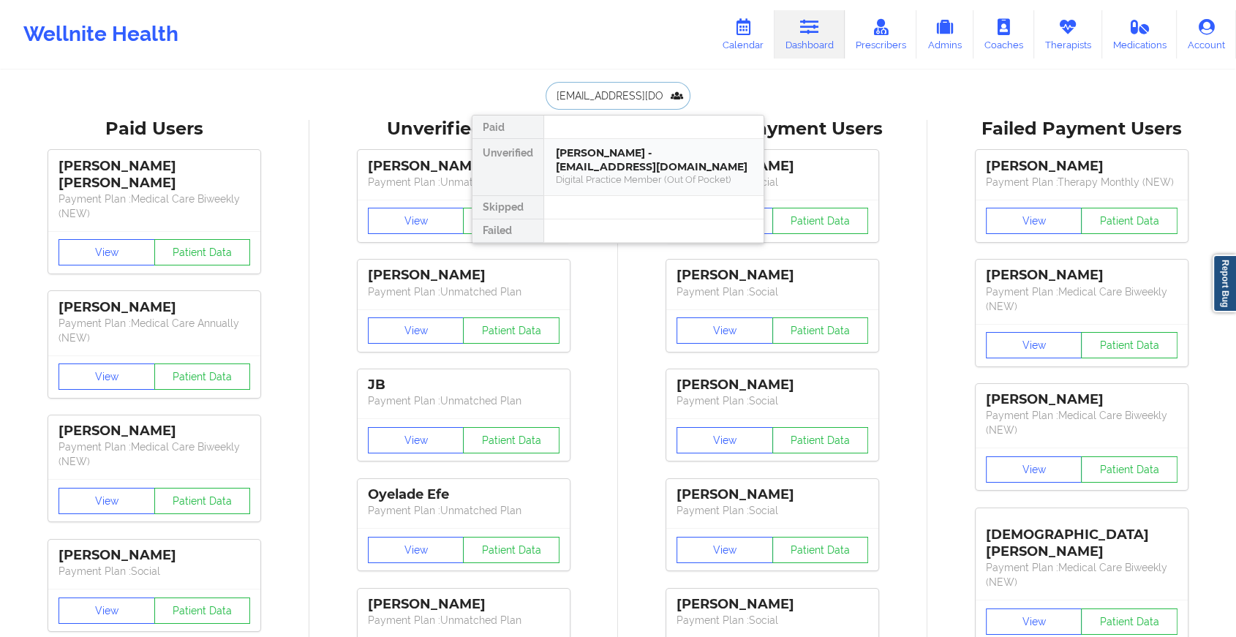
click at [619, 164] on div "[PERSON_NAME] - [EMAIL_ADDRESS][DOMAIN_NAME]" at bounding box center [654, 159] width 196 height 27
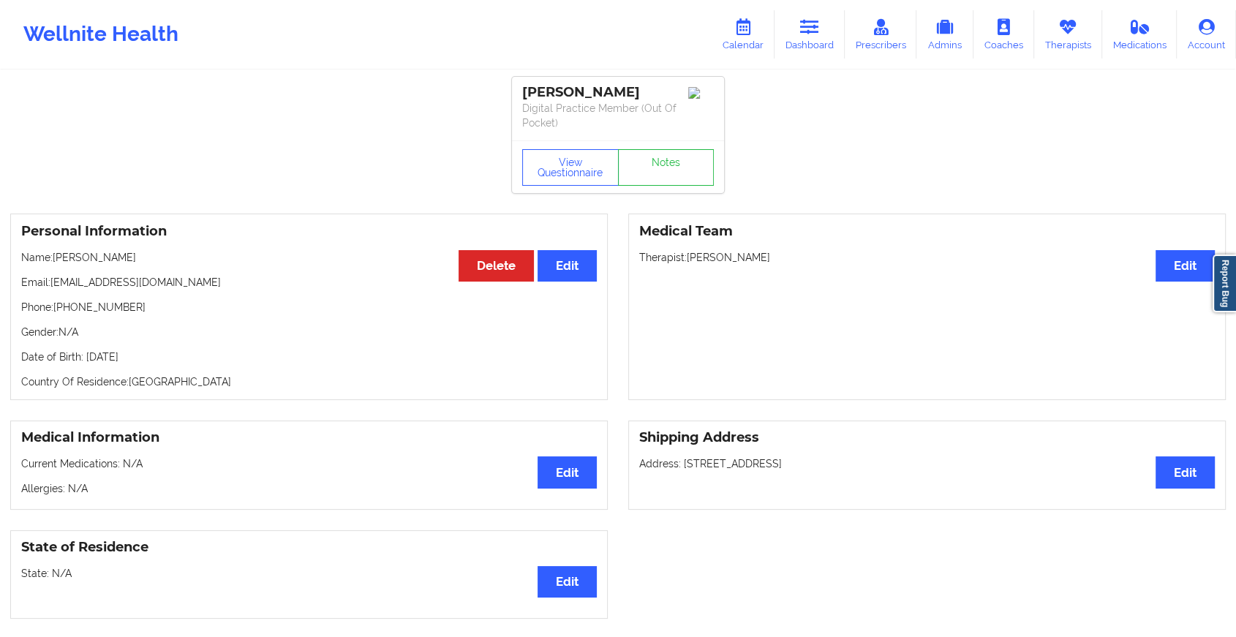
click at [668, 144] on div "View Questionnaire Notes" at bounding box center [618, 166] width 212 height 53
drag, startPoint x: 668, startPoint y: 144, endPoint x: 668, endPoint y: 154, distance: 9.5
click at [668, 154] on link "Notes" at bounding box center [666, 167] width 97 height 37
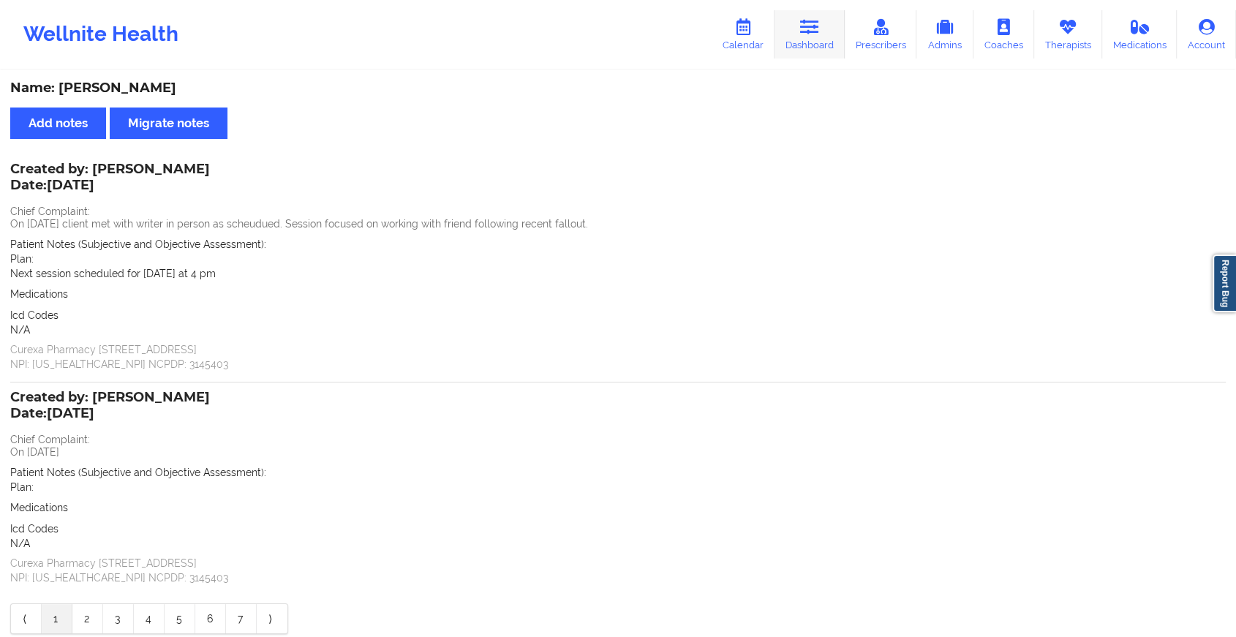
click at [805, 29] on icon at bounding box center [809, 27] width 19 height 16
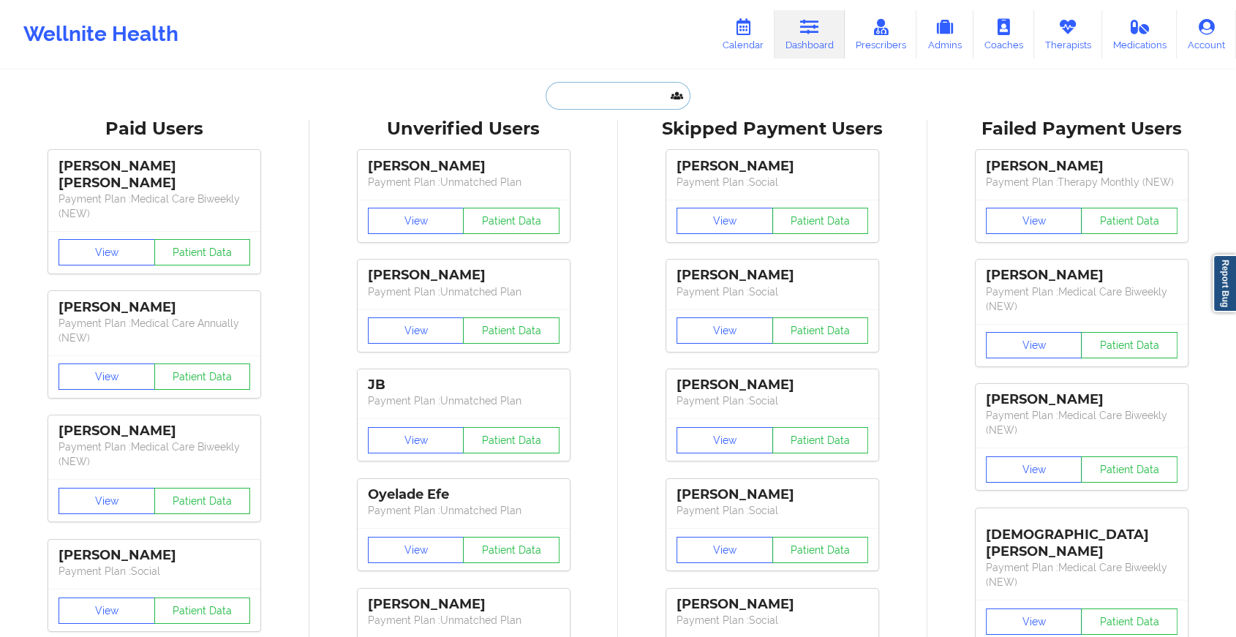
click at [649, 96] on input "text" at bounding box center [617, 96] width 145 height 28
paste input "[EMAIL_ADDRESS][DOMAIN_NAME]"
type input "[EMAIL_ADDRESS][DOMAIN_NAME]"
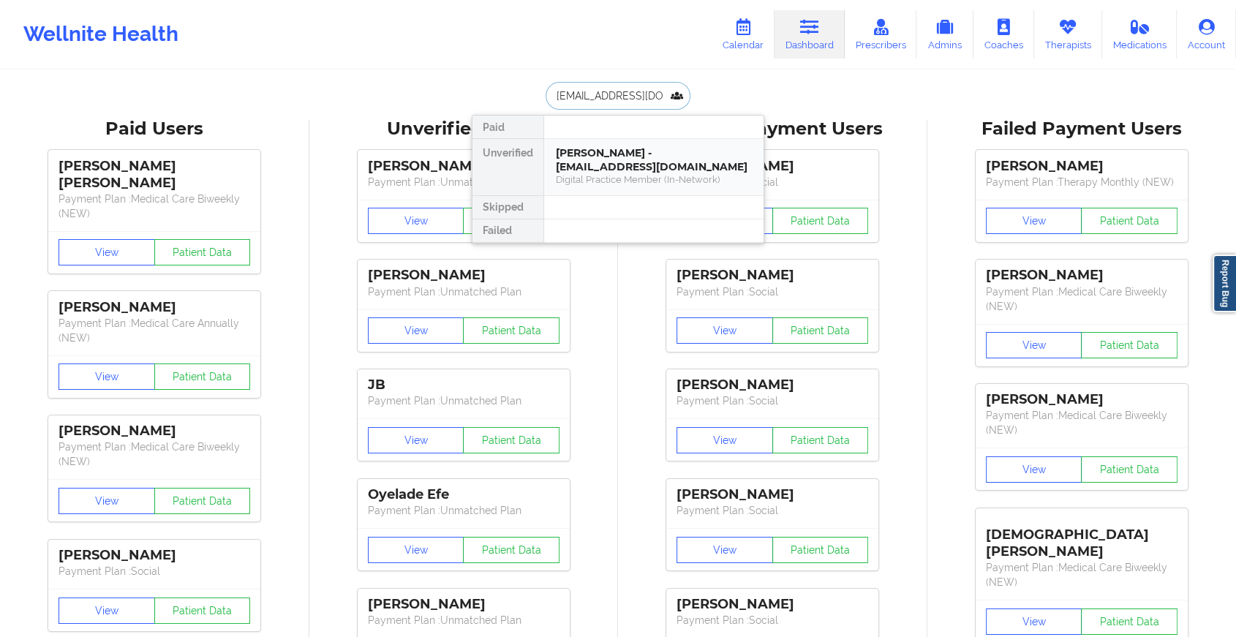
click at [682, 159] on div "[PERSON_NAME] - [EMAIL_ADDRESS][DOMAIN_NAME]" at bounding box center [654, 159] width 196 height 27
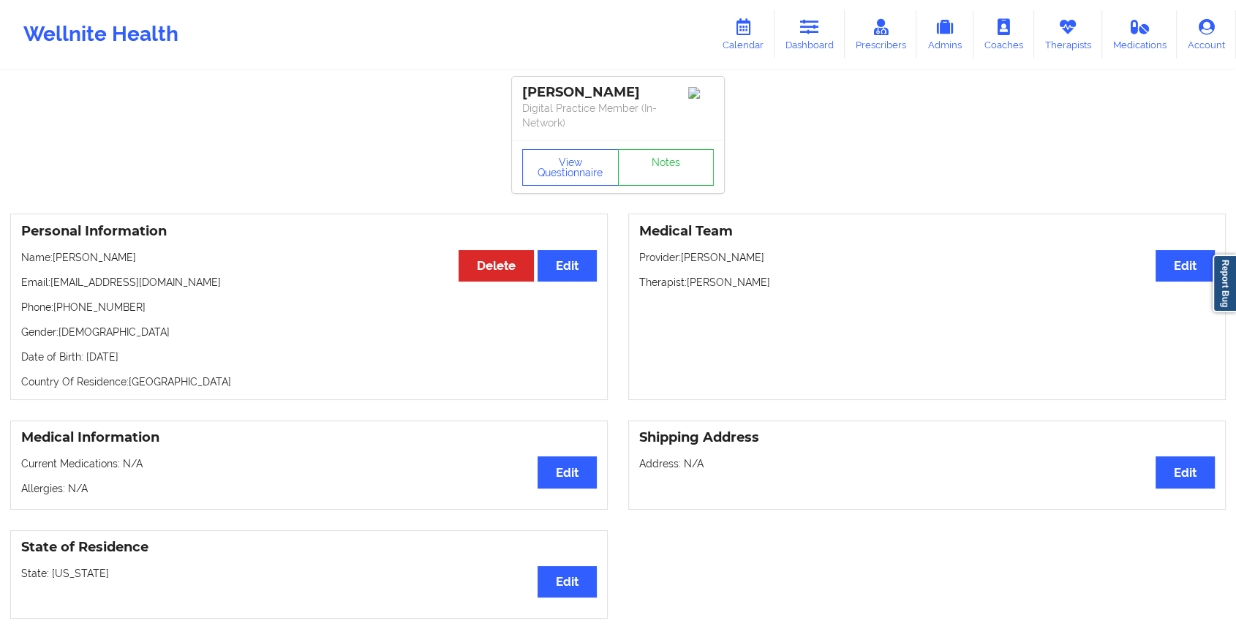
click at [661, 144] on div "View Questionnaire Notes" at bounding box center [618, 166] width 212 height 53
drag, startPoint x: 661, startPoint y: 144, endPoint x: 662, endPoint y: 162, distance: 17.6
click at [662, 162] on link "Notes" at bounding box center [666, 167] width 97 height 37
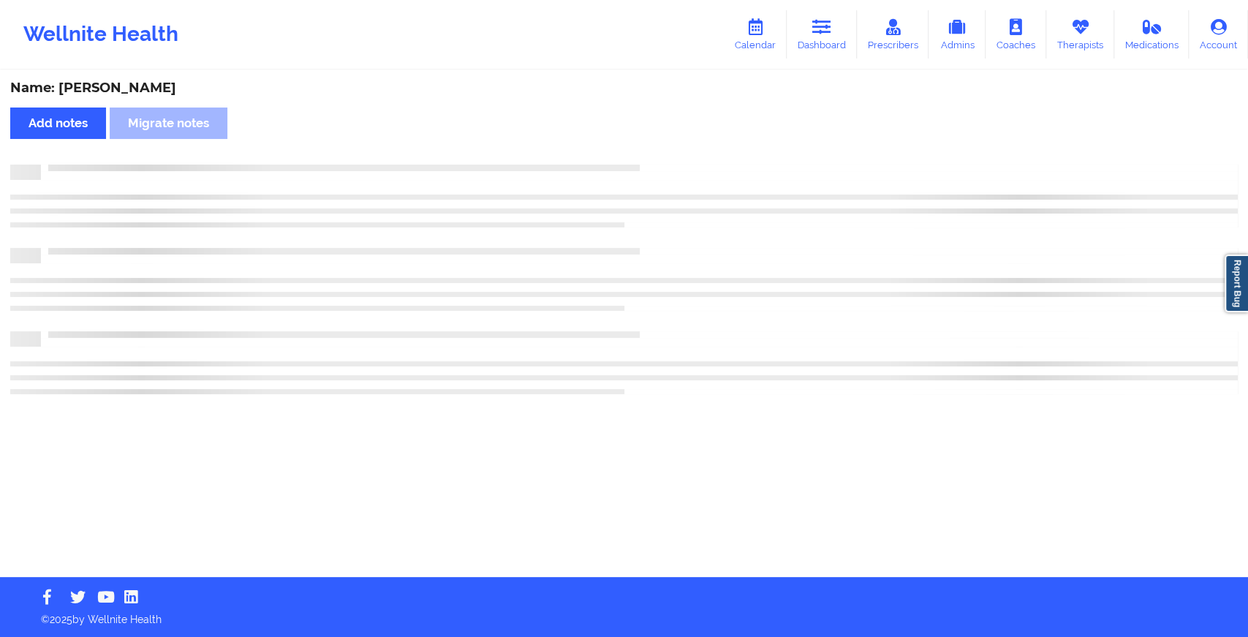
click at [662, 162] on div "Name: [PERSON_NAME] Add notes Migrate notes" at bounding box center [624, 324] width 1248 height 505
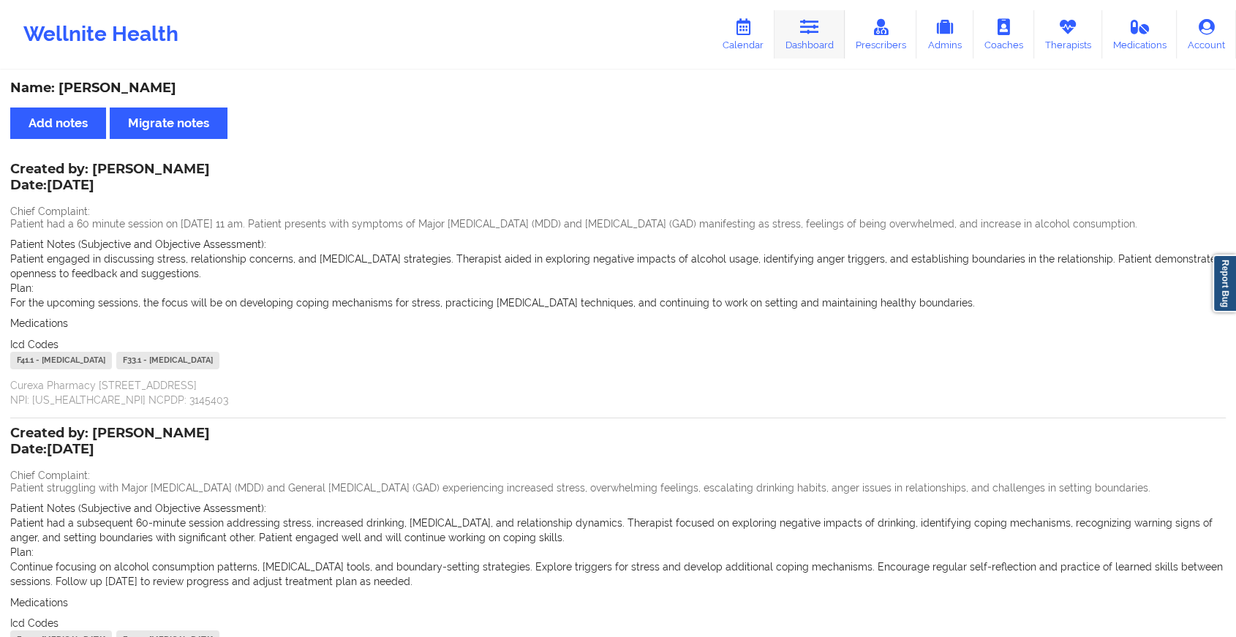
click at [808, 36] on link "Dashboard" at bounding box center [809, 34] width 70 height 48
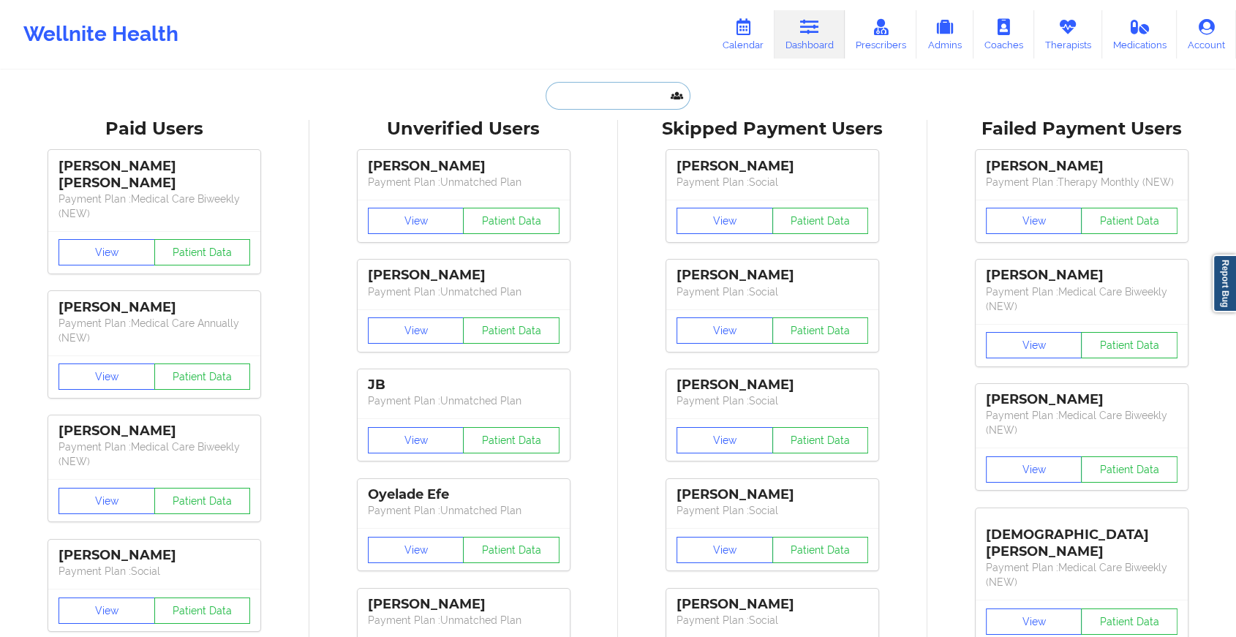
click at [598, 105] on input "text" at bounding box center [617, 96] width 145 height 28
paste input "[DEMOGRAPHIC_DATA][DOMAIN_NAME]"
type input "[DEMOGRAPHIC_DATA][DOMAIN_NAME]"
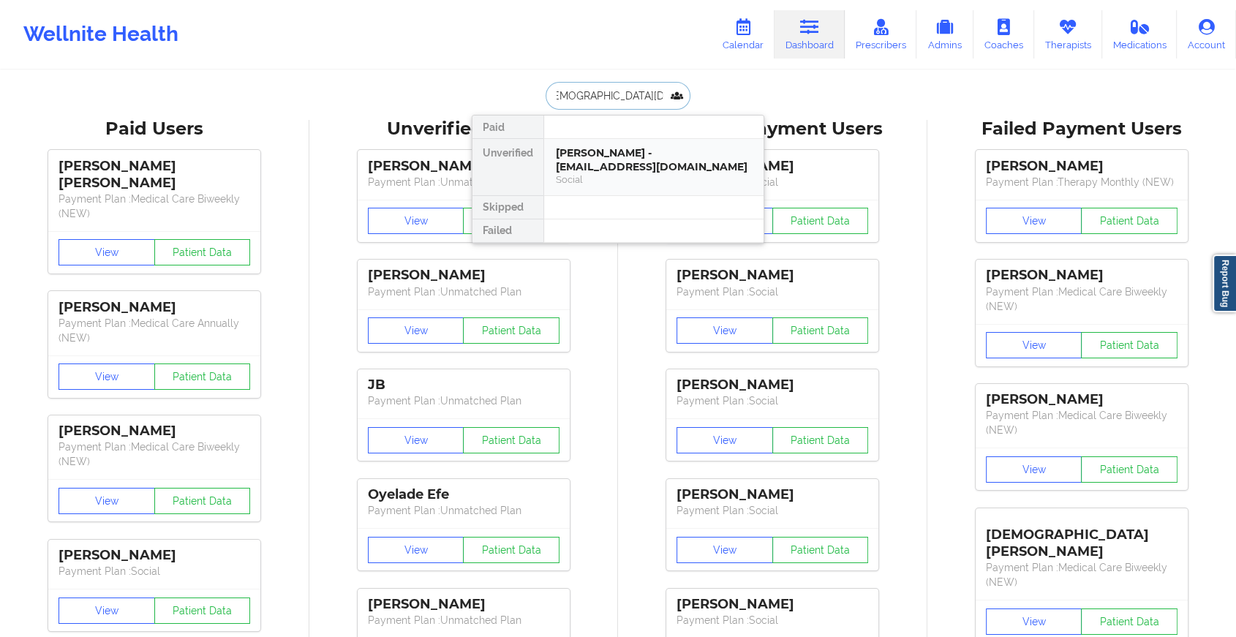
click at [616, 162] on div "[PERSON_NAME] - [EMAIL_ADDRESS][DOMAIN_NAME]" at bounding box center [654, 159] width 196 height 27
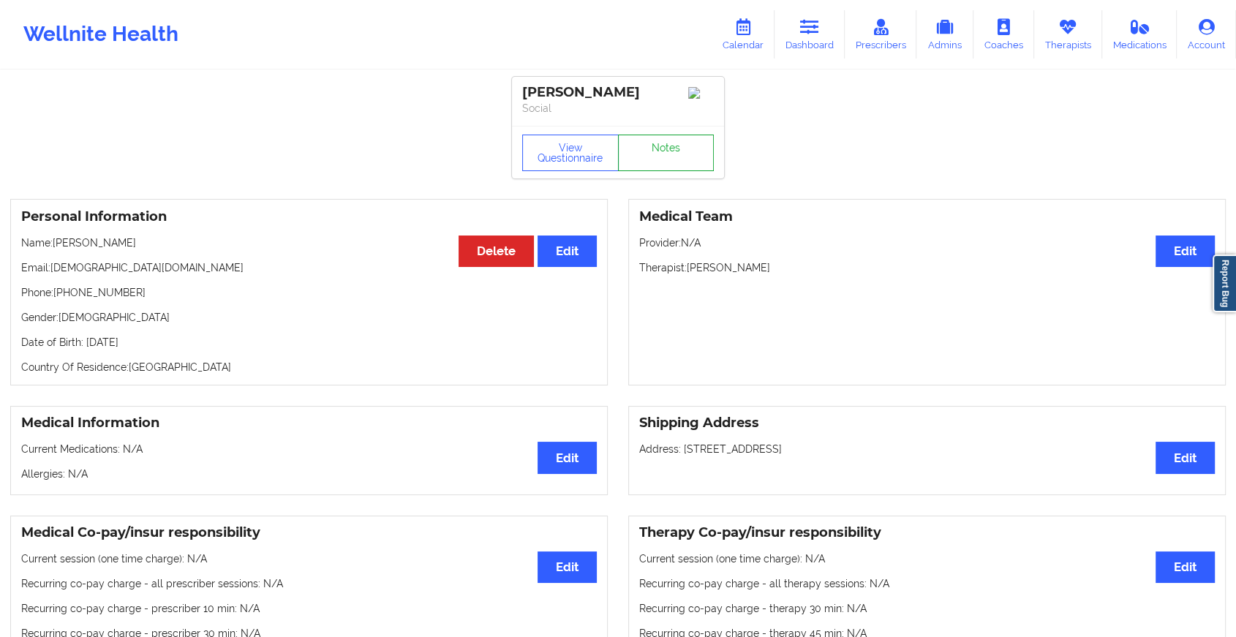
click at [678, 149] on link "Notes" at bounding box center [666, 153] width 97 height 37
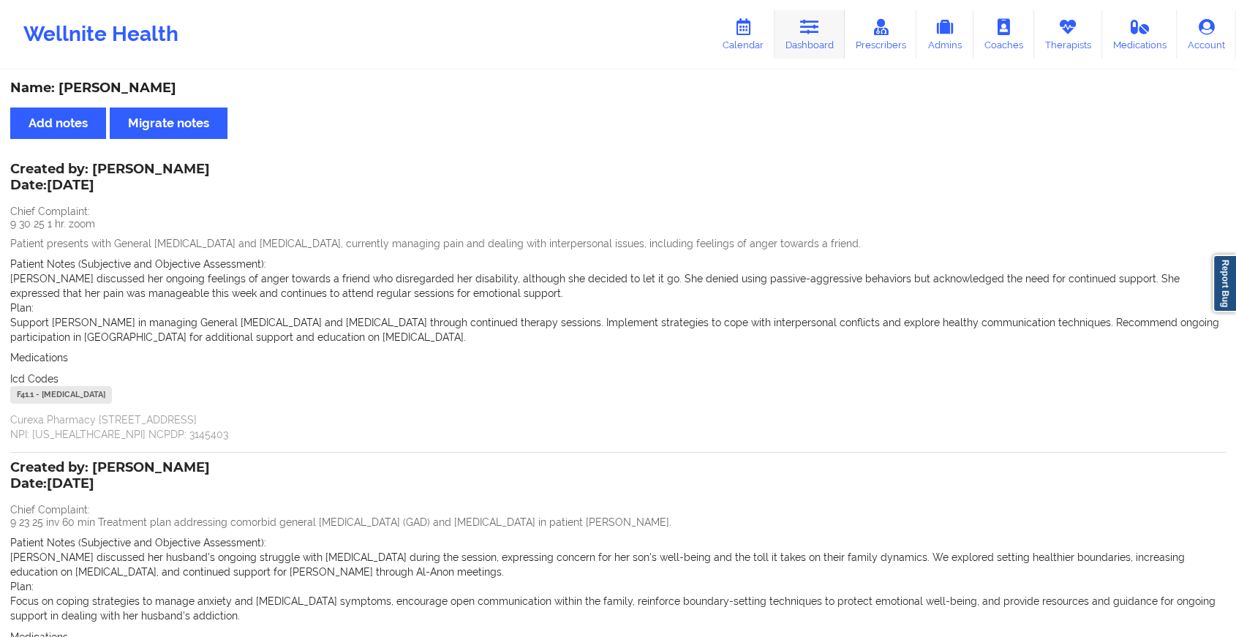
click at [819, 34] on icon at bounding box center [809, 27] width 19 height 16
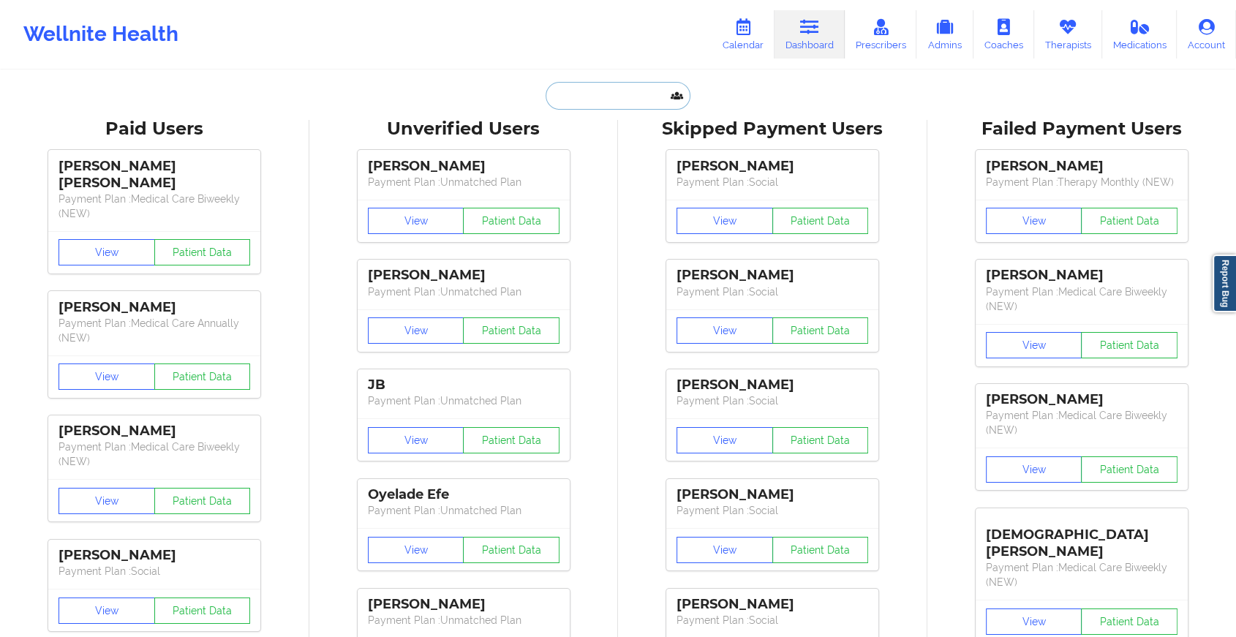
click at [627, 83] on input "text" at bounding box center [617, 96] width 145 height 28
paste input "[EMAIL_ADDRESS][DOMAIN_NAME]"
type input "[EMAIL_ADDRESS][DOMAIN_NAME]"
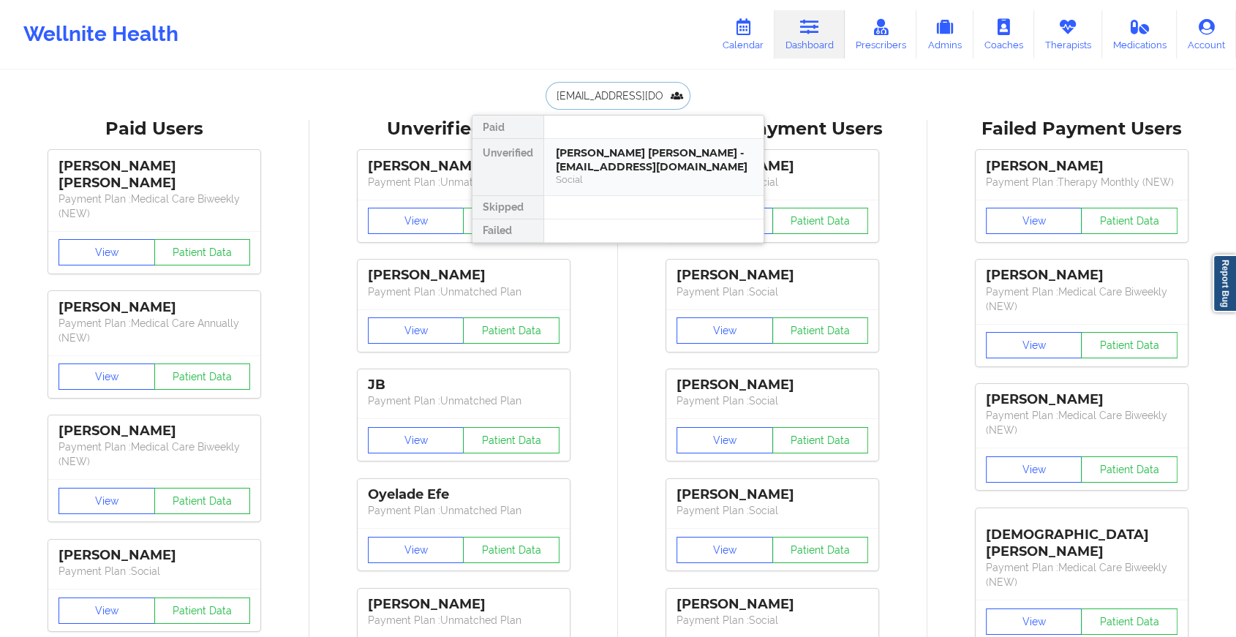
click at [656, 155] on div "[PERSON_NAME] [PERSON_NAME] - [EMAIL_ADDRESS][DOMAIN_NAME]" at bounding box center [654, 159] width 196 height 27
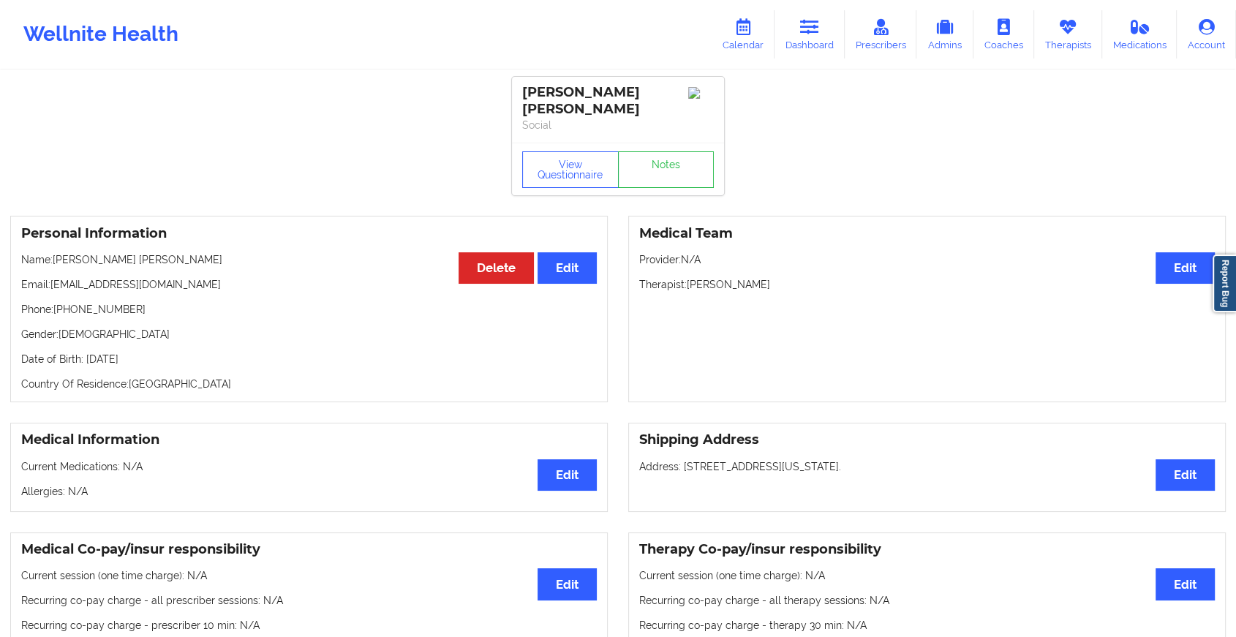
click at [681, 151] on div "View Questionnaire Notes" at bounding box center [618, 169] width 192 height 37
click at [681, 151] on link "Notes" at bounding box center [666, 169] width 97 height 37
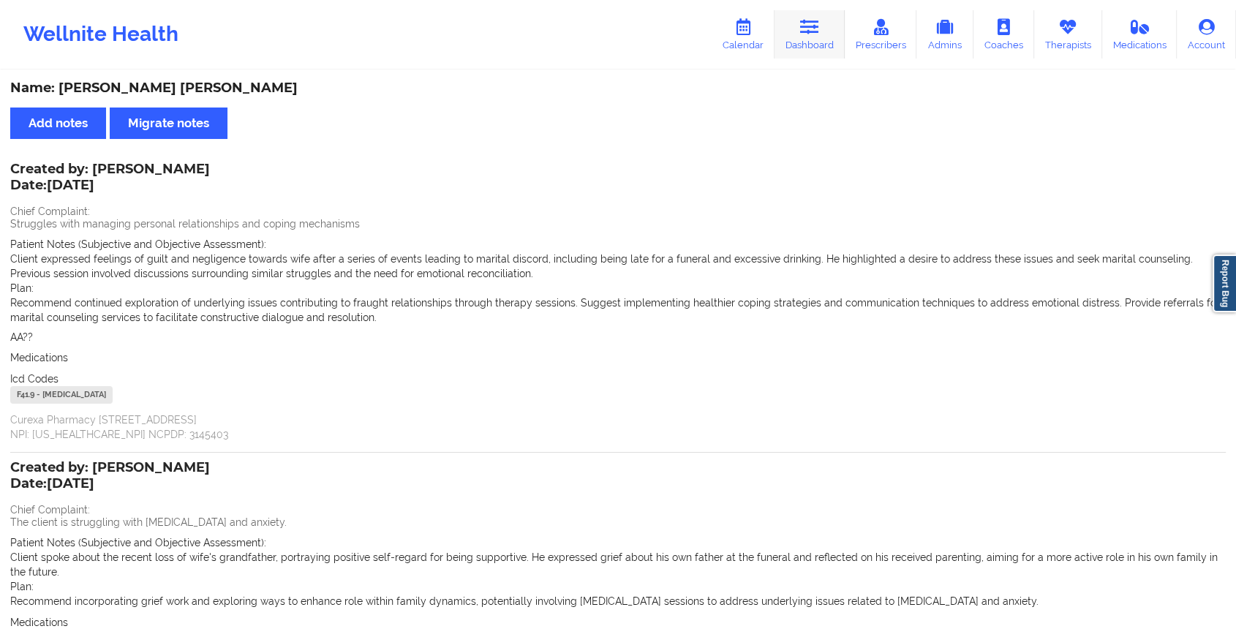
click at [806, 16] on link "Dashboard" at bounding box center [809, 34] width 70 height 48
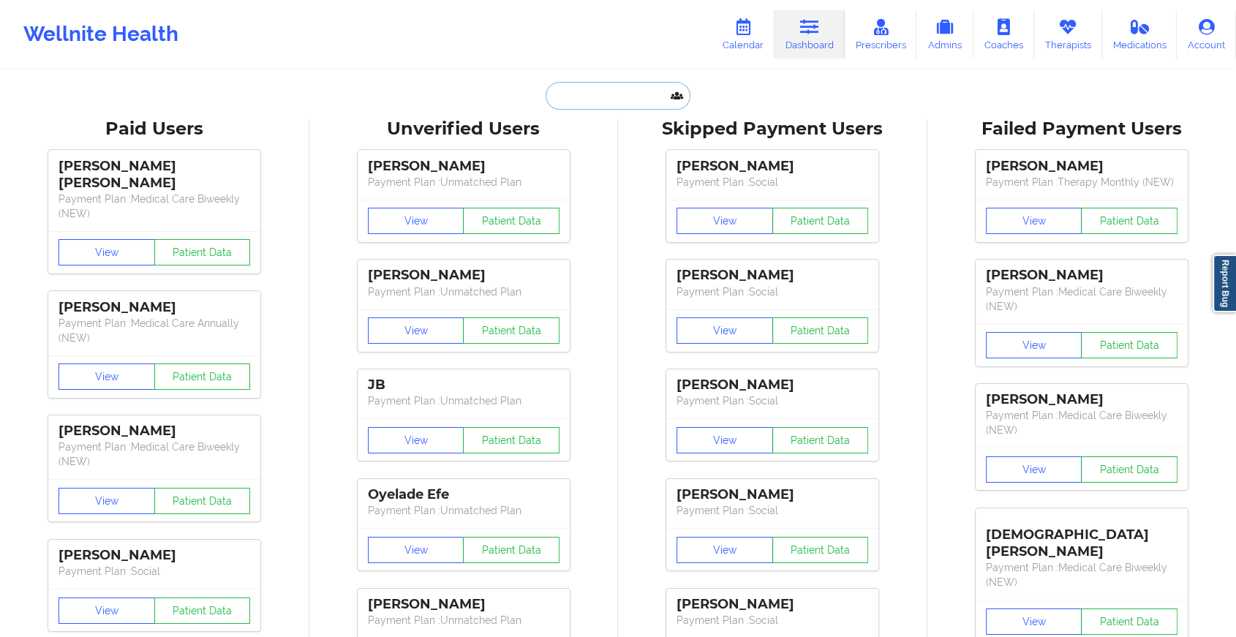
click at [620, 97] on input "text" at bounding box center [617, 96] width 145 height 28
paste input "[EMAIL_ADDRESS][DOMAIN_NAME]"
type input "[EMAIL_ADDRESS][DOMAIN_NAME]"
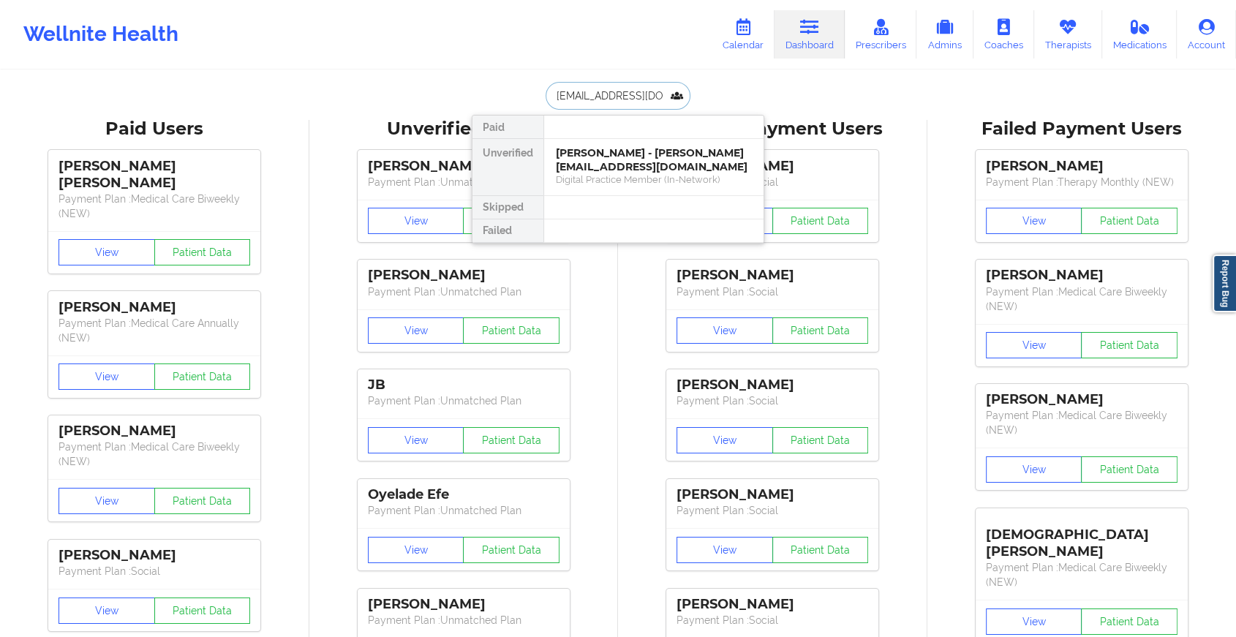
click at [659, 151] on div "[PERSON_NAME] - [PERSON_NAME][EMAIL_ADDRESS][DOMAIN_NAME]" at bounding box center [654, 159] width 196 height 27
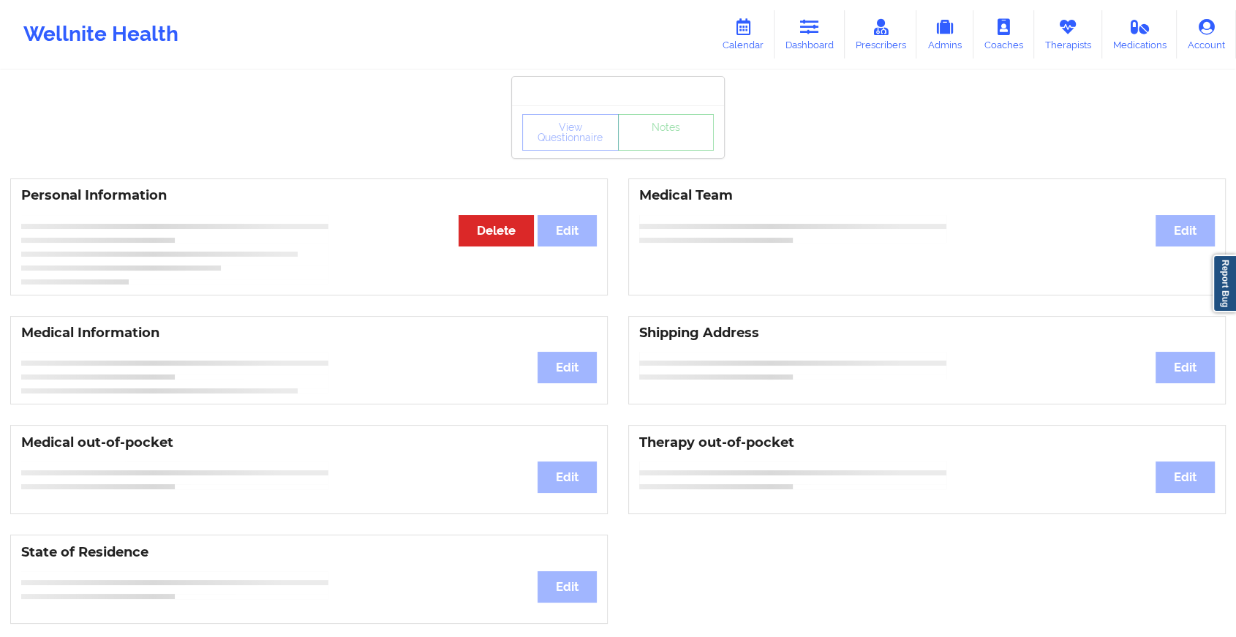
click at [669, 162] on div "View Questionnaire Notes Personal Information Edit Delete Medical Team Edit Med…" at bounding box center [618, 617] width 1236 height 1234
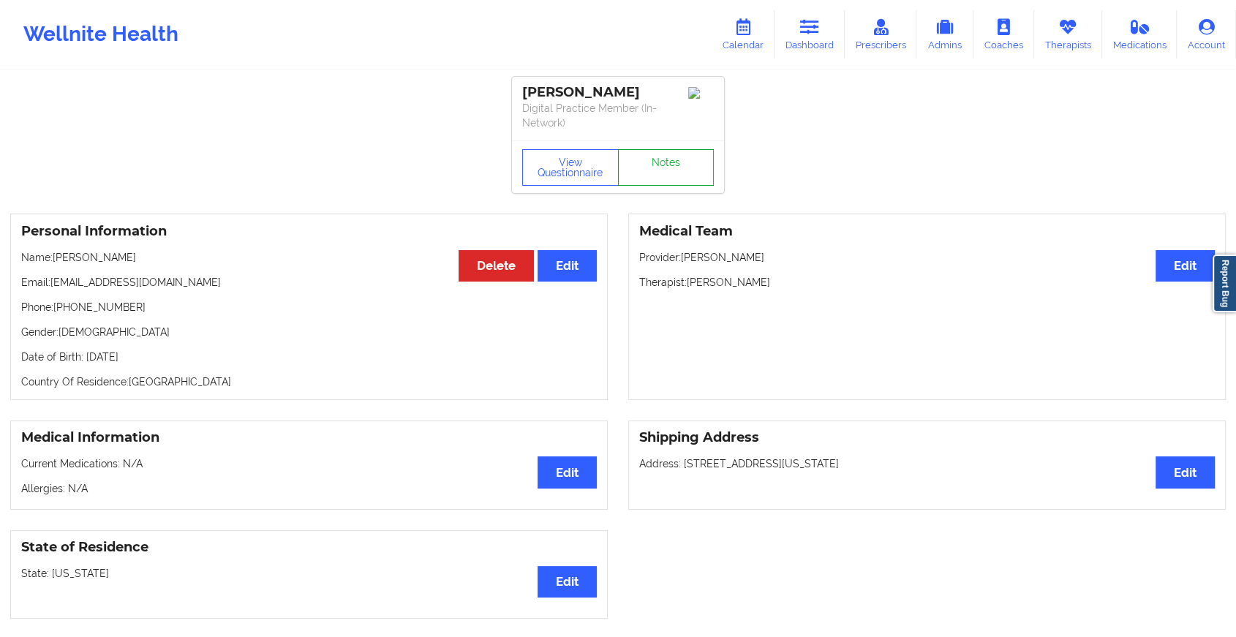
click at [669, 162] on link "Notes" at bounding box center [666, 167] width 97 height 37
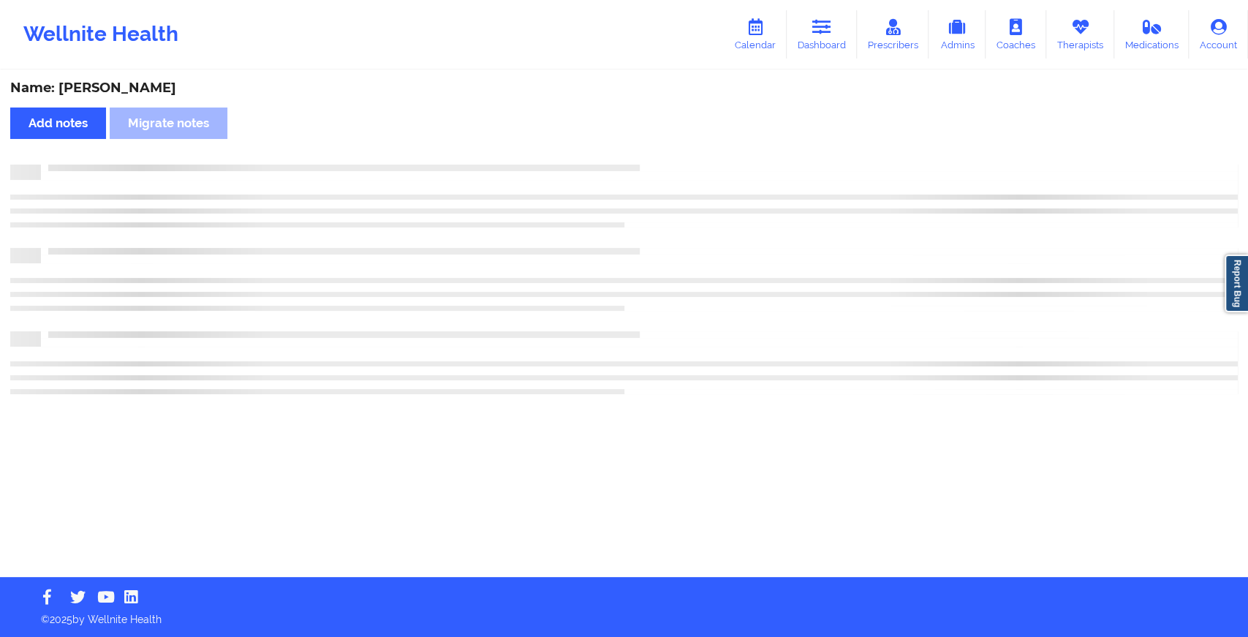
click at [669, 162] on div "Name: [PERSON_NAME] Add notes Migrate notes" at bounding box center [624, 324] width 1248 height 505
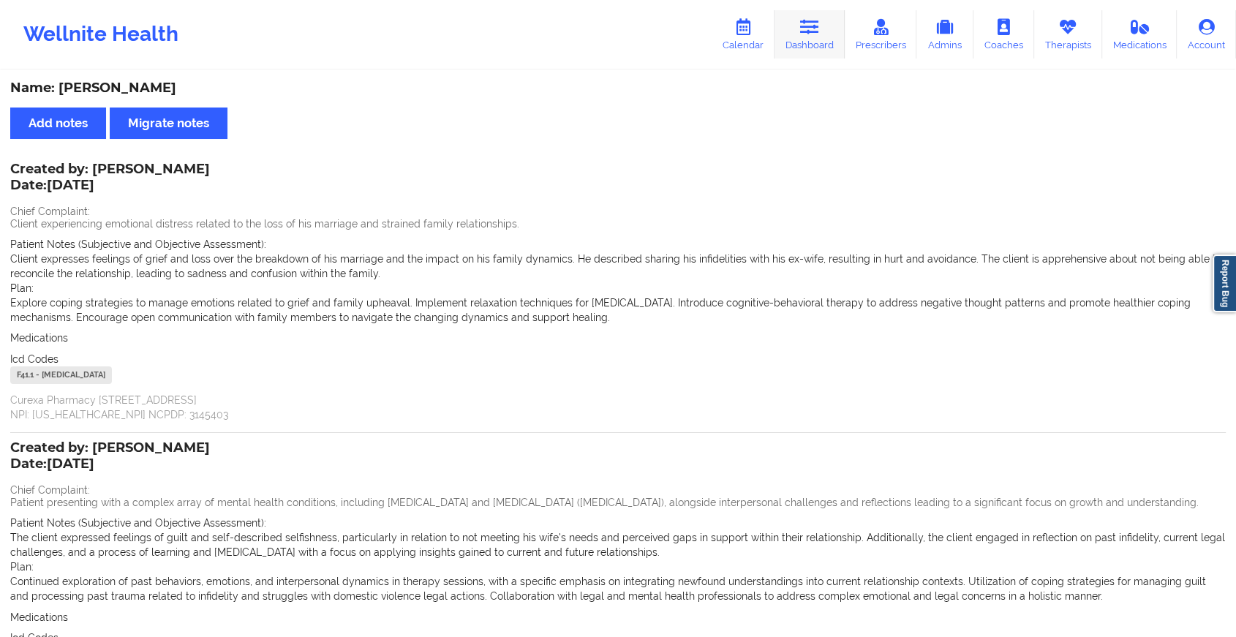
click at [808, 22] on icon at bounding box center [809, 27] width 19 height 16
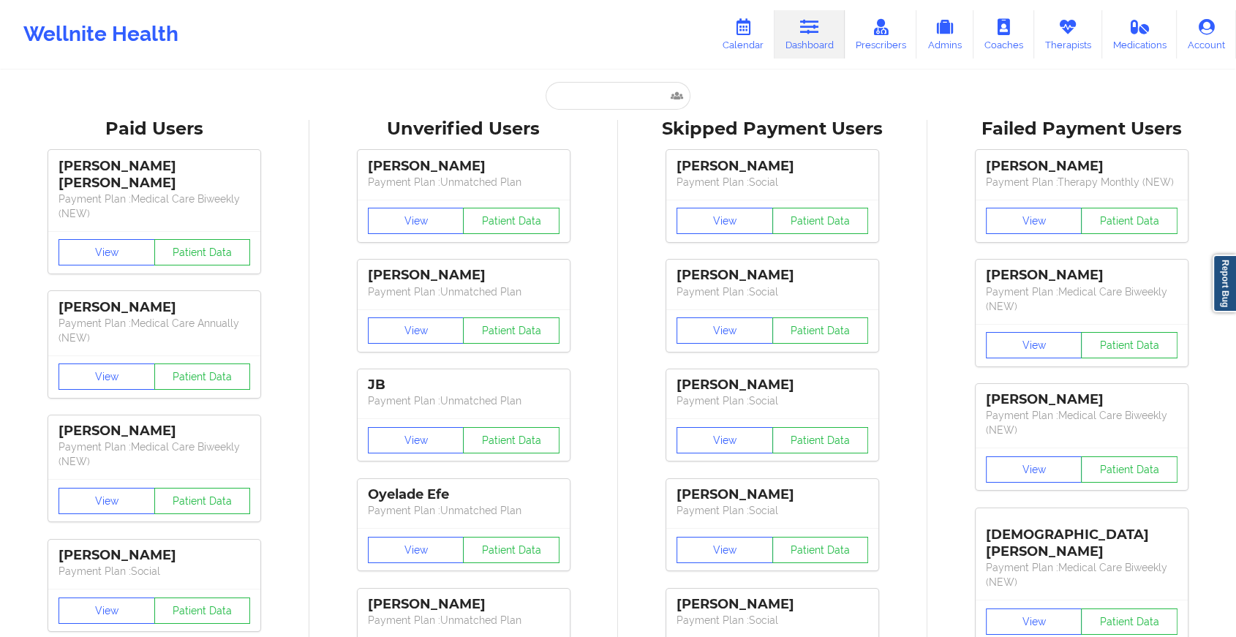
click at [607, 98] on input "text" at bounding box center [617, 96] width 145 height 28
paste input "Hi [PERSON_NAME]. Trust you are doing great. Kindly confirm if you met with [PE…"
type input "Hi [PERSON_NAME]. Trust you are doing great. Kindly confirm if you met with [PE…"
paste input "[EMAIL_ADDRESS][DOMAIN_NAME]"
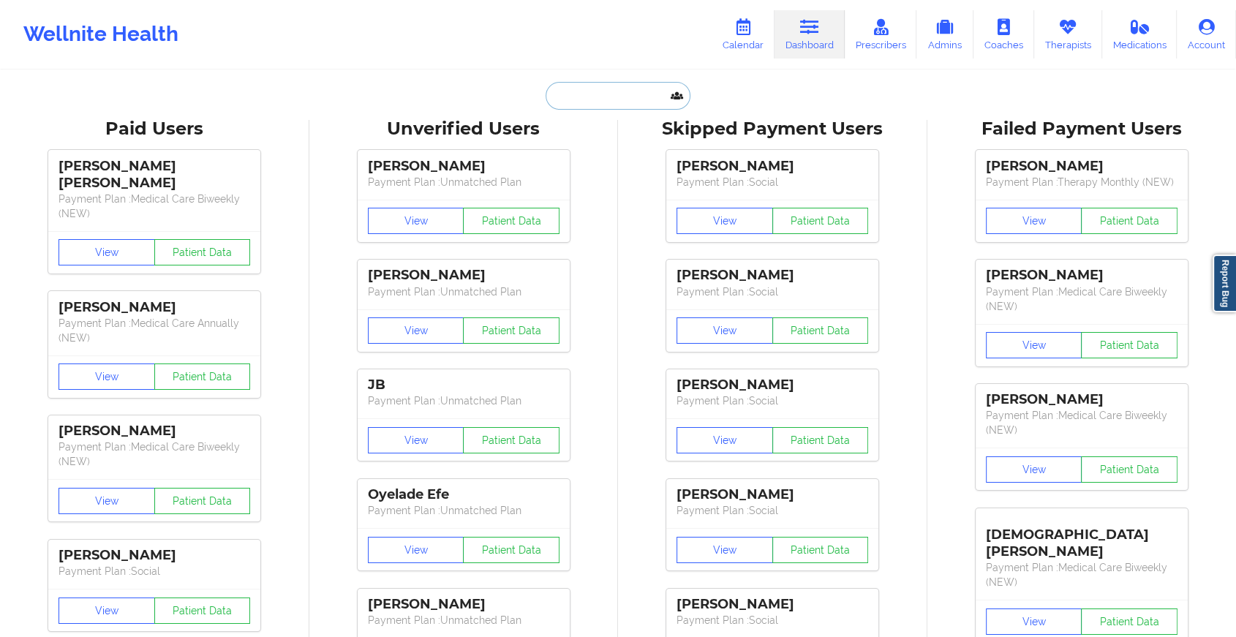
type input "[EMAIL_ADDRESS][DOMAIN_NAME]"
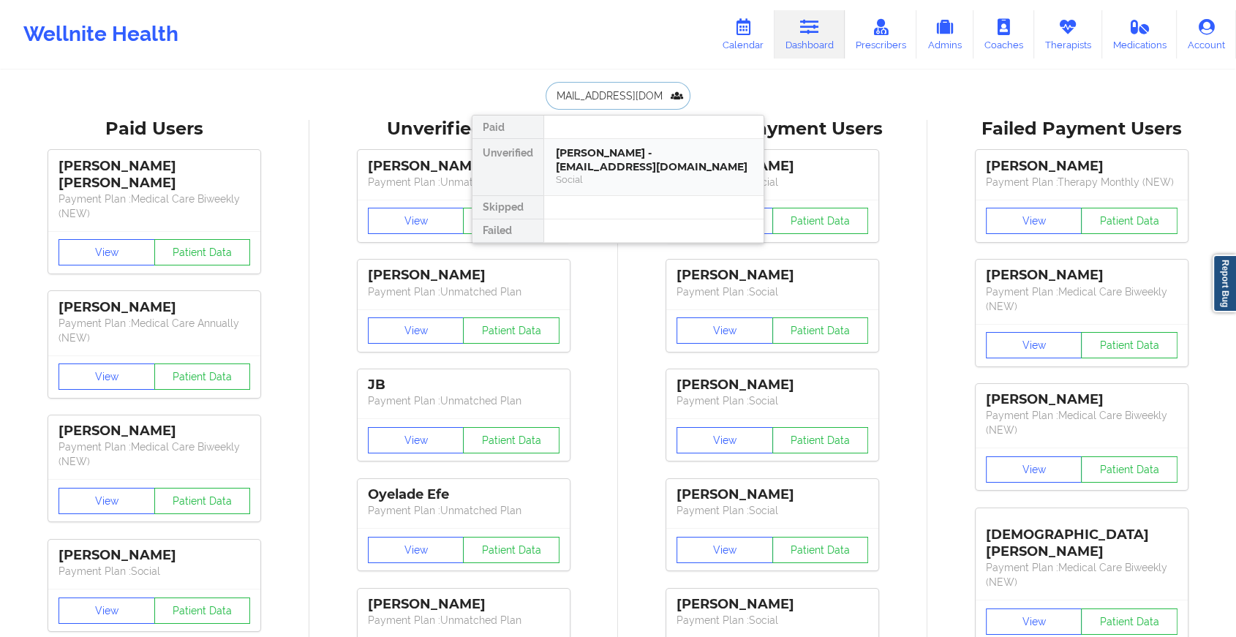
click at [664, 146] on div "[PERSON_NAME] - [EMAIL_ADDRESS][DOMAIN_NAME]" at bounding box center [654, 159] width 196 height 27
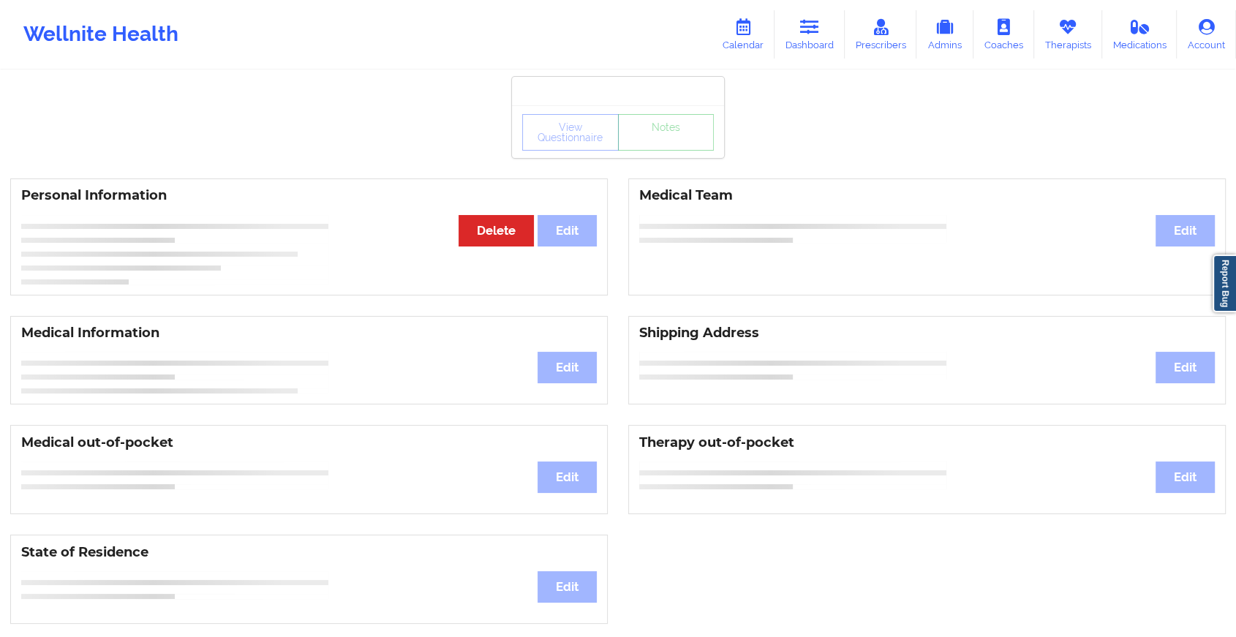
click at [664, 146] on div "View Questionnaire Notes" at bounding box center [618, 132] width 192 height 37
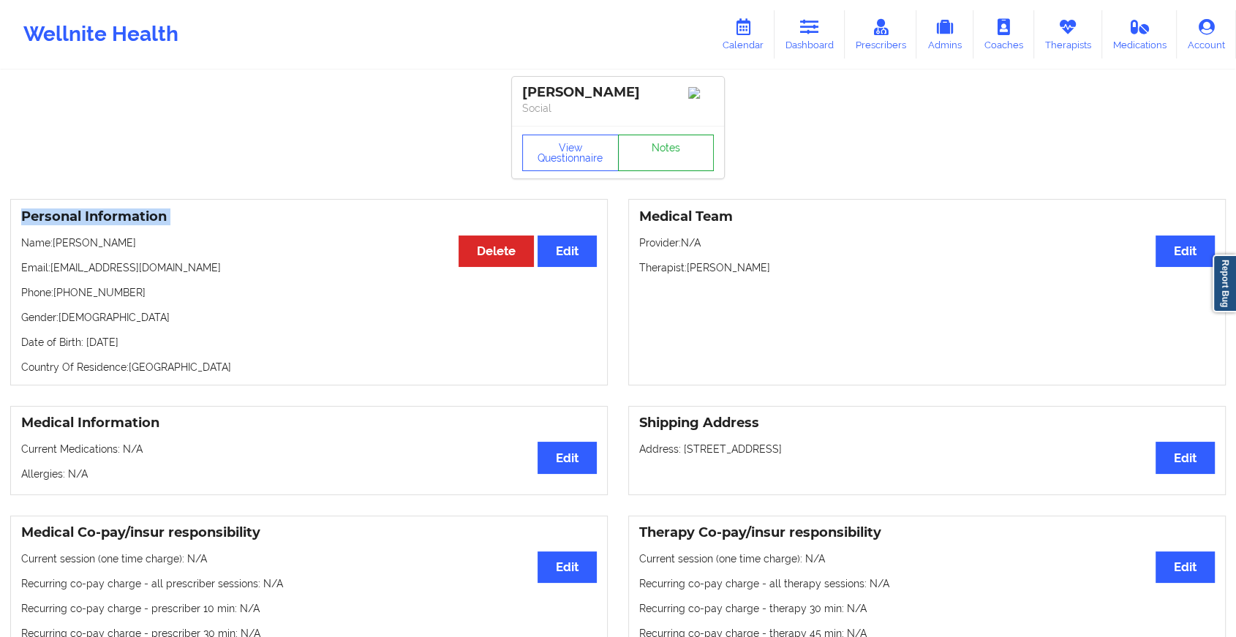
click at [664, 146] on link "Notes" at bounding box center [666, 153] width 97 height 37
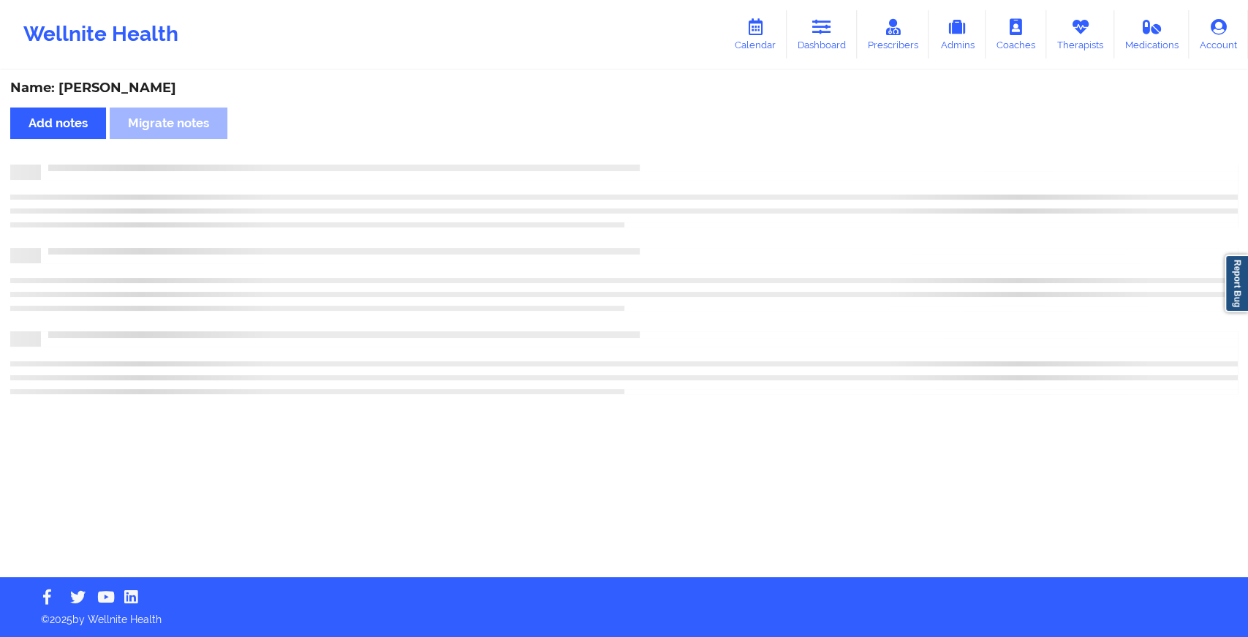
click at [664, 146] on div "Name: [PERSON_NAME] Add notes Migrate notes" at bounding box center [624, 324] width 1248 height 505
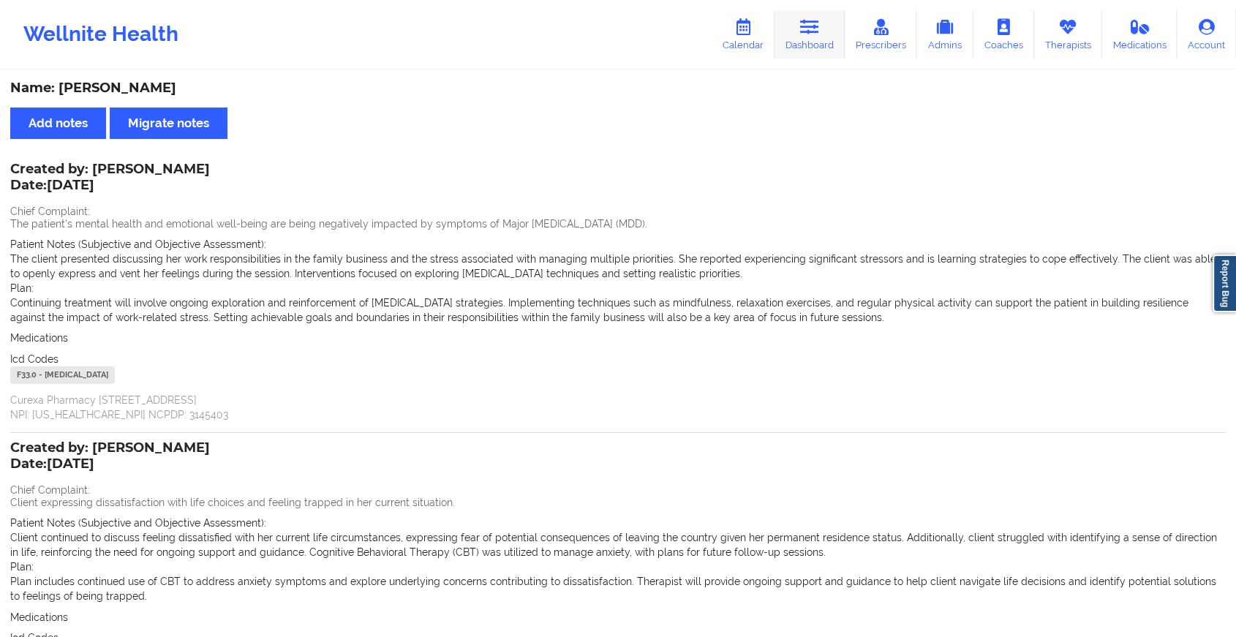
drag, startPoint x: 826, startPoint y: 59, endPoint x: 827, endPoint y: 33, distance: 26.3
click at [827, 33] on div "Wellnite Health Calendar Dashboard Prescribers Admins Coaches Therapists Medica…" at bounding box center [618, 34] width 1236 height 58
click at [827, 33] on link "Dashboard" at bounding box center [809, 34] width 70 height 48
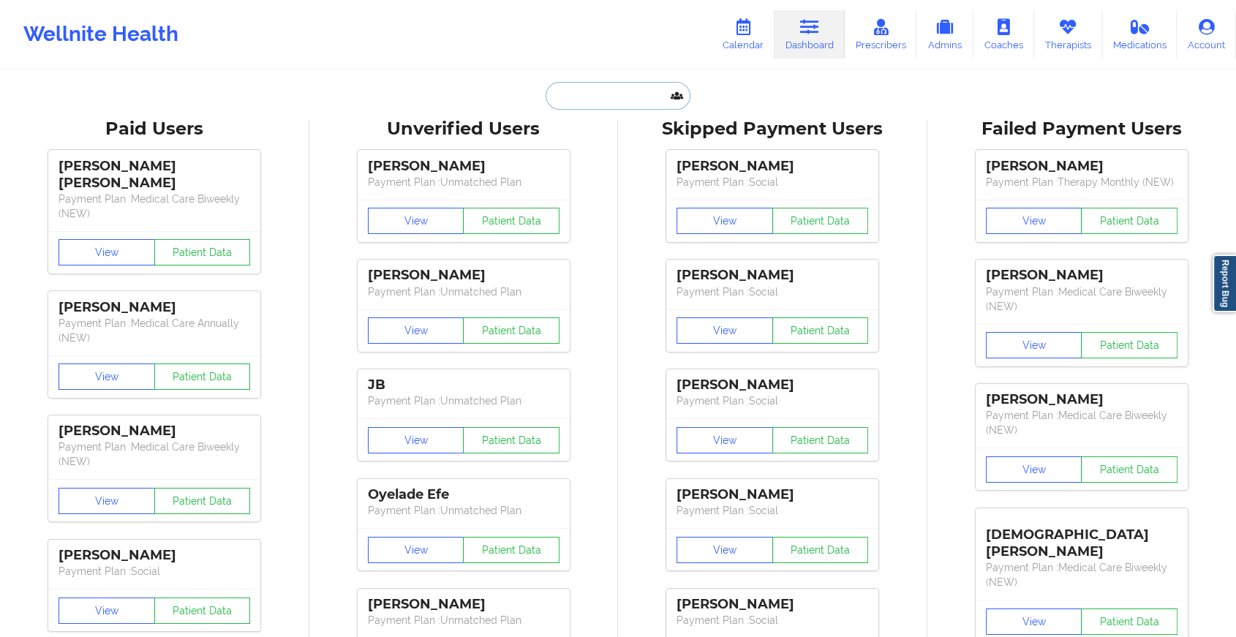
click at [560, 99] on input "text" at bounding box center [617, 96] width 145 height 28
paste input "[EMAIL_ADDRESS][DOMAIN_NAME]"
type input "[EMAIL_ADDRESS][DOMAIN_NAME]"
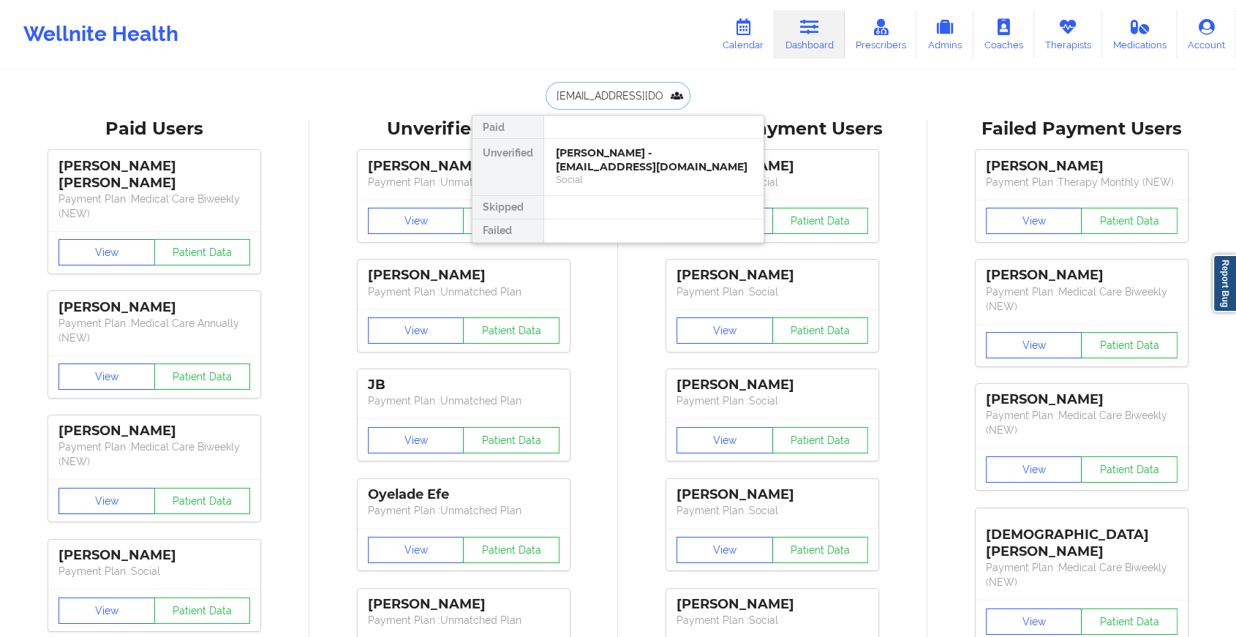
scroll to position [0, 10]
click at [640, 165] on div "[PERSON_NAME] - [EMAIL_ADDRESS][DOMAIN_NAME]" at bounding box center [654, 159] width 196 height 27
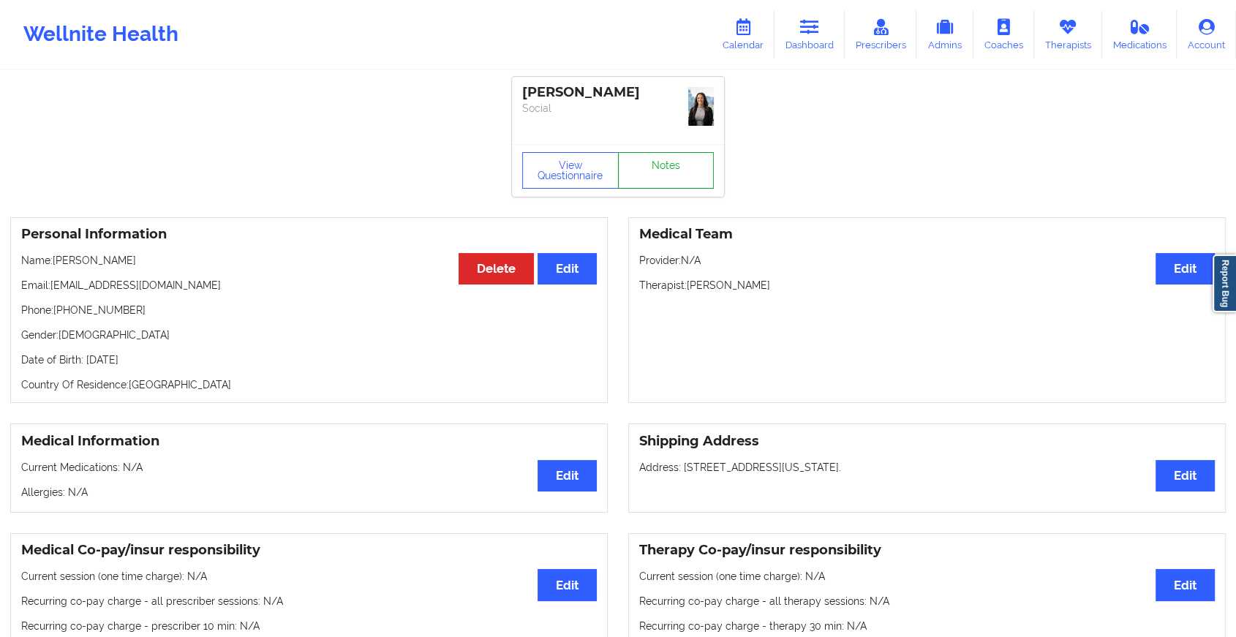
click at [683, 154] on link "Notes" at bounding box center [666, 170] width 97 height 37
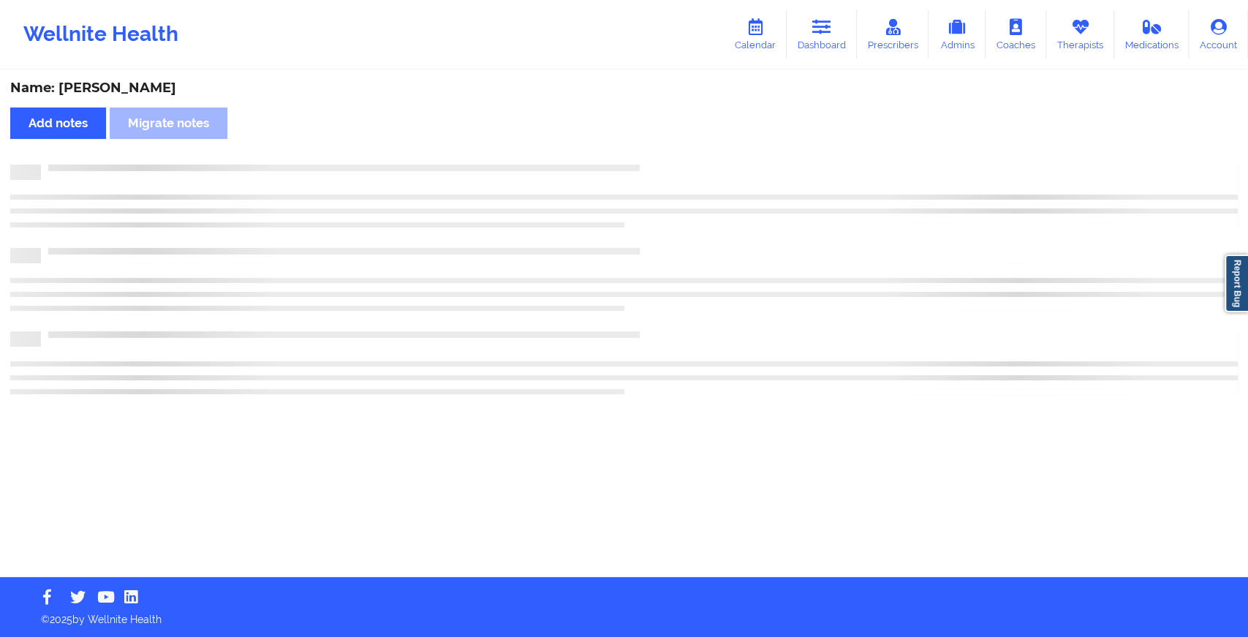
click at [683, 154] on div "Name: [PERSON_NAME] Add notes Migrate notes" at bounding box center [624, 324] width 1248 height 505
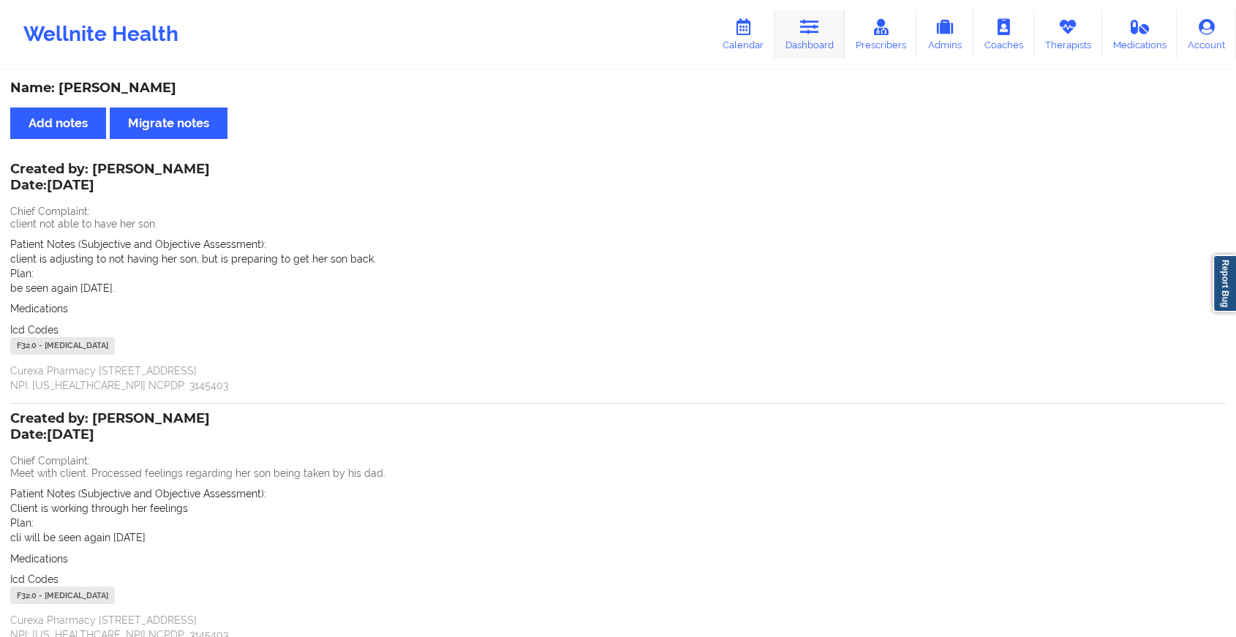
click at [822, 20] on link "Dashboard" at bounding box center [809, 34] width 70 height 48
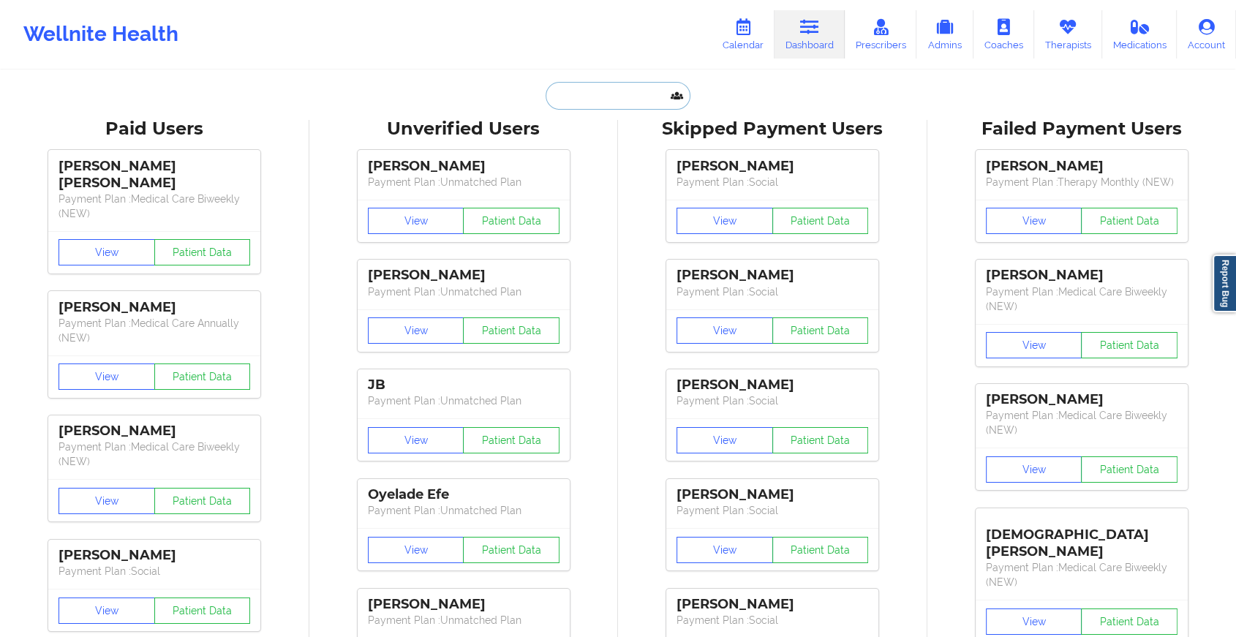
click at [632, 99] on input "text" at bounding box center [617, 96] width 145 height 28
paste input "[EMAIL_ADDRESS][DOMAIN_NAME]"
type input "[EMAIL_ADDRESS][DOMAIN_NAME]"
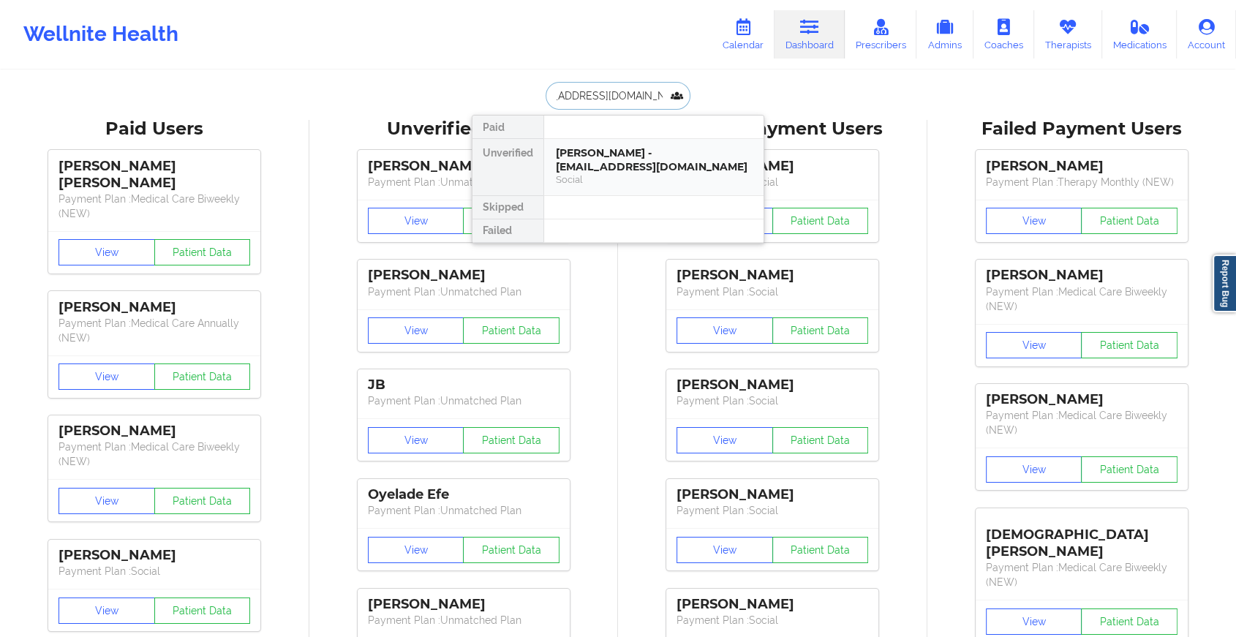
click at [649, 157] on div "[PERSON_NAME] - [EMAIL_ADDRESS][DOMAIN_NAME]" at bounding box center [654, 159] width 196 height 27
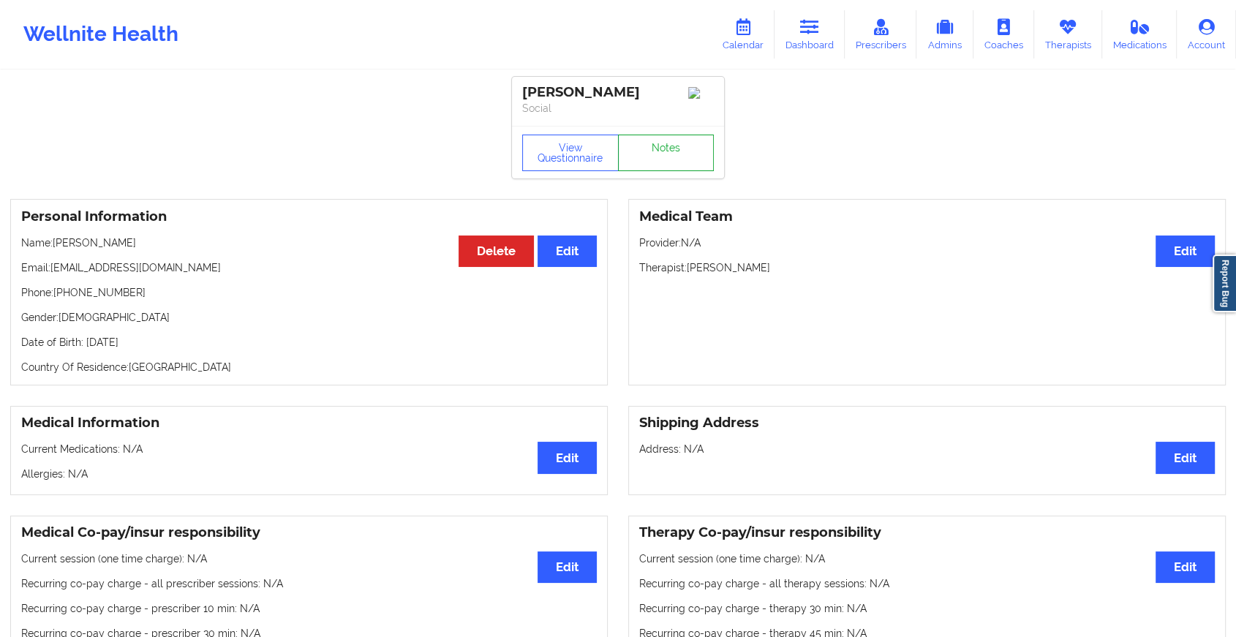
click at [674, 146] on link "Notes" at bounding box center [666, 153] width 97 height 37
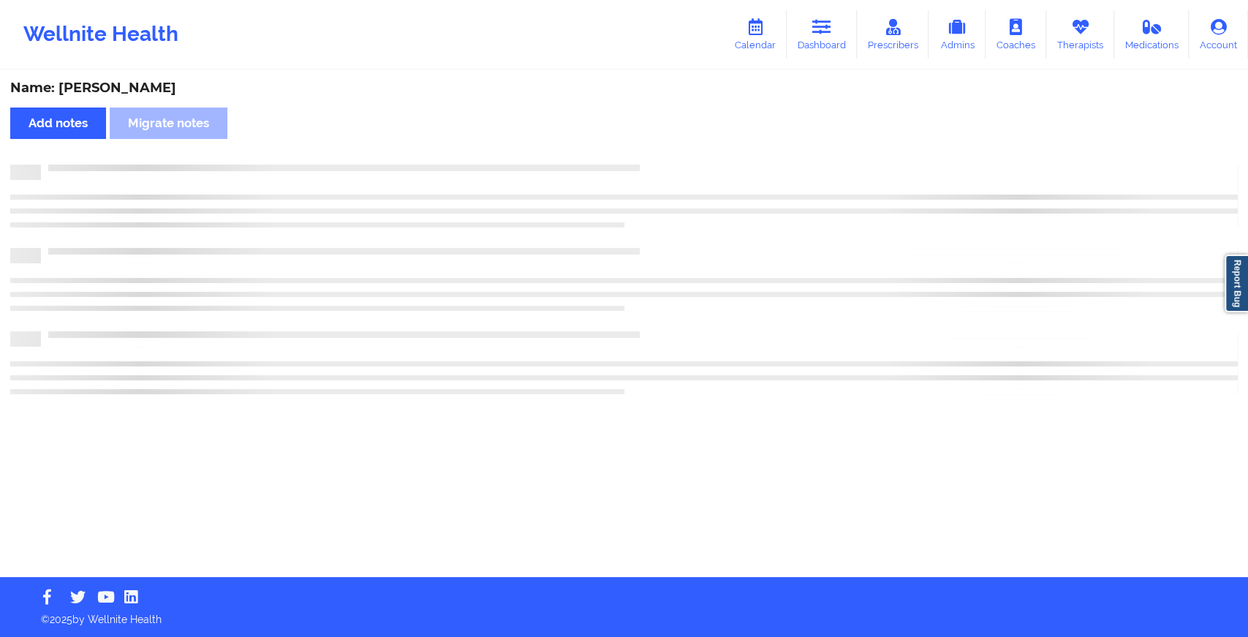
click at [674, 146] on div "Name: [PERSON_NAME] Add notes Migrate notes" at bounding box center [624, 324] width 1248 height 505
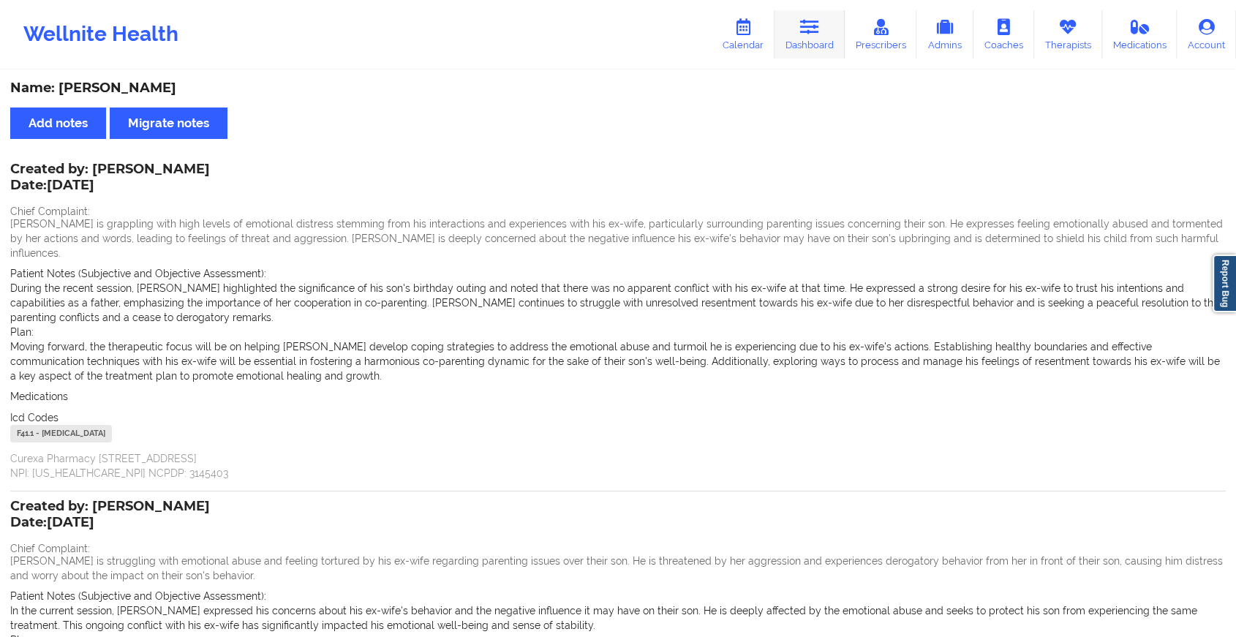
click at [816, 25] on icon at bounding box center [809, 27] width 19 height 16
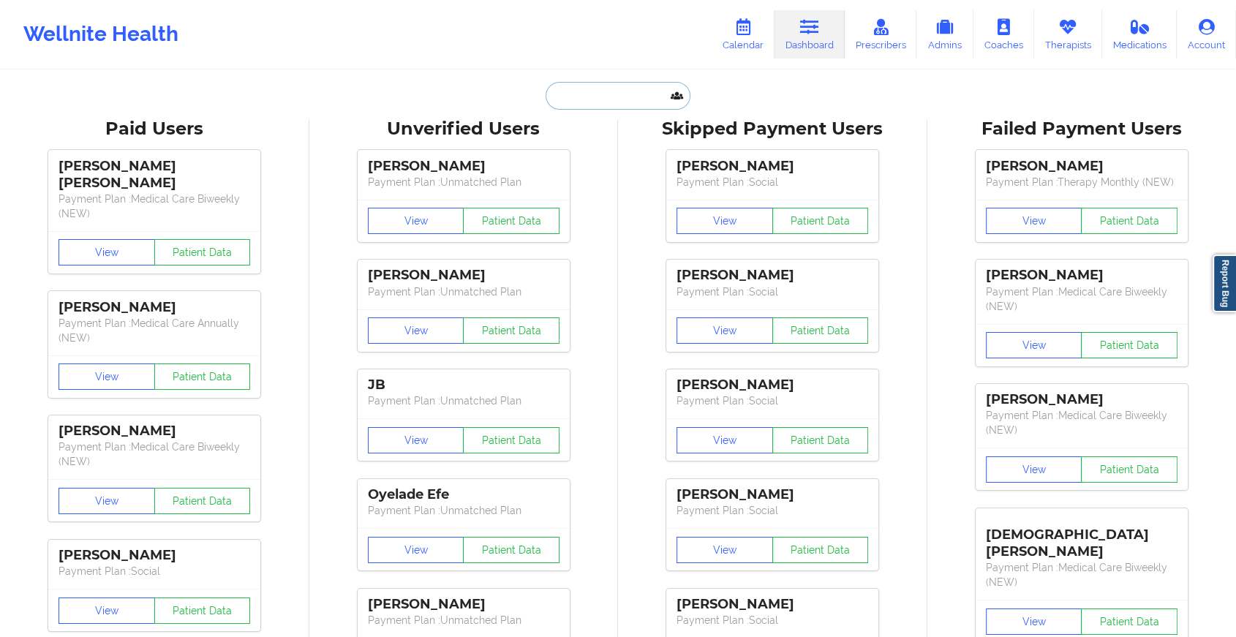
click at [567, 99] on input "text" at bounding box center [617, 96] width 145 height 28
paste input "Hi [PERSON_NAME] Trust you are doing great. I am reaching out to follow up on t…"
type input "Hi [PERSON_NAME] Trust you are doing great. I am reaching out to follow up on t…"
paste input "[EMAIL_ADDRESS][DOMAIN_NAME]"
type input "[EMAIL_ADDRESS][DOMAIN_NAME]"
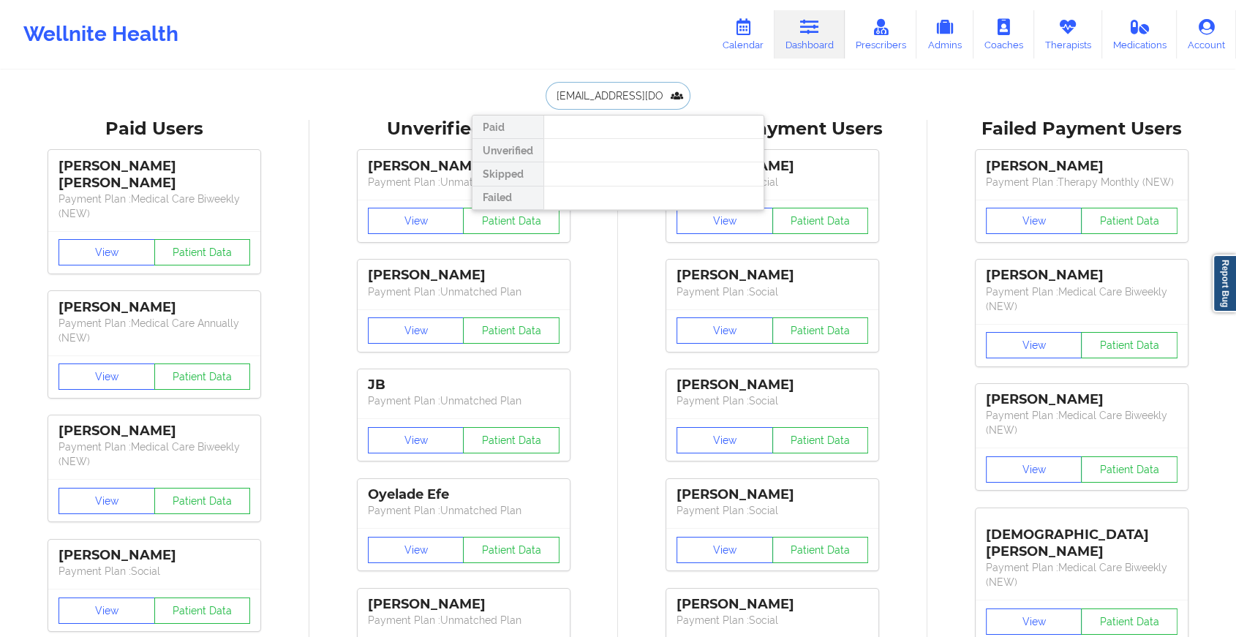
scroll to position [0, 9]
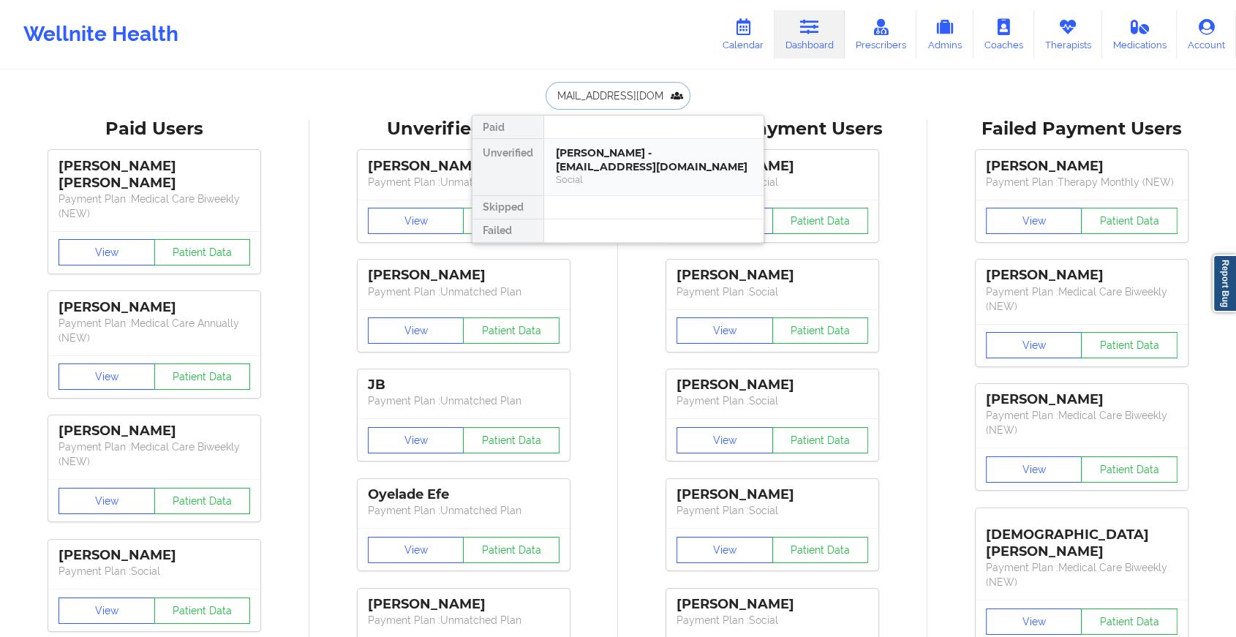
click at [673, 162] on div "[PERSON_NAME] - [EMAIL_ADDRESS][DOMAIN_NAME]" at bounding box center [654, 159] width 196 height 27
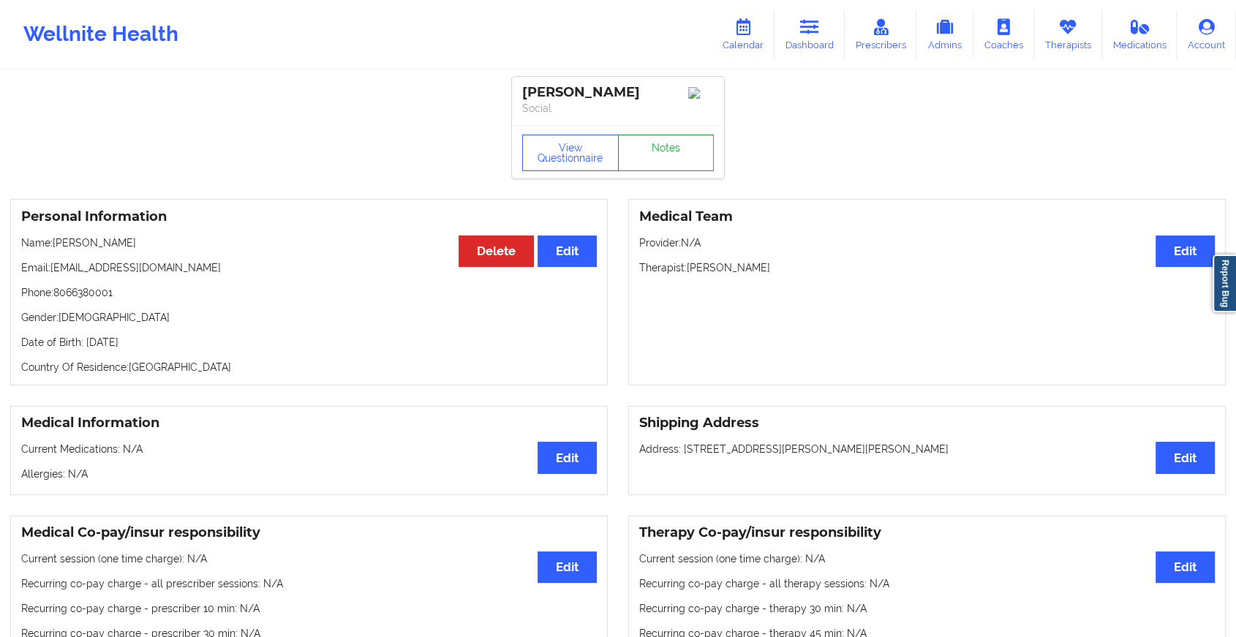
click at [672, 161] on link "Notes" at bounding box center [666, 153] width 97 height 37
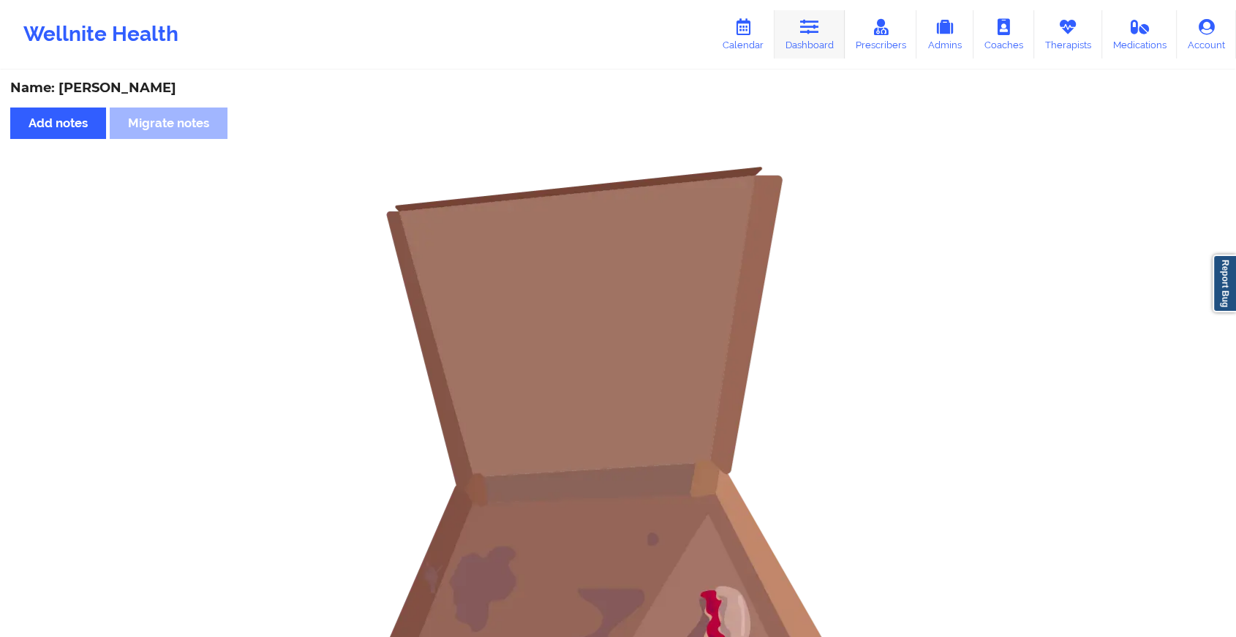
click at [809, 34] on icon at bounding box center [809, 27] width 19 height 16
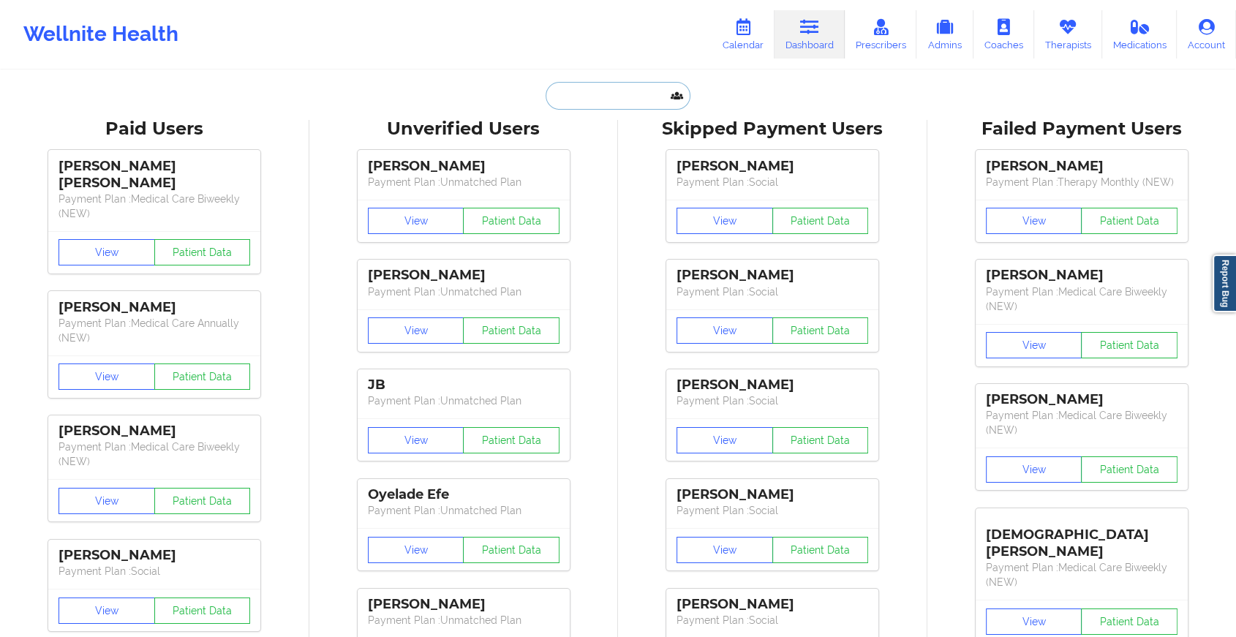
click at [644, 96] on input "text" at bounding box center [617, 96] width 145 height 28
